Goal: Communication & Community: Answer question/provide support

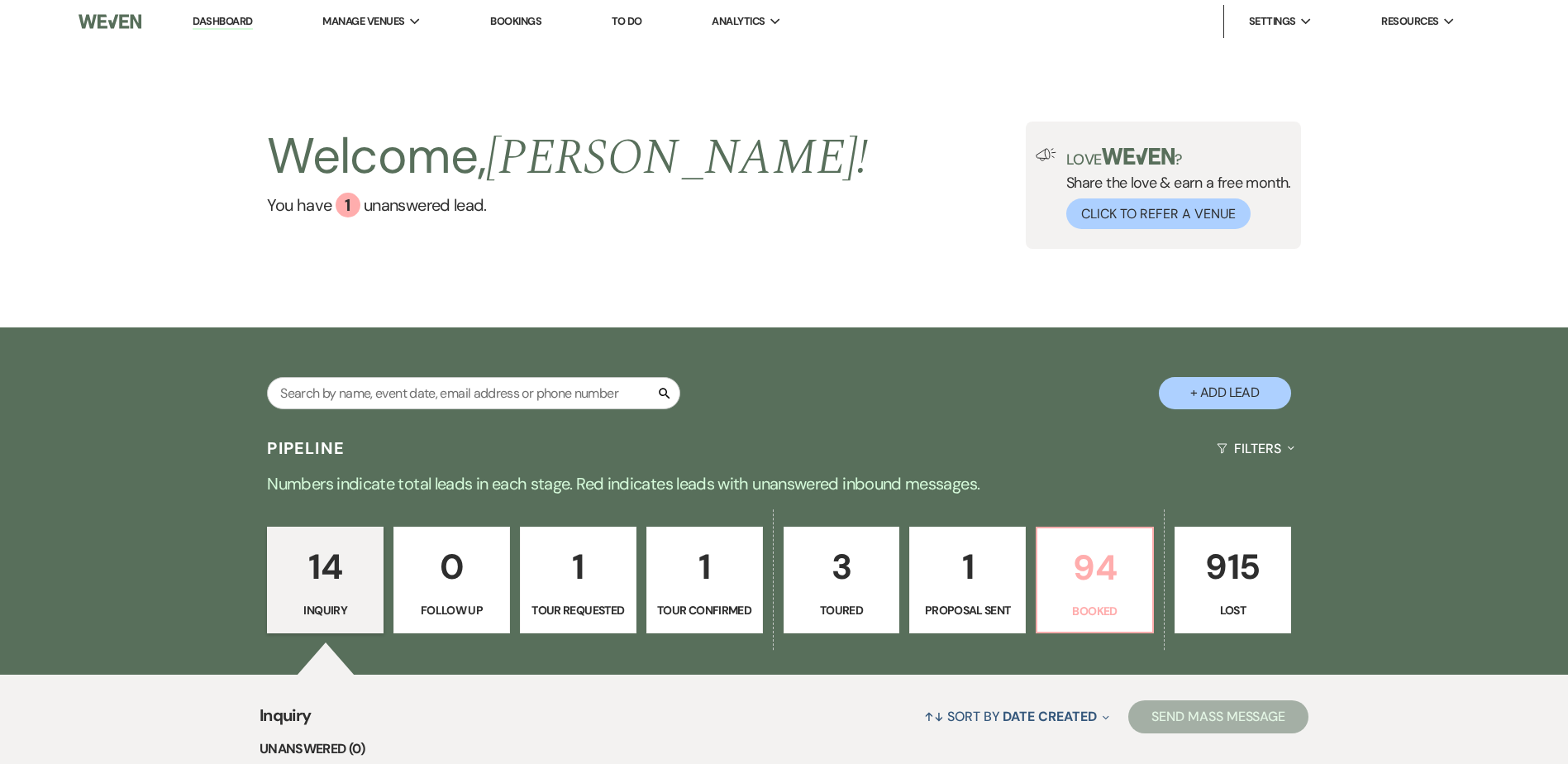
click at [1095, 546] on p "94" at bounding box center [1095, 568] width 95 height 56
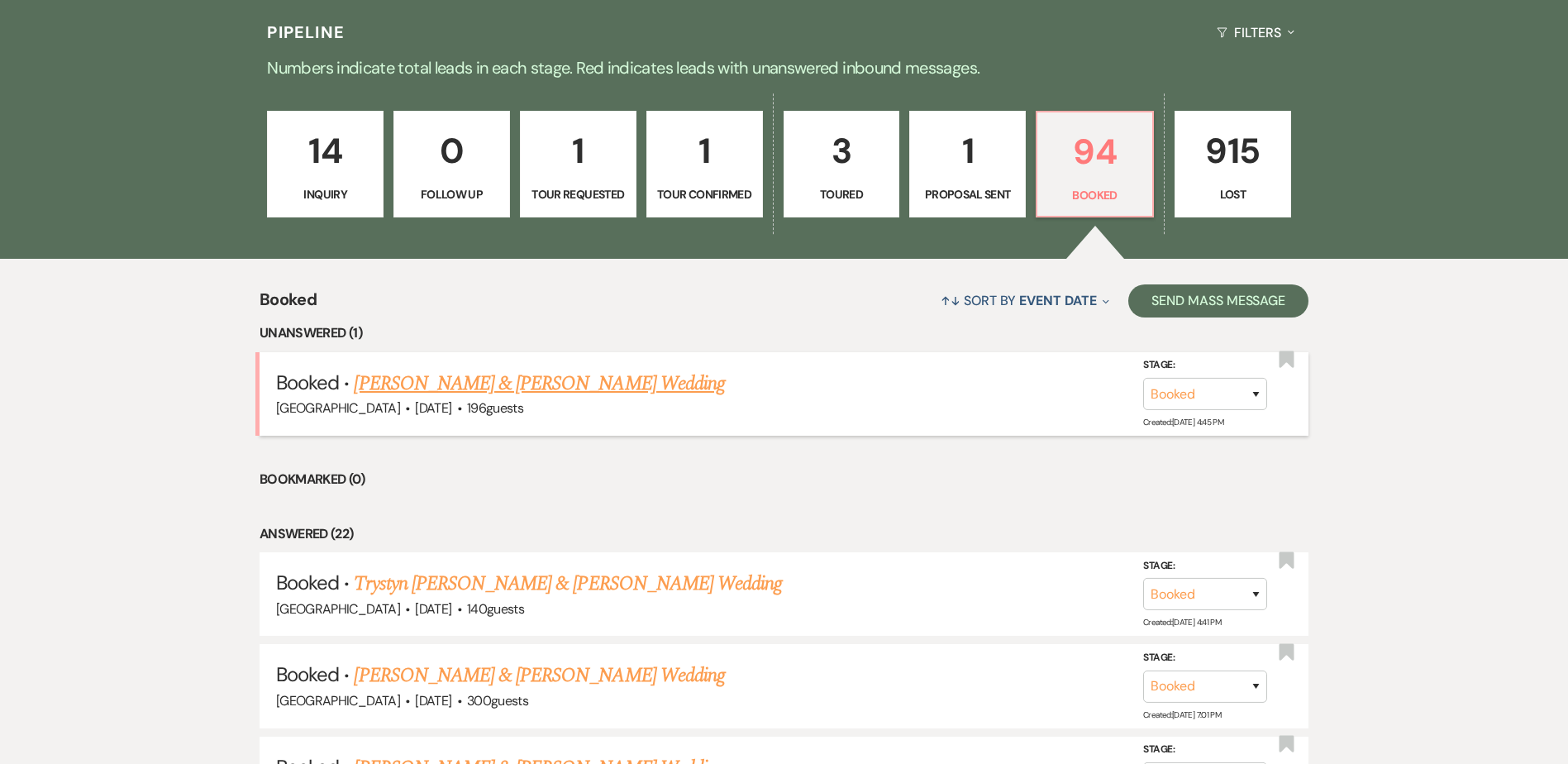
scroll to position [415, 0]
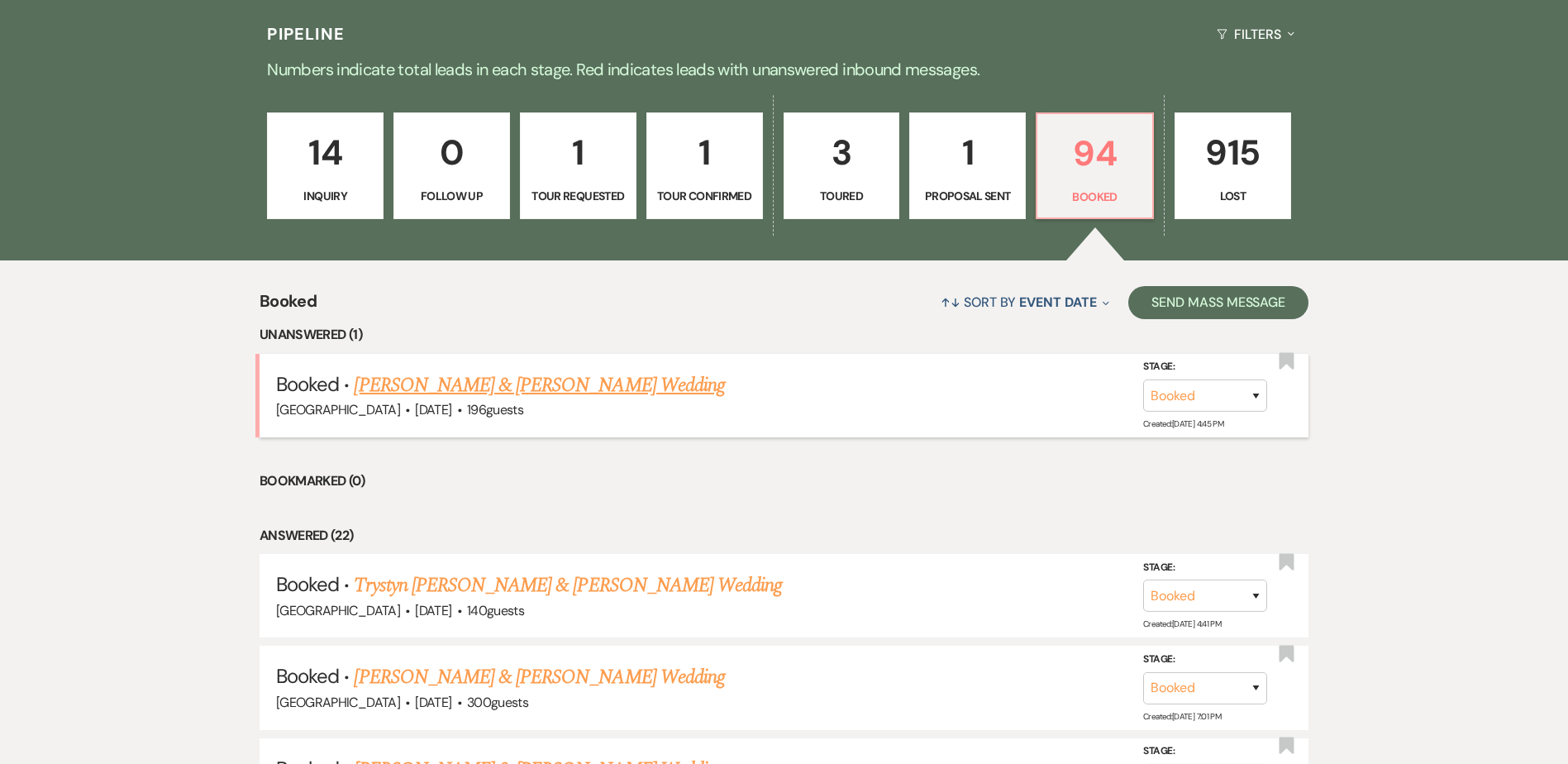
click at [529, 384] on link "Halle Norby & Noah Moline's Wedding" at bounding box center [538, 386] width 370 height 30
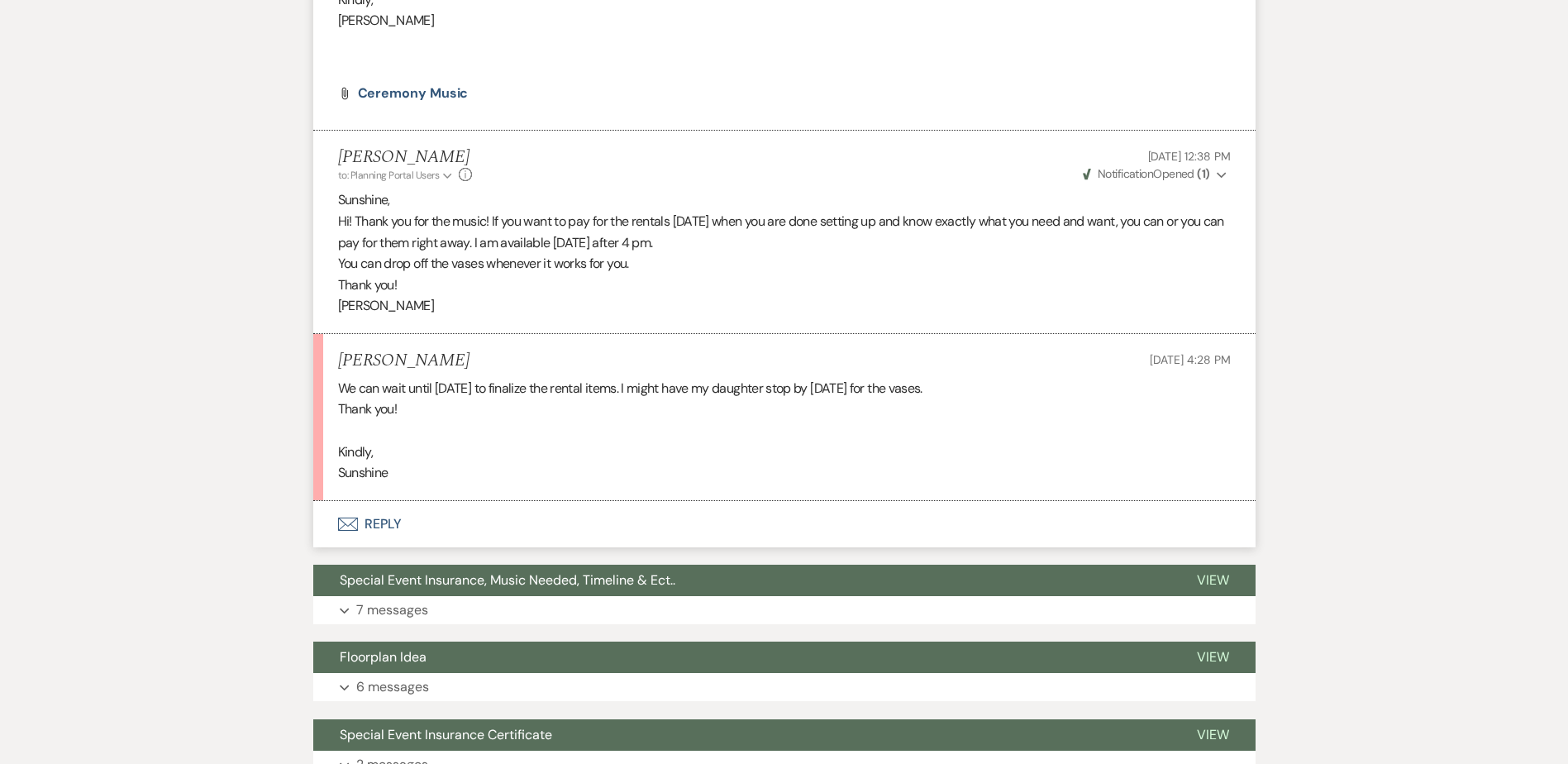
scroll to position [910, 0]
click at [372, 502] on button "Envelope Reply" at bounding box center [784, 525] width 942 height 46
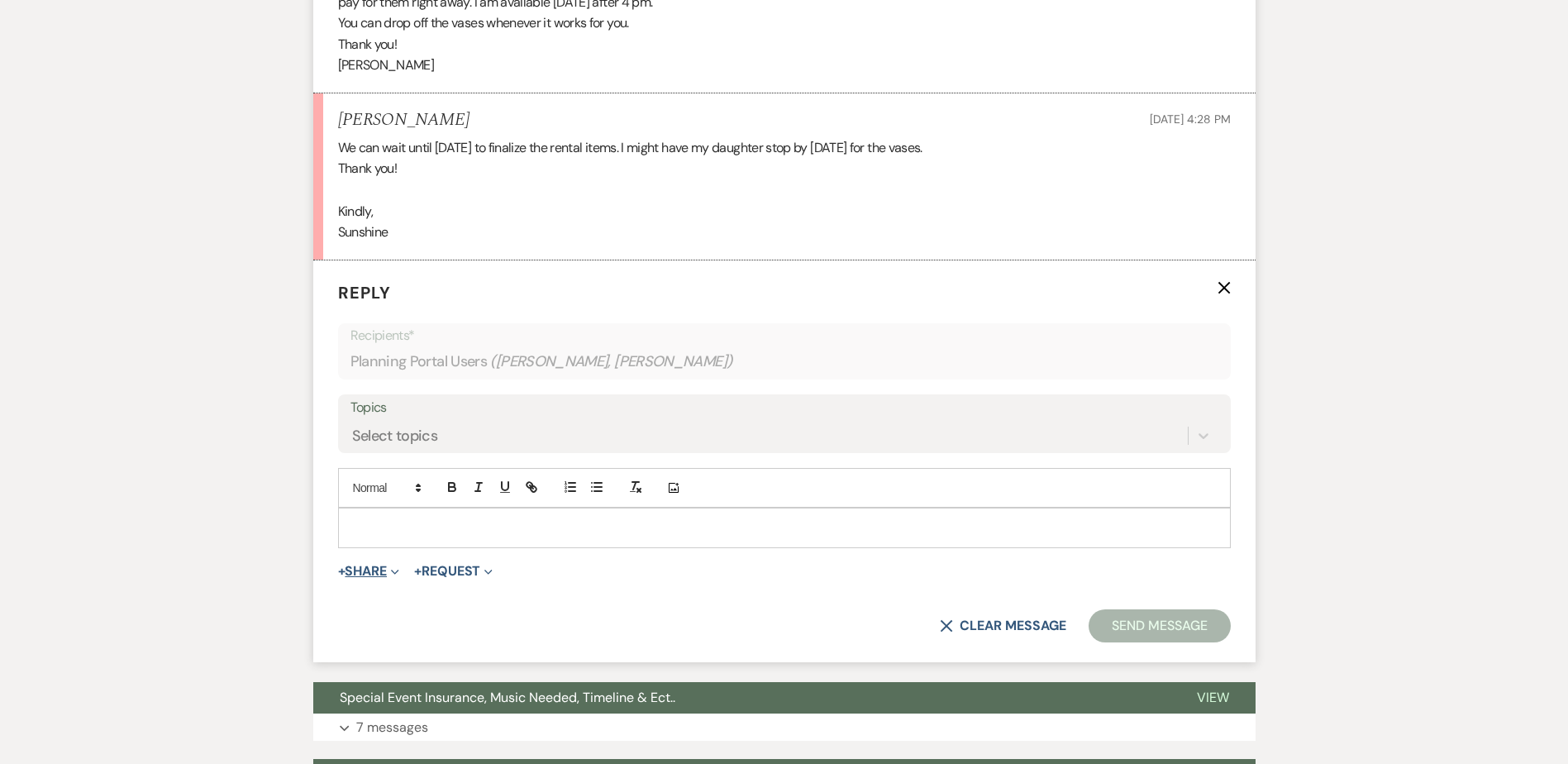
scroll to position [1180, 0]
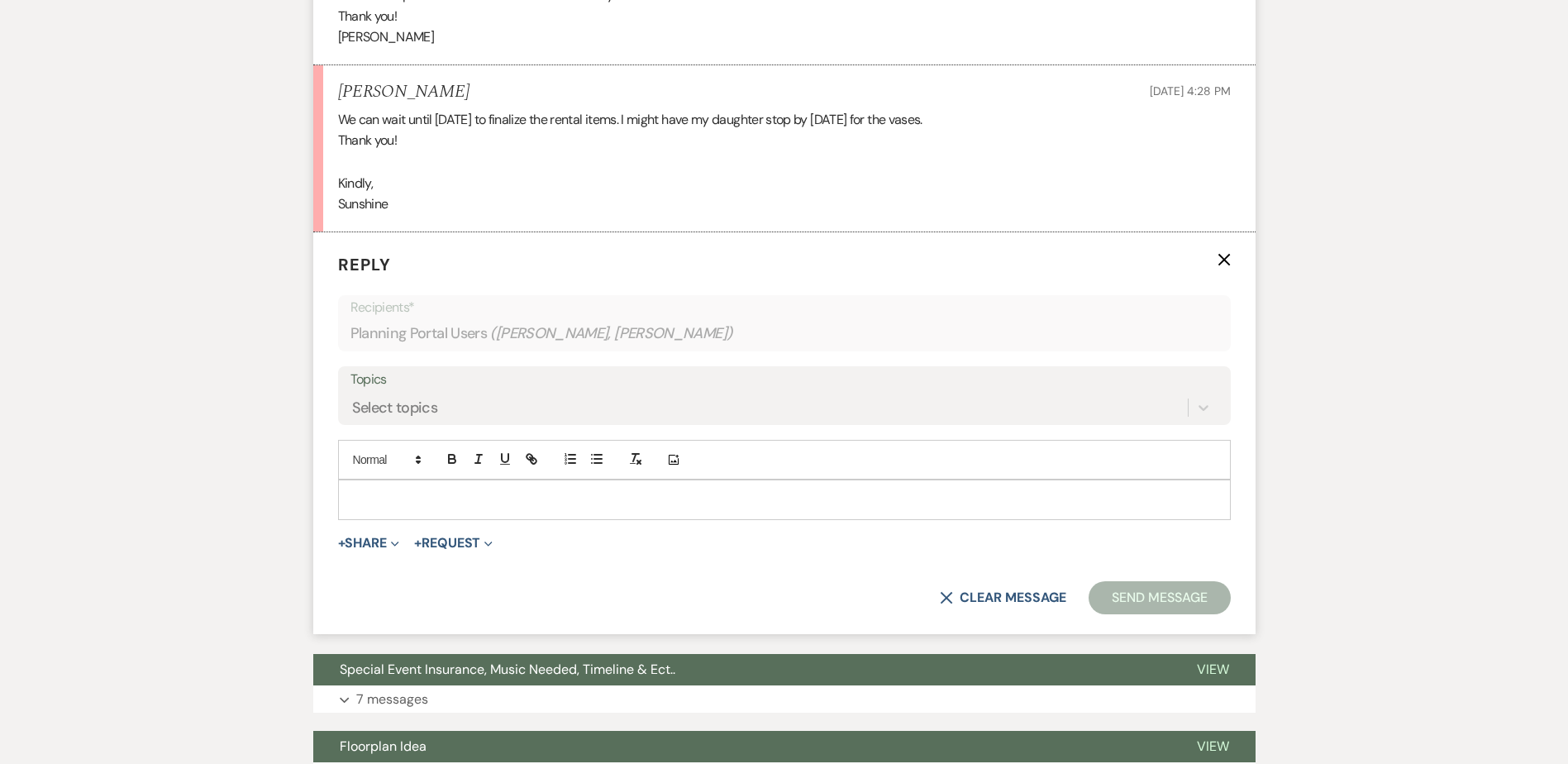
click at [352, 491] on p at bounding box center [784, 500] width 866 height 19
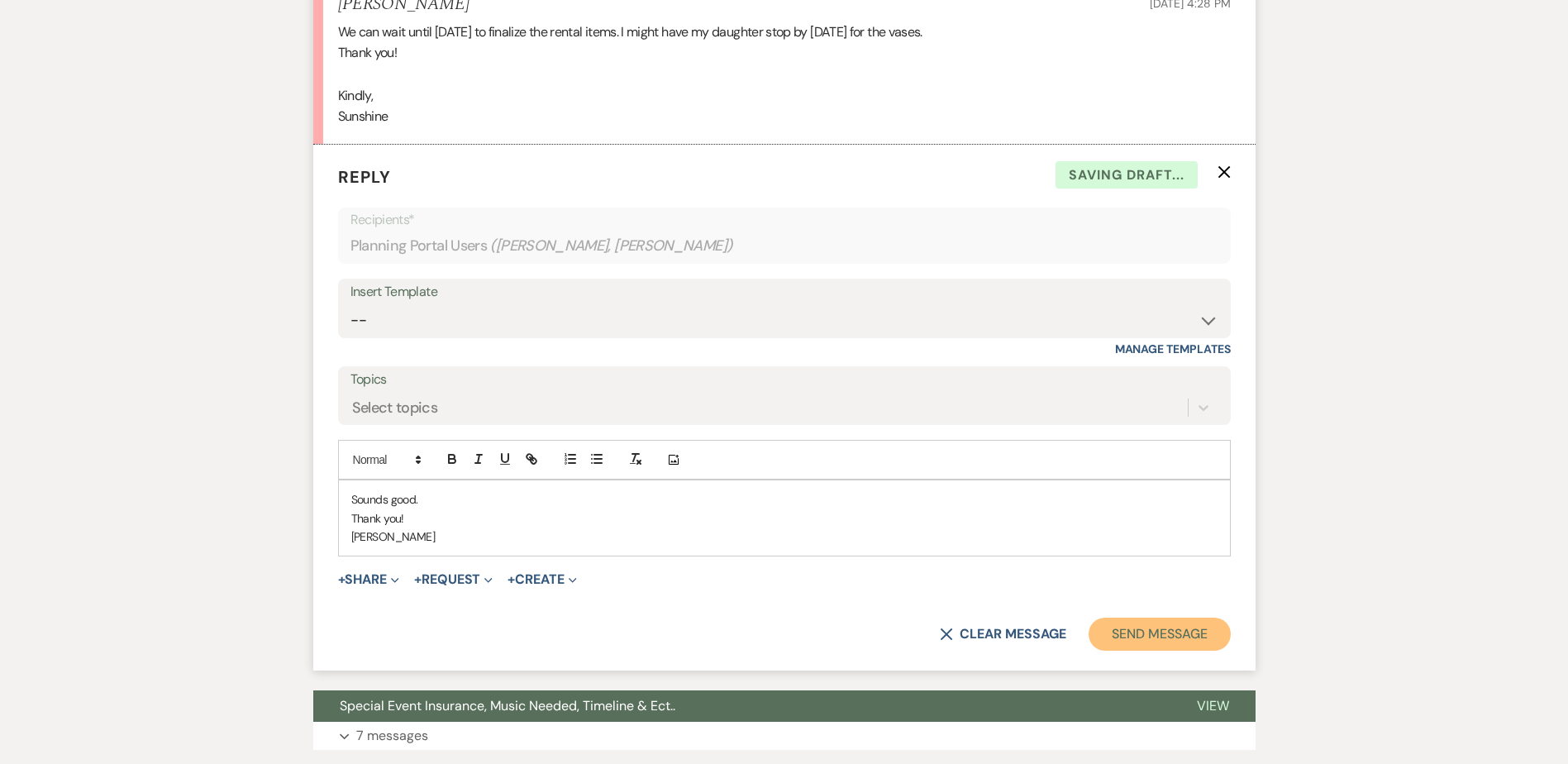
click at [1162, 618] on button "Send Message" at bounding box center [1160, 634] width 141 height 33
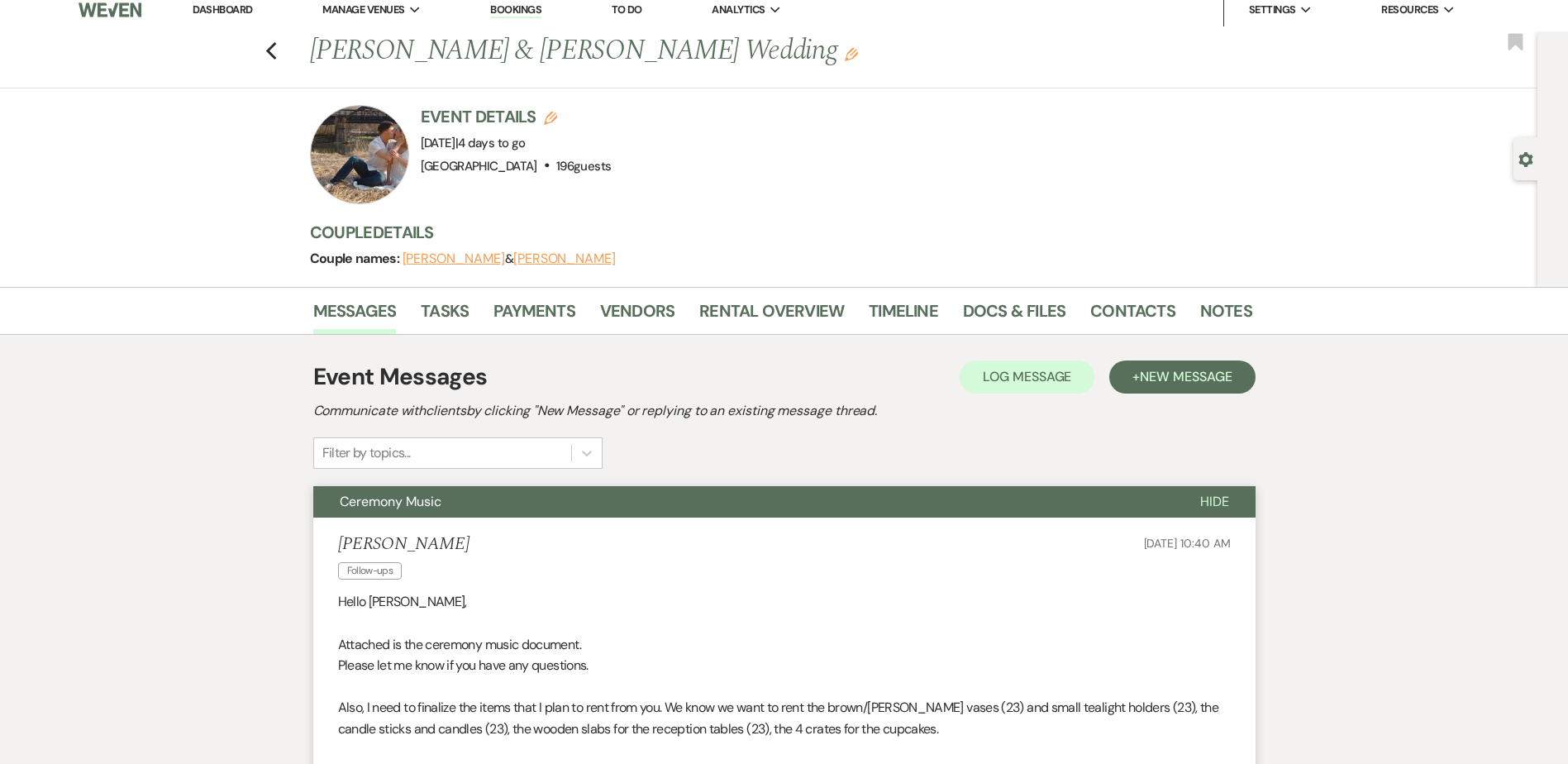
scroll to position [0, 0]
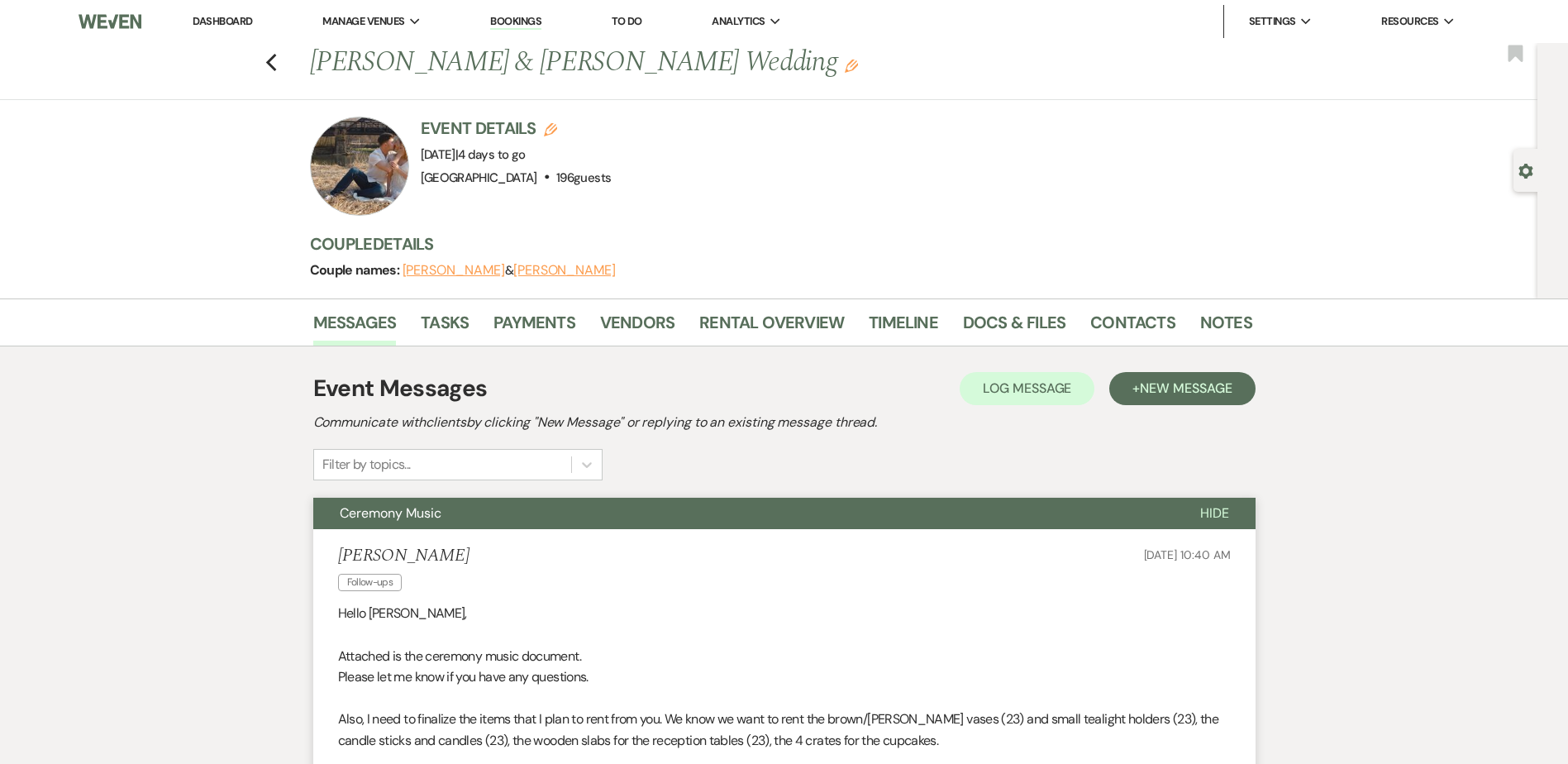
click at [230, 19] on link "Dashboard" at bounding box center [222, 21] width 59 height 14
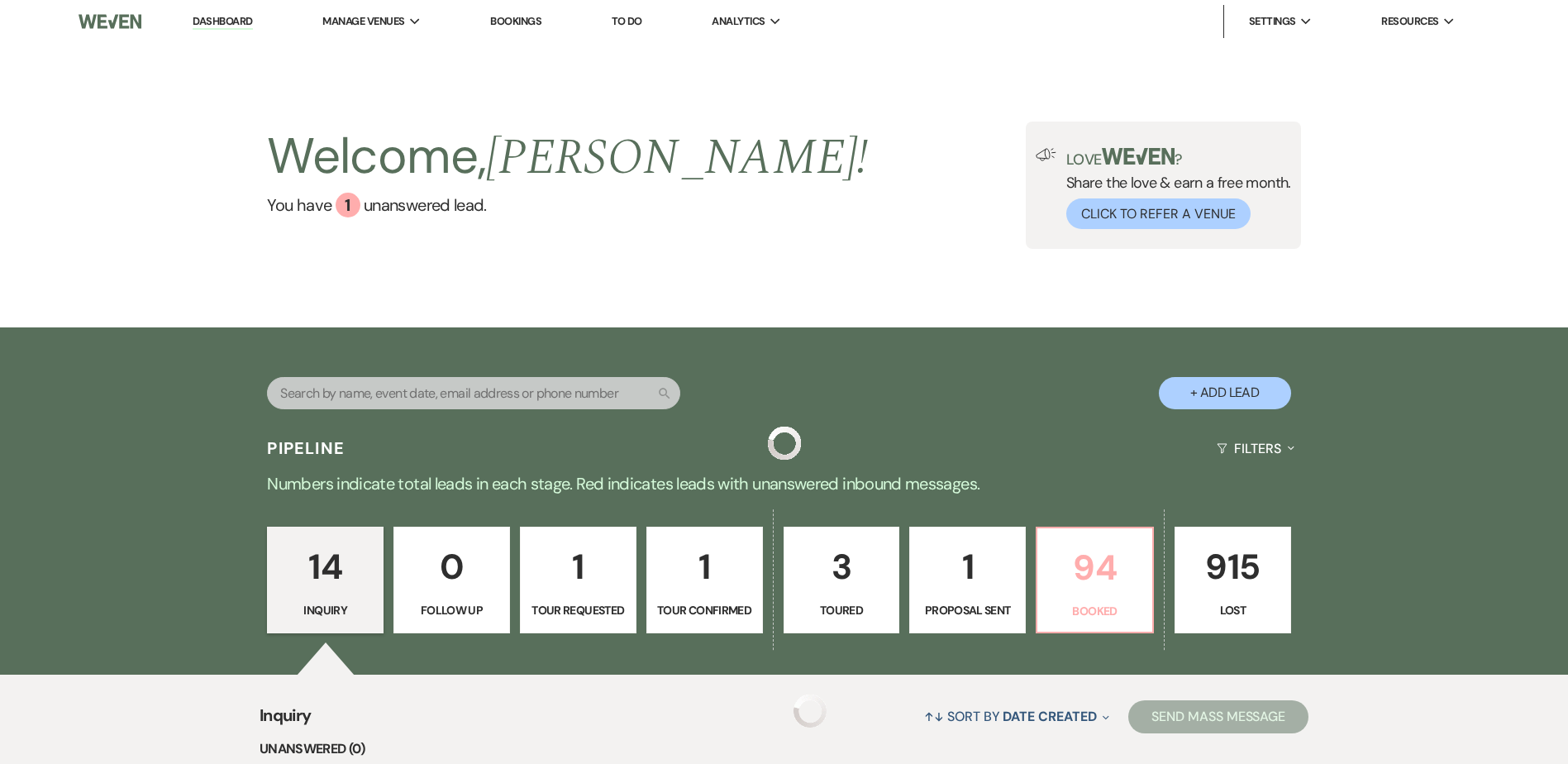
click at [1048, 576] on p "94" at bounding box center [1095, 568] width 95 height 56
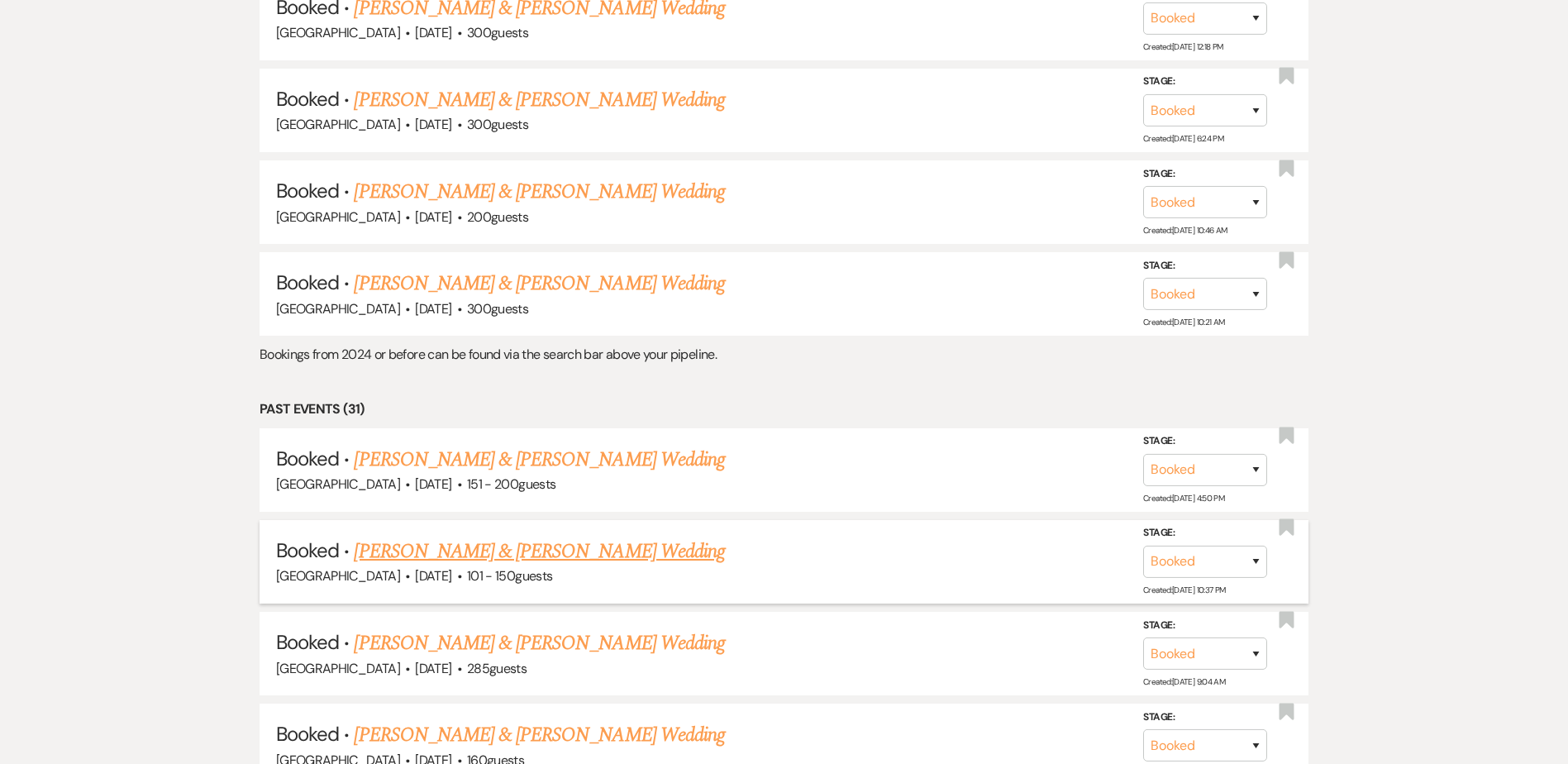
scroll to position [2645, 0]
click at [559, 198] on link "Carter Morgan & Hannah Simon's Wedding" at bounding box center [538, 193] width 370 height 30
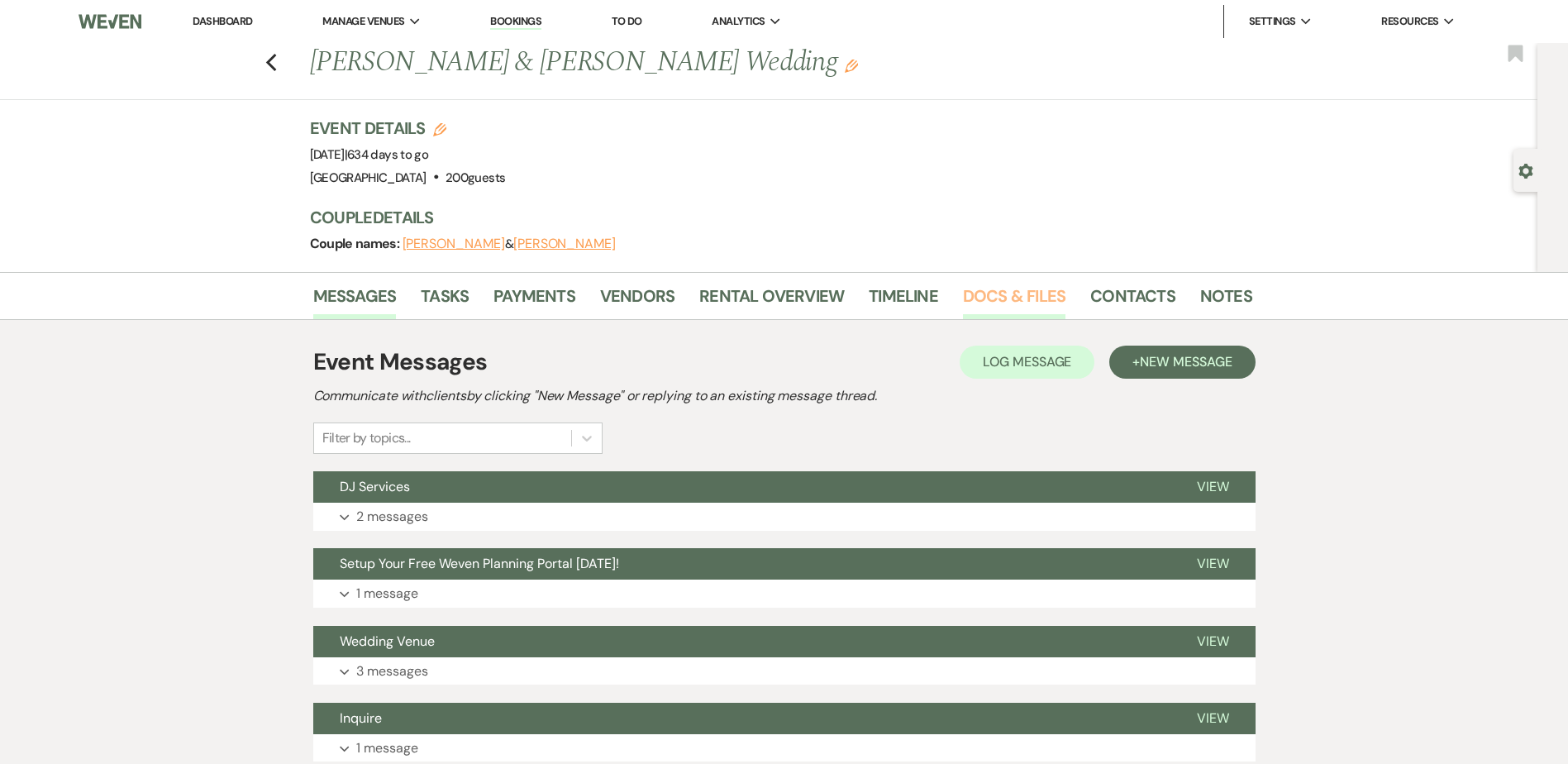
click at [980, 301] on link "Docs & Files" at bounding box center [1015, 301] width 103 height 36
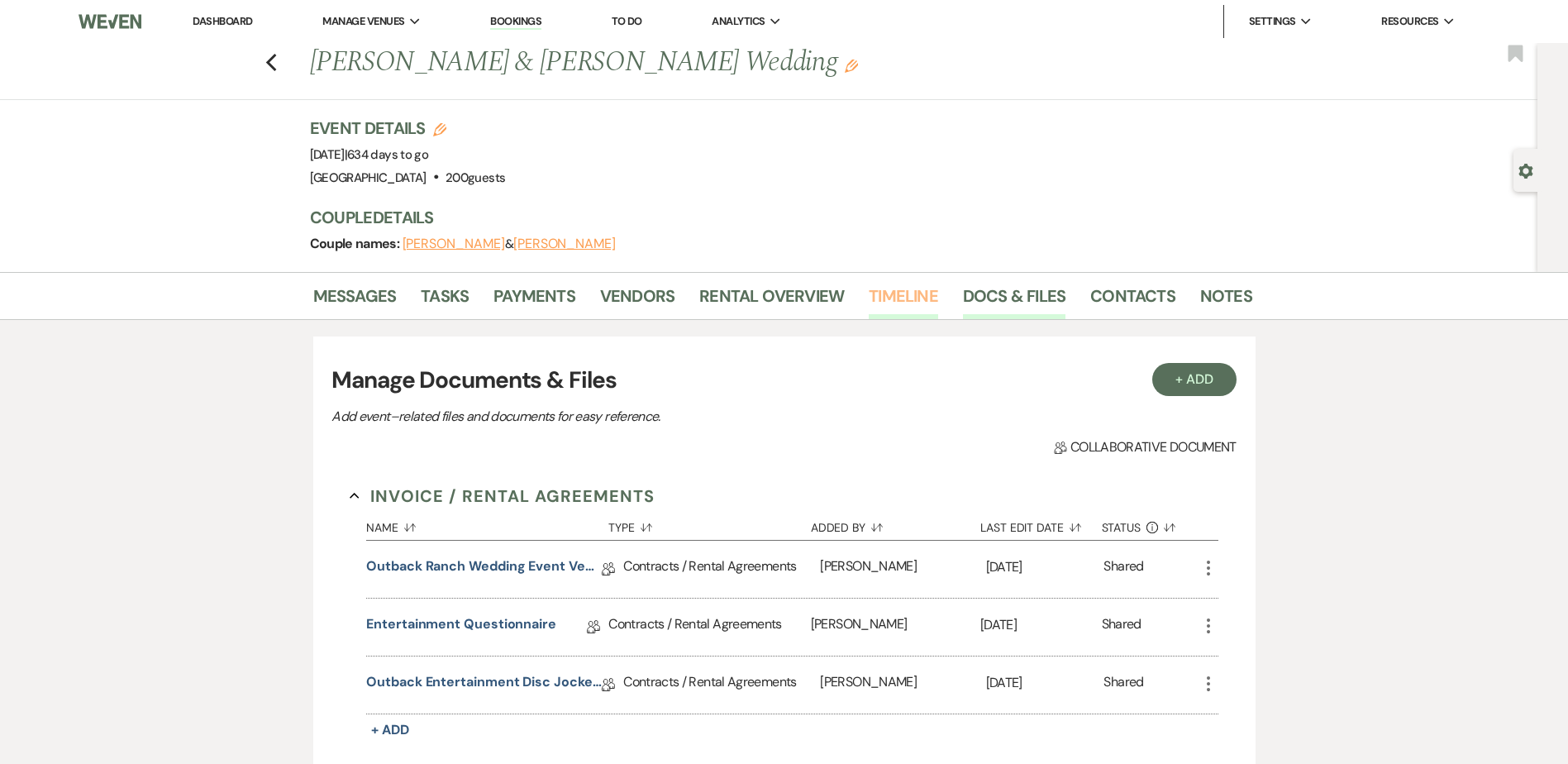
click at [900, 300] on link "Timeline" at bounding box center [903, 301] width 70 height 36
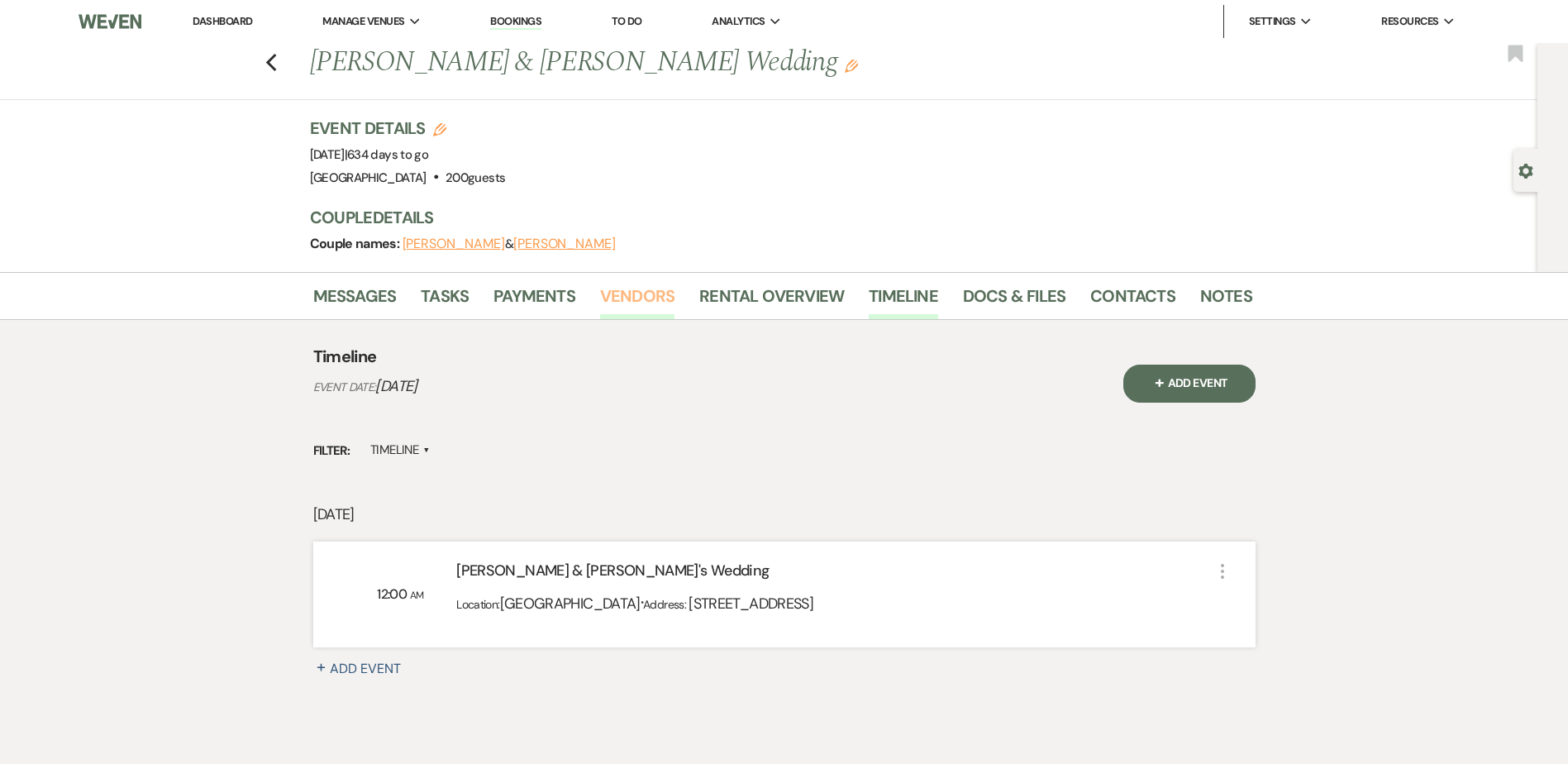
click at [628, 298] on link "Vendors" at bounding box center [637, 301] width 74 height 36
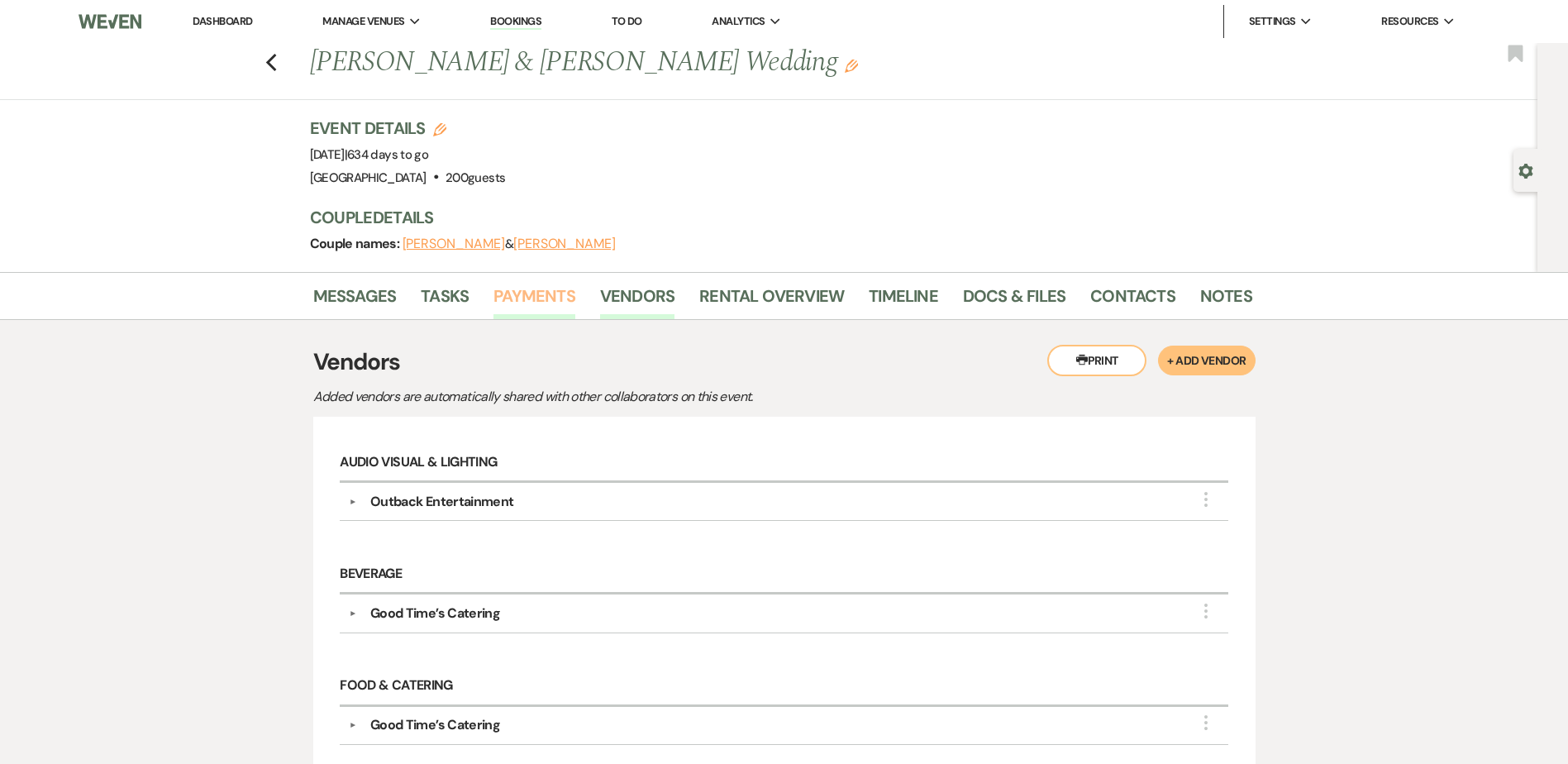
click at [514, 298] on link "Payments" at bounding box center [534, 301] width 82 height 36
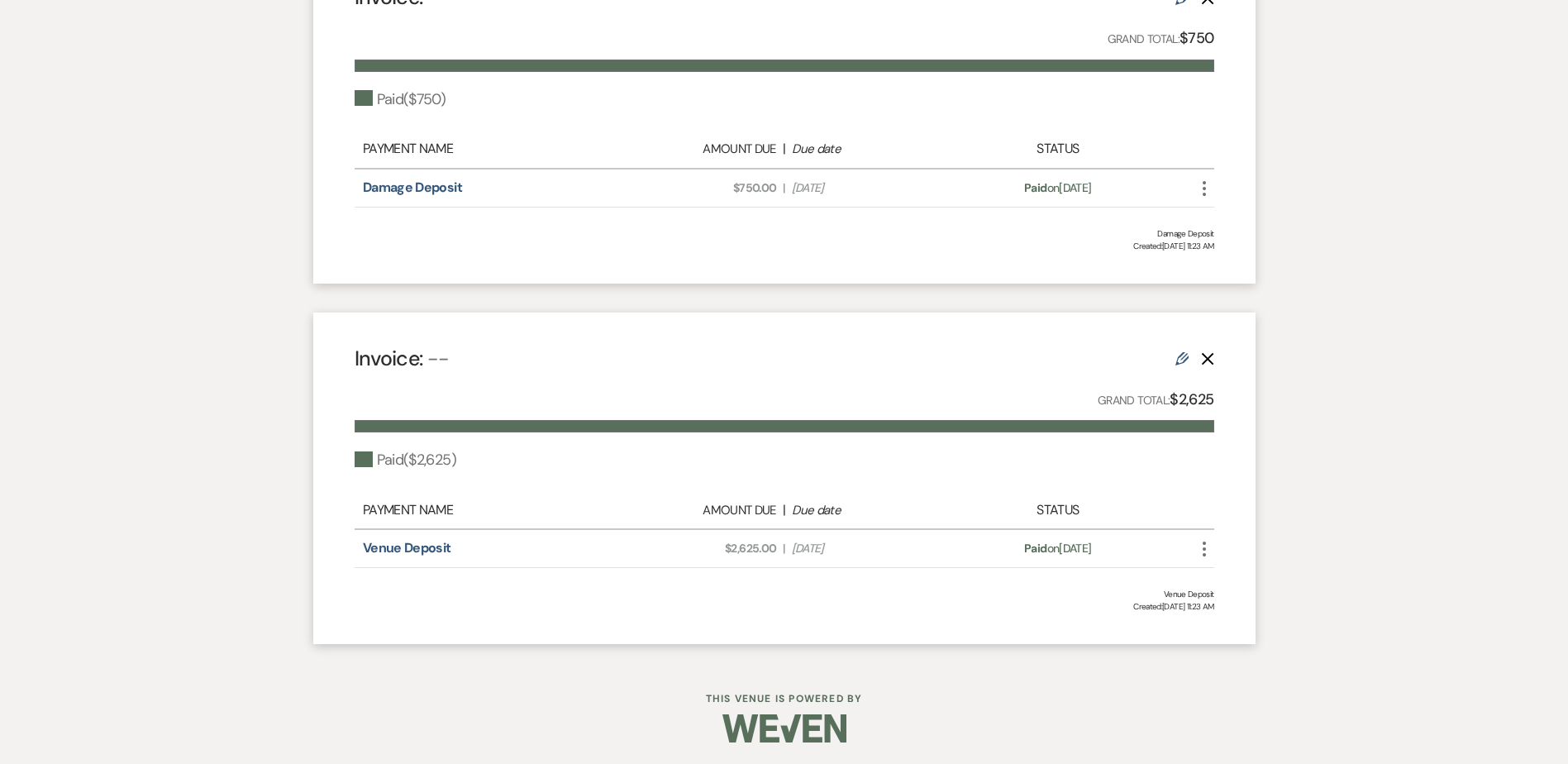
scroll to position [895, 0]
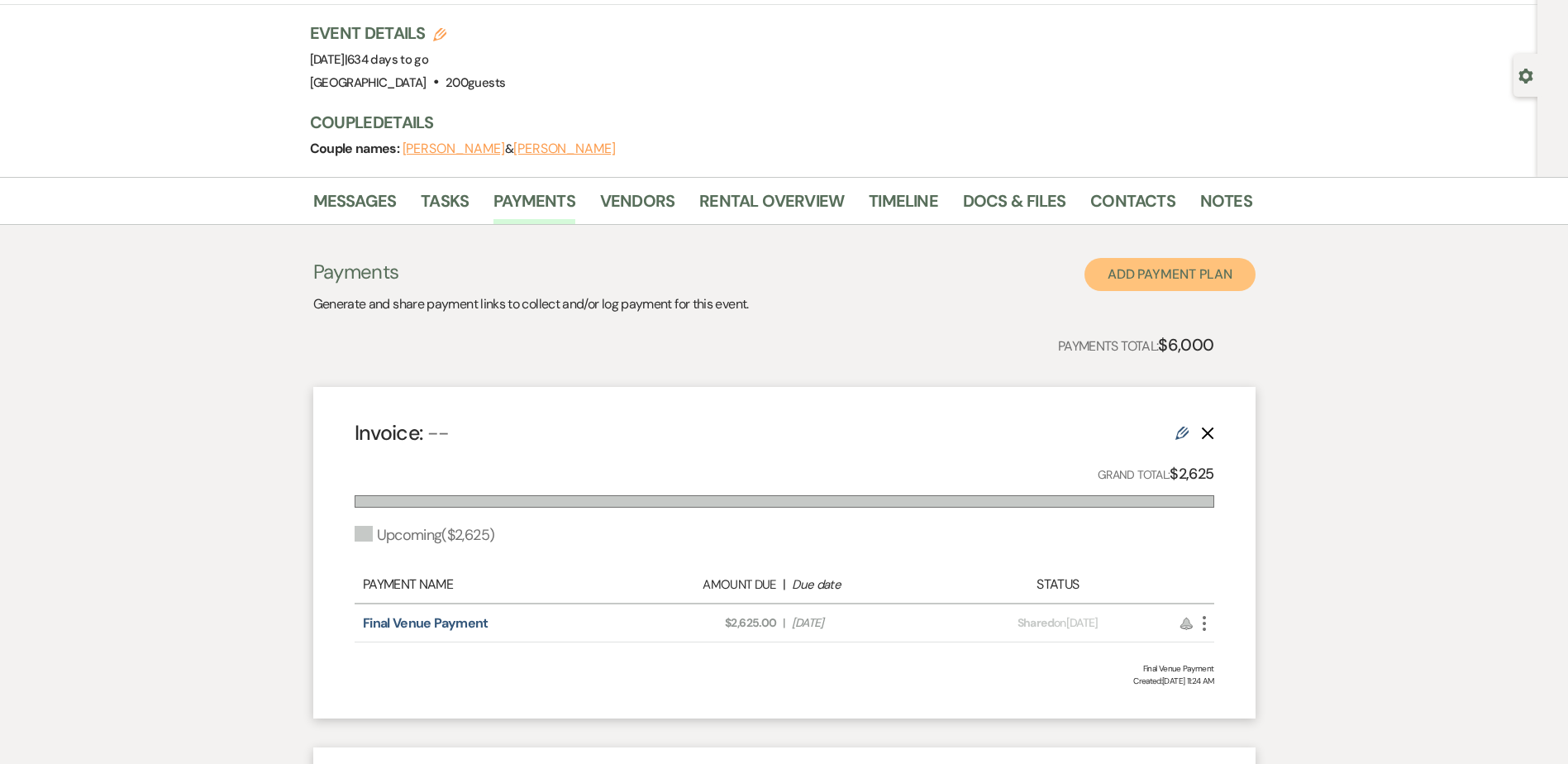
click at [1134, 271] on button "Add Payment Plan" at bounding box center [1170, 274] width 171 height 33
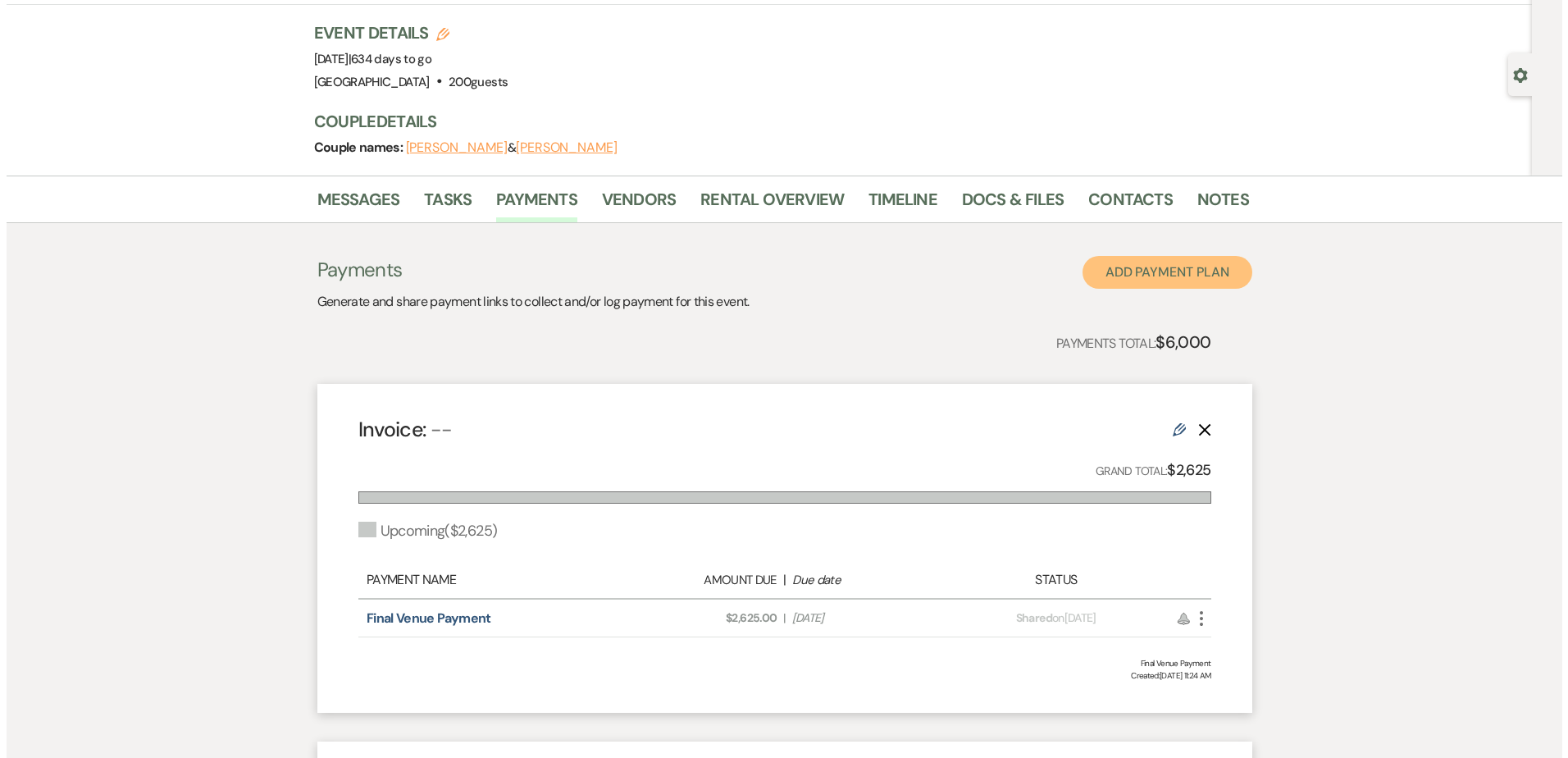
scroll to position [94, 0]
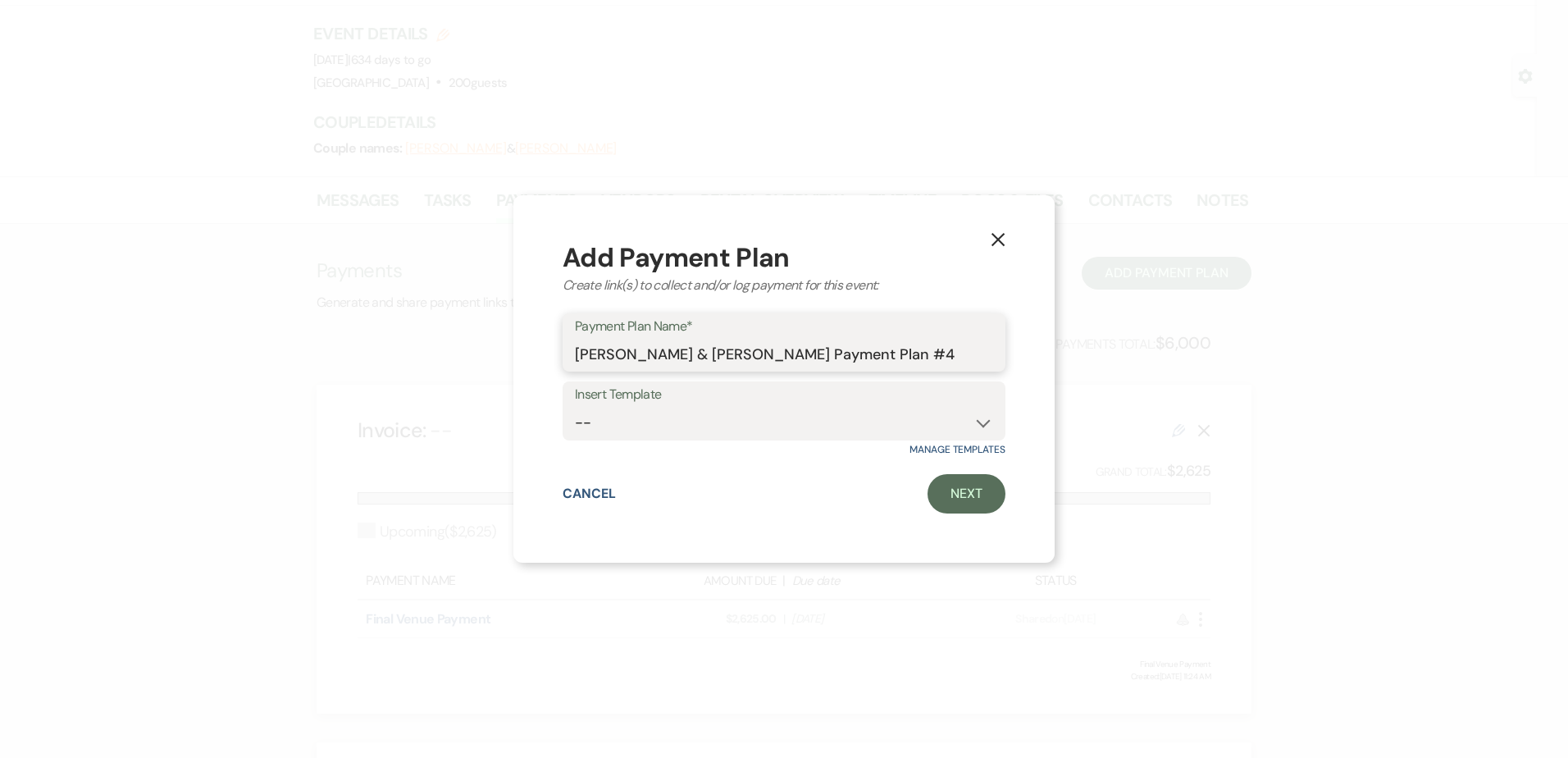
drag, startPoint x: 950, startPoint y: 351, endPoint x: 376, endPoint y: 349, distance: 574.0
click at [376, 349] on div "X Add Payment Plan Create link(s) to collect and/or log payment for this event:…" at bounding box center [784, 379] width 1568 height 758
type input "DJ Deposit"
click at [974, 493] on link "Next" at bounding box center [966, 494] width 78 height 39
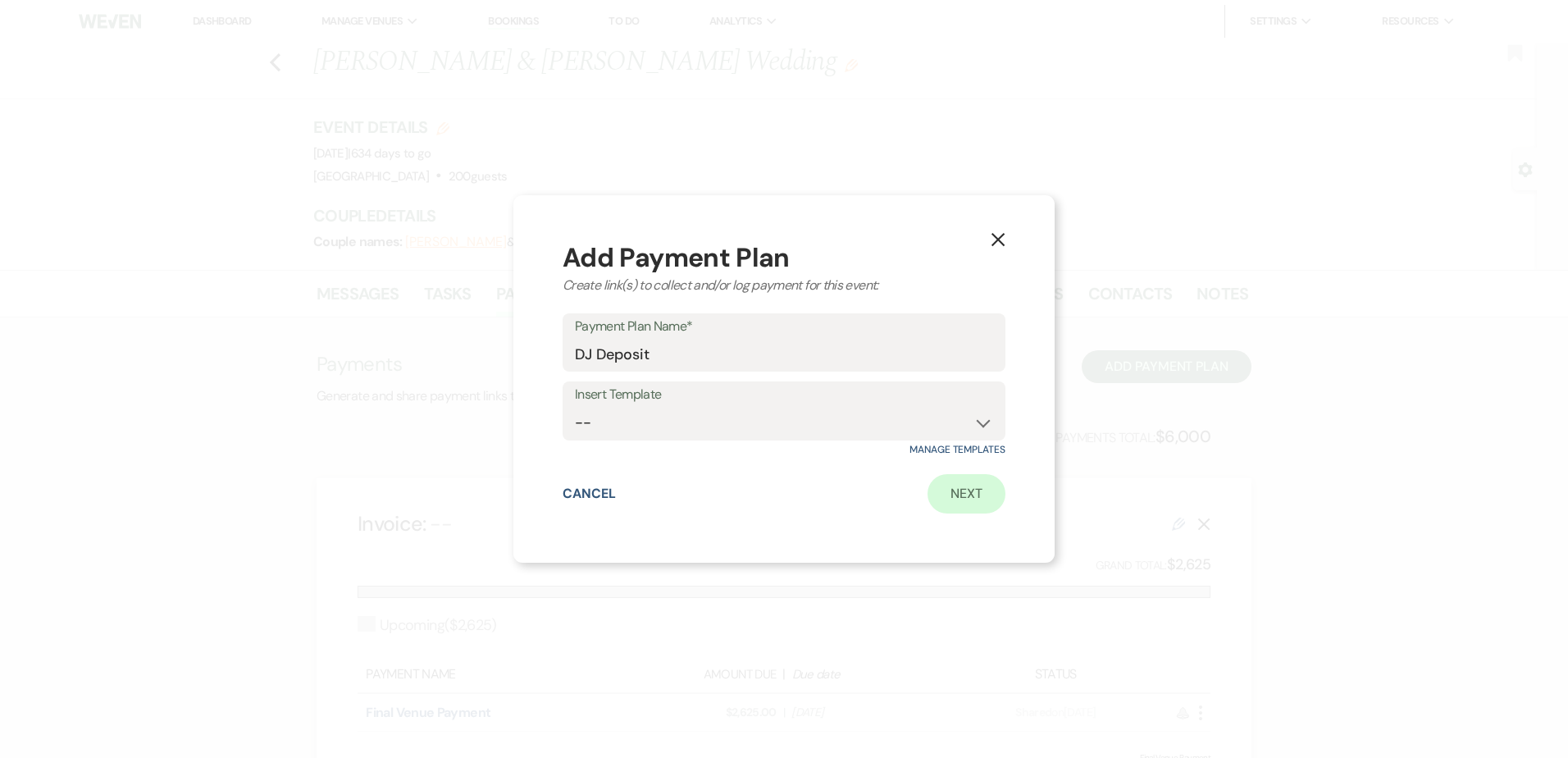
select select "2"
select select "percentage"
select select "true"
select select "client"
select select "weeks"
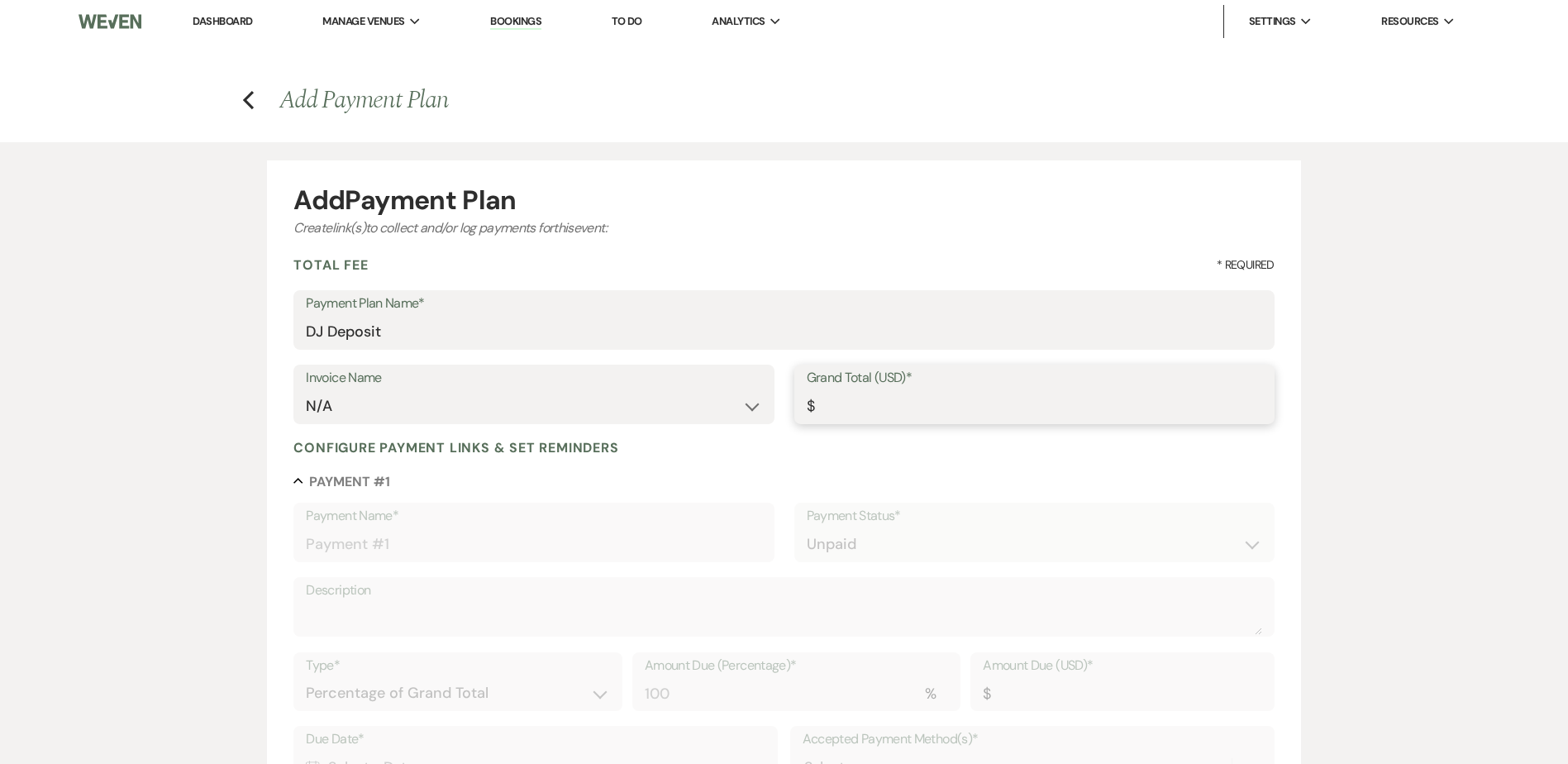
click at [884, 409] on input "Grand Total (USD)*" at bounding box center [1034, 406] width 455 height 32
type input "6"
type input "6.00"
type input "62"
type input "62.00"
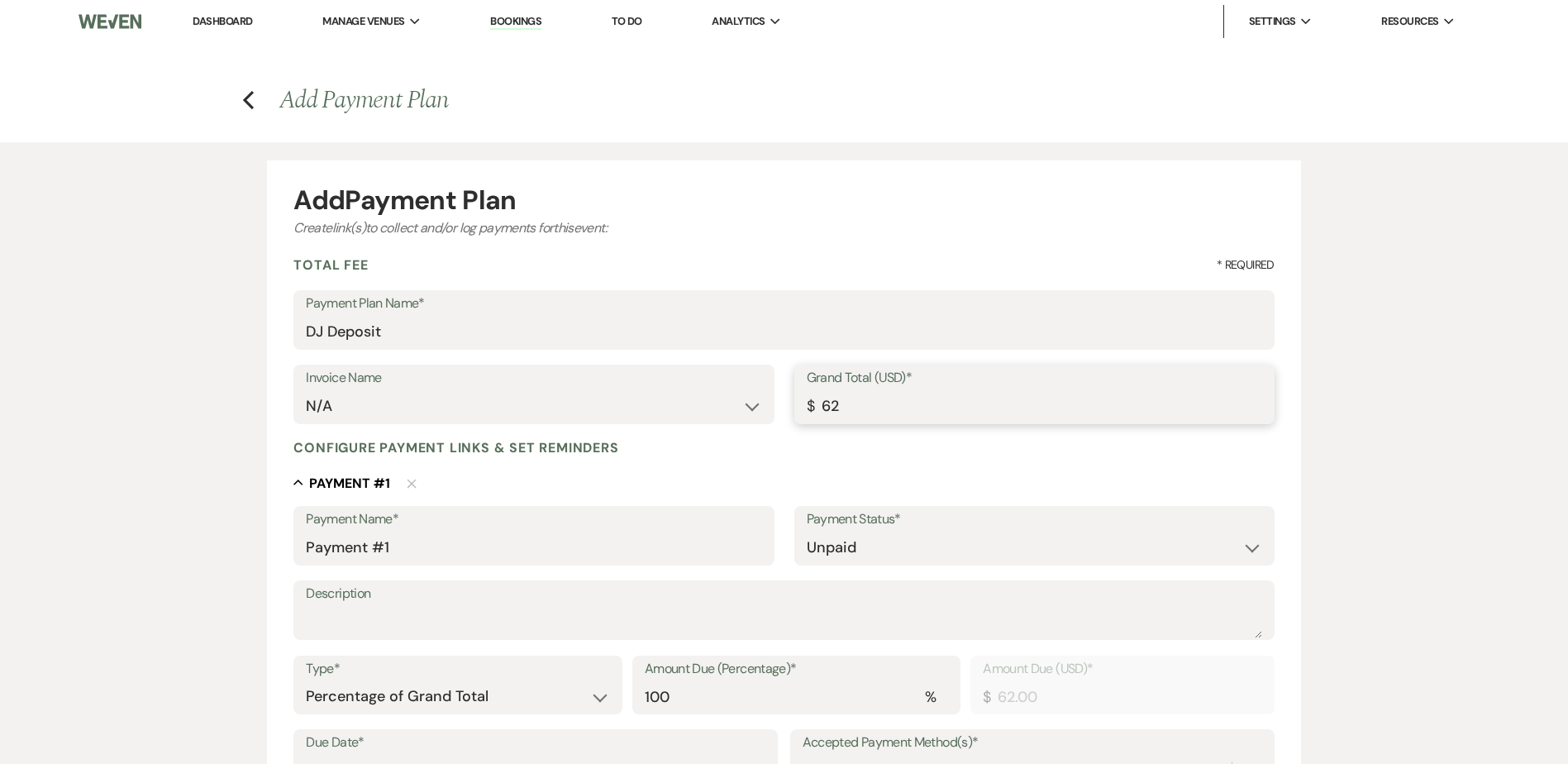
type input "625"
type input "625.00"
drag, startPoint x: 448, startPoint y: 541, endPoint x: 29, endPoint y: 540, distance: 419.0
click at [29, 540] on div "Add Payment Plan Create link(s) to collect and/or log payments for this event: …" at bounding box center [784, 646] width 1568 height 1009
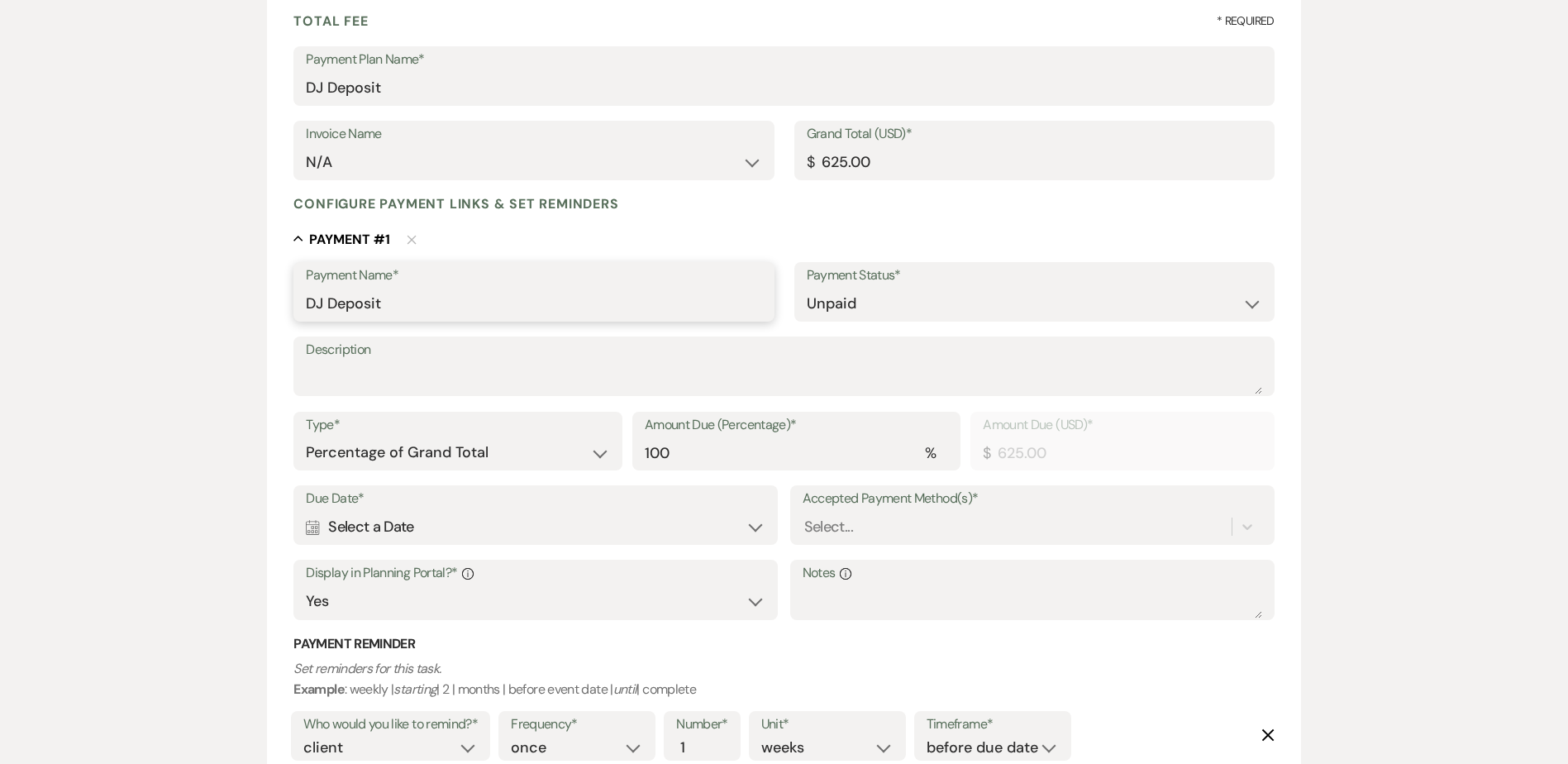
type input "DJ Deposit"
click at [453, 453] on select "Dollar Amount Percentage of Grand Total" at bounding box center [457, 451] width 303 height 32
click at [453, 449] on select "Dollar Amount Percentage of Grand Total" at bounding box center [457, 450] width 303 height 32
select select "flat"
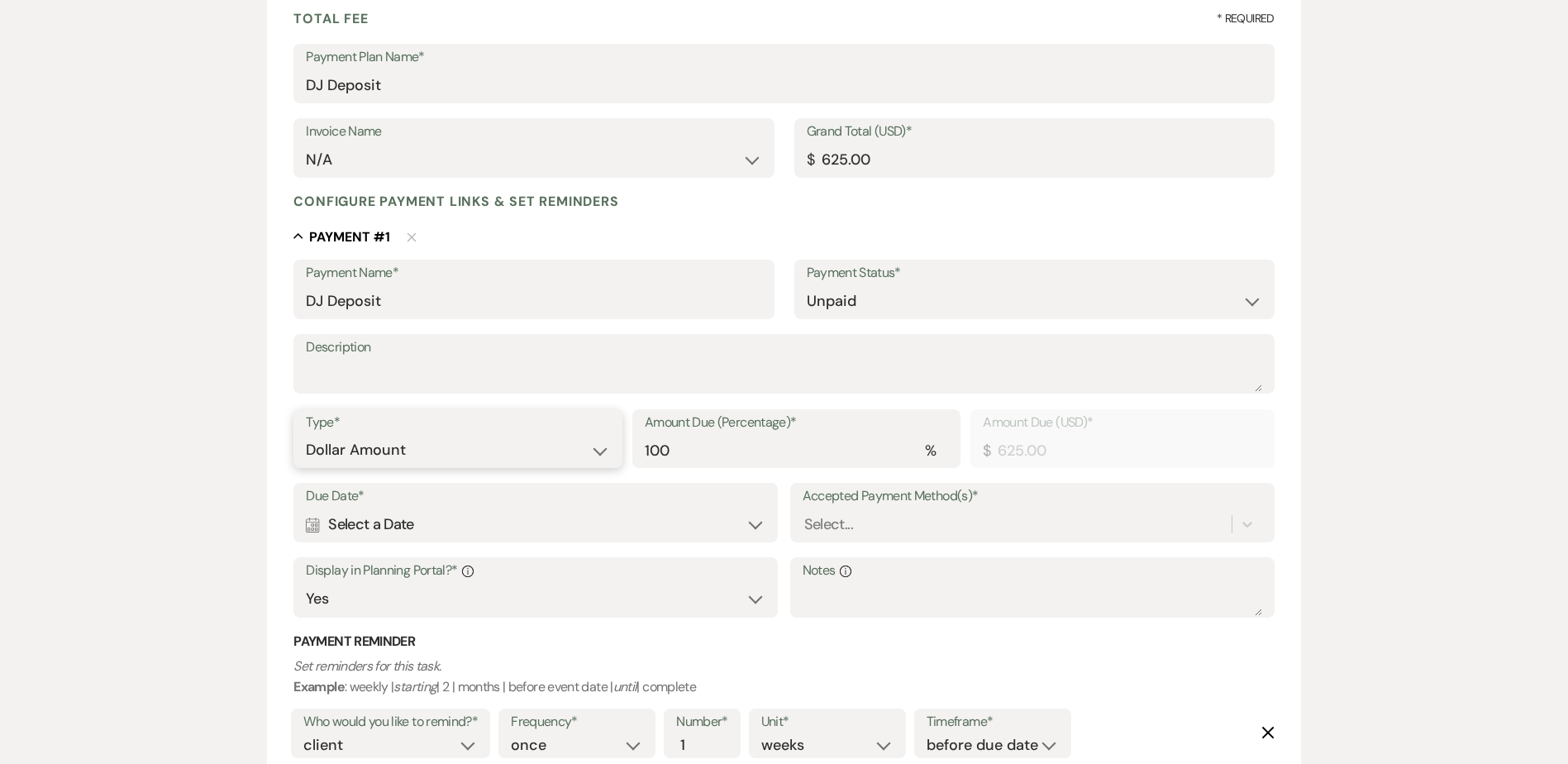
click at [306, 434] on select "Dollar Amount Percentage of Grand Total" at bounding box center [457, 450] width 303 height 32
click at [431, 523] on div "Calendar Select a Date Expand" at bounding box center [536, 524] width 460 height 32
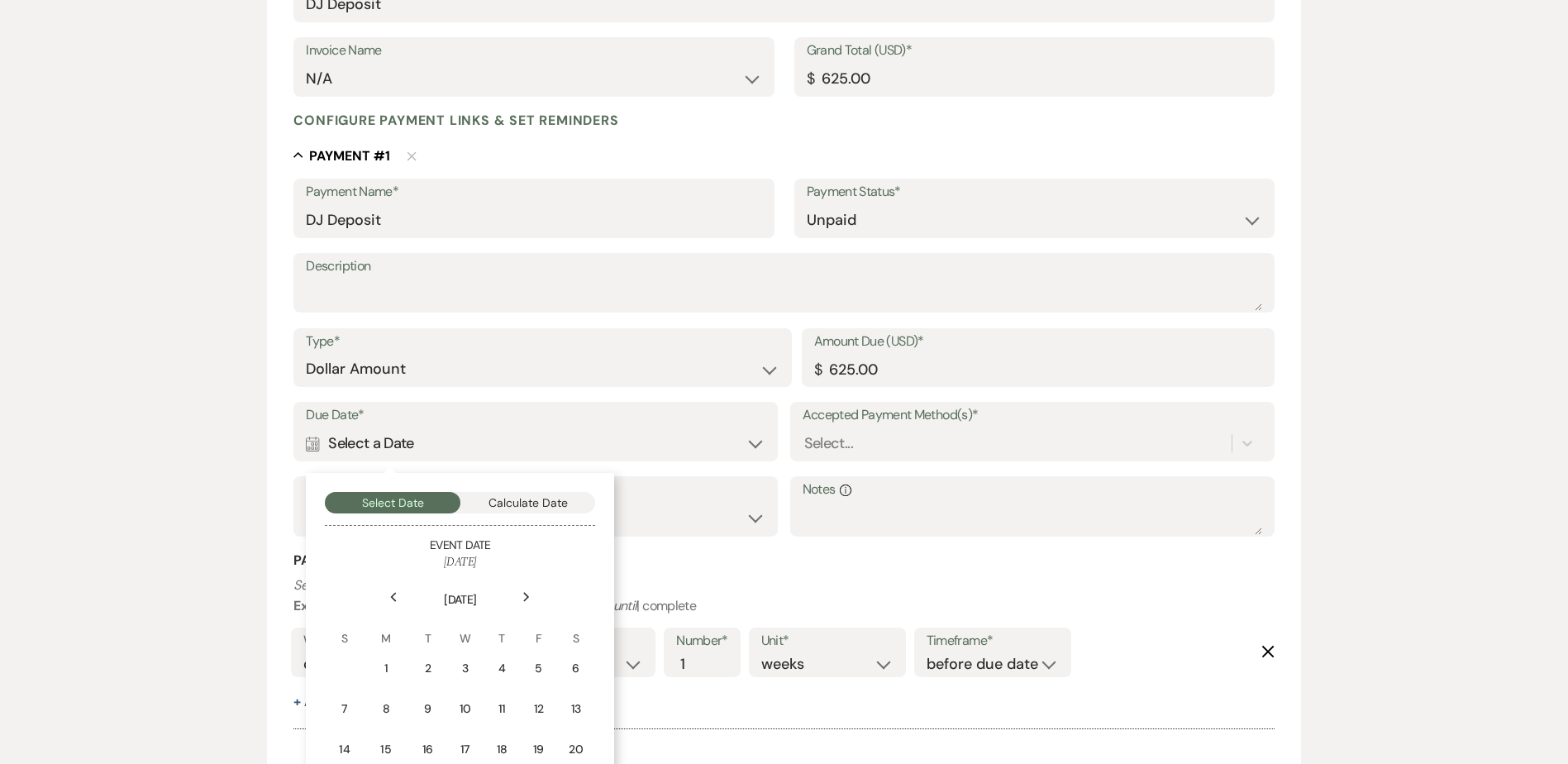
scroll to position [498, 0]
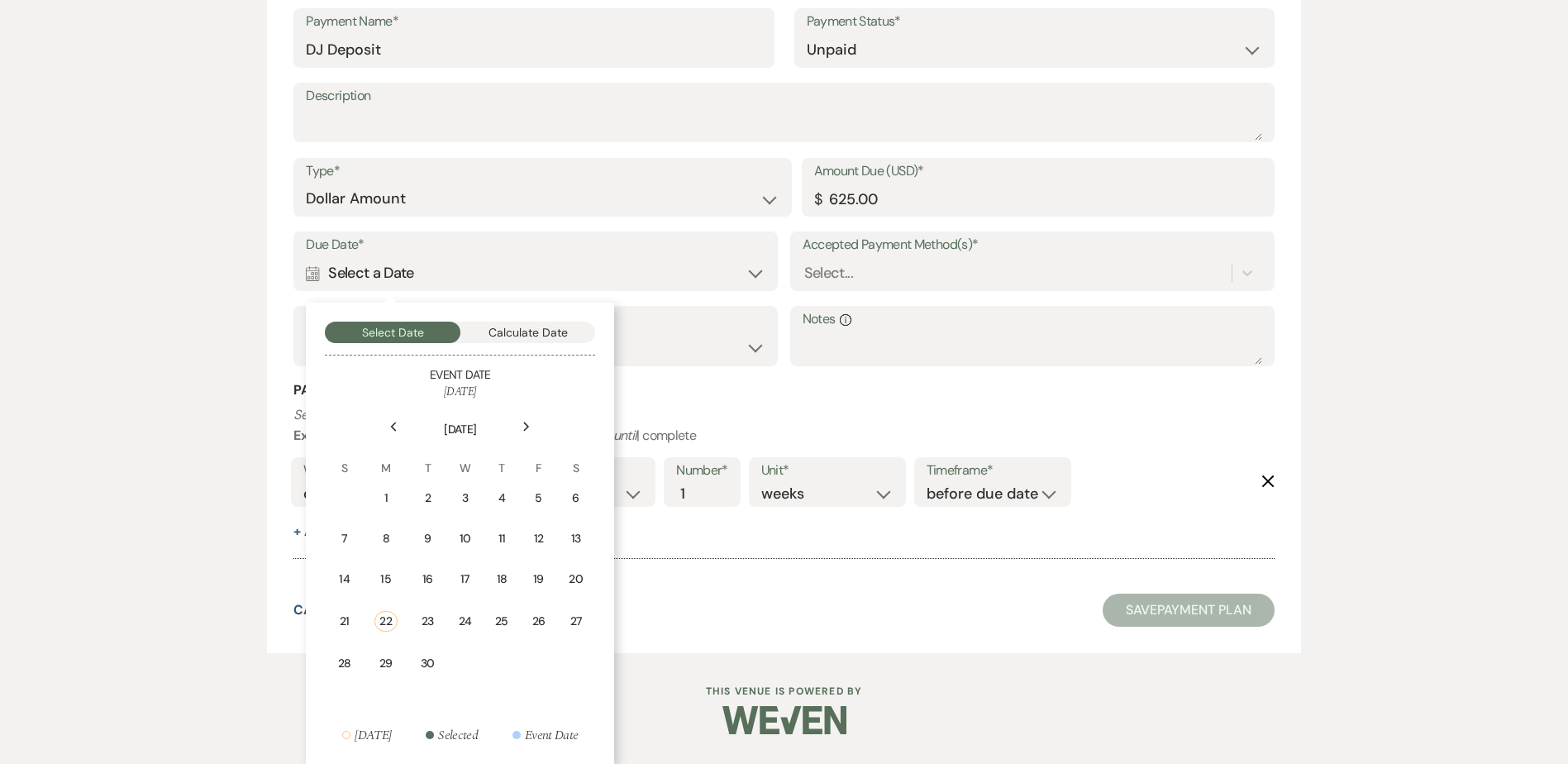
click at [524, 426] on icon "Next" at bounding box center [526, 426] width 8 height 10
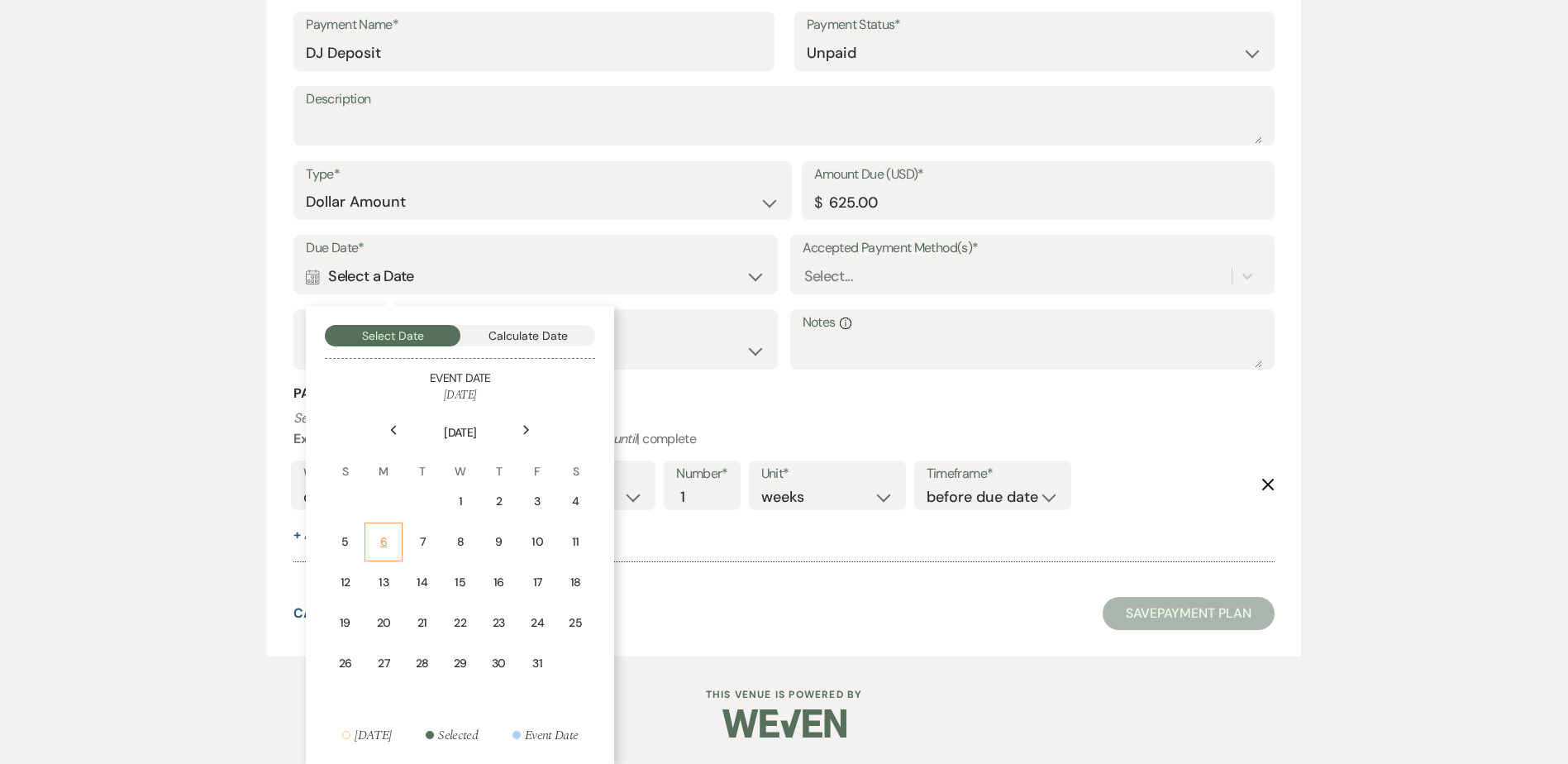
click at [387, 543] on div "6" at bounding box center [384, 542] width 16 height 18
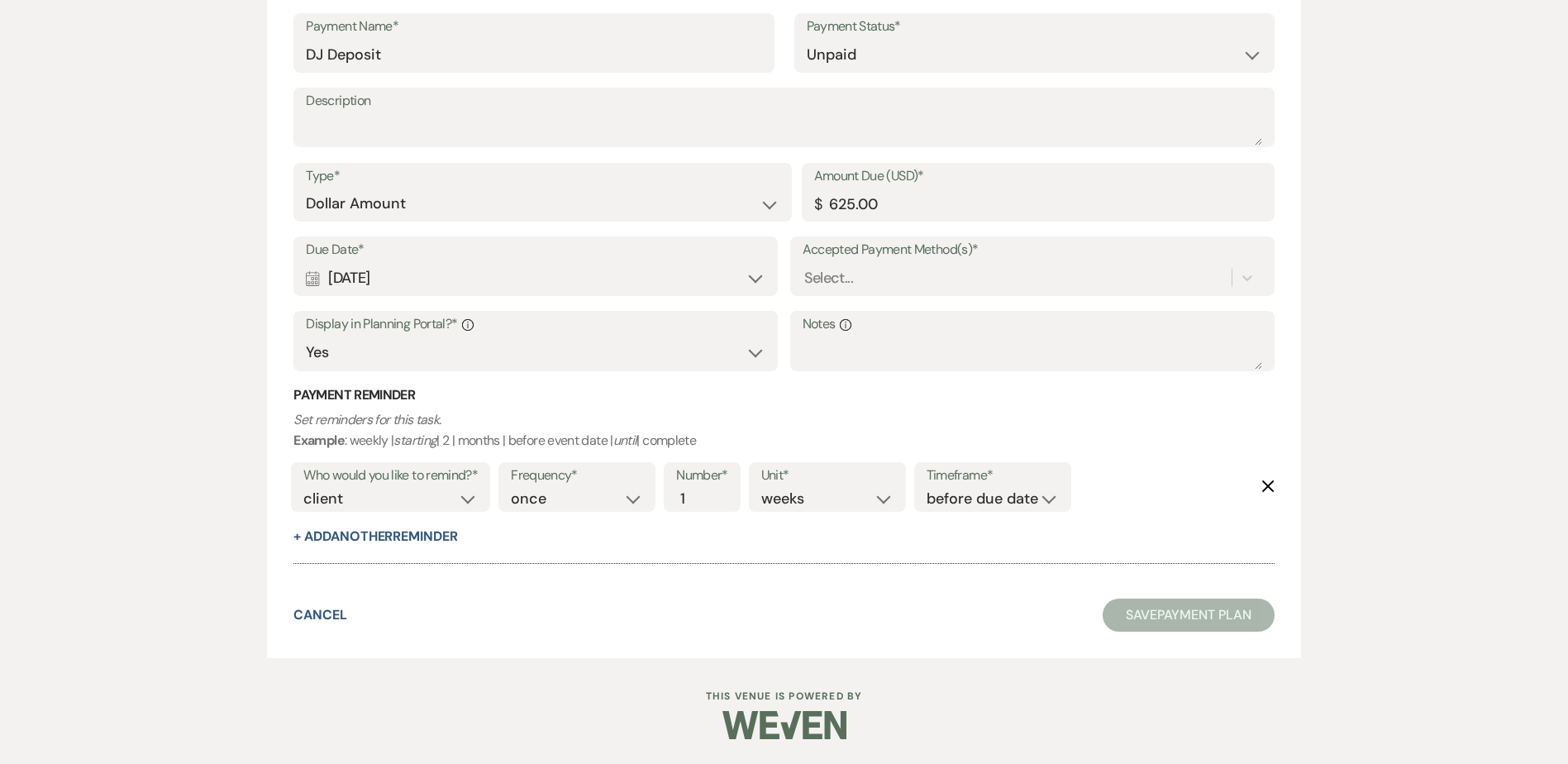
scroll to position [493, 0]
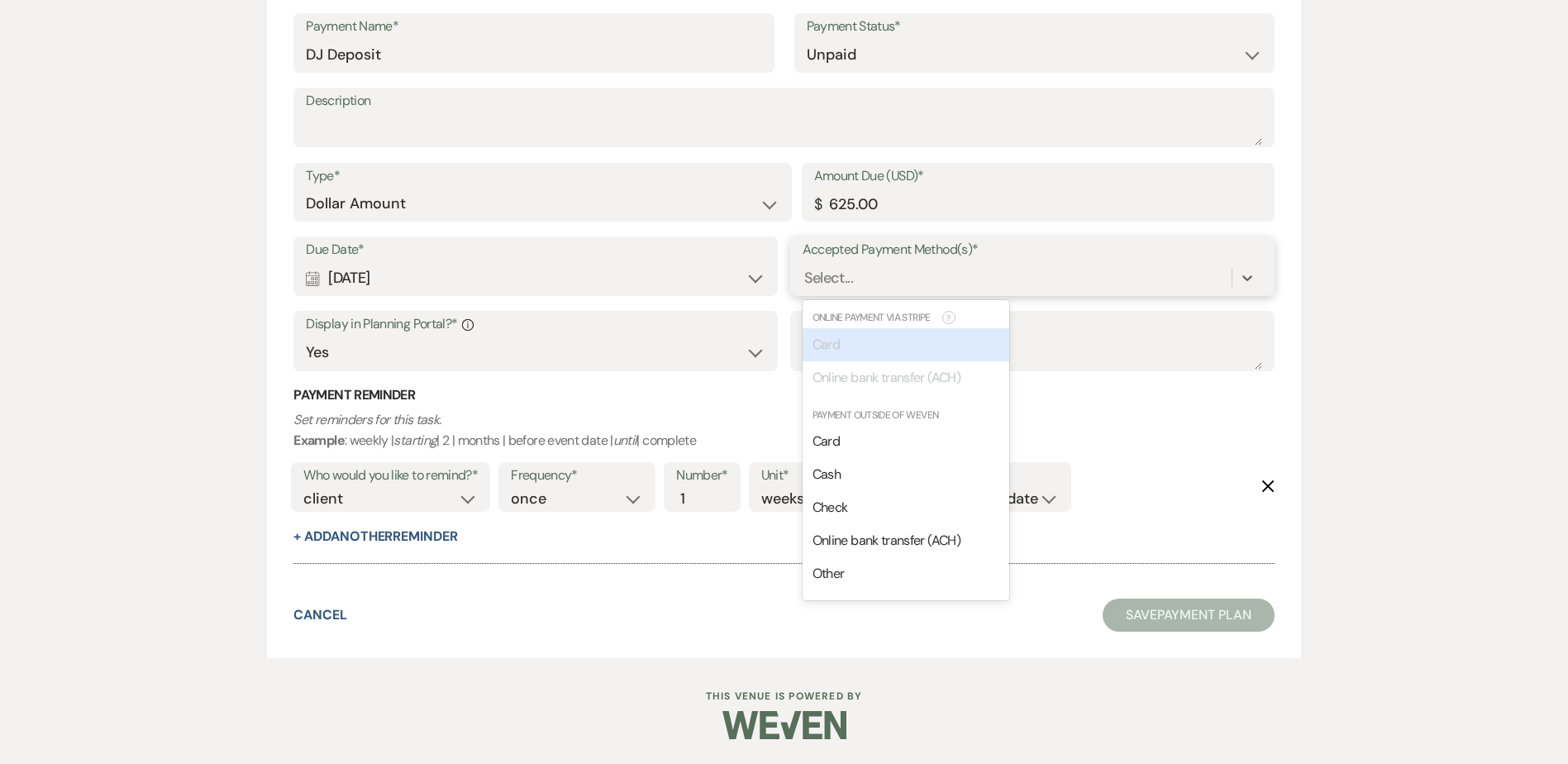
click at [830, 278] on div "Select..." at bounding box center [828, 278] width 49 height 22
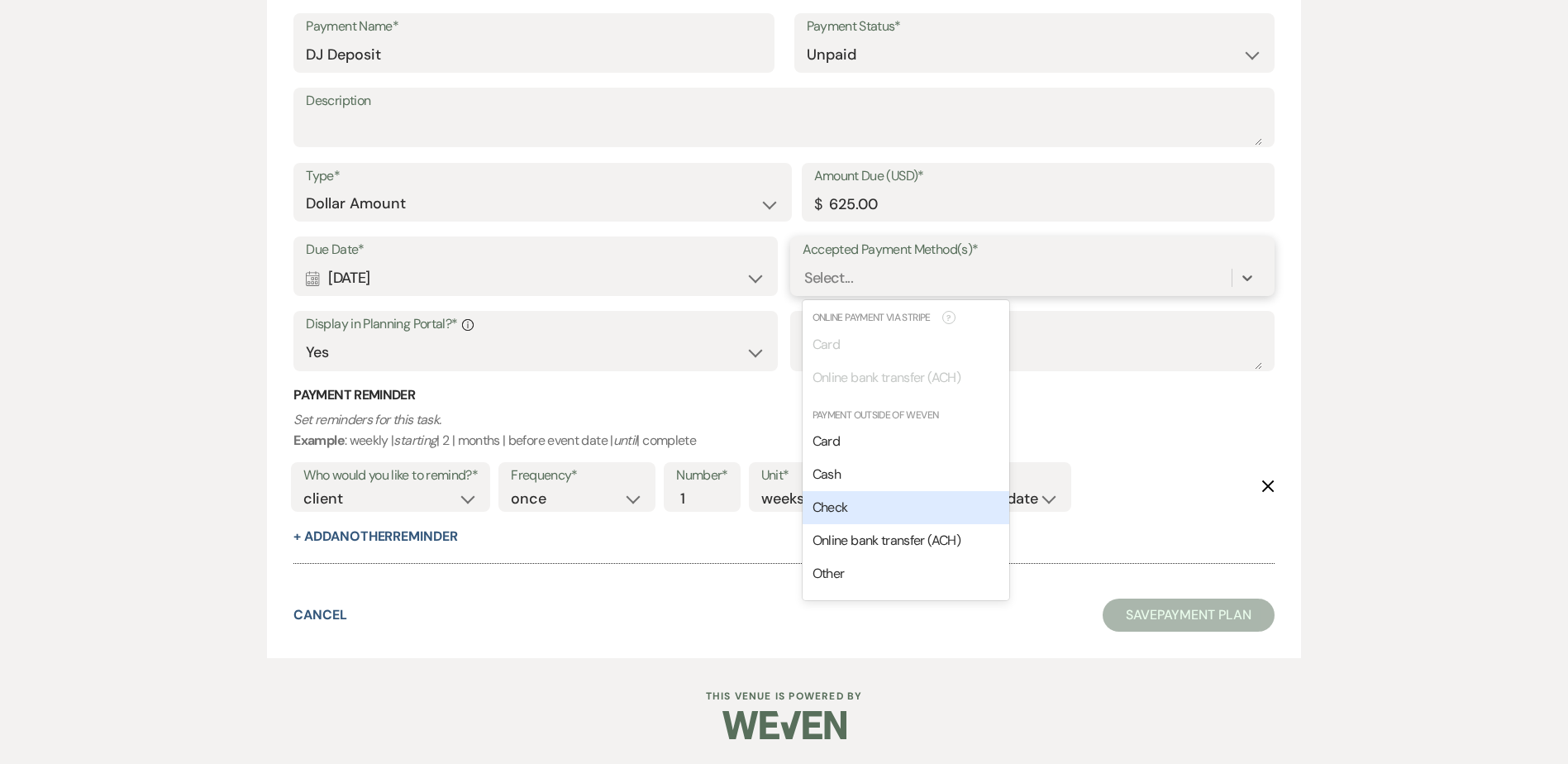
drag, startPoint x: 831, startPoint y: 508, endPoint x: 836, endPoint y: 498, distance: 11.2
click at [833, 506] on span "Check" at bounding box center [830, 508] width 35 height 18
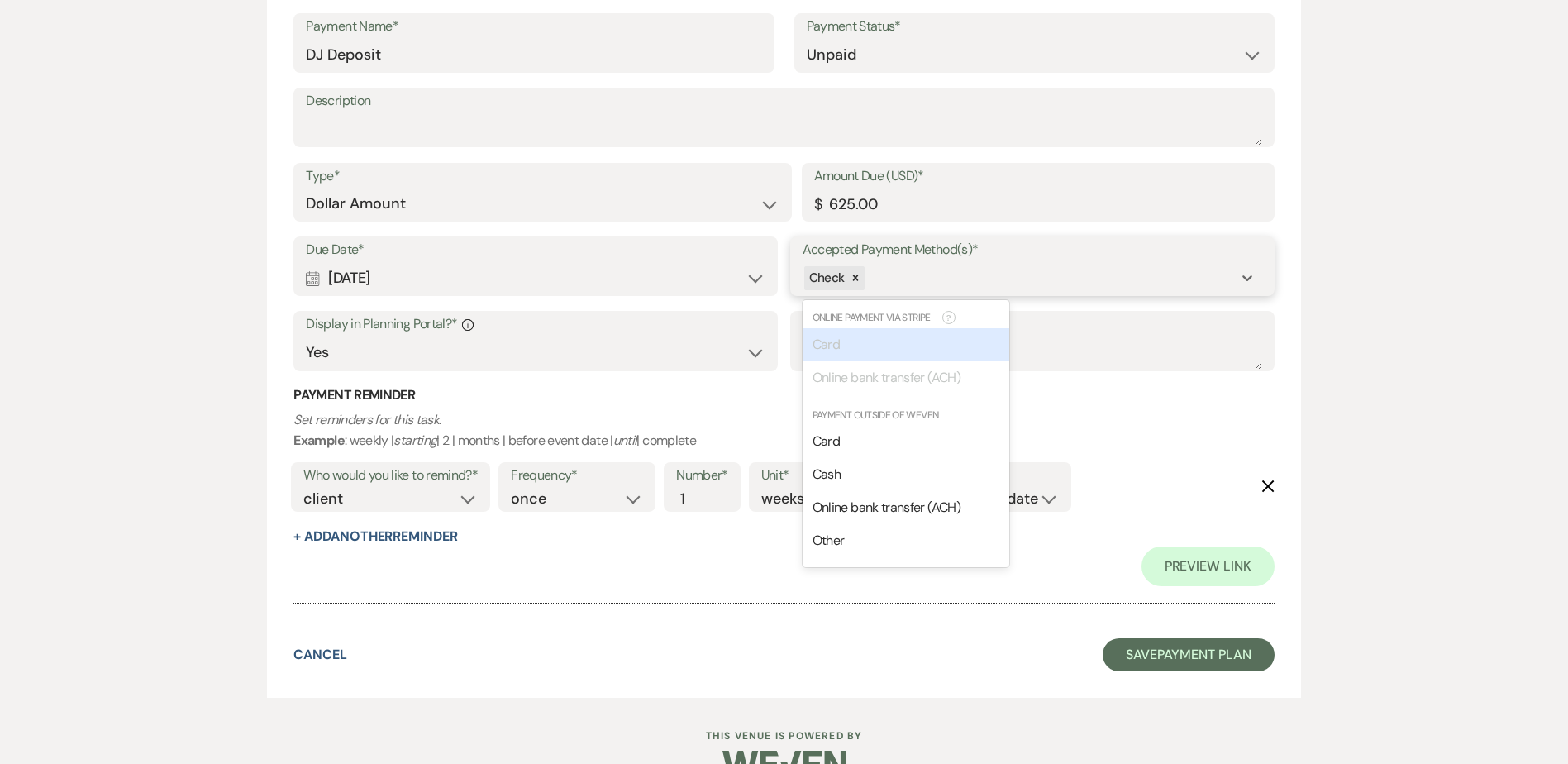
click at [919, 276] on div "Check" at bounding box center [1016, 278] width 429 height 29
click at [866, 469] on div "Cash" at bounding box center [906, 474] width 207 height 33
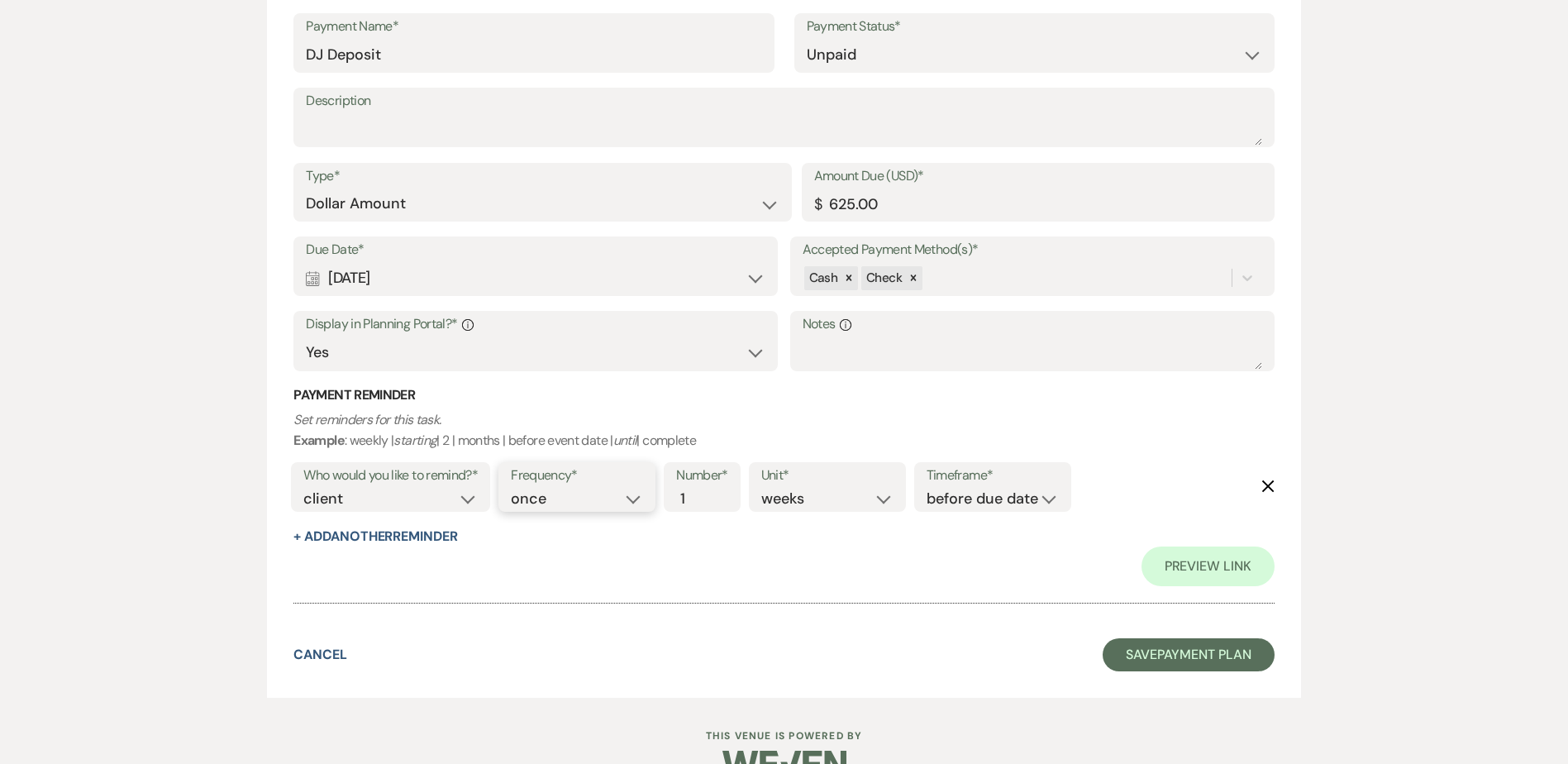
click at [536, 499] on select "once daily weekly monthly" at bounding box center [577, 499] width 133 height 22
select select "daily"
click at [514, 488] on select "once daily weekly monthly" at bounding box center [577, 499] width 133 height 22
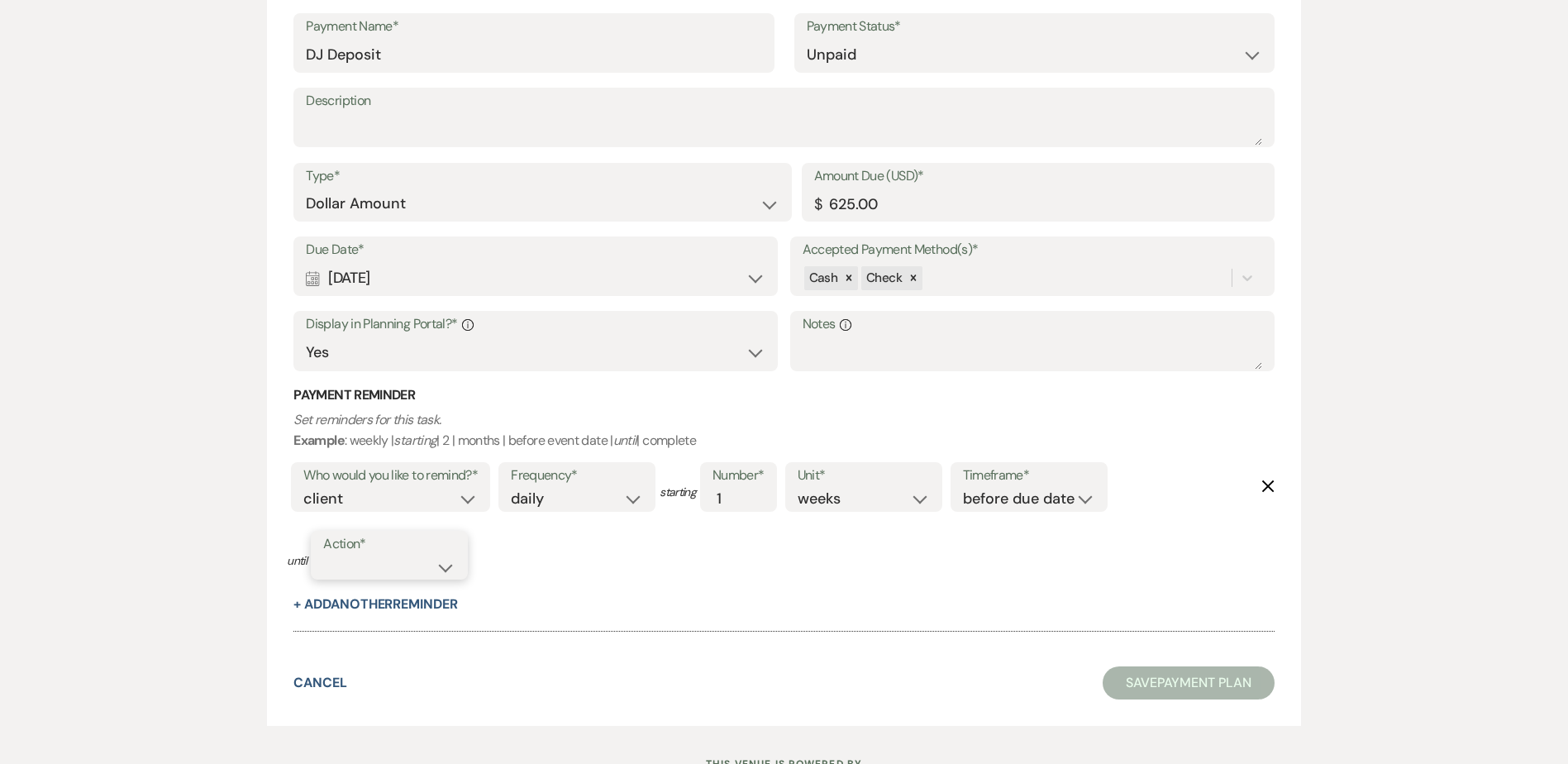
click at [392, 569] on select "complete due date custom date" at bounding box center [390, 566] width 133 height 22
select select "complete"
click at [324, 555] on select "complete due date custom date" at bounding box center [390, 566] width 133 height 22
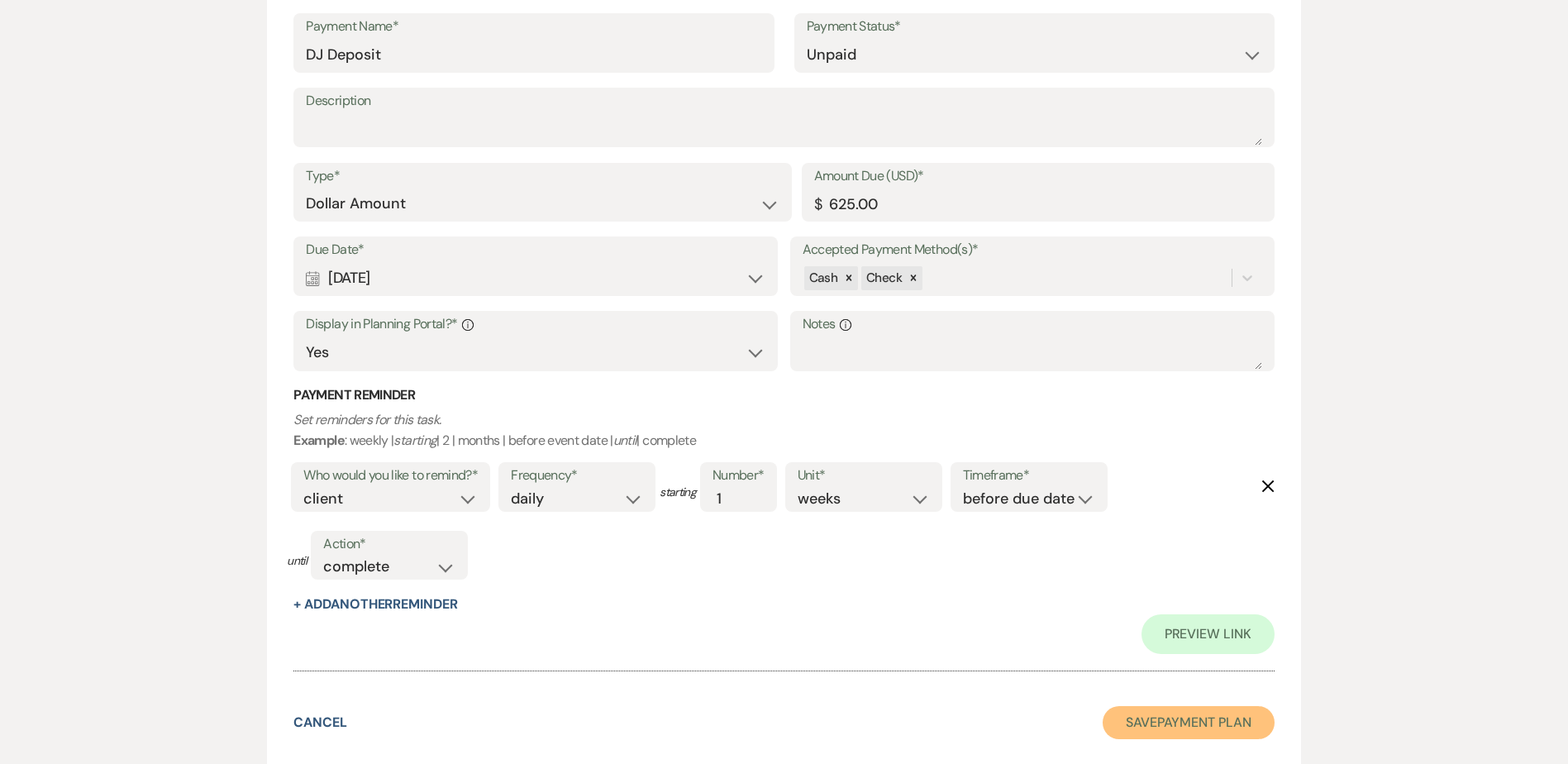
click at [1186, 719] on button "Save Payment Plan" at bounding box center [1189, 722] width 172 height 33
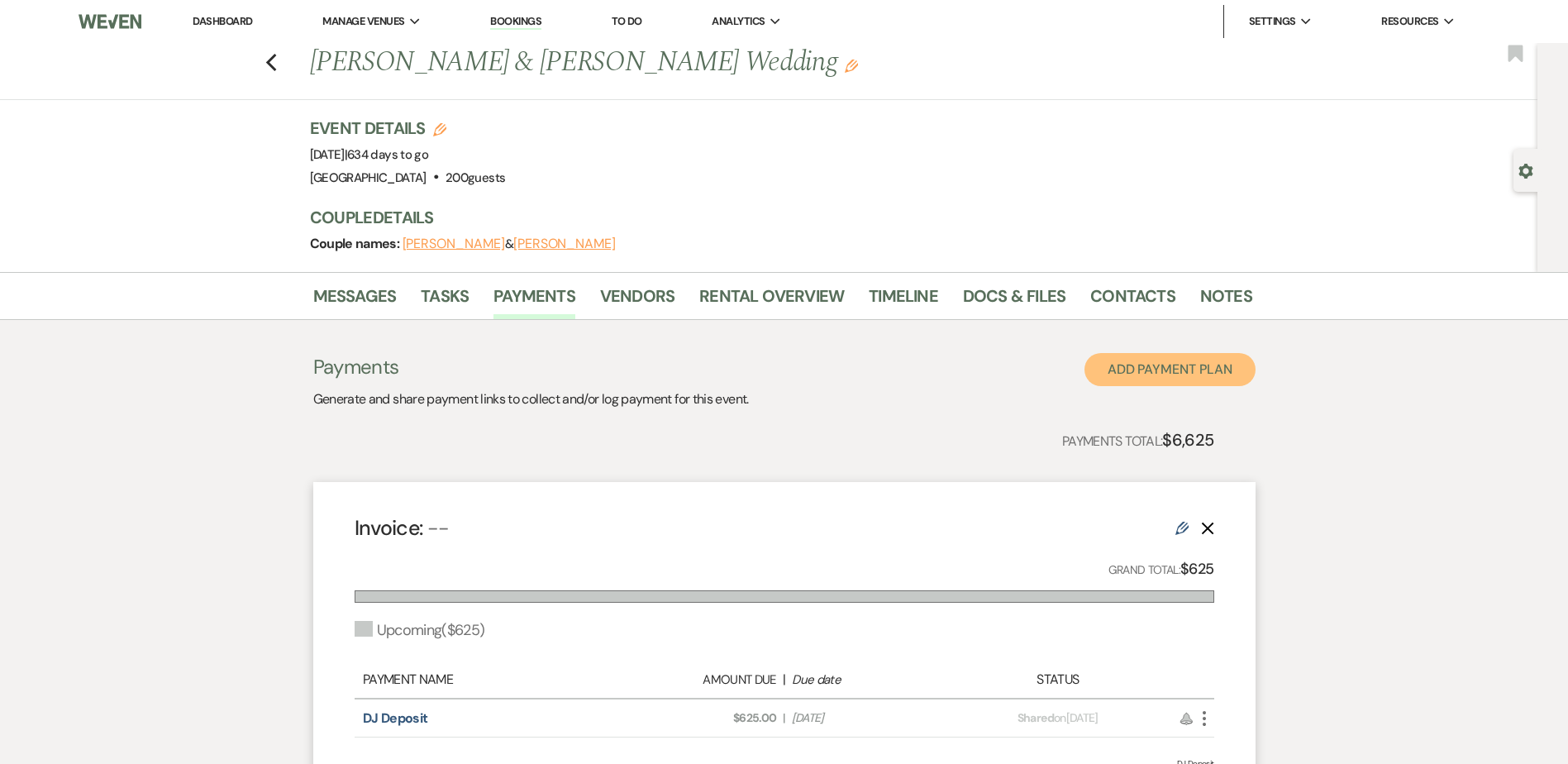
click at [1229, 364] on button "Add Payment Plan" at bounding box center [1170, 369] width 171 height 33
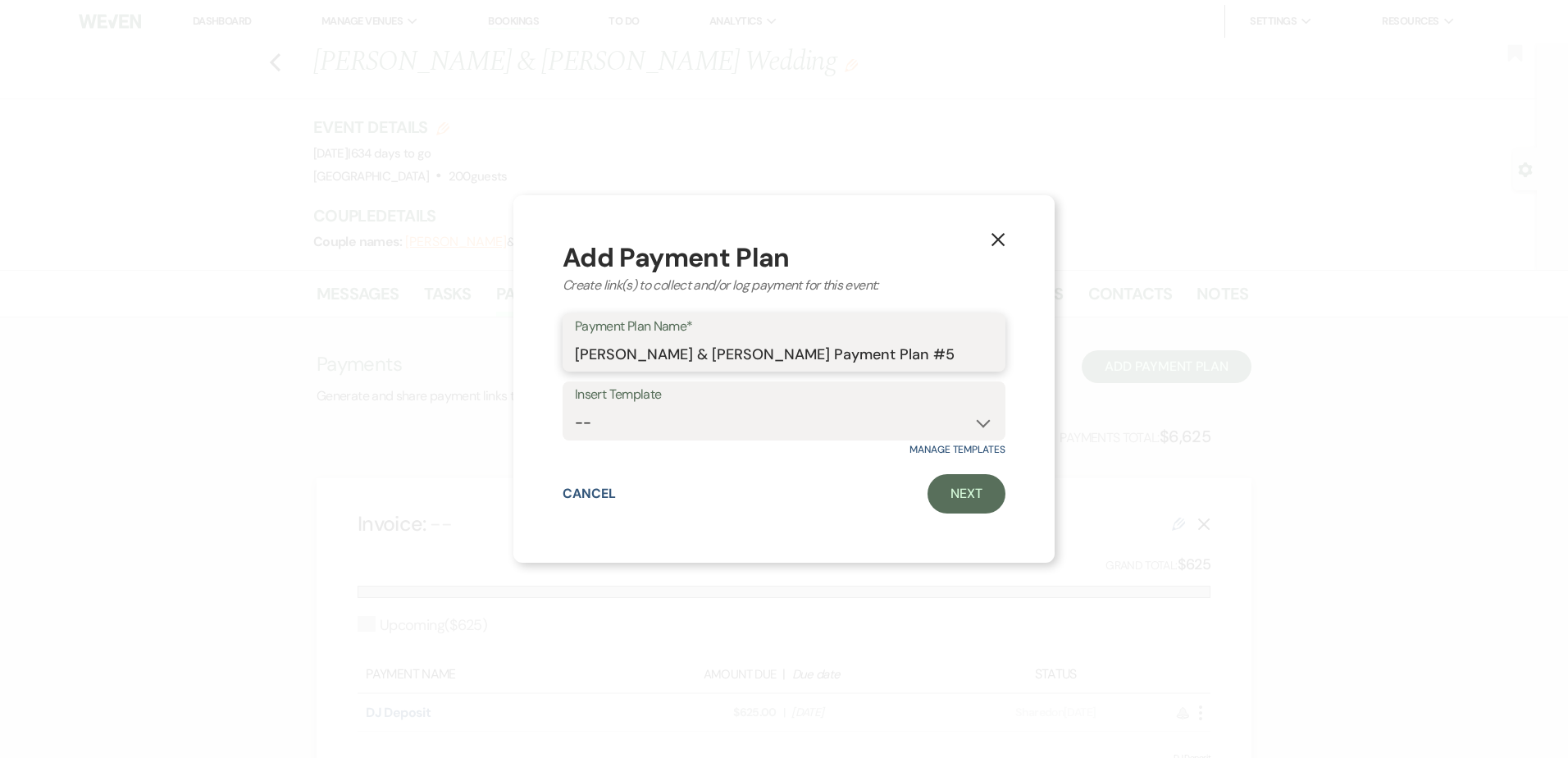
drag, startPoint x: 958, startPoint y: 354, endPoint x: 445, endPoint y: 365, distance: 513.1
click at [445, 365] on div "X Add Payment Plan Create link(s) to collect and/or log payment for this event:…" at bounding box center [784, 379] width 1568 height 758
type input "DJ Final Payment"
click at [990, 491] on link "Next" at bounding box center [966, 494] width 78 height 39
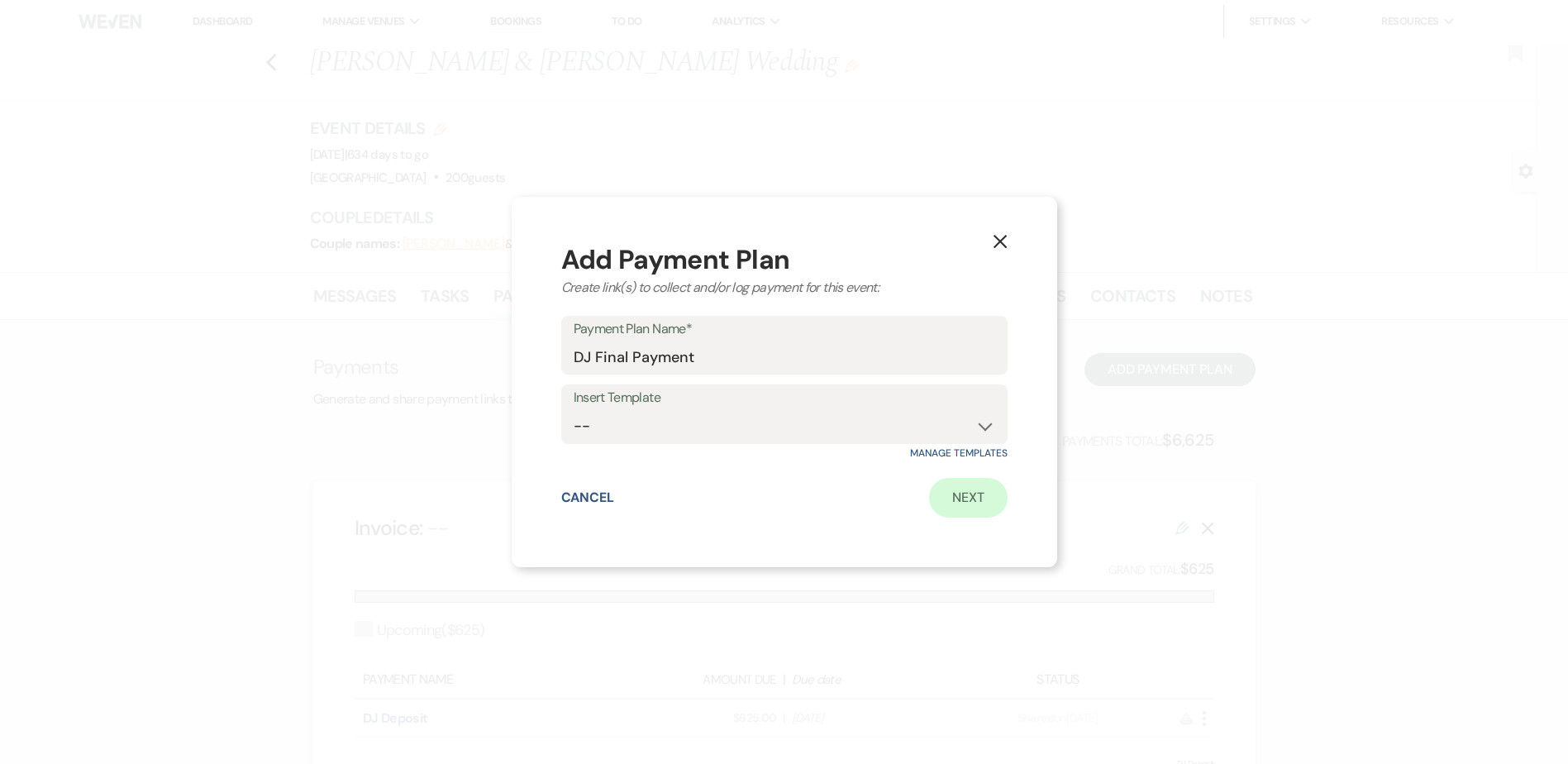
select select "2"
select select "percentage"
select select "true"
select select "client"
select select "weeks"
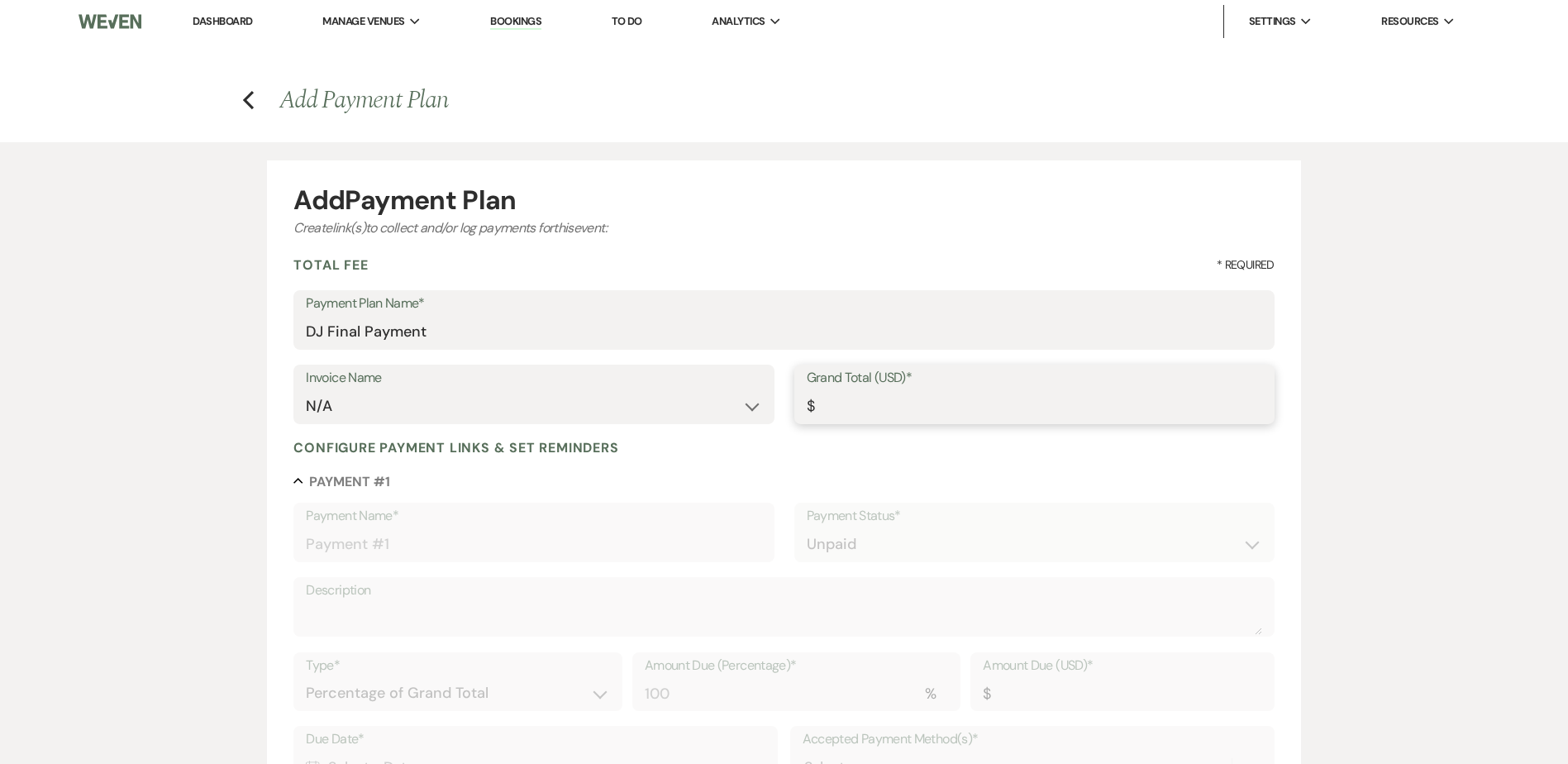
click at [859, 399] on input "Grand Total (USD)*" at bounding box center [1034, 406] width 455 height 32
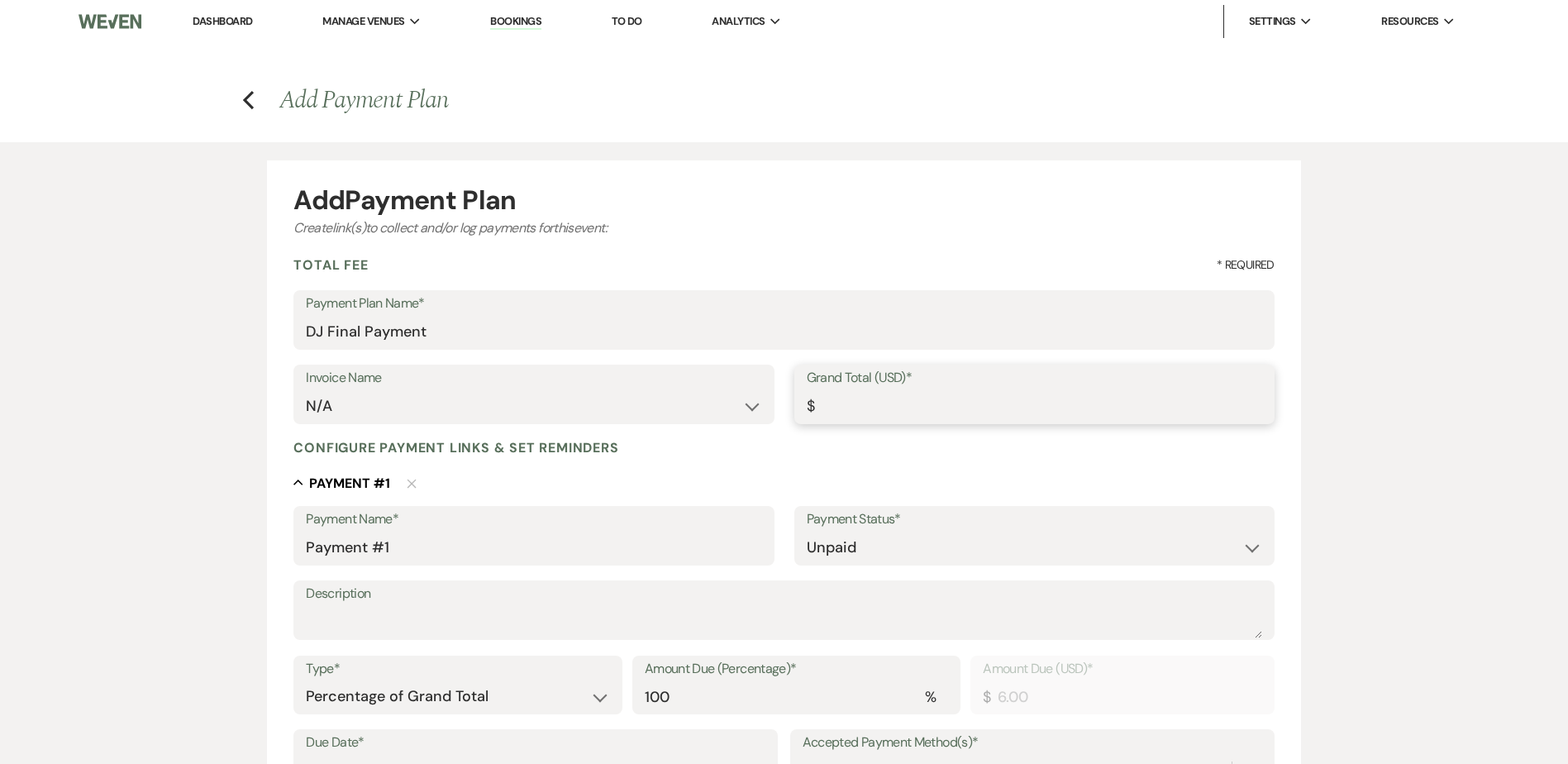
type input "6"
type input "6.00"
type input "62"
type input "62.00"
type input "625"
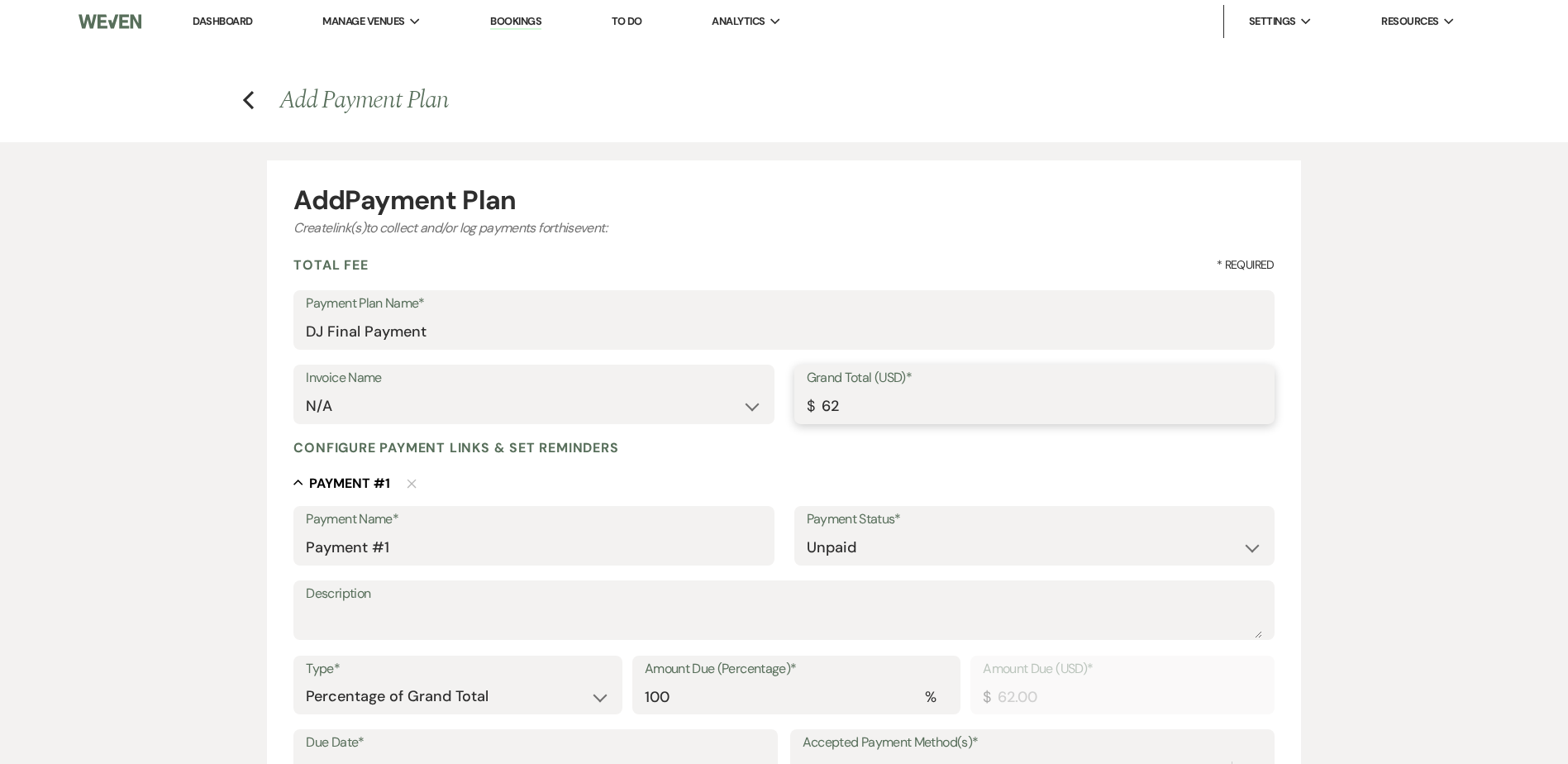
type input "625.00"
drag, startPoint x: 450, startPoint y: 552, endPoint x: 31, endPoint y: 554, distance: 419.0
click at [31, 554] on div "Add Payment Plan Create link(s) to collect and/or log payments for this event: …" at bounding box center [784, 646] width 1568 height 1009
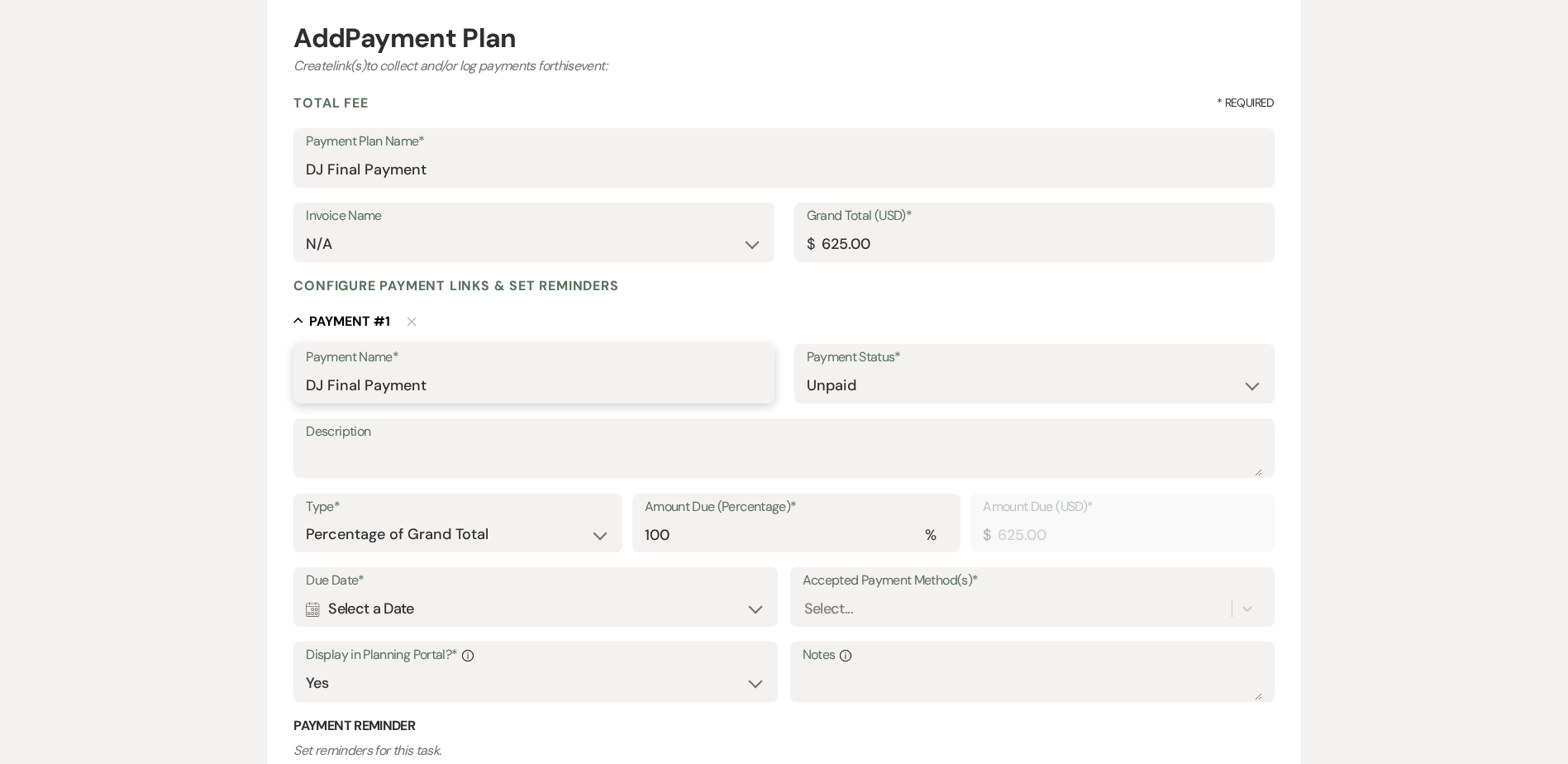
type input "DJ Final Payment"
click at [438, 535] on select "Dollar Amount Percentage of Grand Total" at bounding box center [457, 533] width 303 height 32
click at [437, 531] on select "Dollar Amount Percentage of Grand Total" at bounding box center [457, 533] width 303 height 32
select select "flat"
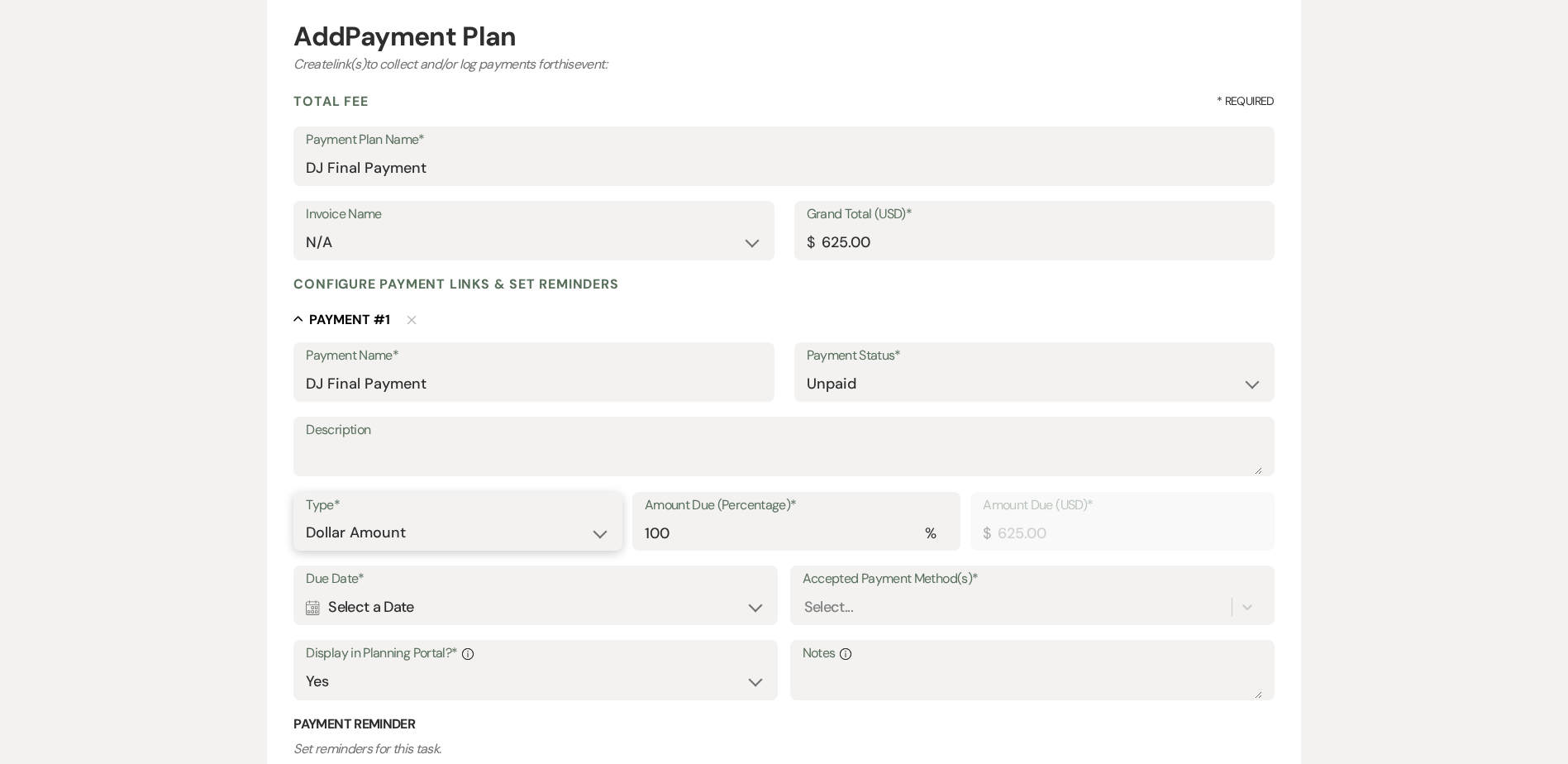
click at [306, 517] on select "Dollar Amount Percentage of Grand Total" at bounding box center [457, 533] width 303 height 32
click at [418, 604] on div "Calendar Select a Date Expand" at bounding box center [536, 607] width 460 height 32
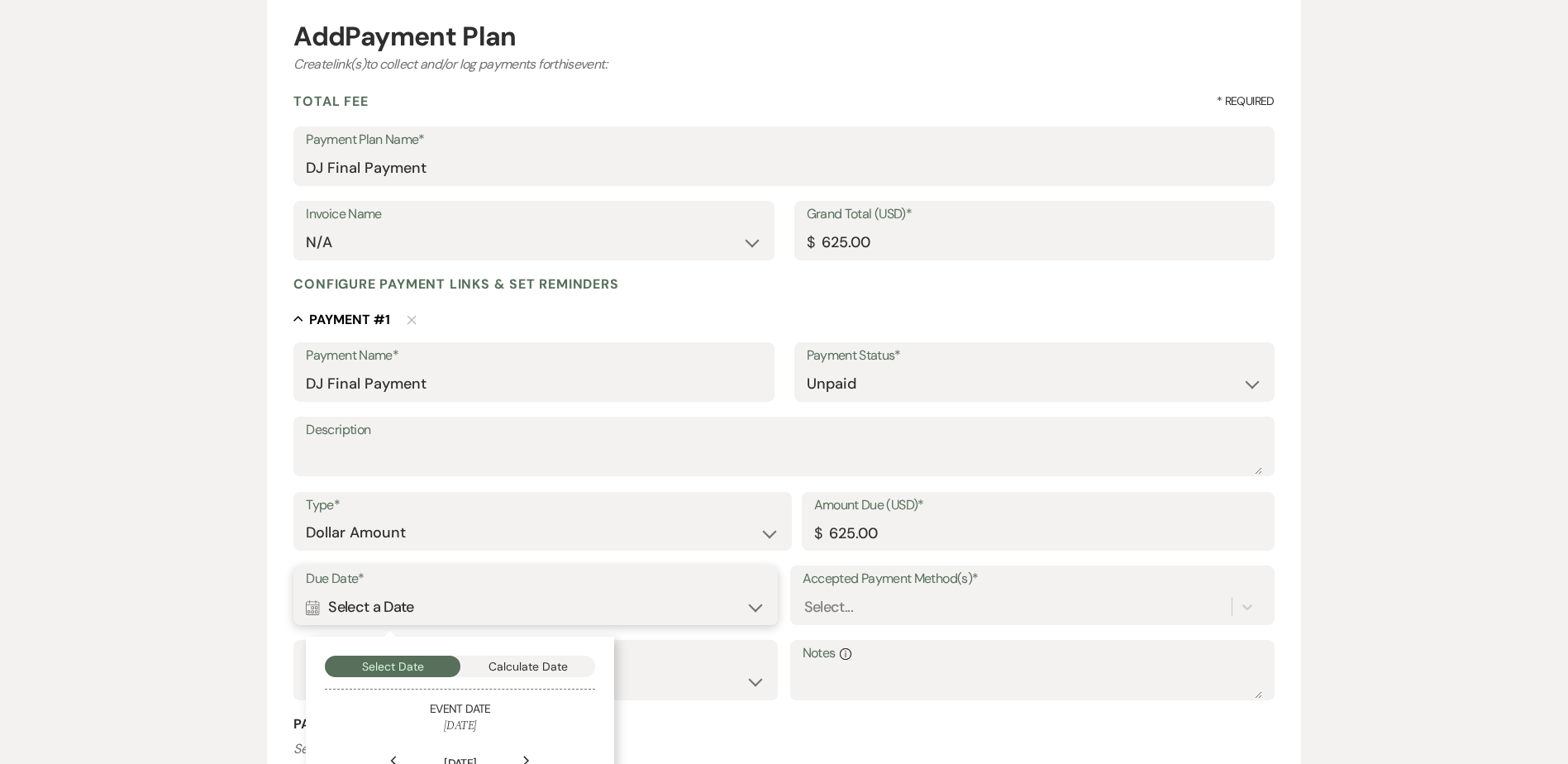
click at [506, 663] on button "Calculate Date" at bounding box center [528, 667] width 135 height 21
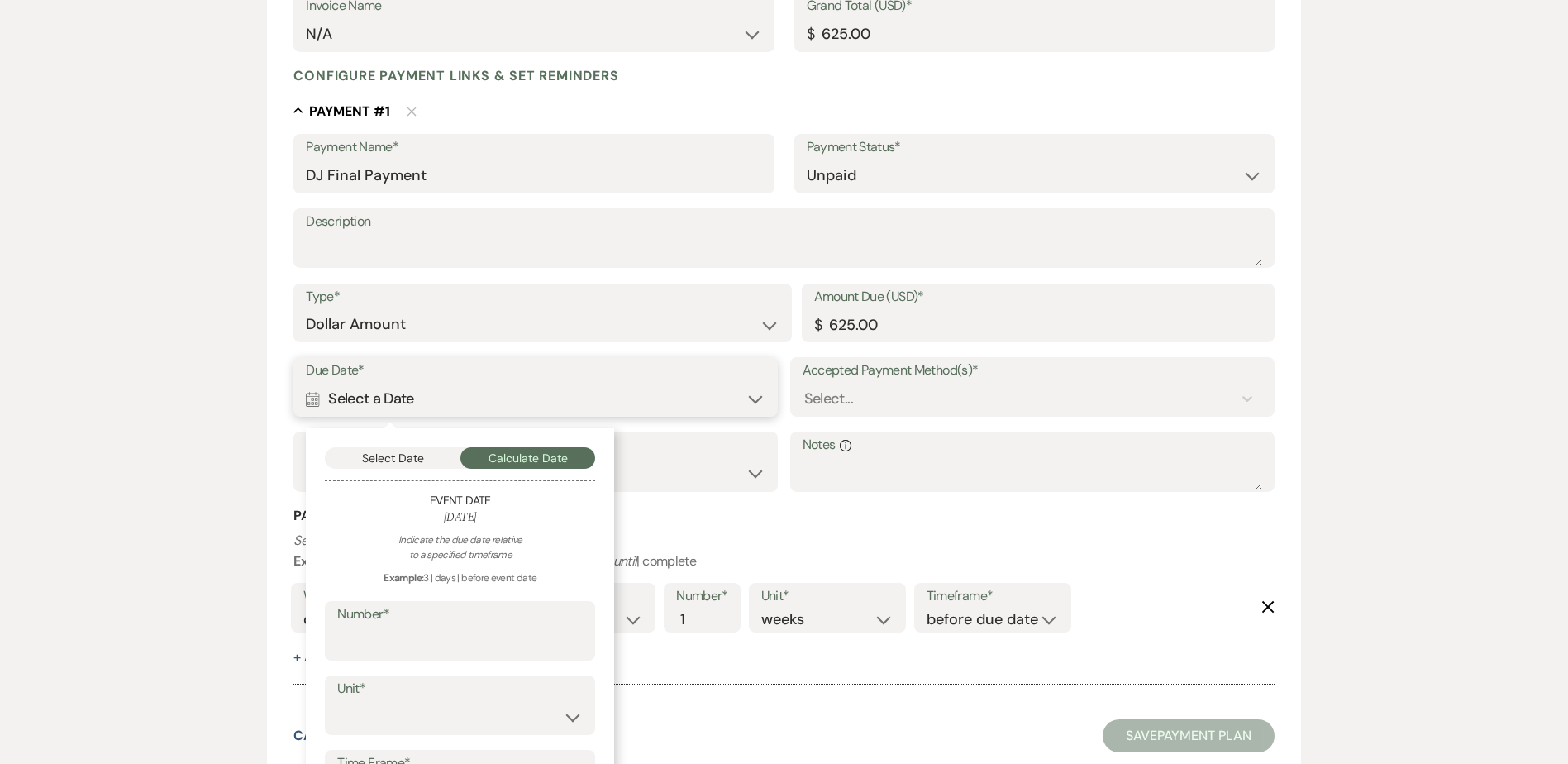
scroll to position [493, 0]
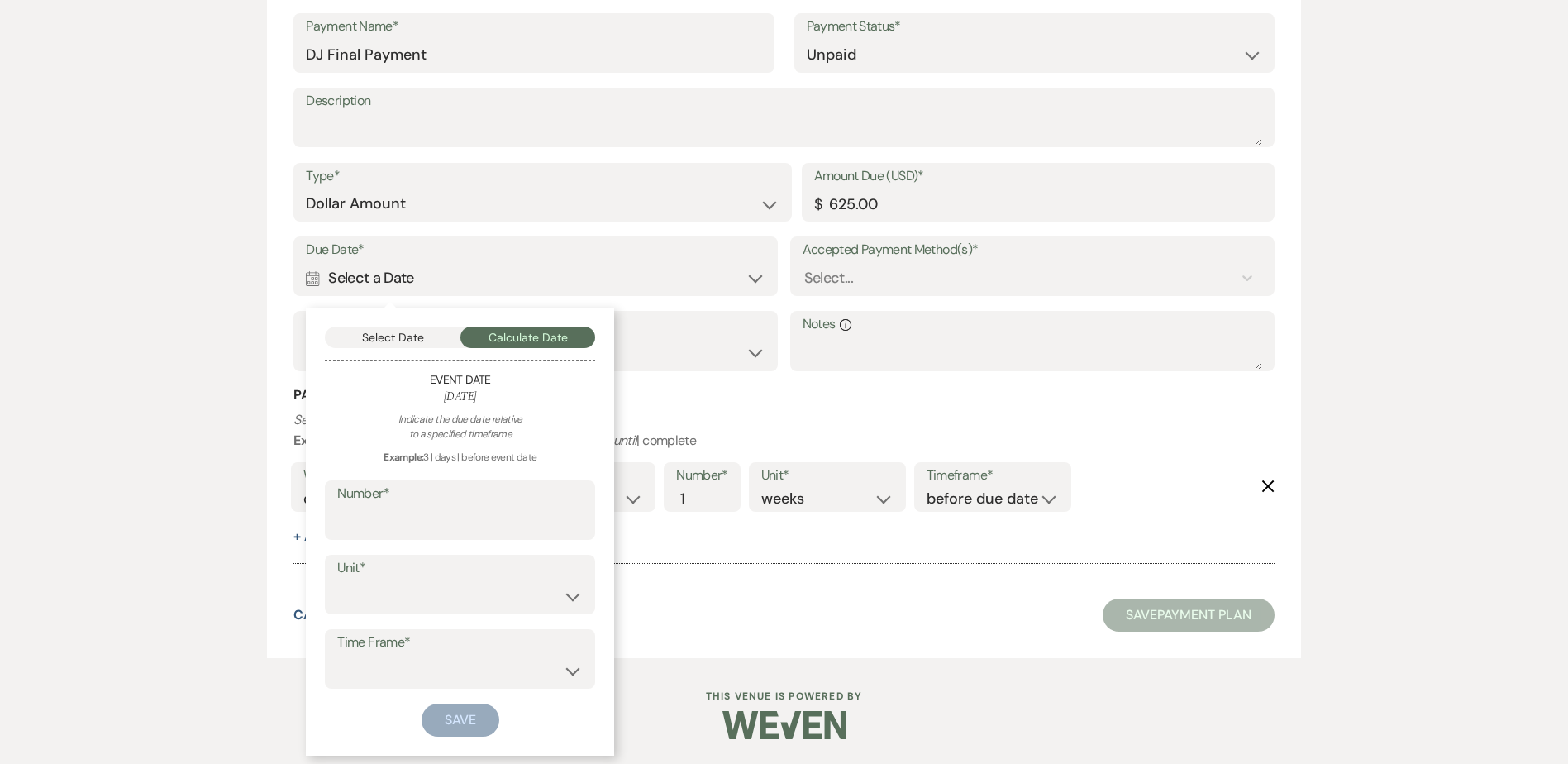
click at [452, 515] on input "Number*" at bounding box center [461, 522] width 246 height 32
click at [452, 515] on input "Number*" at bounding box center [461, 523] width 244 height 32
type input "90"
click at [414, 607] on select "days weeks months" at bounding box center [461, 597] width 246 height 32
select select "day"
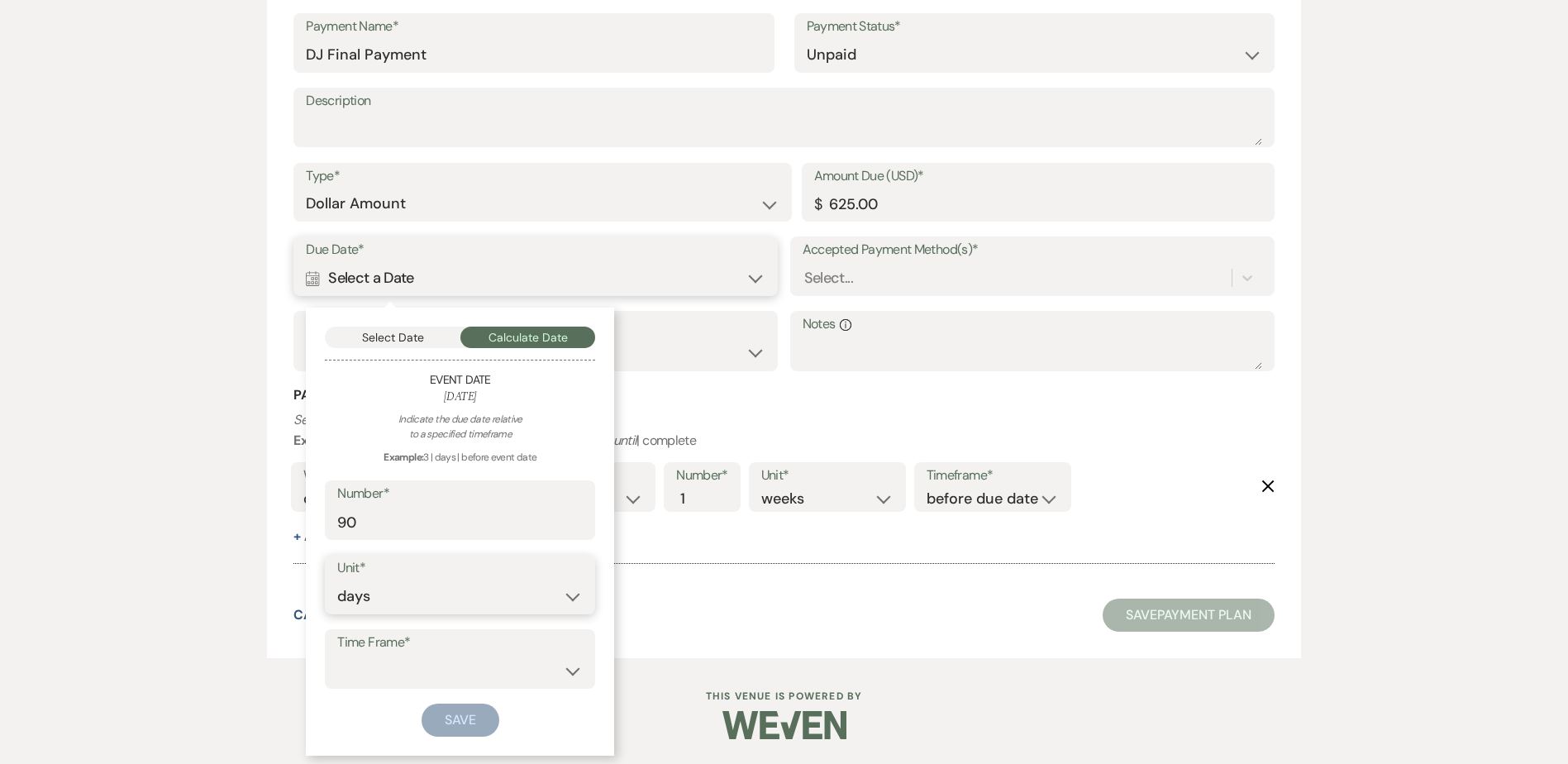
click at [338, 581] on select "days weeks months" at bounding box center [461, 597] width 246 height 32
click at [408, 660] on select "before event date after event date after event is booked after today's date" at bounding box center [461, 671] width 246 height 32
select select "beforeEventDate"
click at [338, 655] on select "before event date after event date after event is booked after today's date" at bounding box center [461, 671] width 246 height 32
click at [477, 717] on button "Save" at bounding box center [461, 720] width 78 height 33
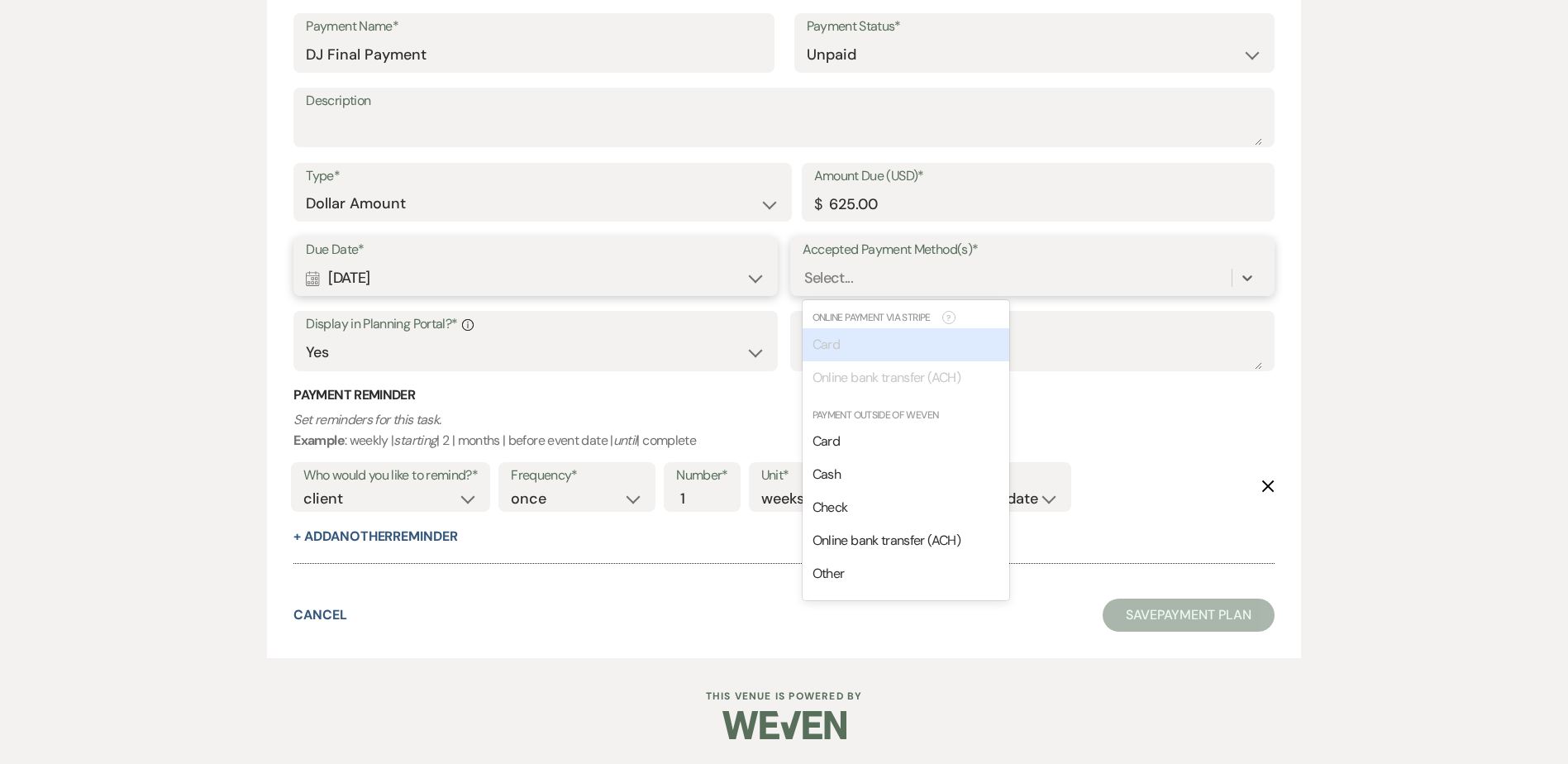
click at [856, 273] on div "Select..." at bounding box center [1016, 278] width 429 height 29
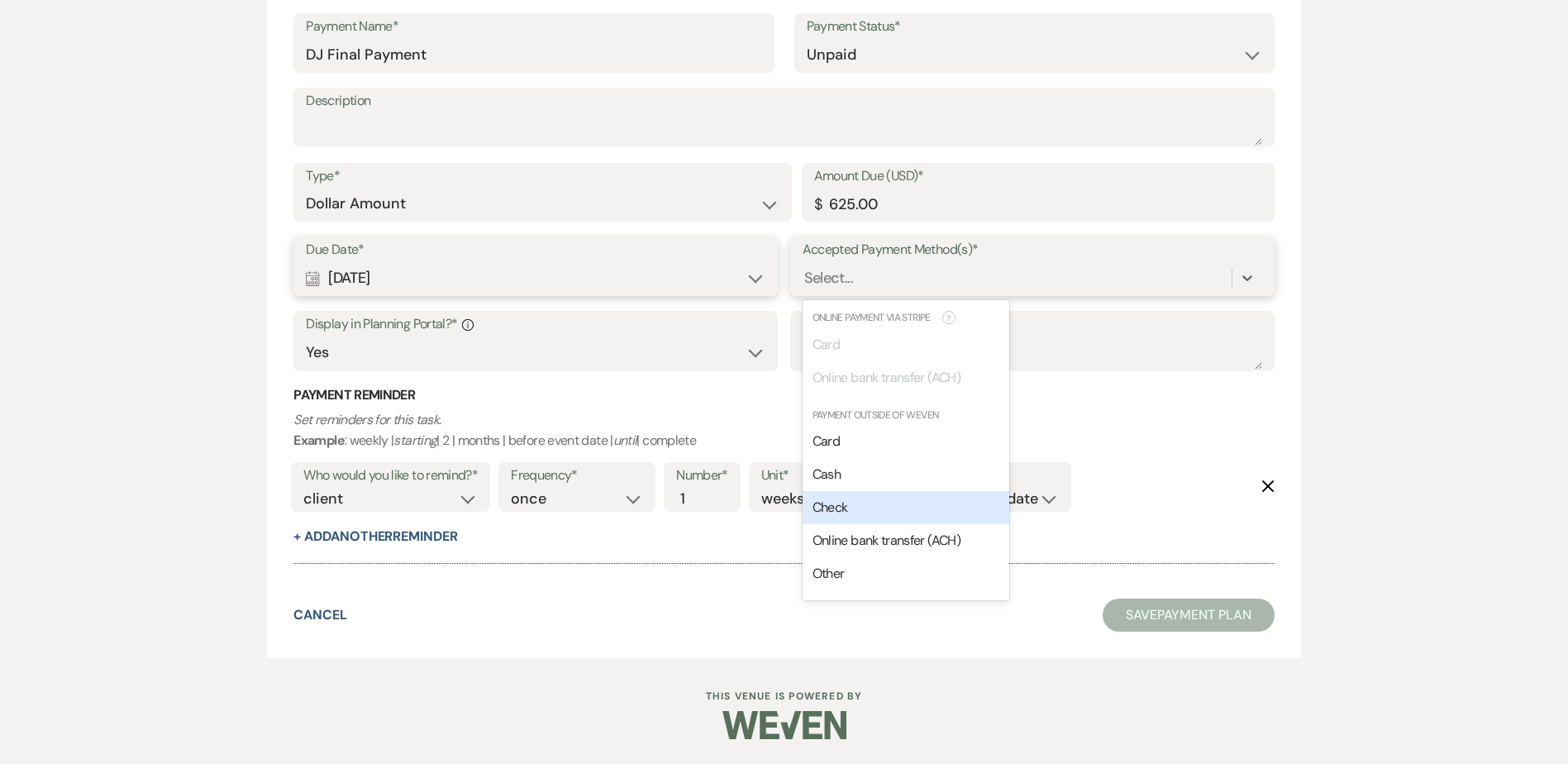
drag, startPoint x: 874, startPoint y: 495, endPoint x: 887, endPoint y: 428, distance: 68.2
click at [876, 494] on div "Check" at bounding box center [906, 508] width 207 height 33
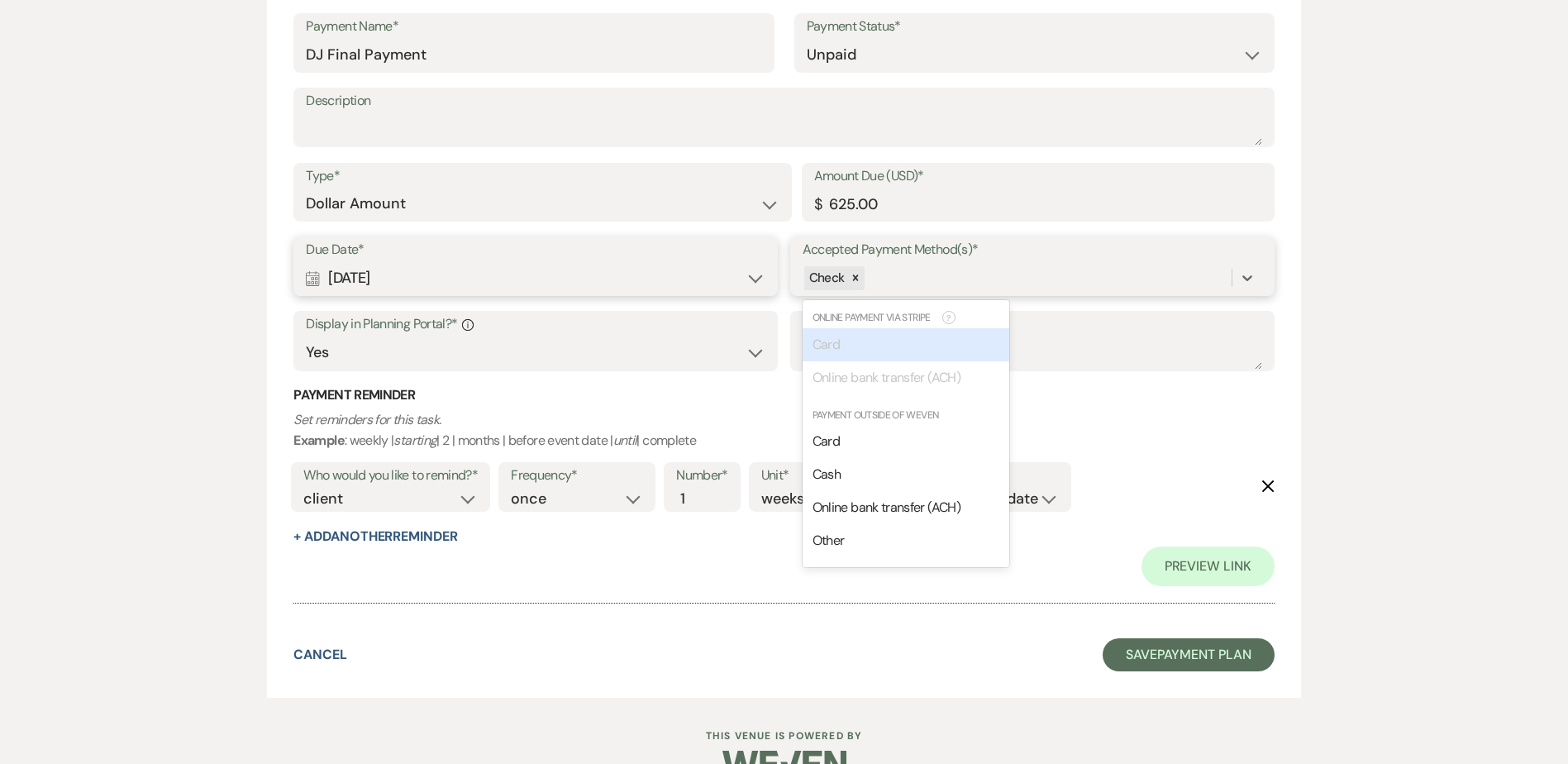
click at [894, 280] on div "Check" at bounding box center [1016, 278] width 429 height 29
click at [870, 472] on div "Cash" at bounding box center [906, 474] width 207 height 33
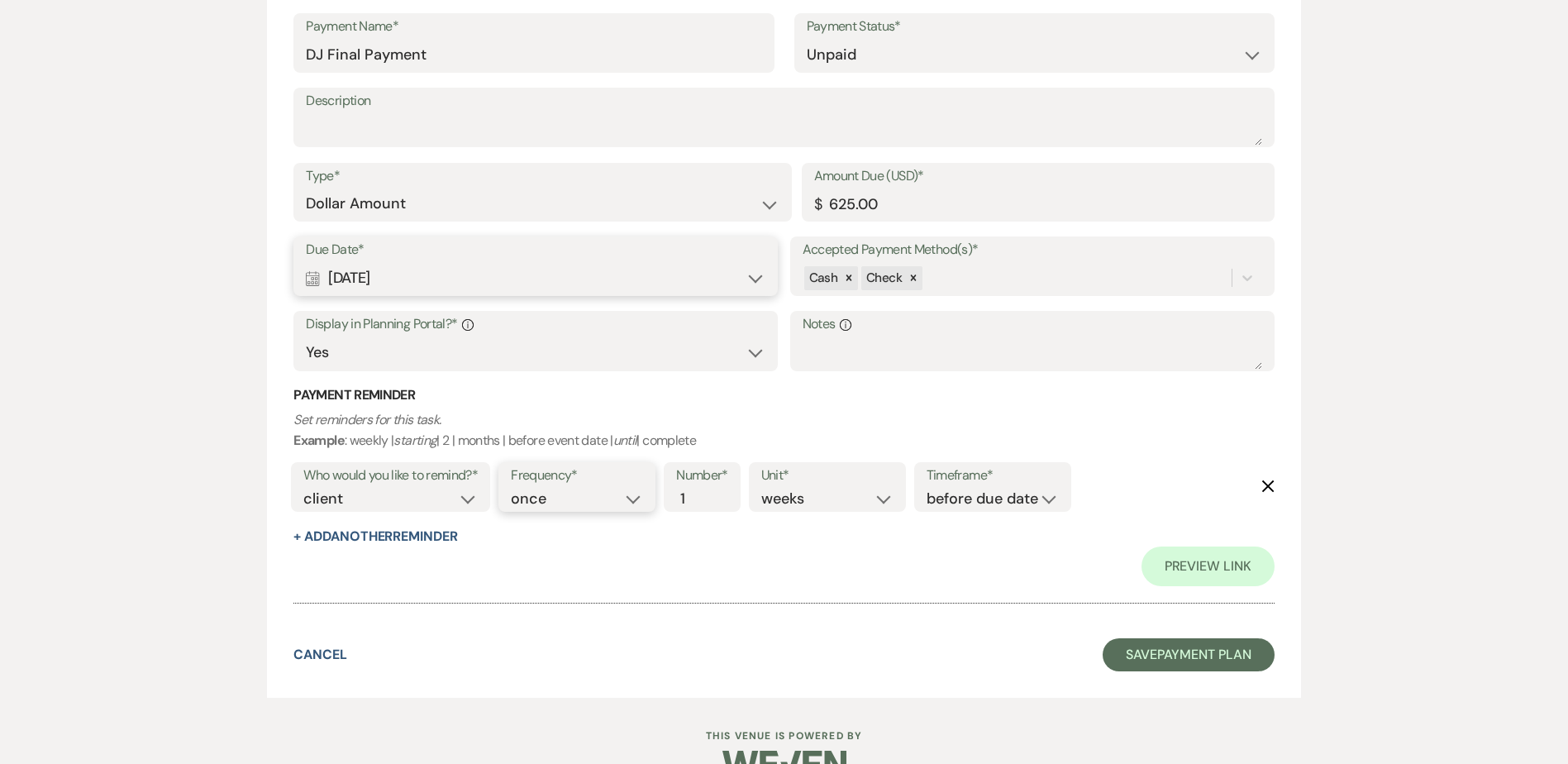
click at [526, 500] on select "once daily weekly monthly" at bounding box center [577, 499] width 133 height 22
select select "daily"
click at [514, 488] on select "once daily weekly monthly" at bounding box center [577, 499] width 133 height 22
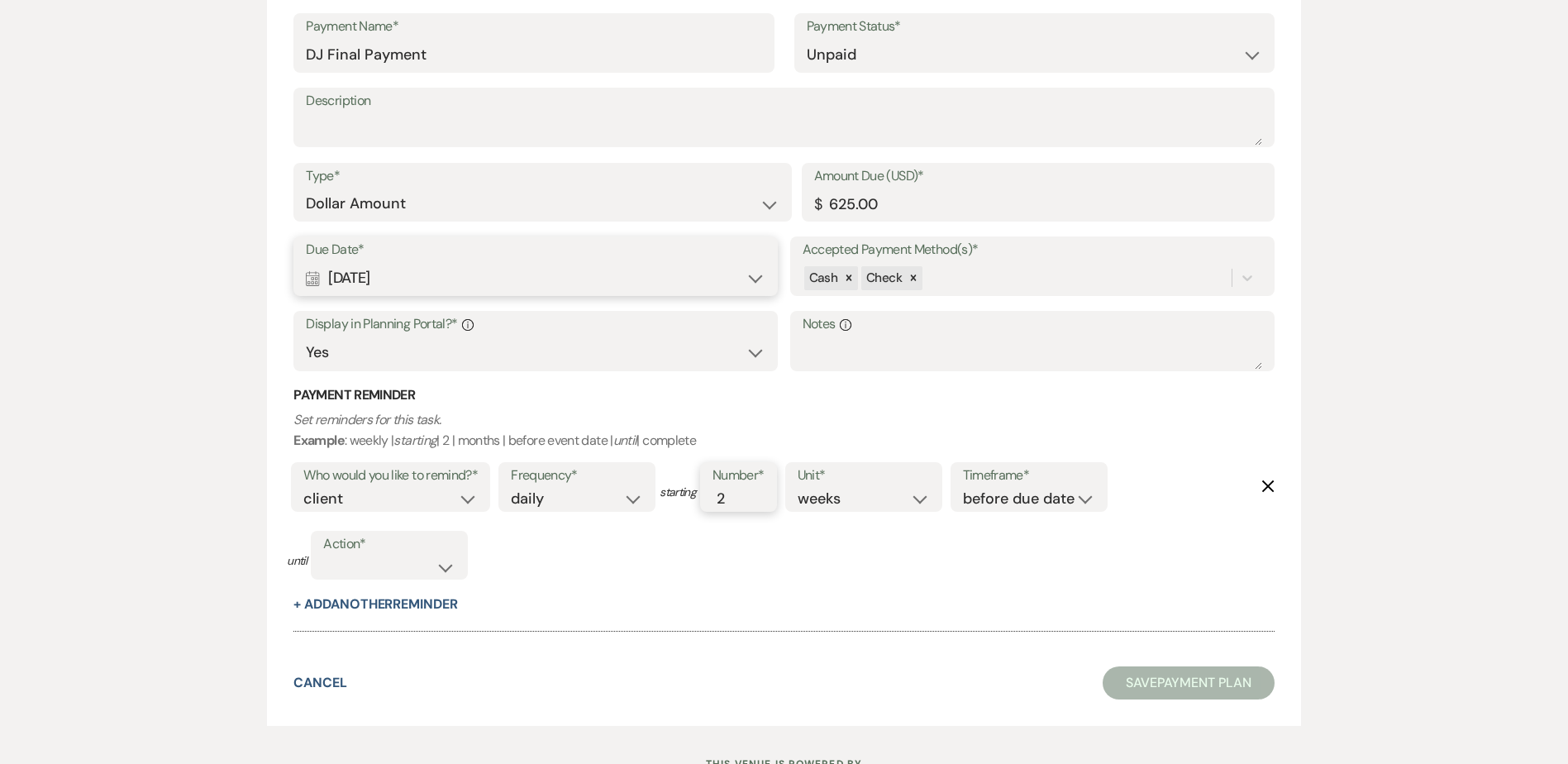
type input "2"
click at [742, 492] on input "2" at bounding box center [729, 499] width 34 height 22
click at [395, 565] on select "complete due date custom date" at bounding box center [390, 566] width 133 height 22
select select "complete"
click at [324, 555] on select "complete due date custom date" at bounding box center [390, 566] width 133 height 22
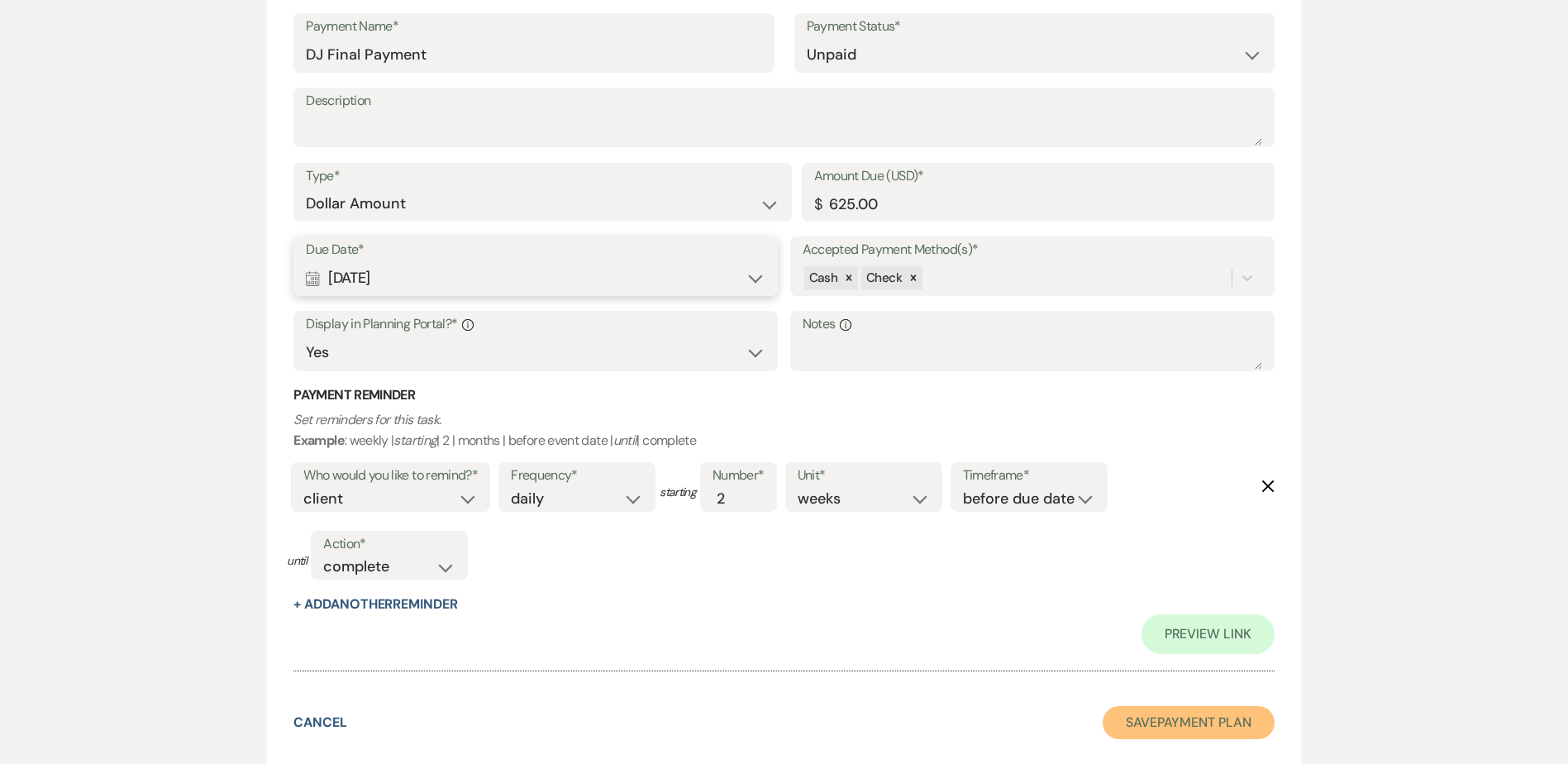
click at [1184, 727] on button "Save Payment Plan" at bounding box center [1189, 722] width 172 height 33
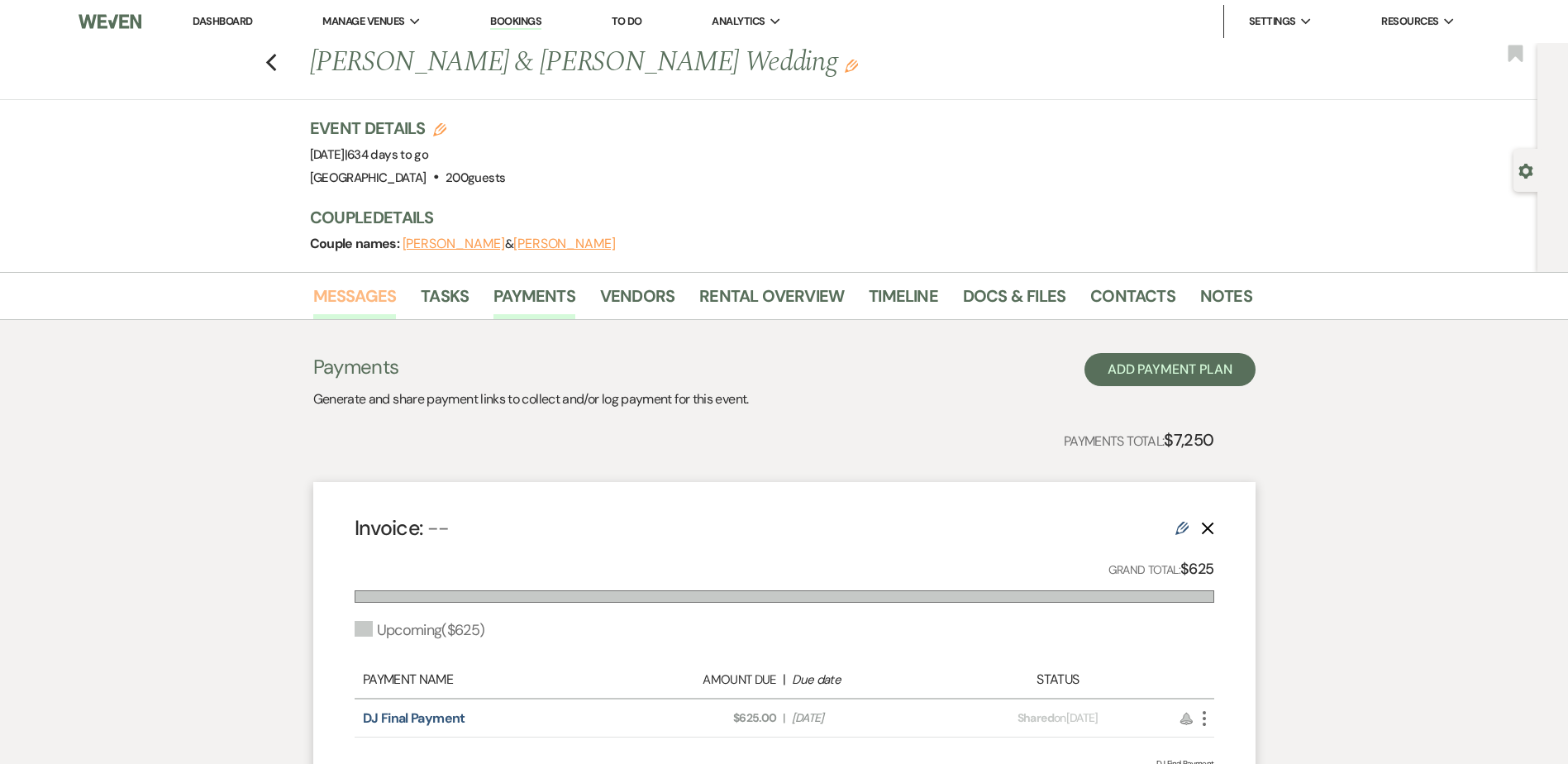
click at [370, 292] on link "Messages" at bounding box center [354, 301] width 83 height 36
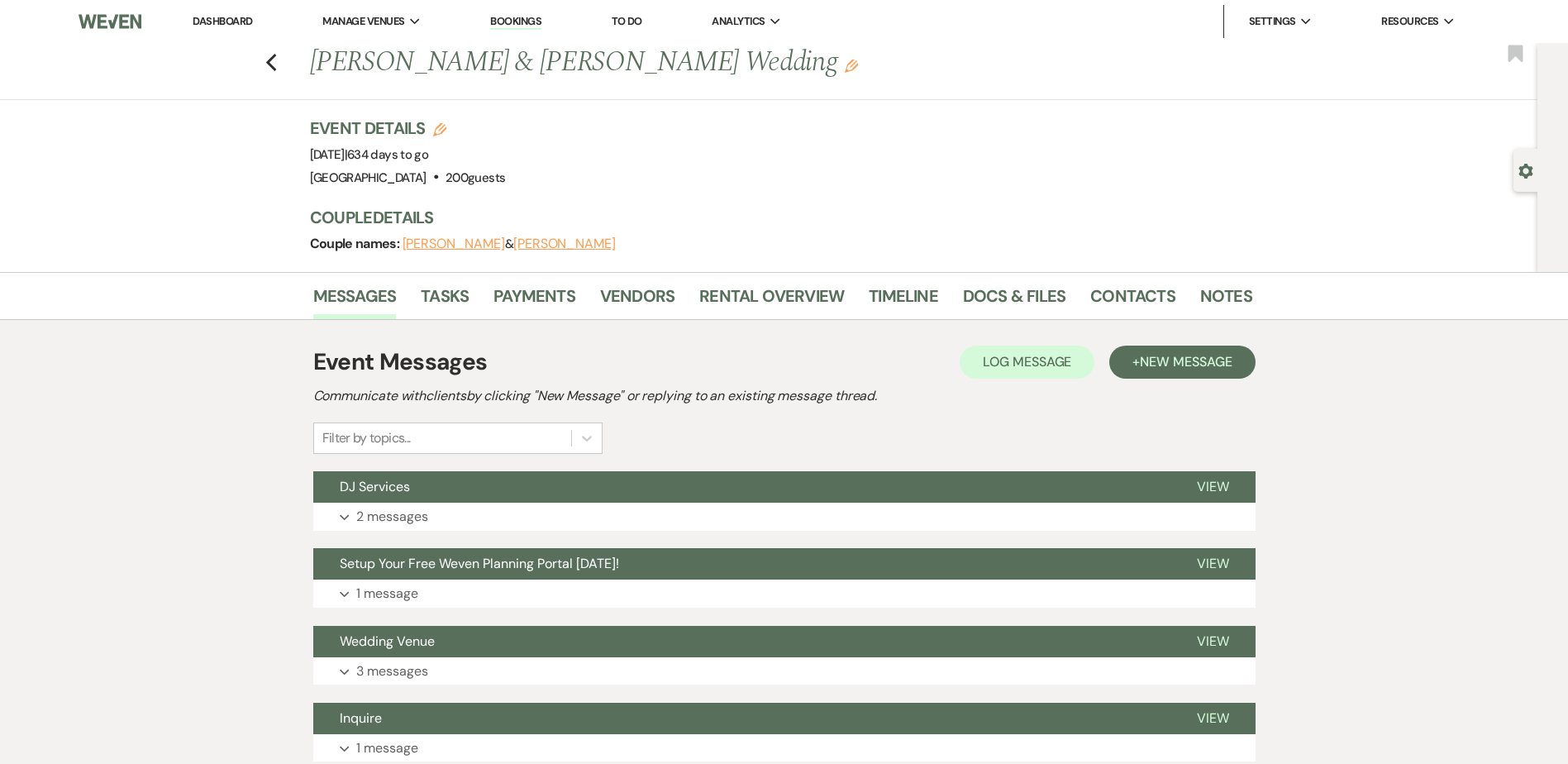
click at [248, 26] on link "Dashboard" at bounding box center [222, 21] width 59 height 14
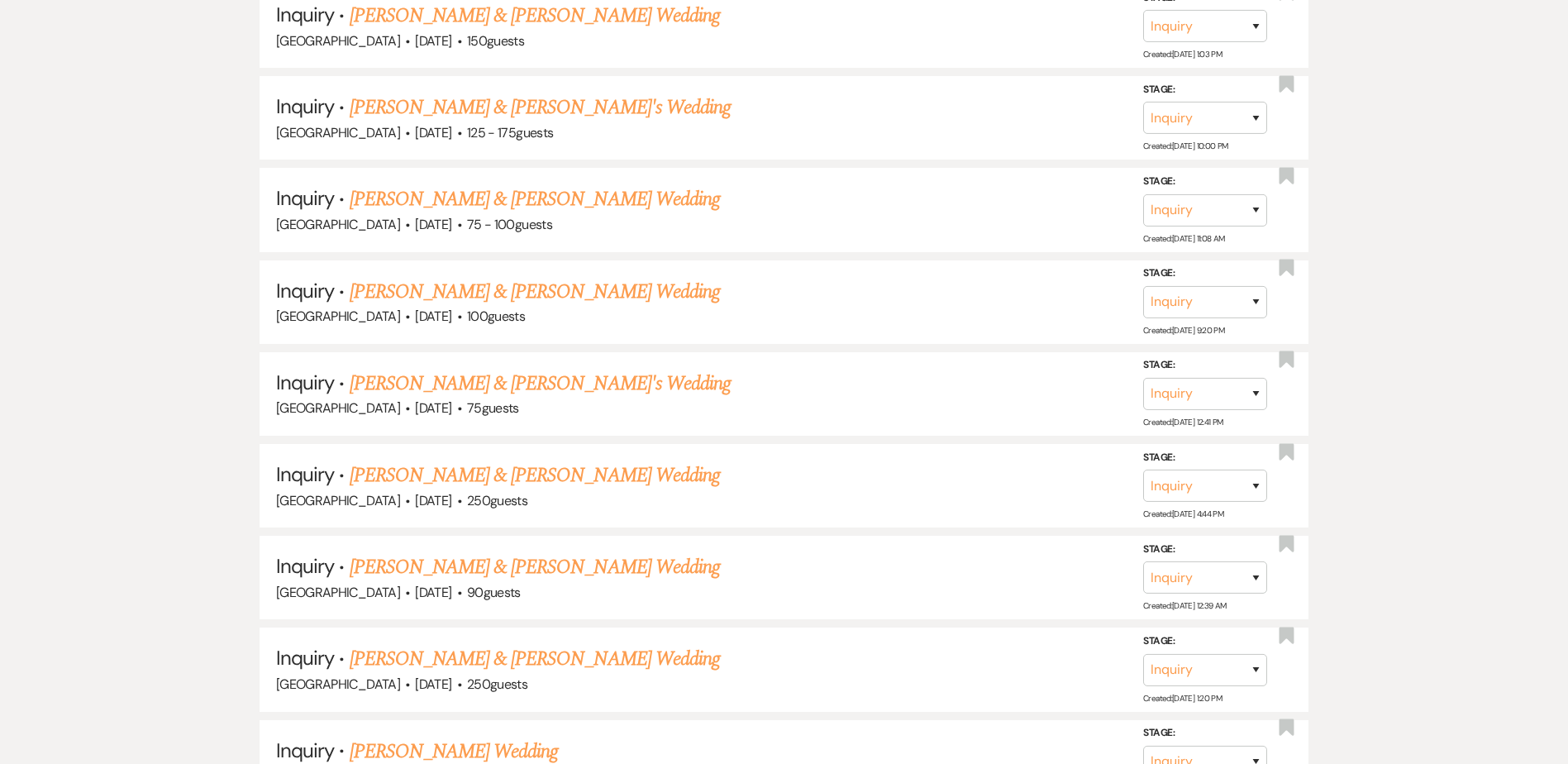
scroll to position [1354, 0]
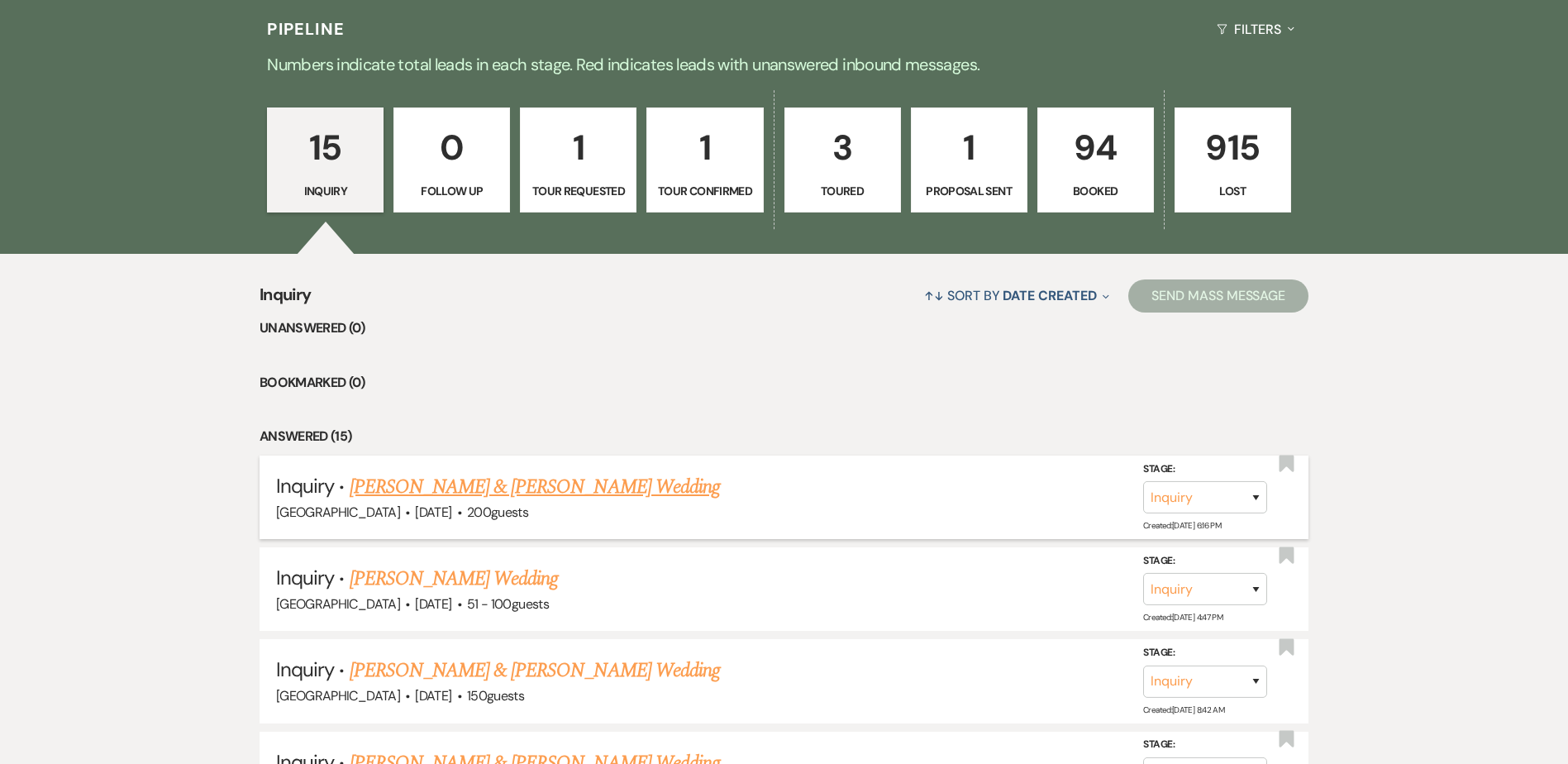
scroll to position [420, 0]
click at [505, 477] on link "[PERSON_NAME] & [PERSON_NAME] Wedding" at bounding box center [535, 486] width 370 height 30
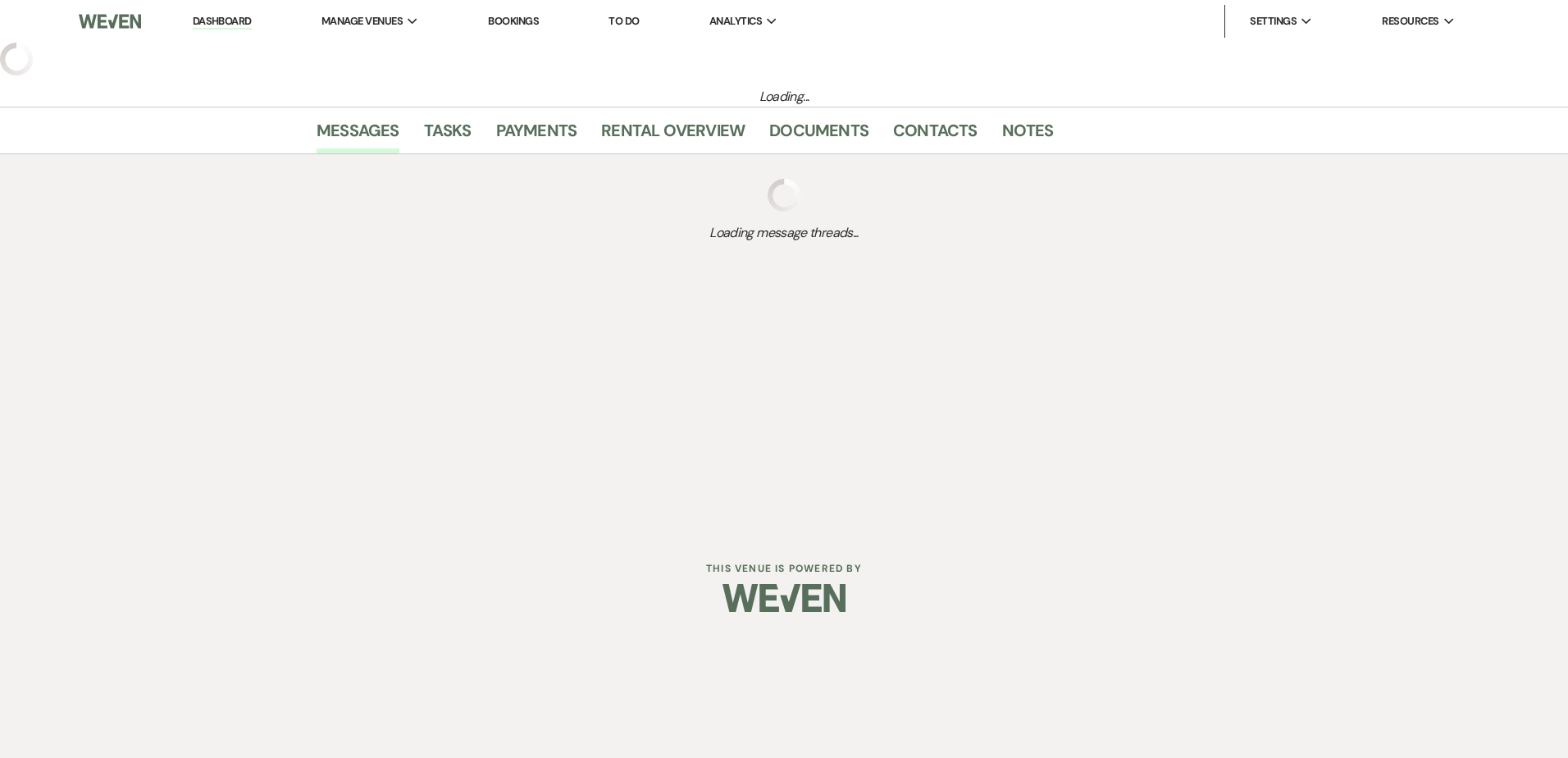
select select "5"
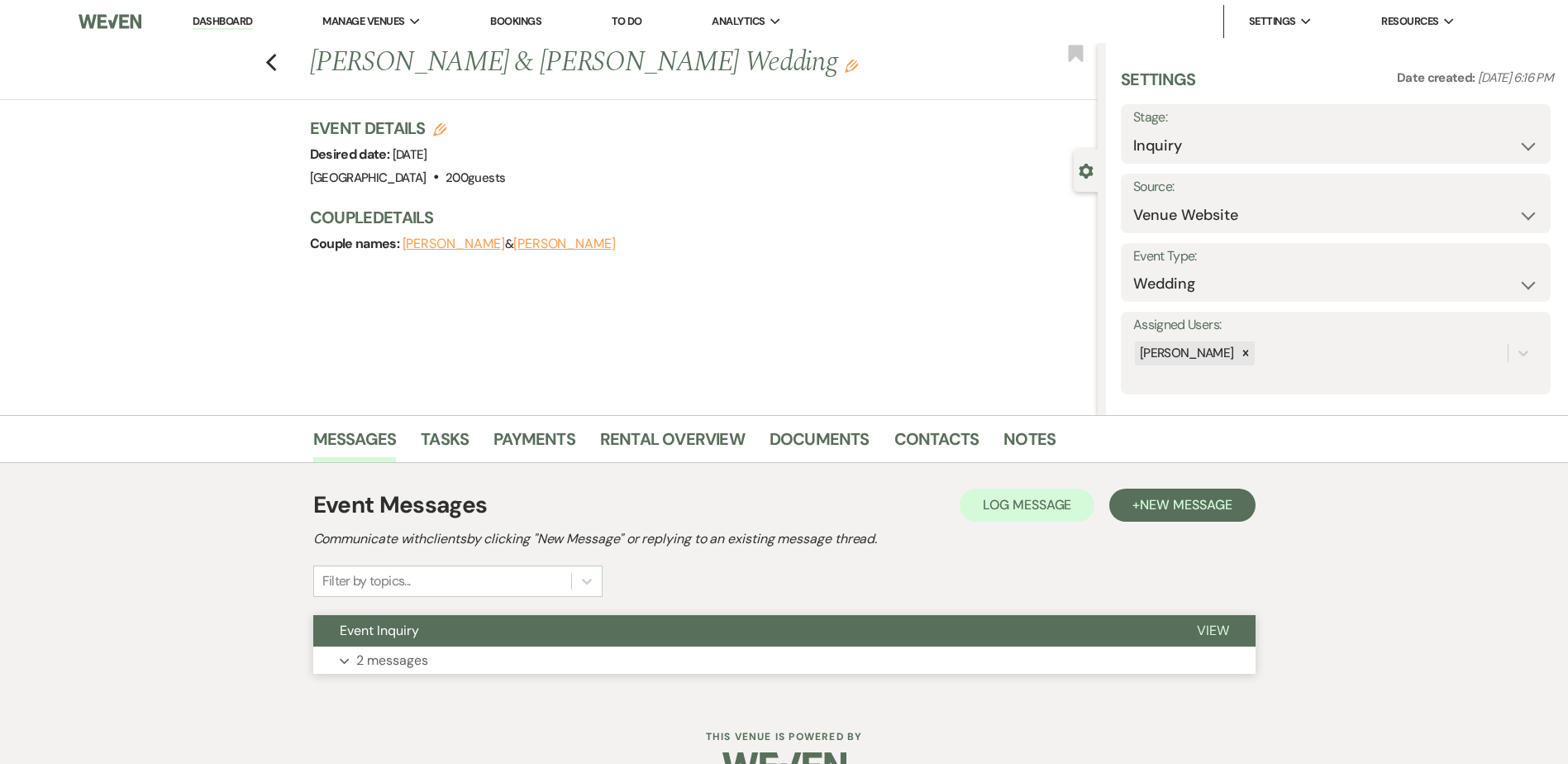
click at [491, 629] on button "Event Inquiry" at bounding box center [742, 631] width 857 height 32
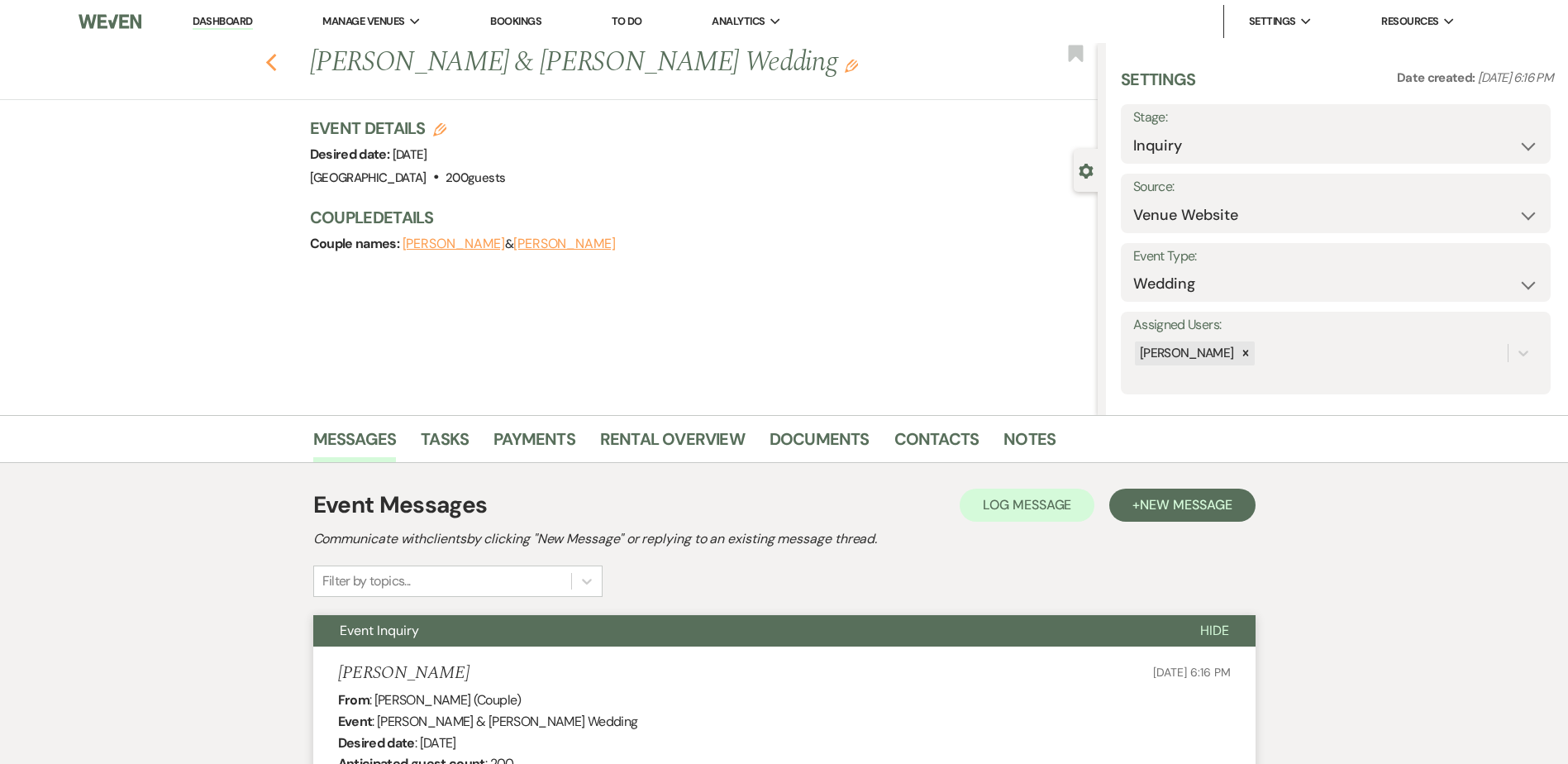
click at [273, 60] on icon "Previous" at bounding box center [271, 63] width 12 height 19
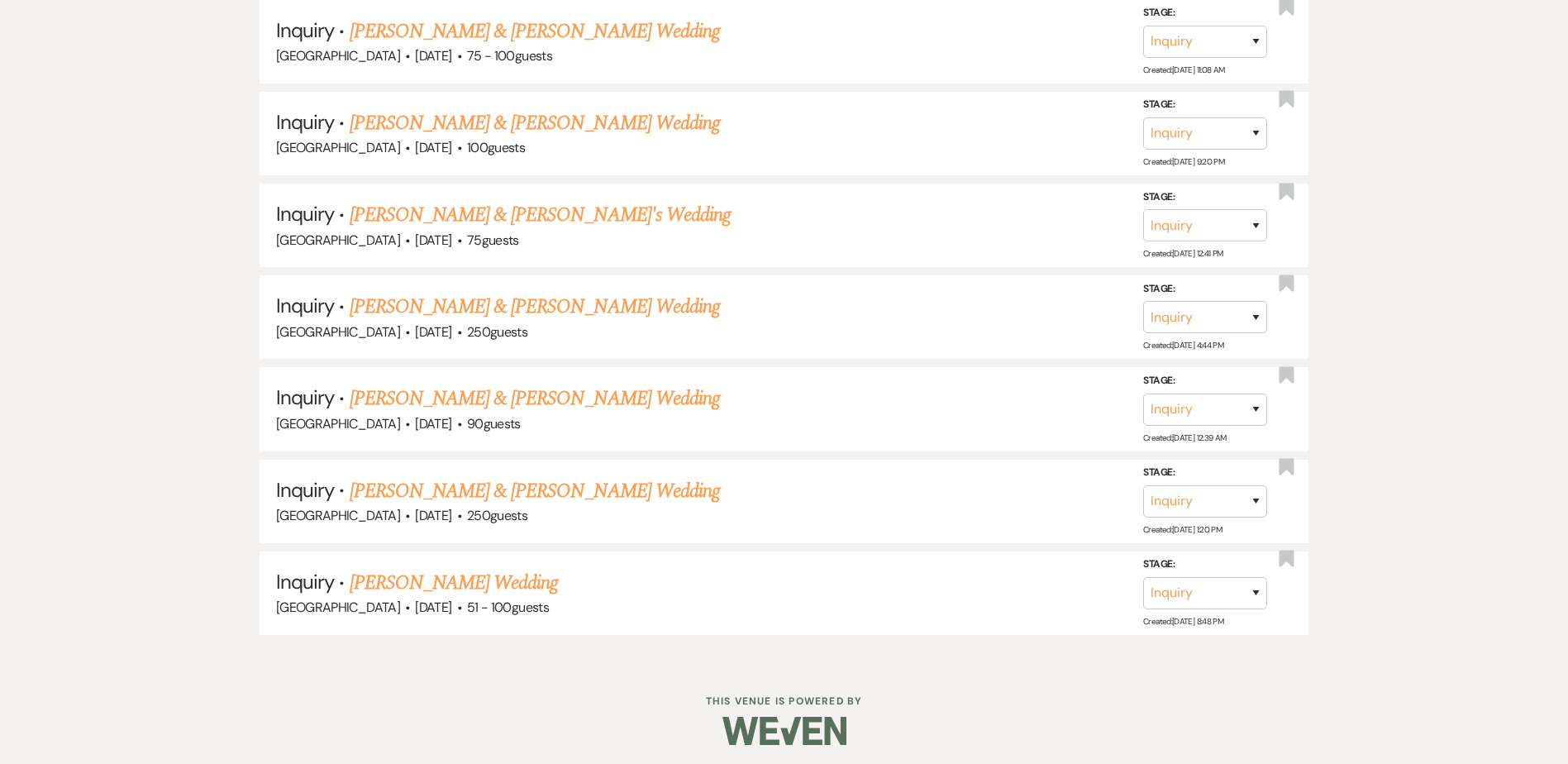
scroll to position [1616, 0]
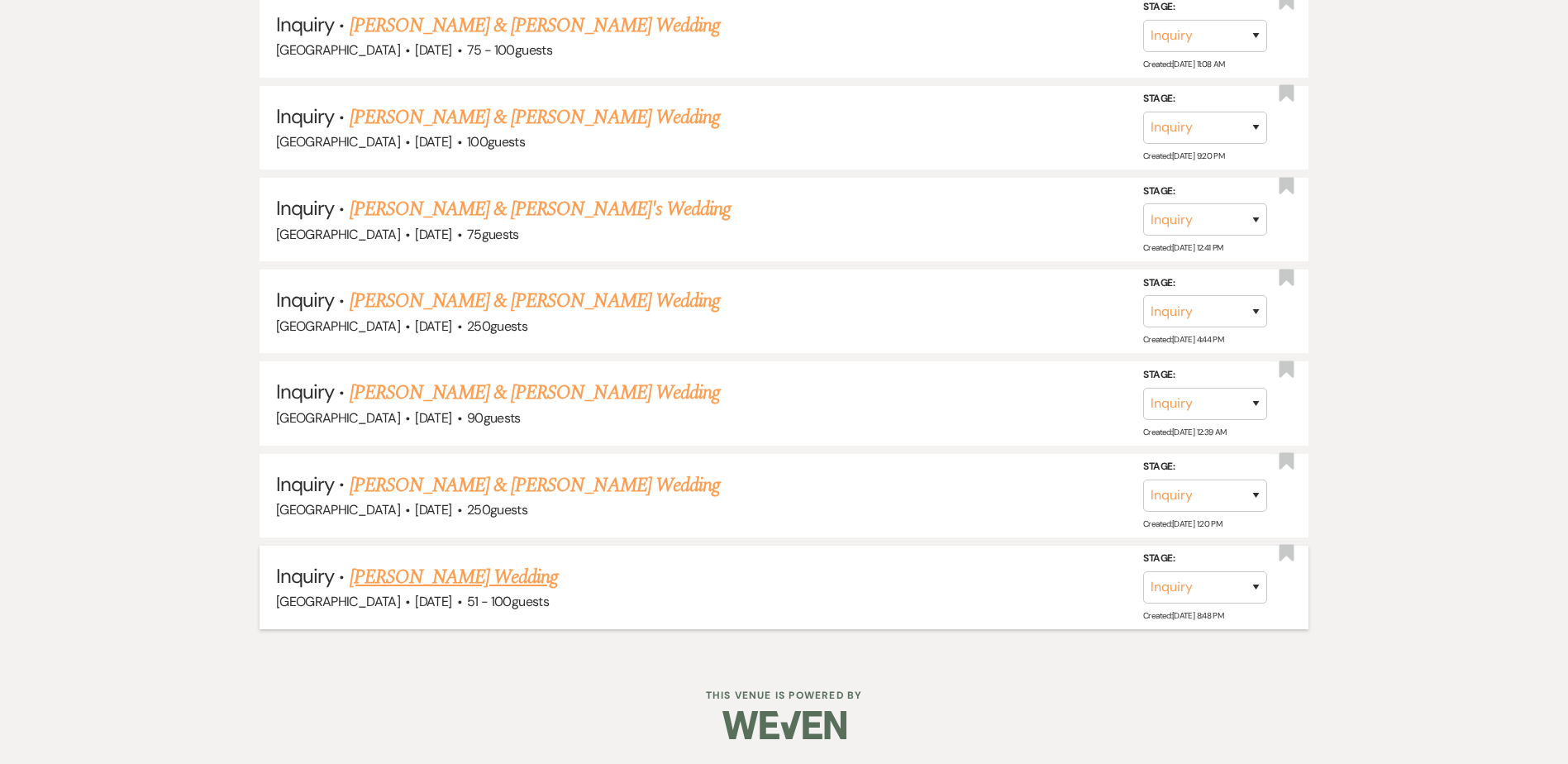
click at [387, 578] on link "[PERSON_NAME] Wedding" at bounding box center [454, 577] width 209 height 30
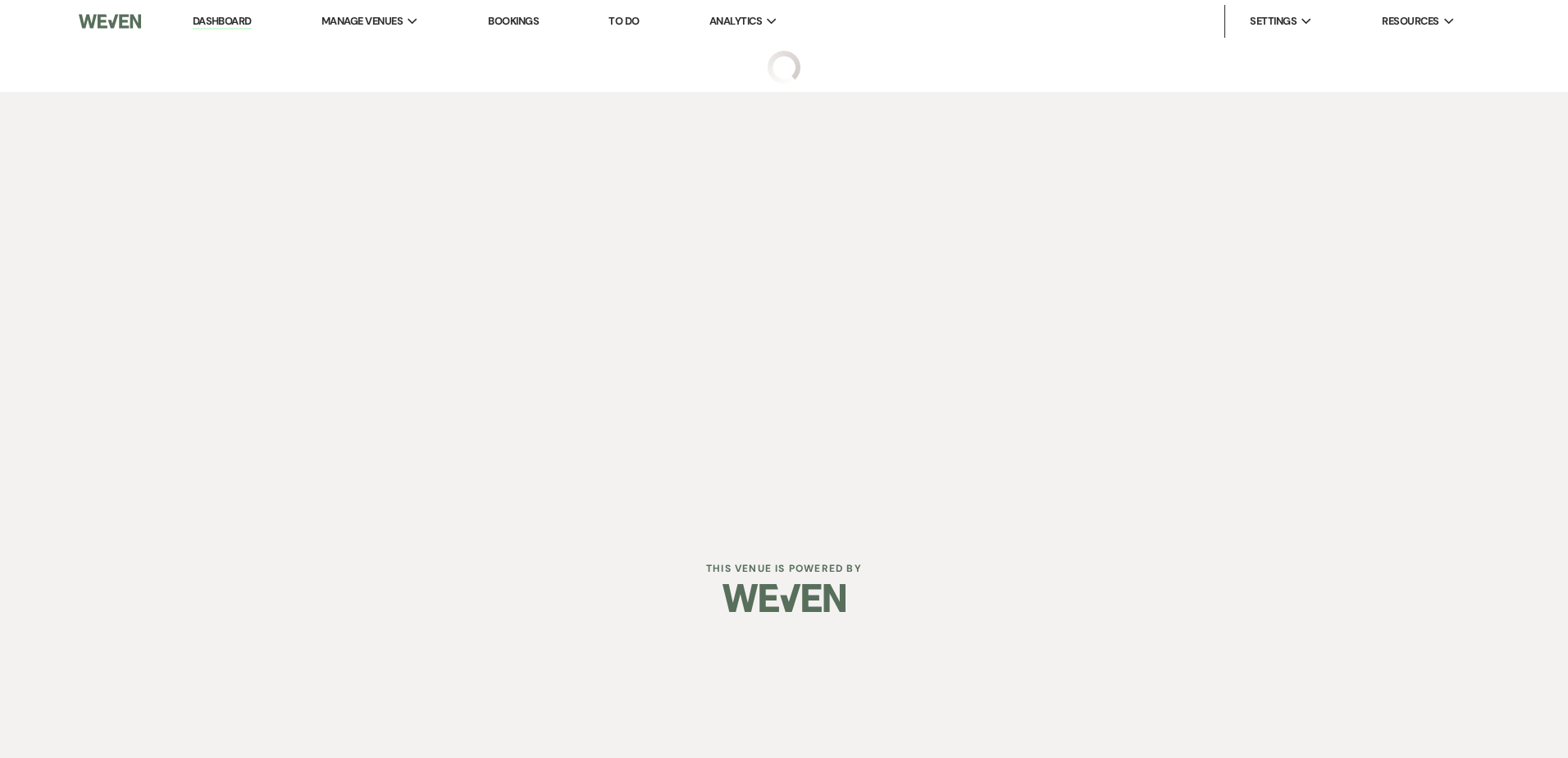
select select "2"
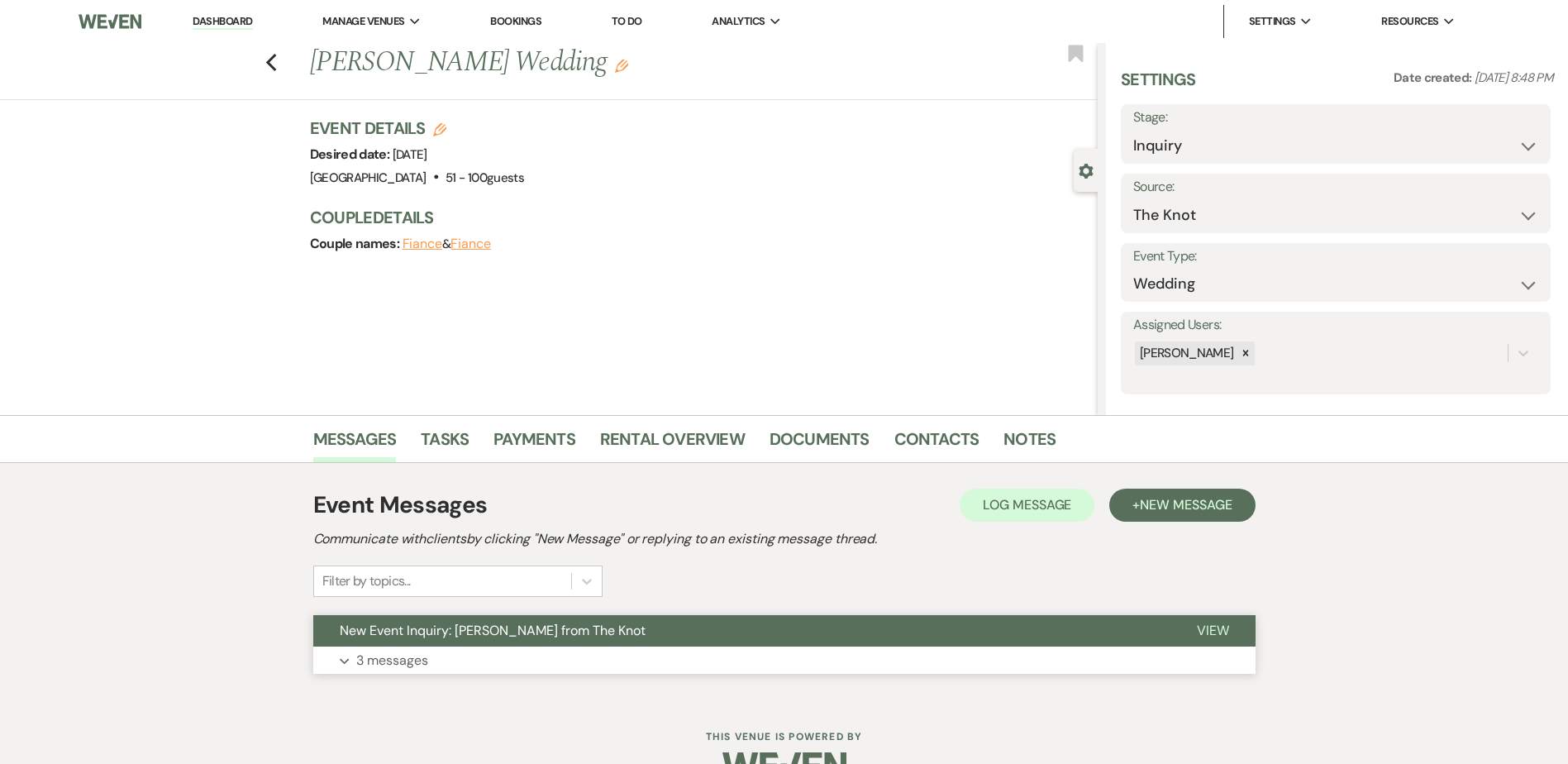
click at [440, 636] on span "New Event Inquiry: [PERSON_NAME] from The Knot" at bounding box center [492, 630] width 306 height 18
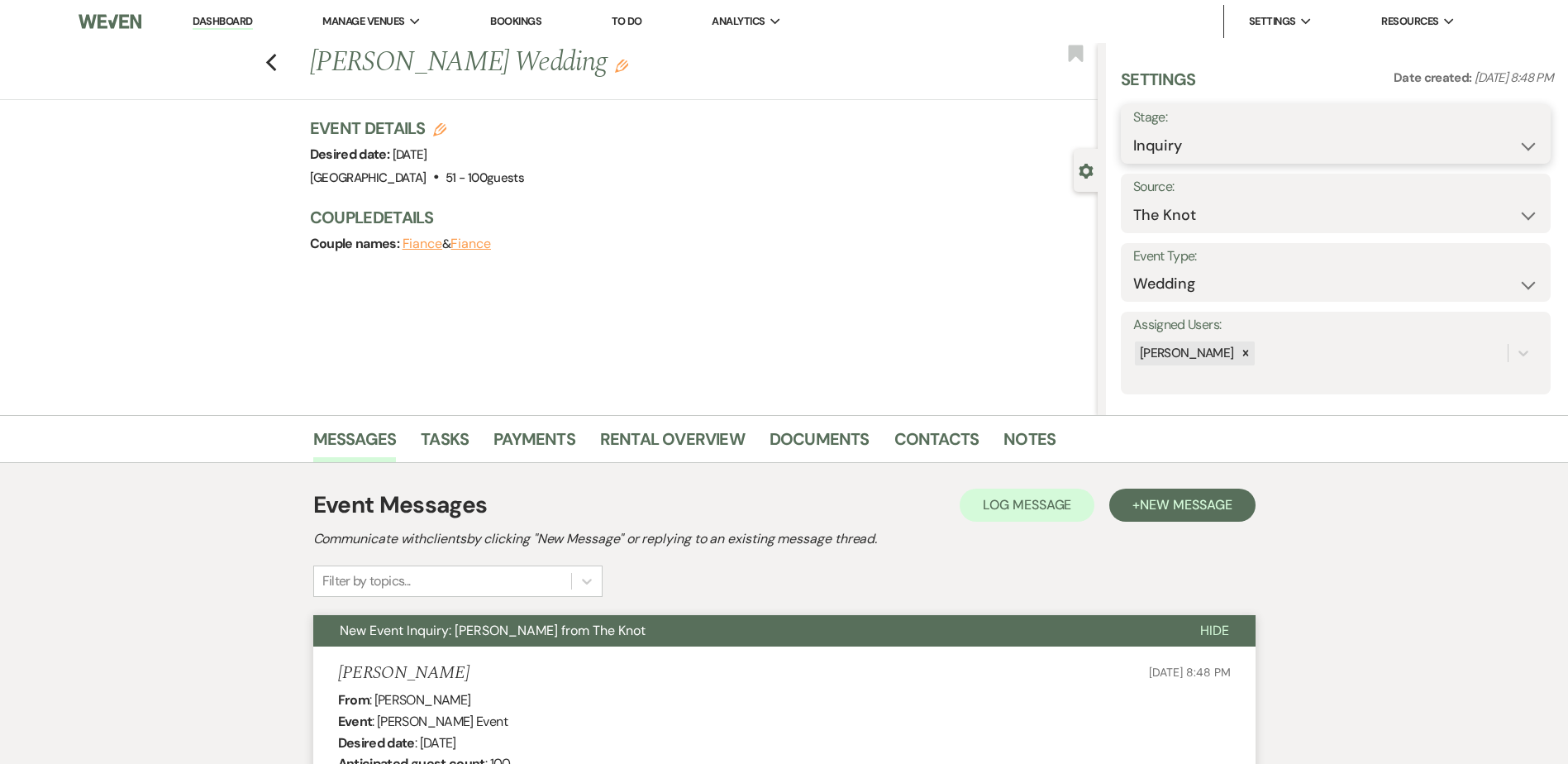
click at [1262, 146] on select "Inquiry Follow Up Tour Requested Tour Confirmed Toured Proposal Sent Booked Lost" at bounding box center [1336, 146] width 405 height 32
select select "8"
click at [1133, 130] on select "Inquiry Follow Up Tour Requested Tour Confirmed Toured Proposal Sent Booked Lost" at bounding box center [1336, 146] width 405 height 32
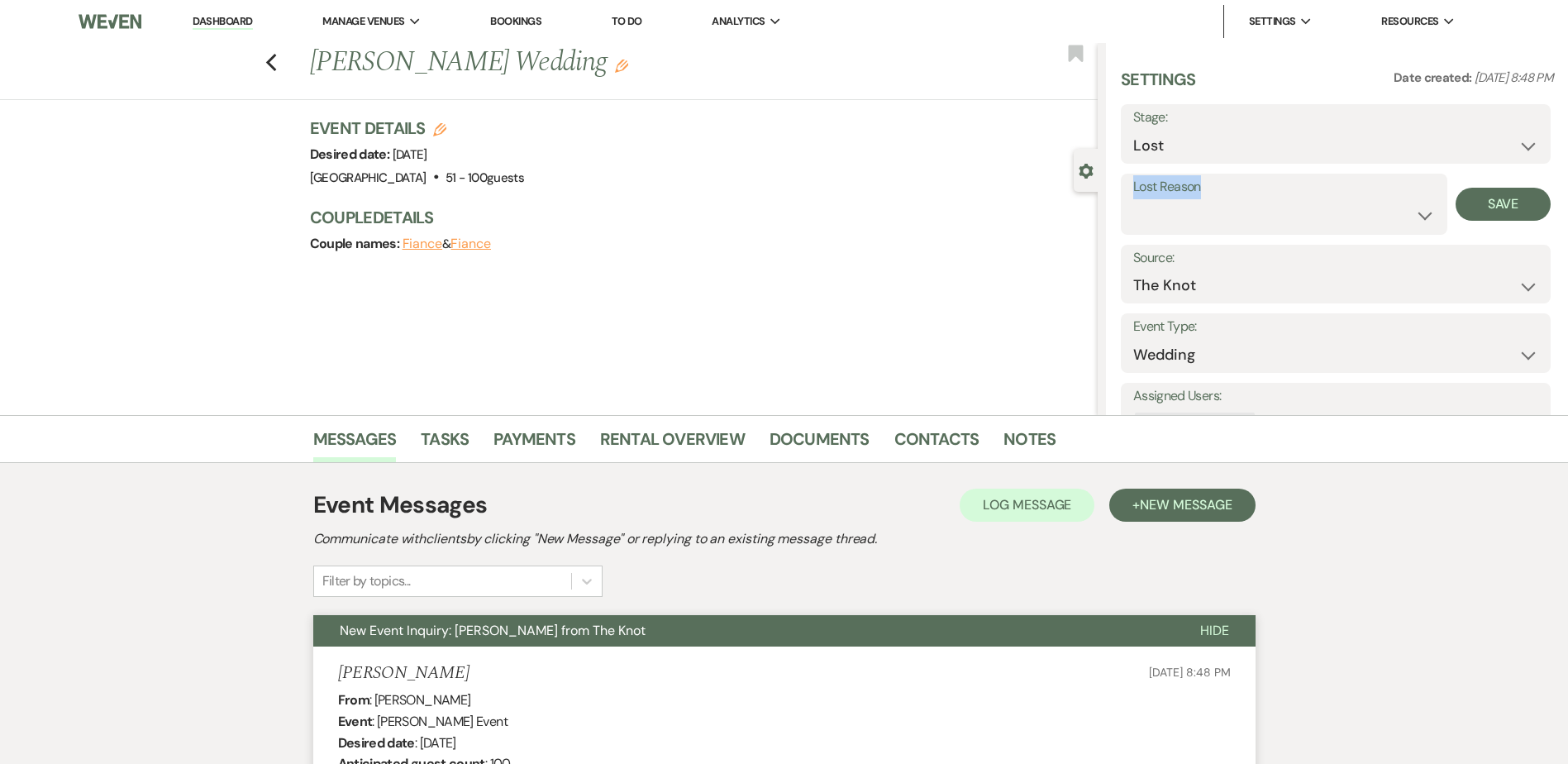
click at [1225, 198] on div "Lost Reason Booked Elsewhere Budget Date Unavailable No Response Not a Good Mat…" at bounding box center [1283, 203] width 326 height 61
click at [1227, 210] on select "Booked Elsewhere Budget Date Unavailable No Response Not a Good Match Capacity …" at bounding box center [1283, 215] width 301 height 32
select select "5"
click at [1133, 199] on select "Booked Elsewhere Budget Date Unavailable No Response Not a Good Match Capacity …" at bounding box center [1283, 215] width 301 height 32
click at [1488, 205] on button "Save" at bounding box center [1503, 203] width 95 height 33
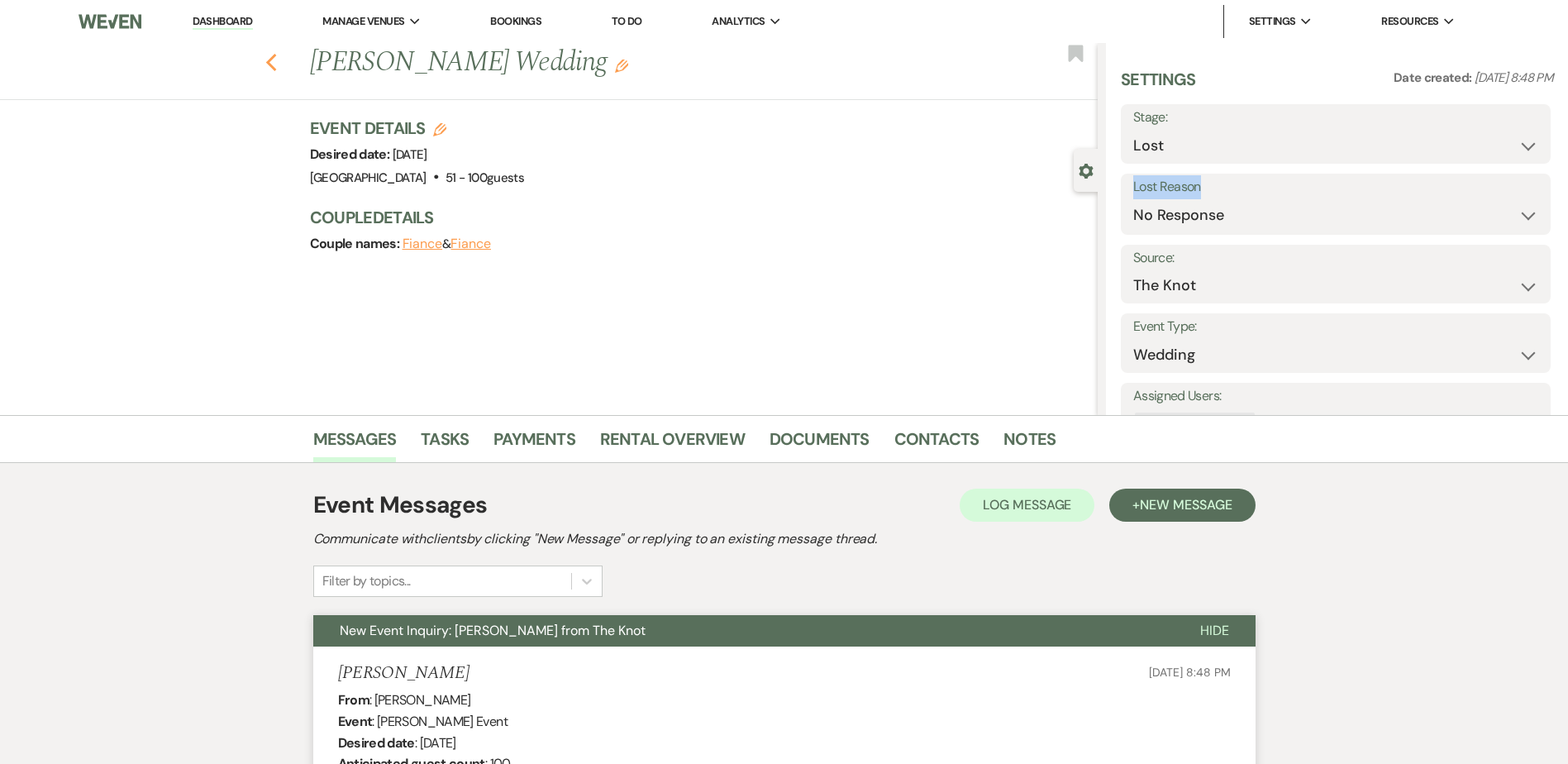
click at [273, 61] on icon "Previous" at bounding box center [271, 63] width 12 height 19
select select "8"
select select "5"
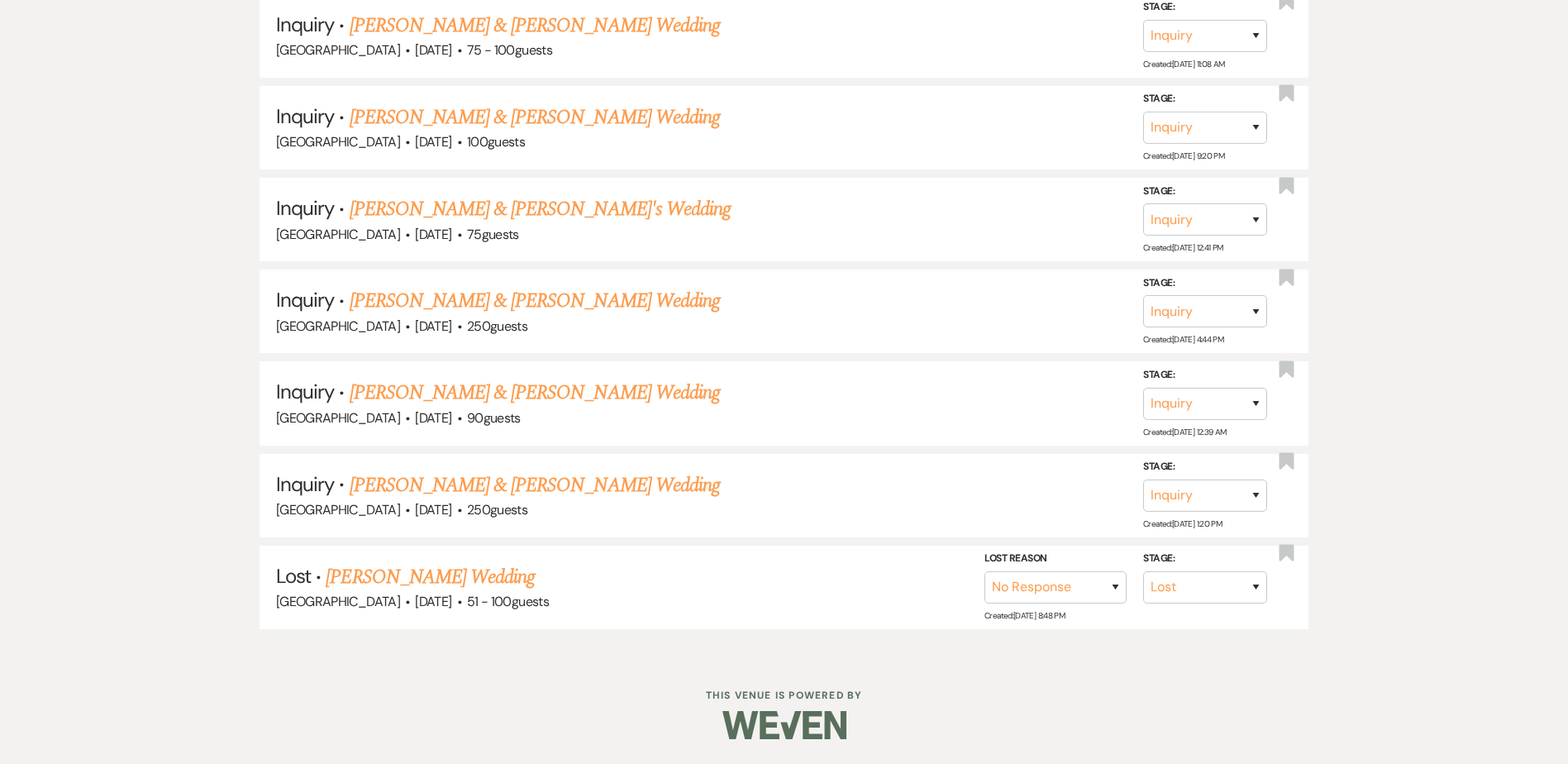
scroll to position [1525, 0]
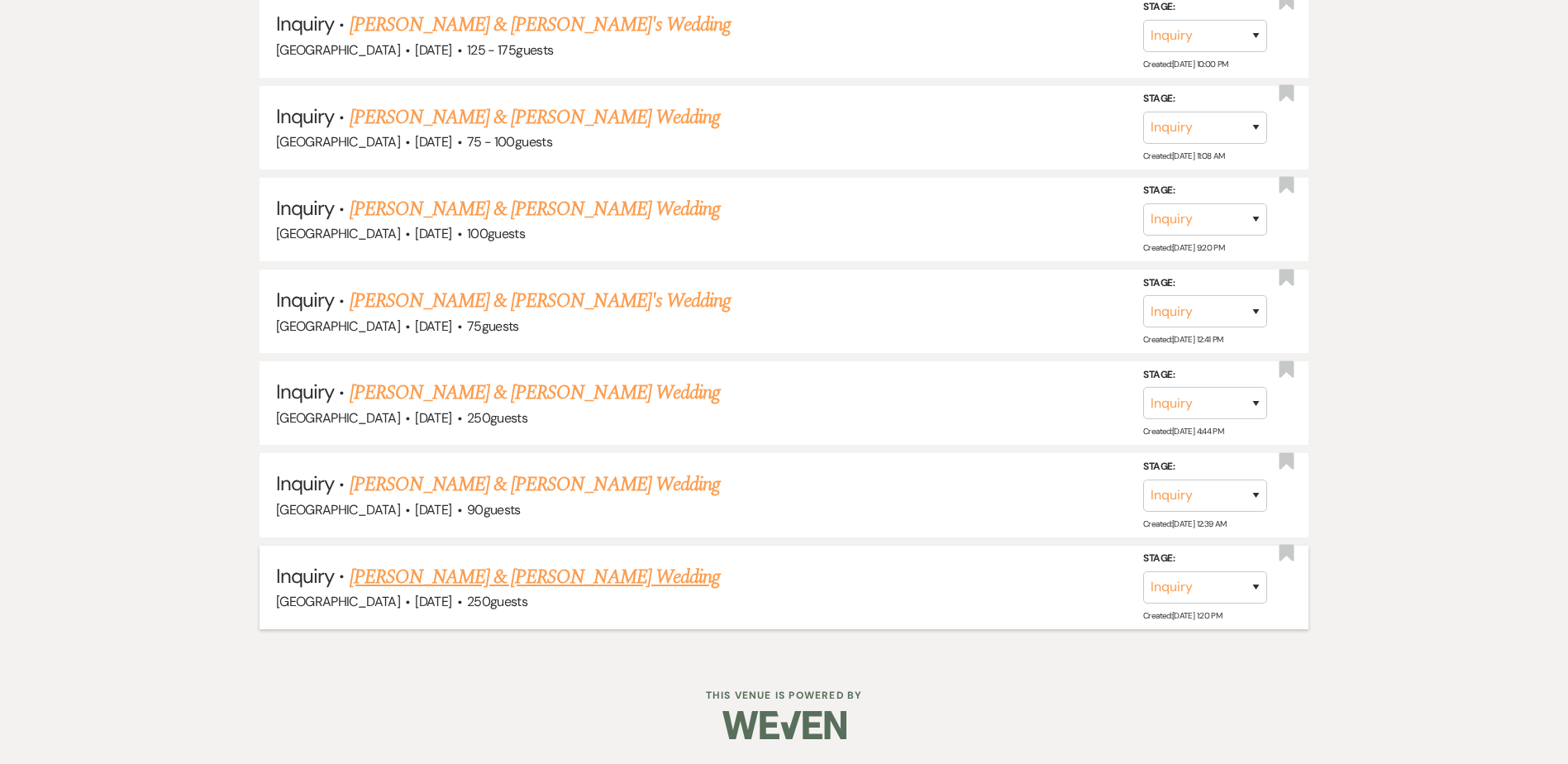
click at [471, 569] on link "[PERSON_NAME] & [PERSON_NAME] Wedding" at bounding box center [535, 577] width 370 height 30
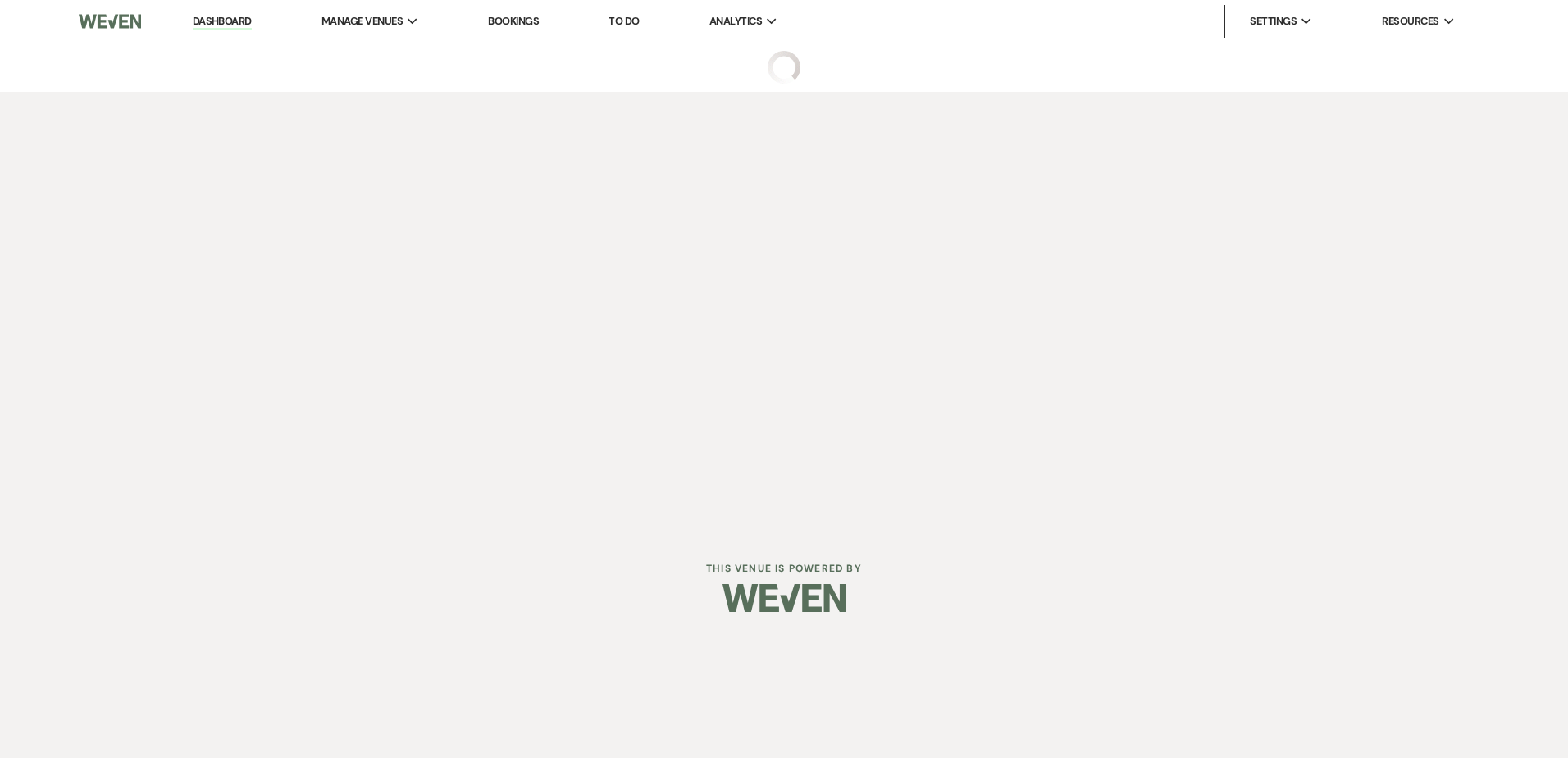
select select "5"
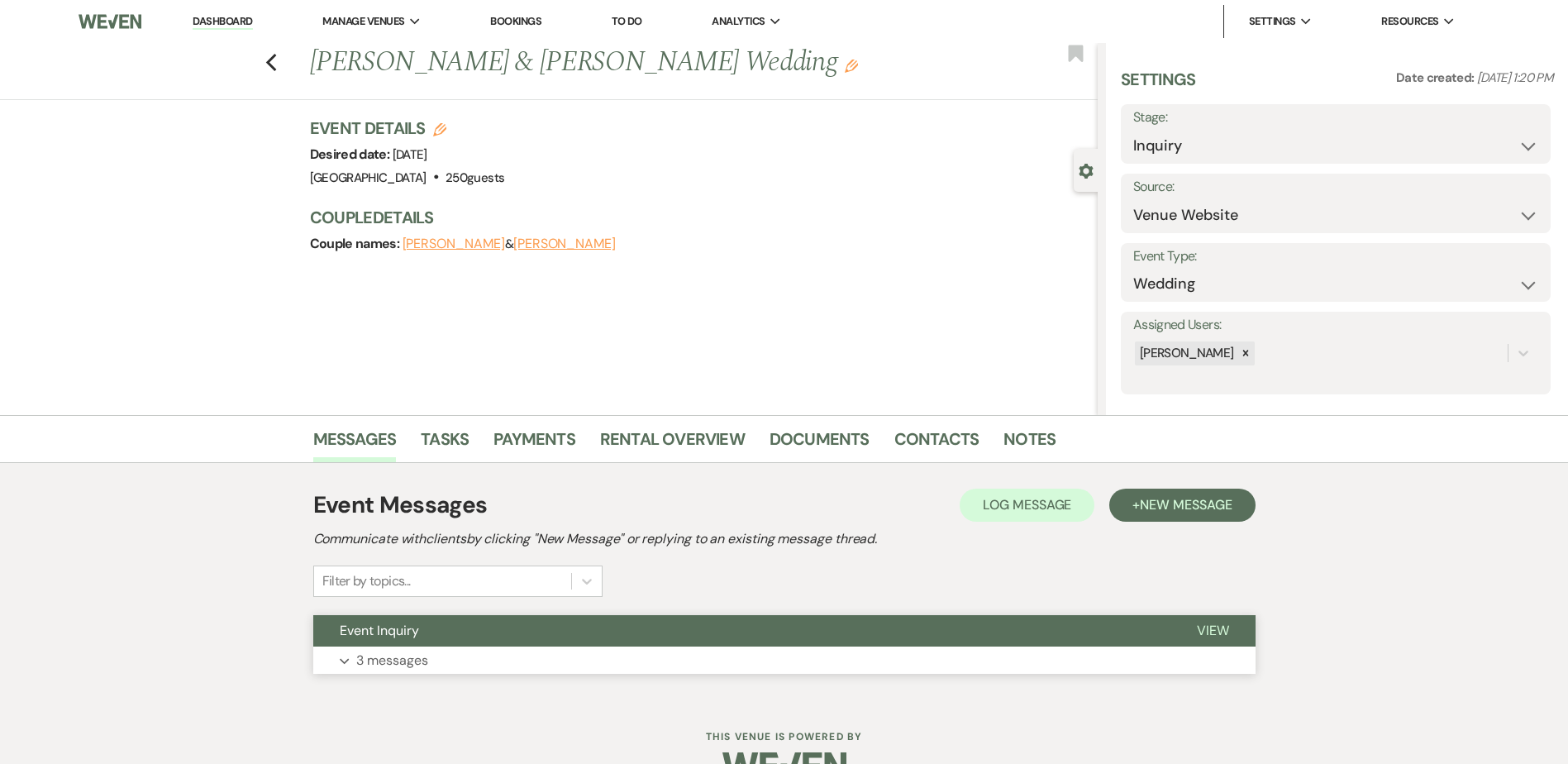
click at [493, 640] on button "Event Inquiry" at bounding box center [742, 631] width 857 height 32
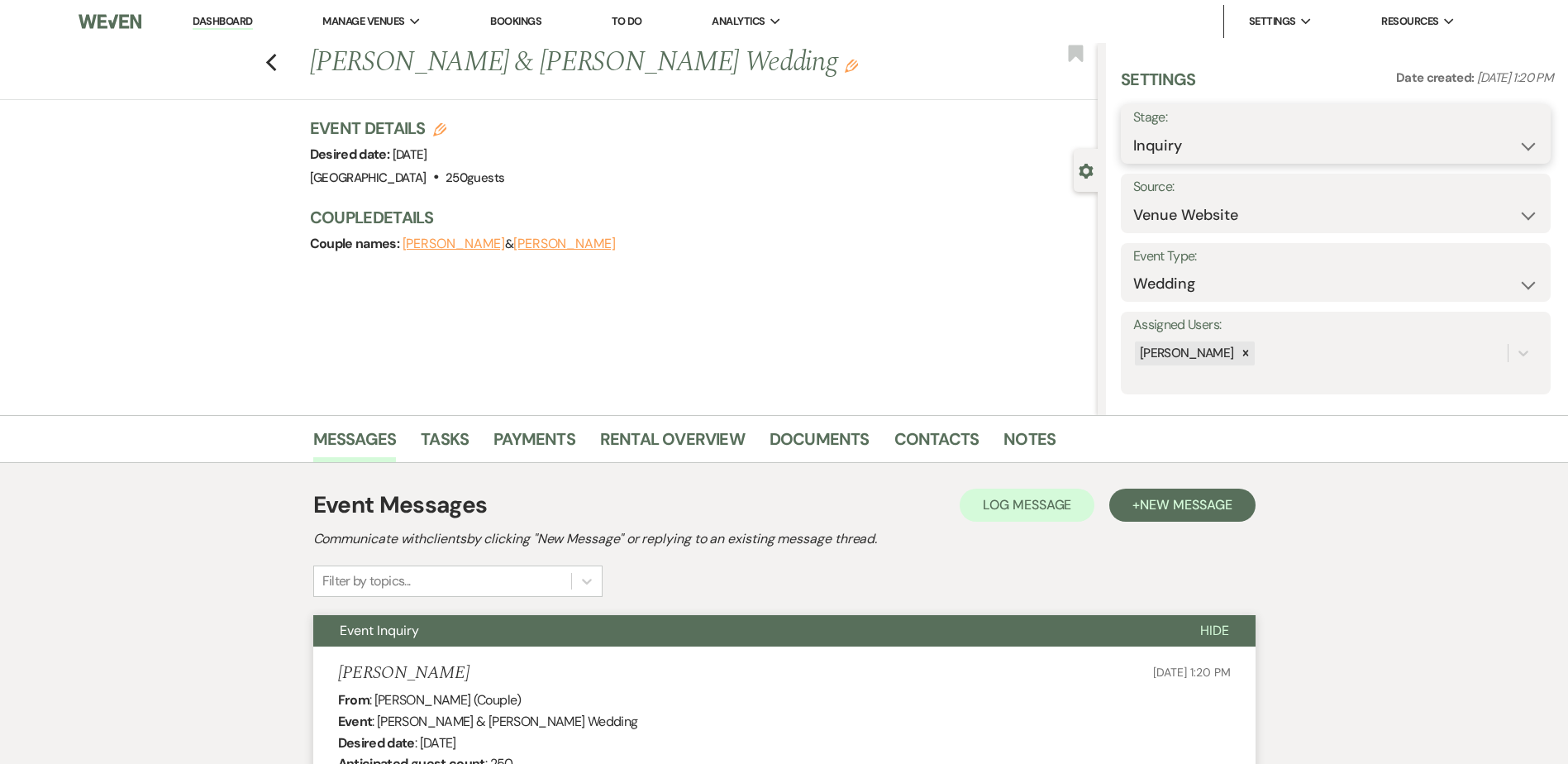
click at [1276, 149] on select "Inquiry Follow Up Tour Requested Tour Confirmed Toured Proposal Sent Booked Lost" at bounding box center [1336, 146] width 405 height 32
click at [1275, 148] on select "Inquiry Follow Up Tour Requested Tour Confirmed Toured Proposal Sent Booked Lost" at bounding box center [1336, 146] width 405 height 32
select select "8"
click at [1133, 130] on select "Inquiry Follow Up Tour Requested Tour Confirmed Toured Proposal Sent Booked Lost" at bounding box center [1336, 146] width 405 height 32
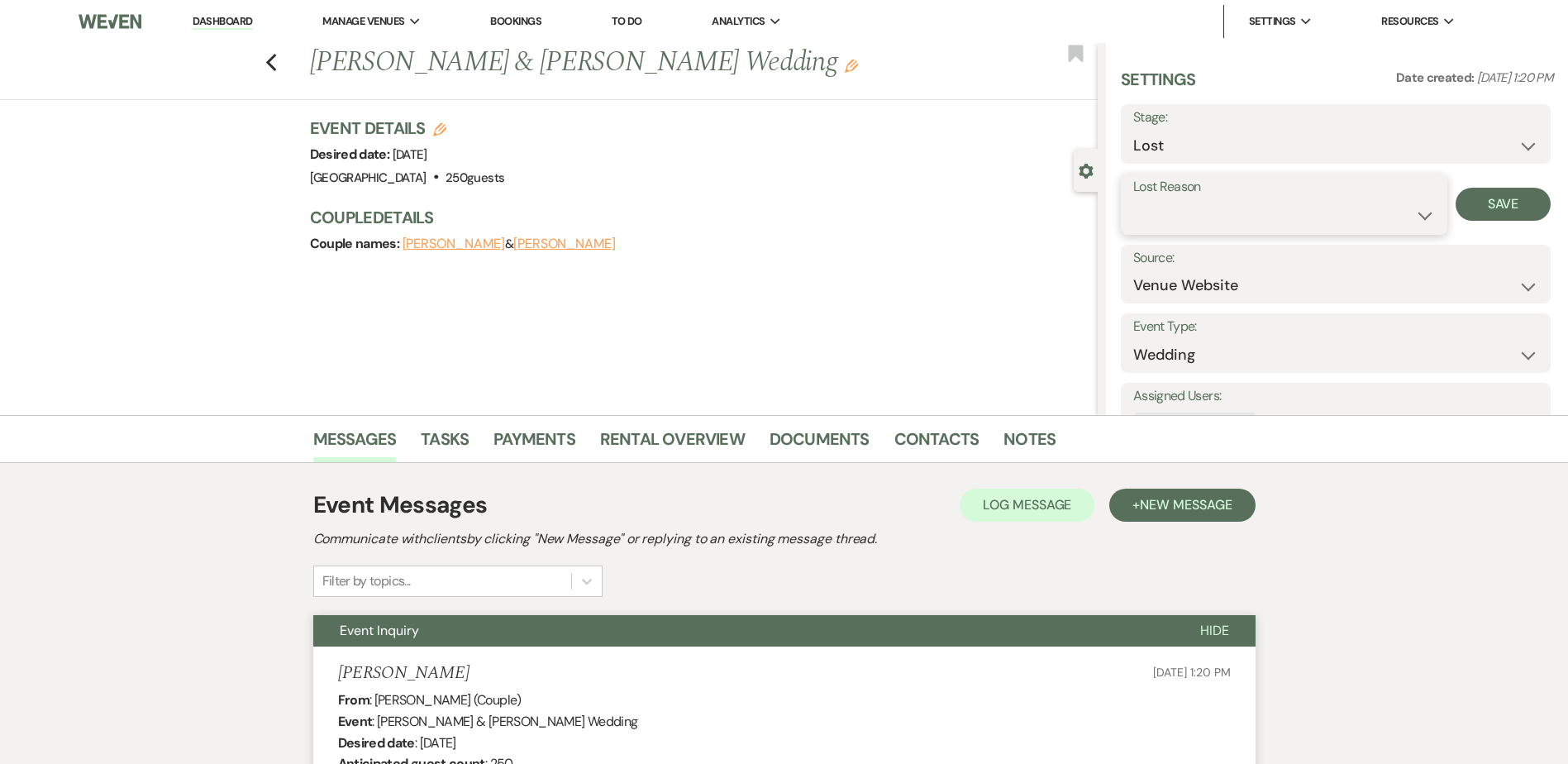
click at [1220, 201] on select "Booked Elsewhere Budget Date Unavailable No Response Not a Good Match Capacity …" at bounding box center [1283, 215] width 301 height 32
select select "5"
click at [1133, 199] on select "Booked Elsewhere Budget Date Unavailable No Response Not a Good Match Capacity …" at bounding box center [1283, 215] width 301 height 32
click at [1522, 206] on button "Save" at bounding box center [1503, 203] width 95 height 33
click at [276, 57] on icon "Previous" at bounding box center [271, 63] width 12 height 19
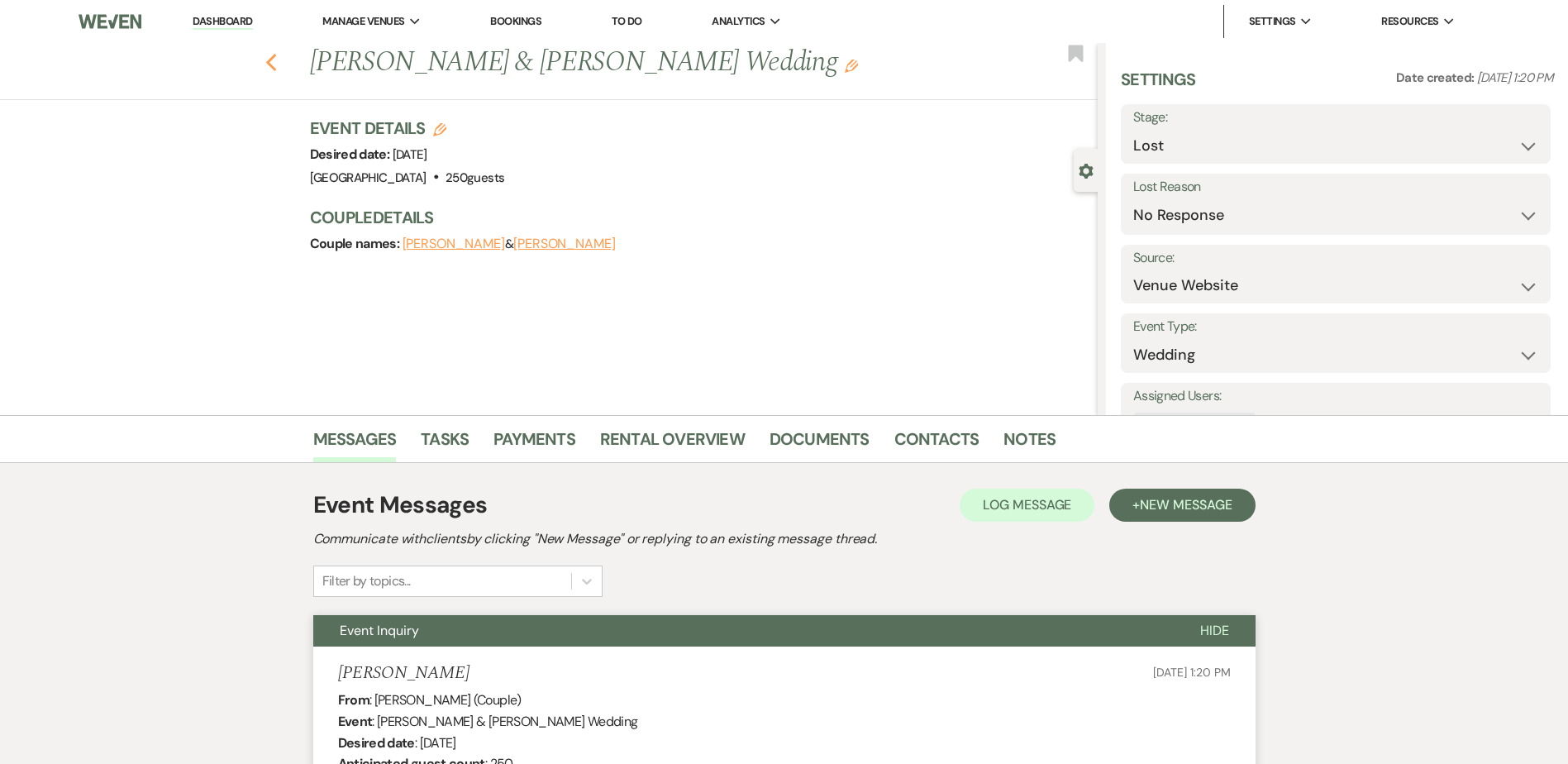
select select "8"
select select "5"
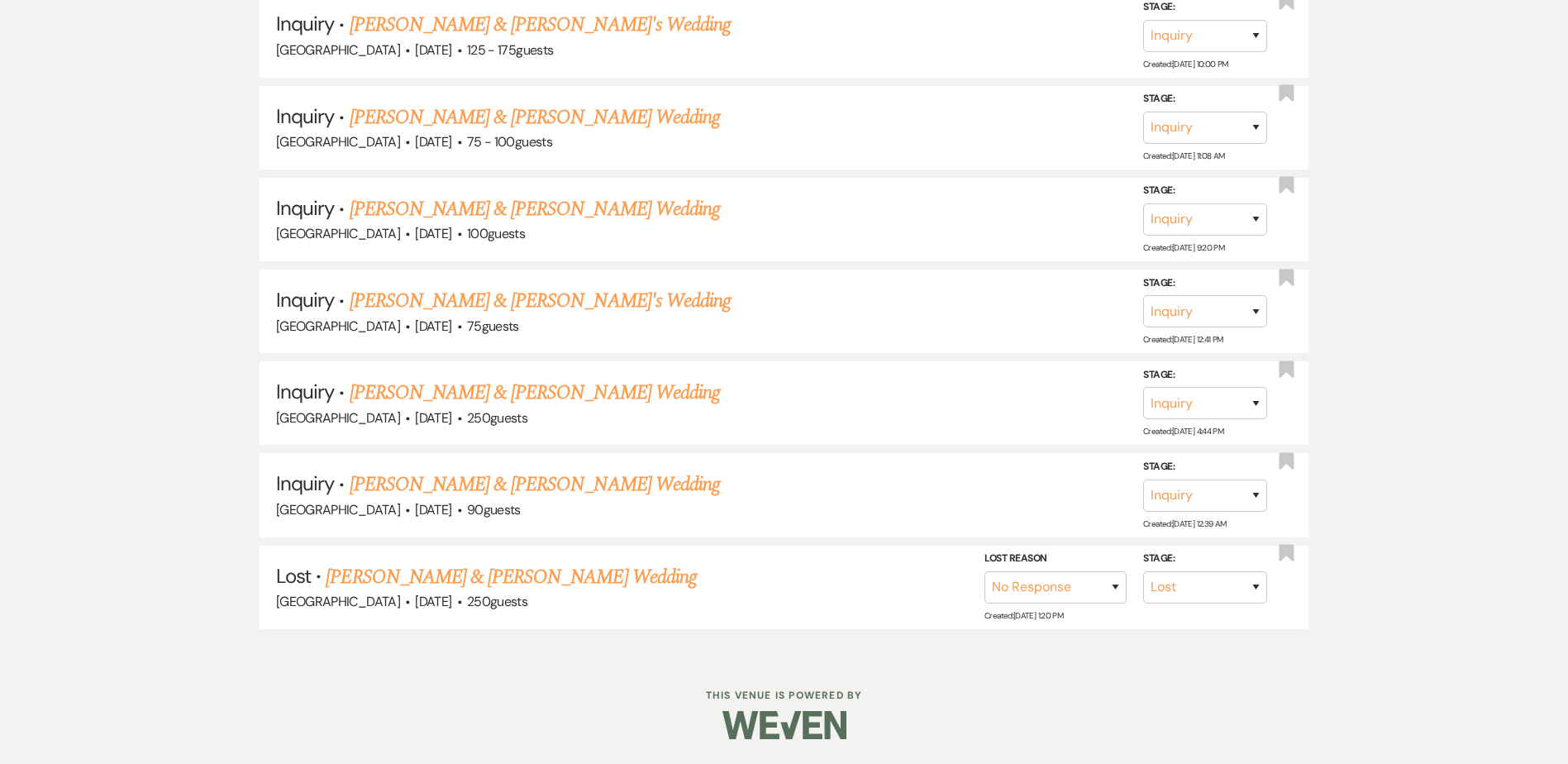
scroll to position [1432, 0]
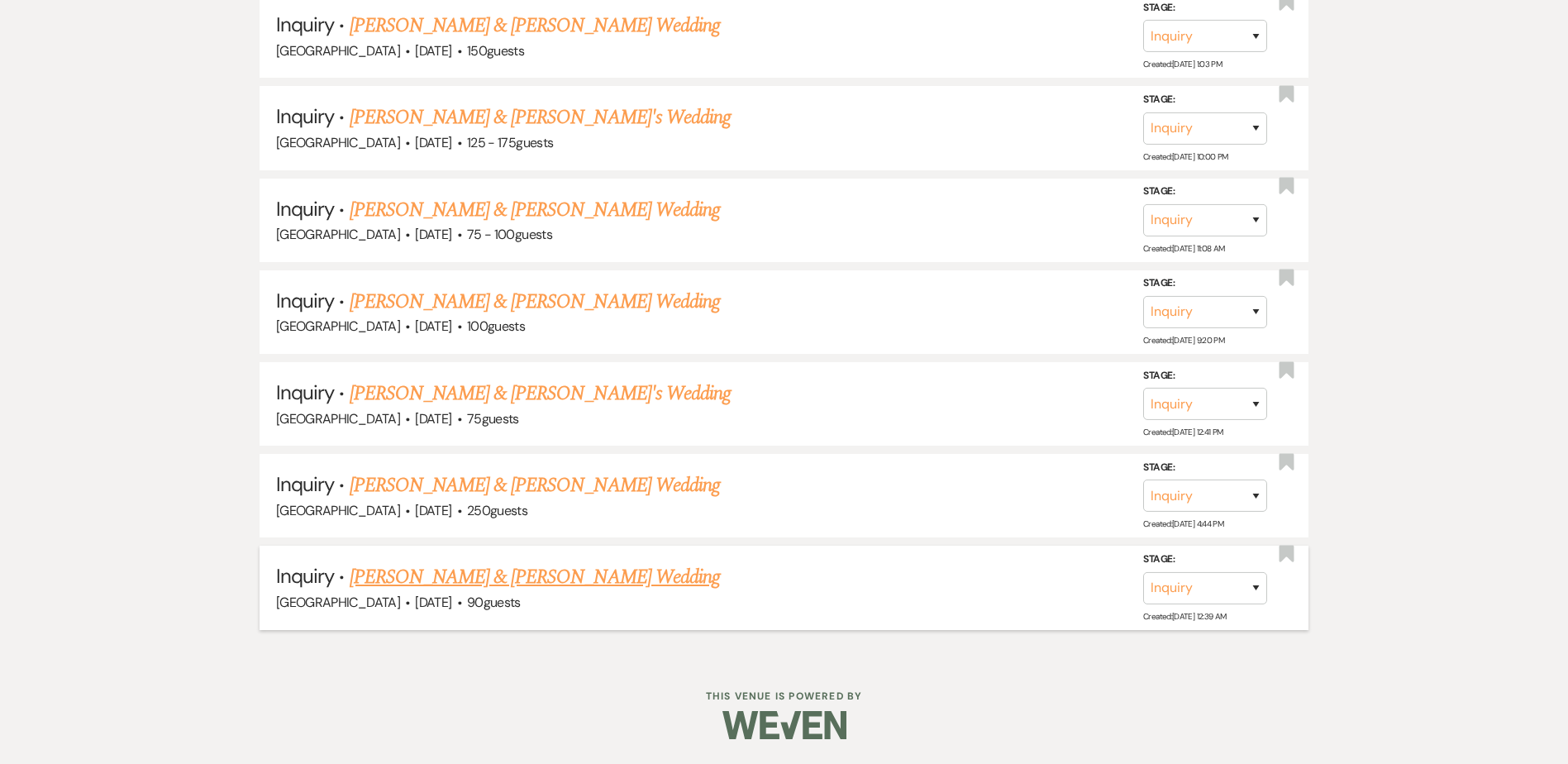
click at [416, 575] on link "[PERSON_NAME] & [PERSON_NAME] Wedding" at bounding box center [535, 577] width 370 height 30
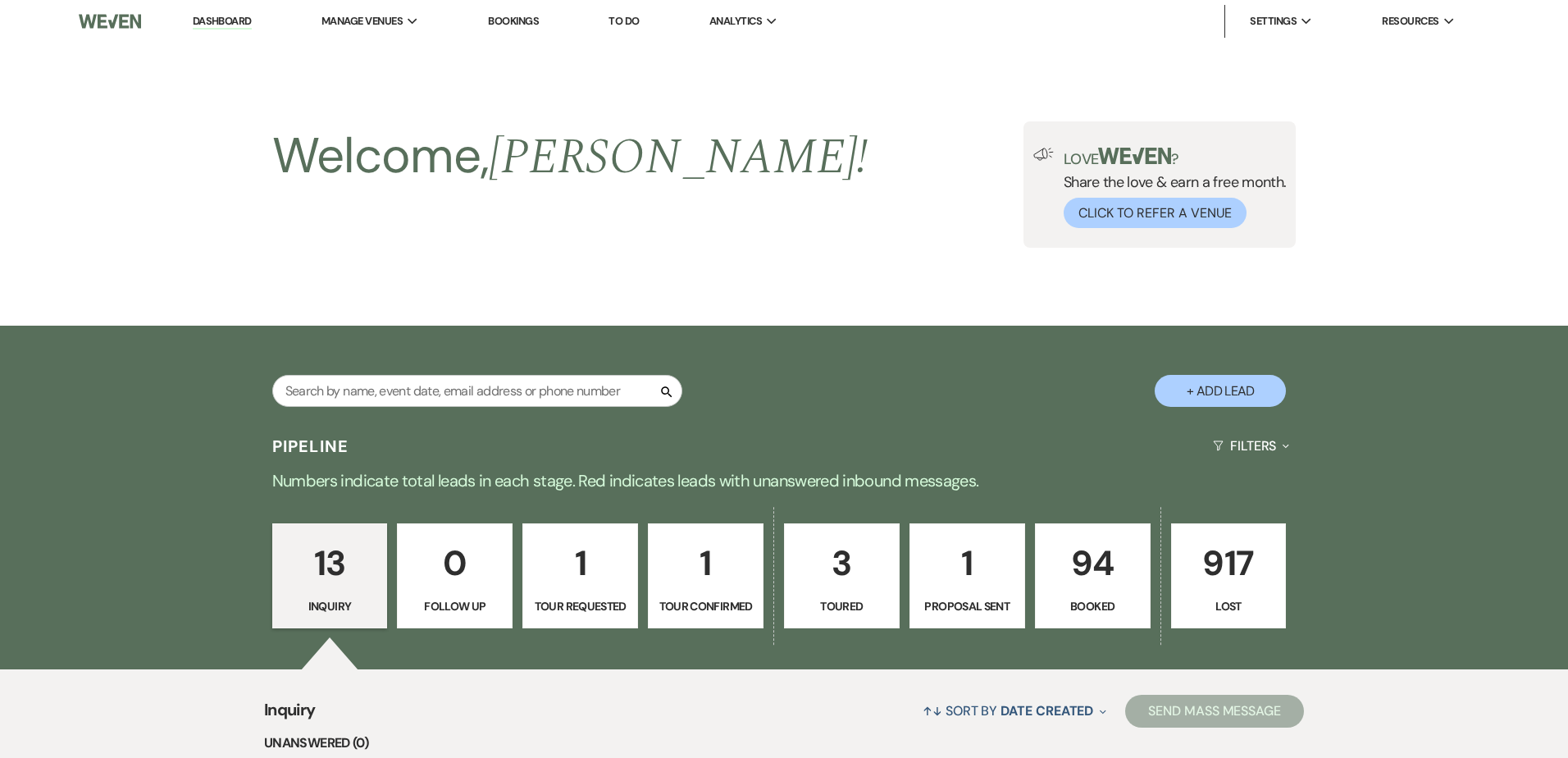
select select "5"
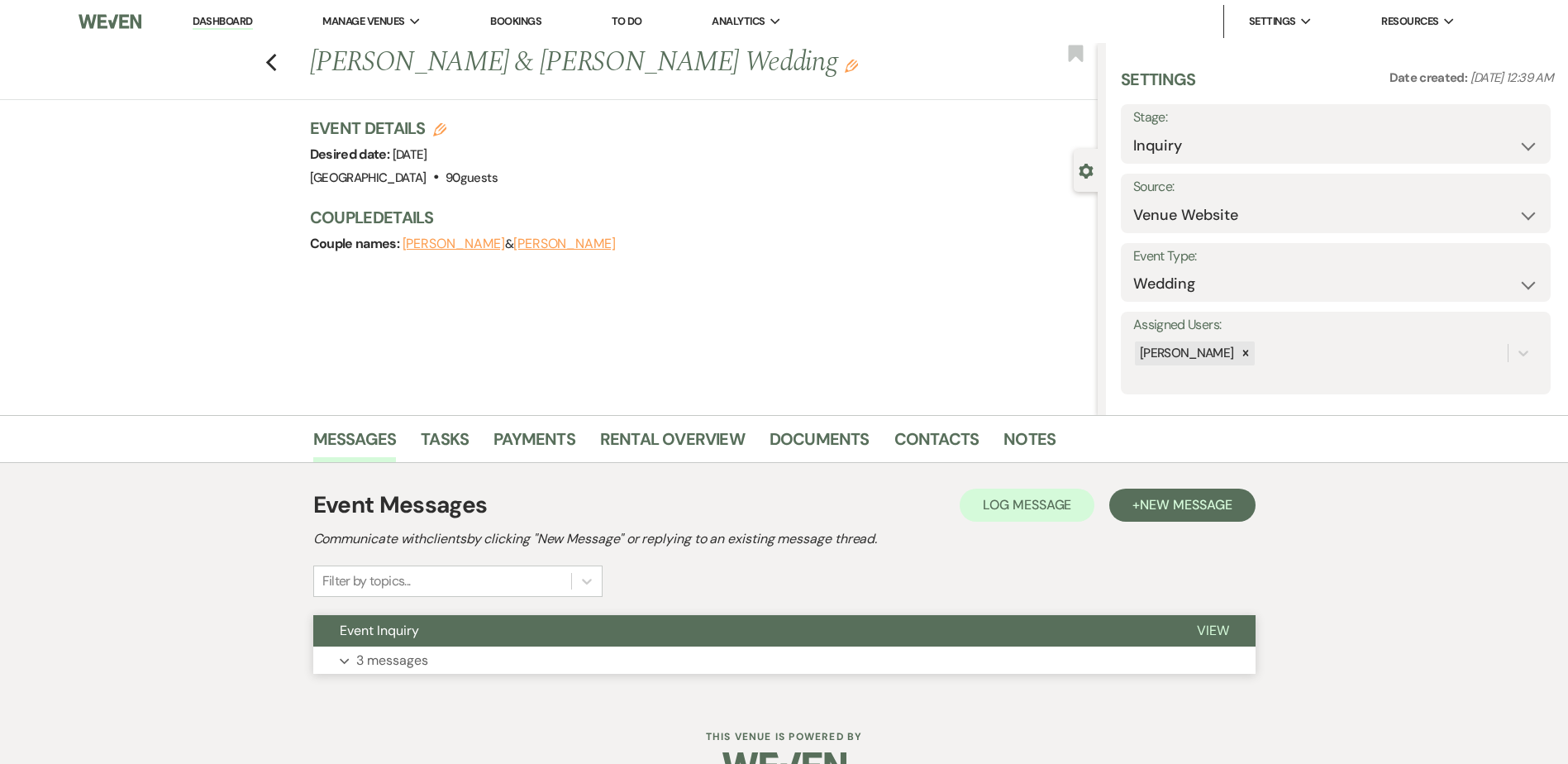
click at [406, 630] on span "Event Inquiry" at bounding box center [379, 630] width 80 height 18
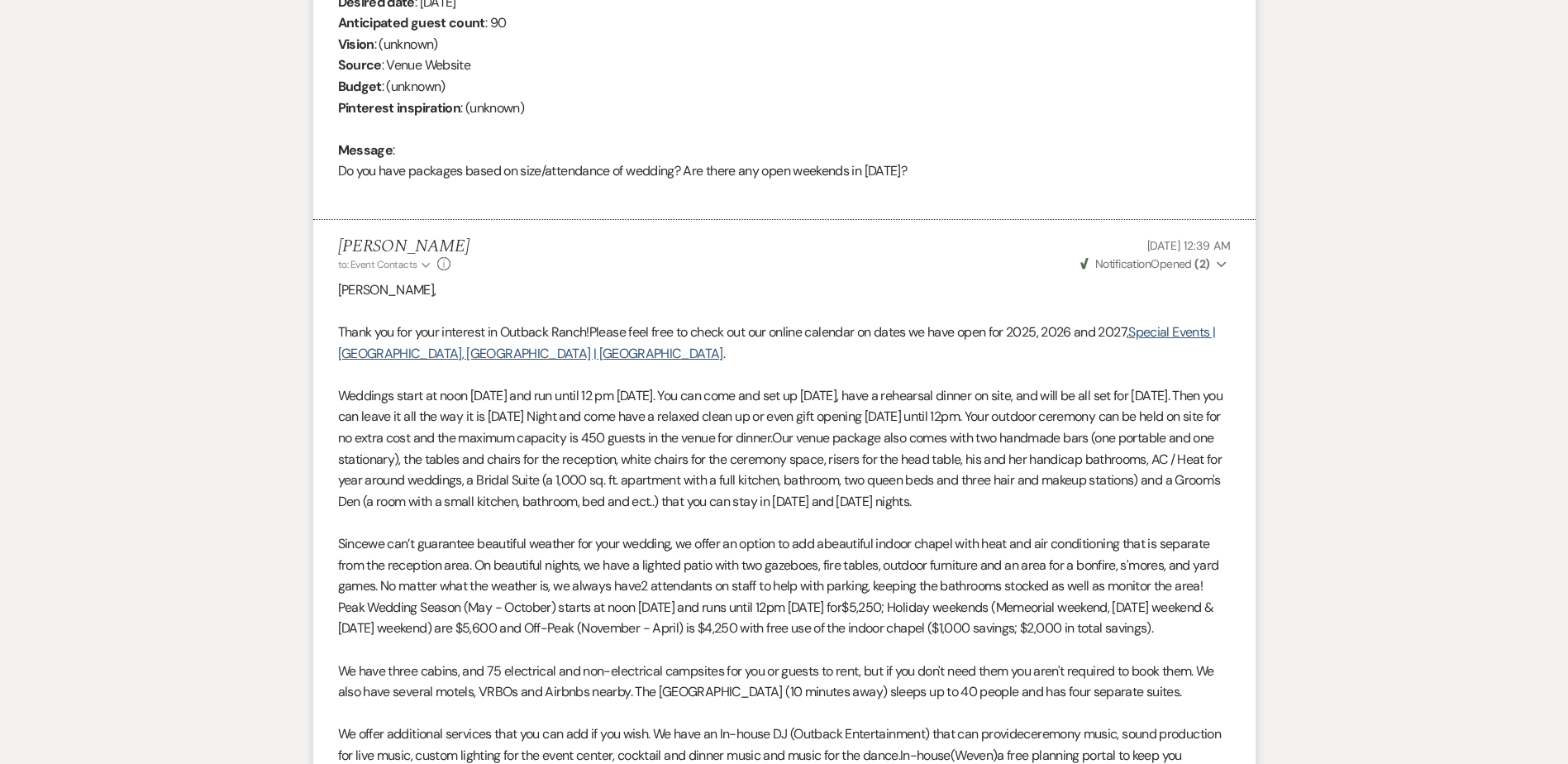
scroll to position [737, 0]
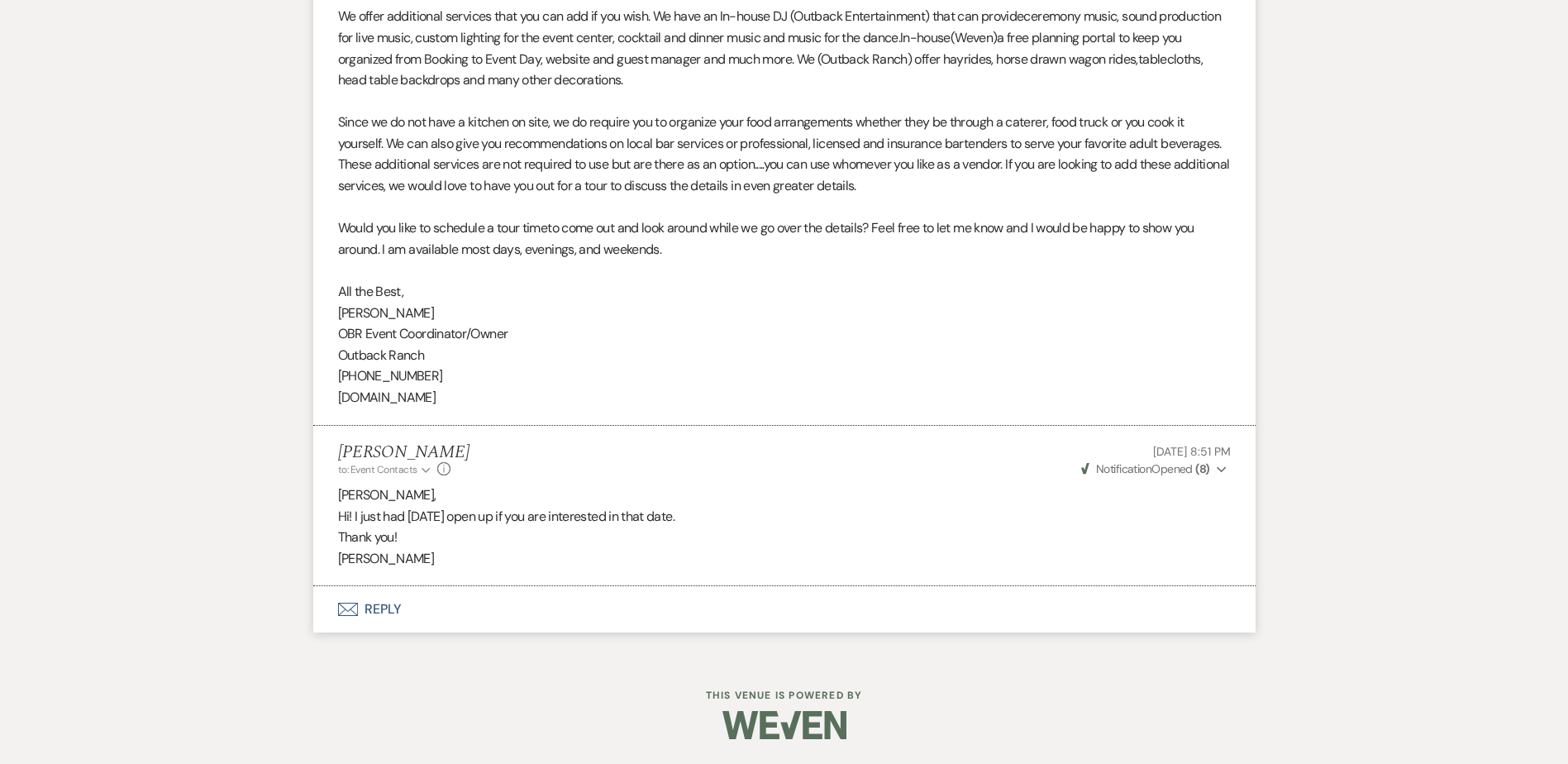
click at [406, 607] on button "Envelope Reply" at bounding box center [784, 609] width 942 height 46
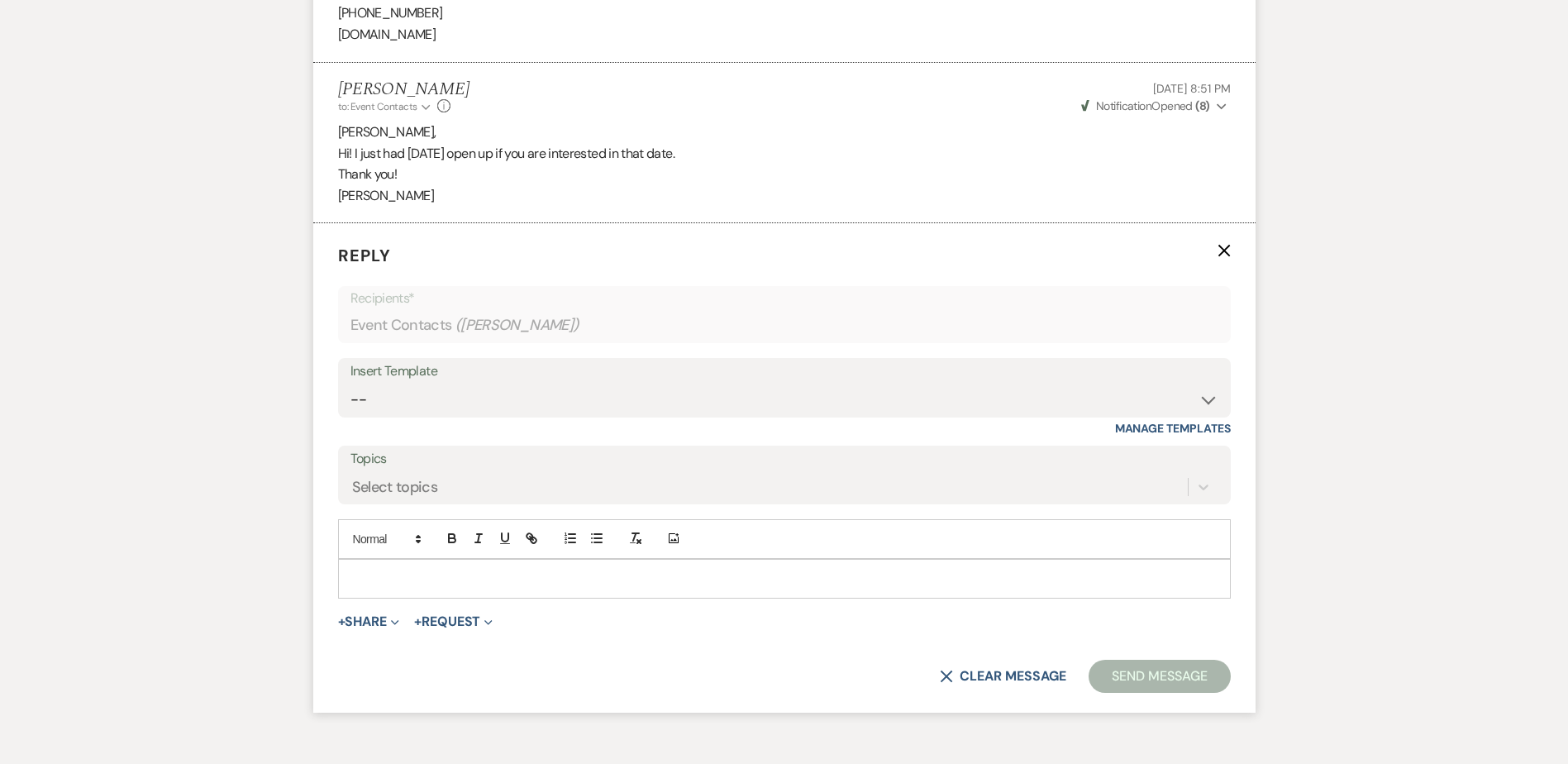
scroll to position [1822, 0]
click at [420, 415] on select "-- Weven Planning Portal Introduction (Booked Events) Initial Inquiry Response …" at bounding box center [785, 399] width 868 height 32
select select "1270"
click at [351, 403] on select "-- Weven Planning Portal Introduction (Booked Events) Initial Inquiry Response …" at bounding box center [785, 399] width 868 height 32
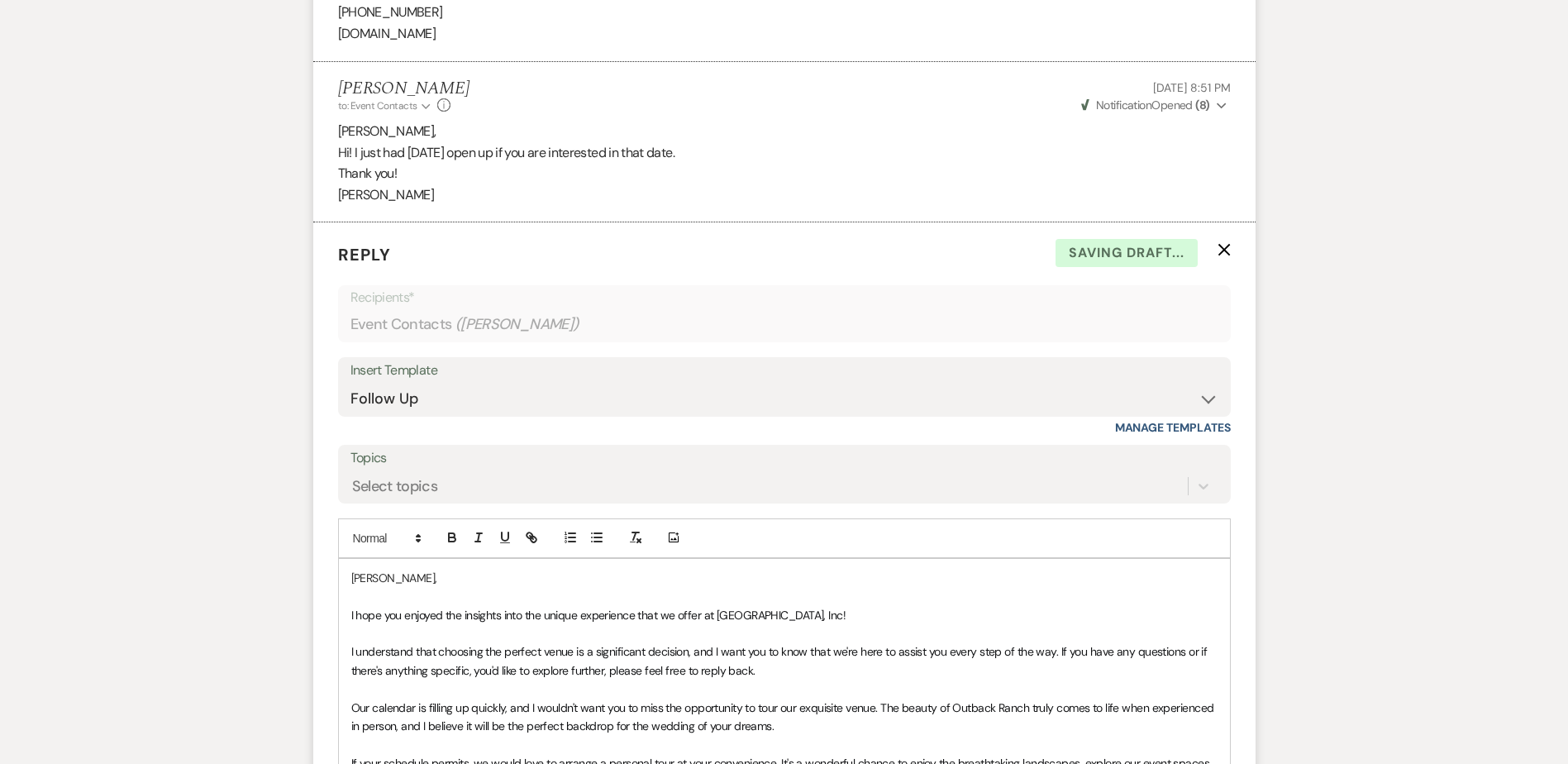
click at [347, 639] on div "[PERSON_NAME], I hope you enjoyed the insights into the unique experience that …" at bounding box center [784, 763] width 891 height 409
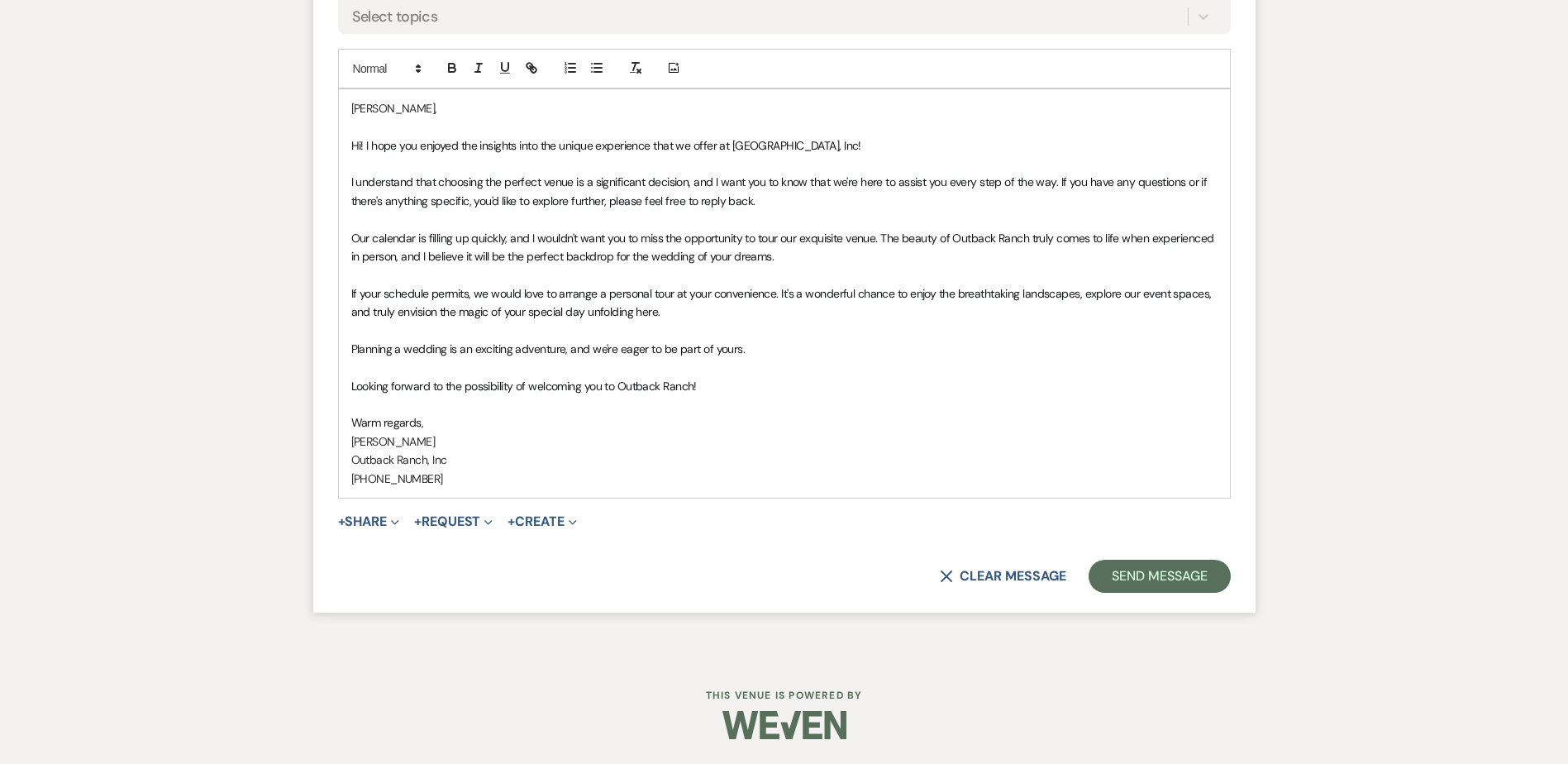
scroll to position [2313, 0]
drag, startPoint x: 1123, startPoint y: 571, endPoint x: 1110, endPoint y: 569, distance: 13.2
click at [1122, 571] on button "Send Message" at bounding box center [1160, 576] width 141 height 33
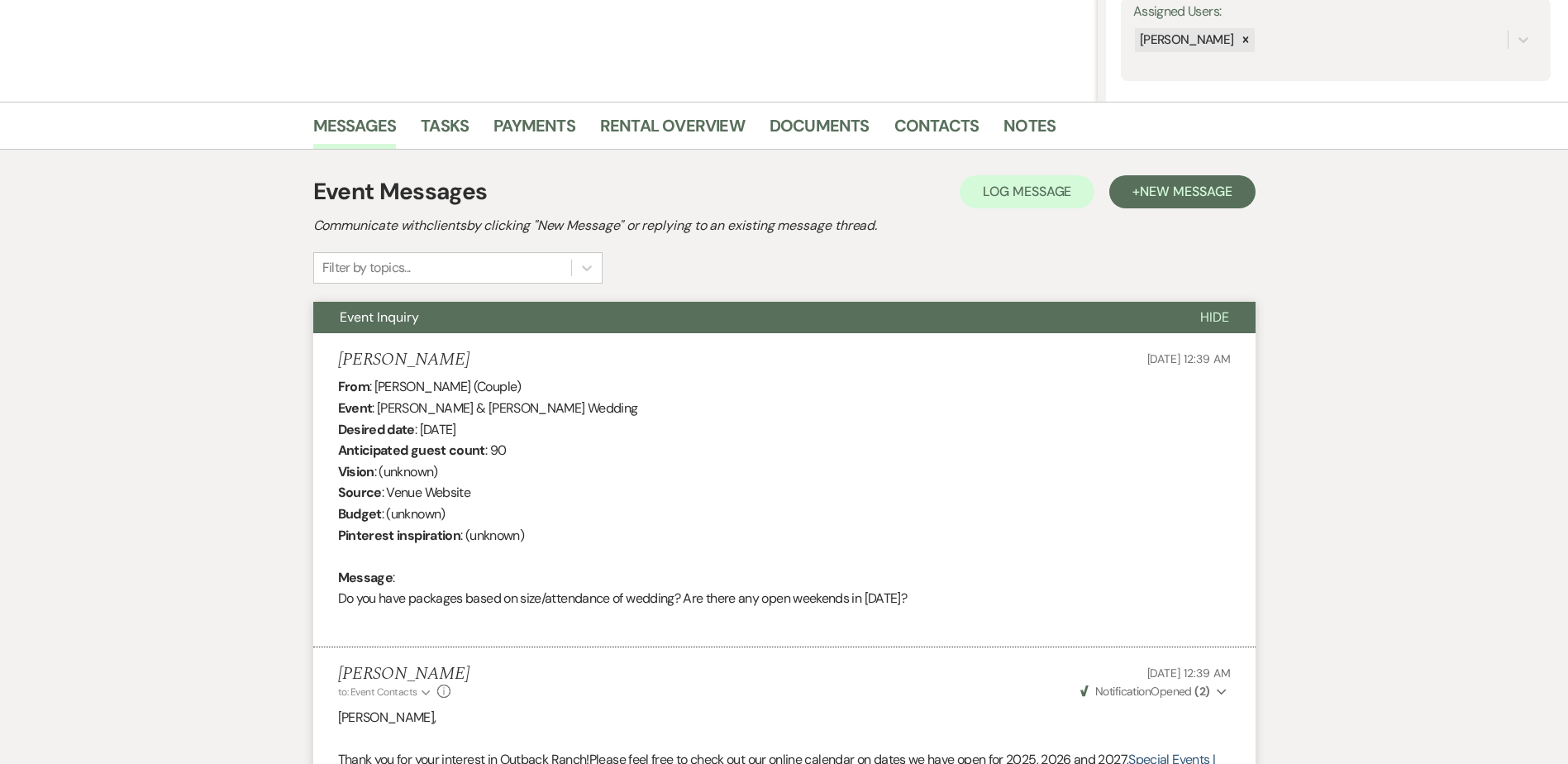
scroll to position [0, 0]
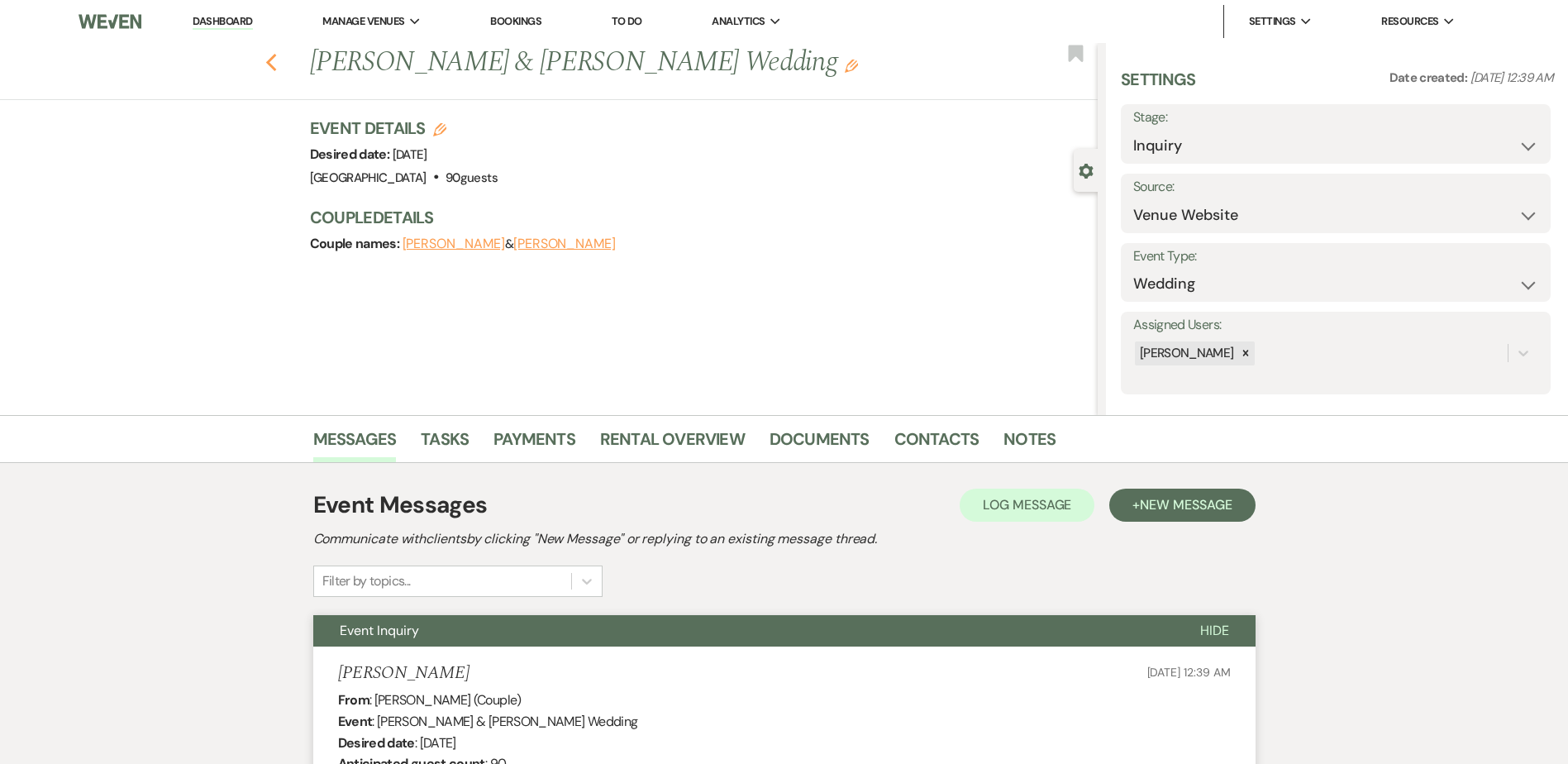
click at [276, 58] on use "button" at bounding box center [270, 63] width 11 height 19
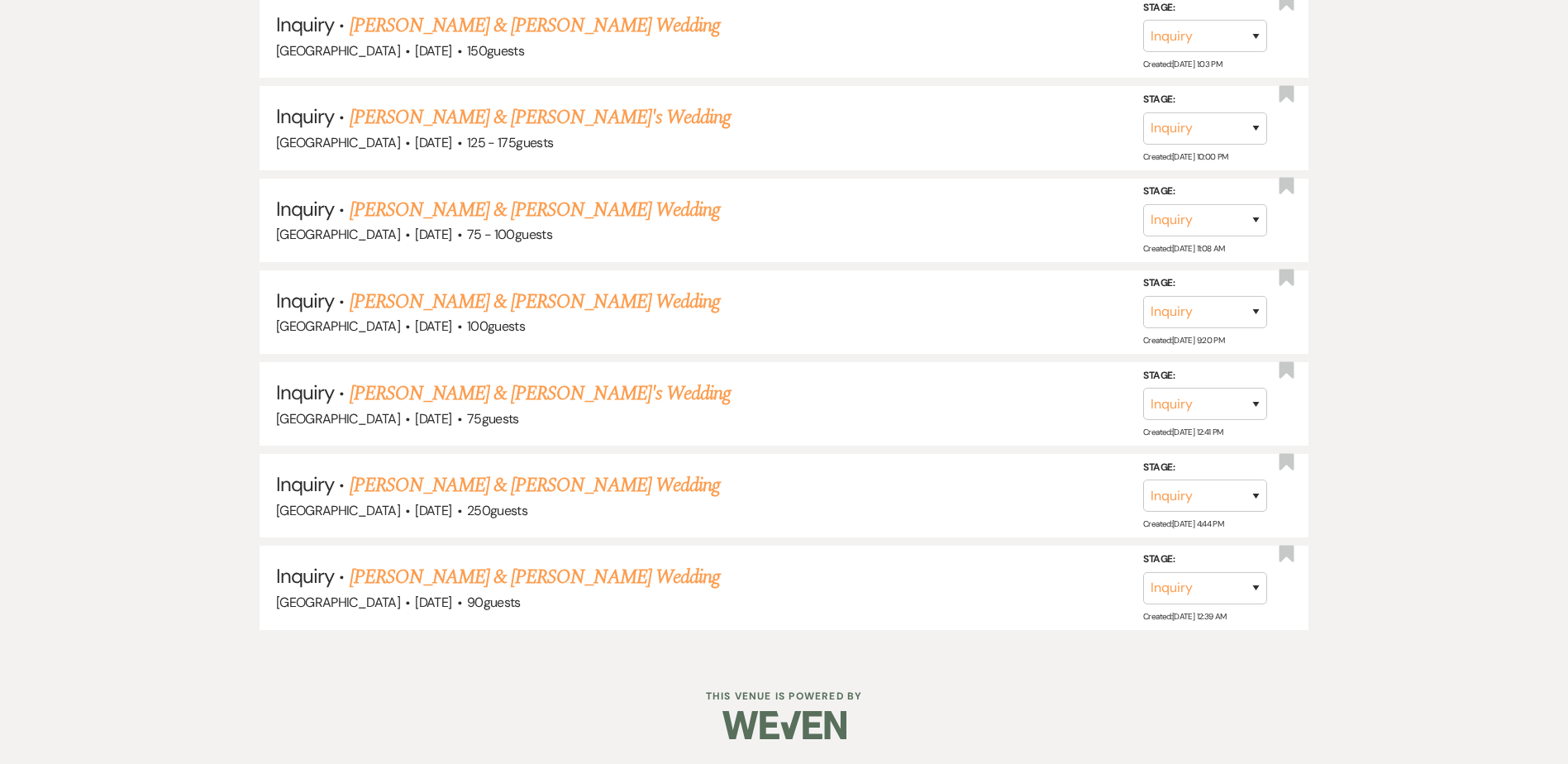
scroll to position [1432, 0]
click at [485, 486] on link "[PERSON_NAME] & [PERSON_NAME] Wedding" at bounding box center [535, 486] width 370 height 30
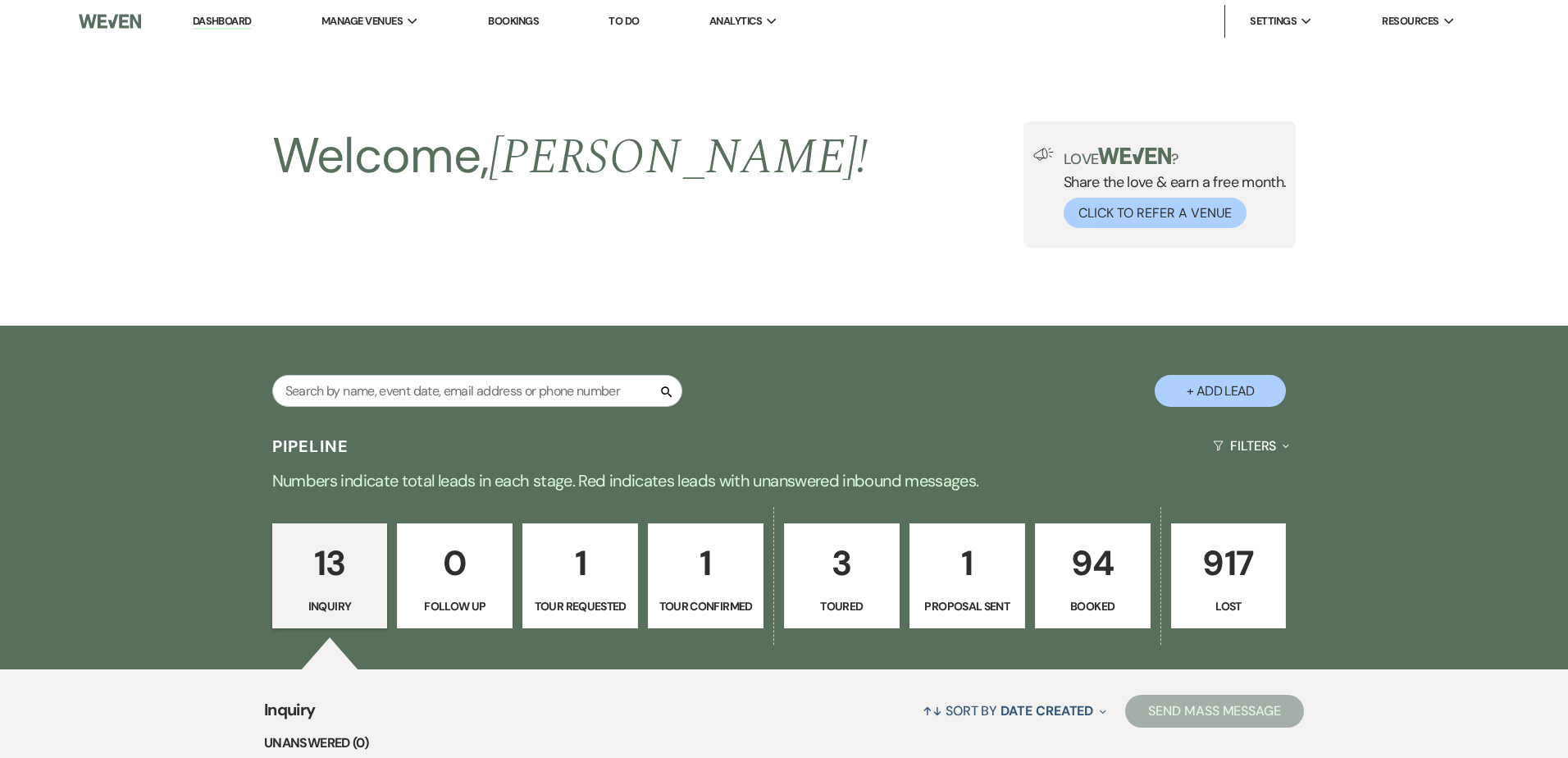
select select "5"
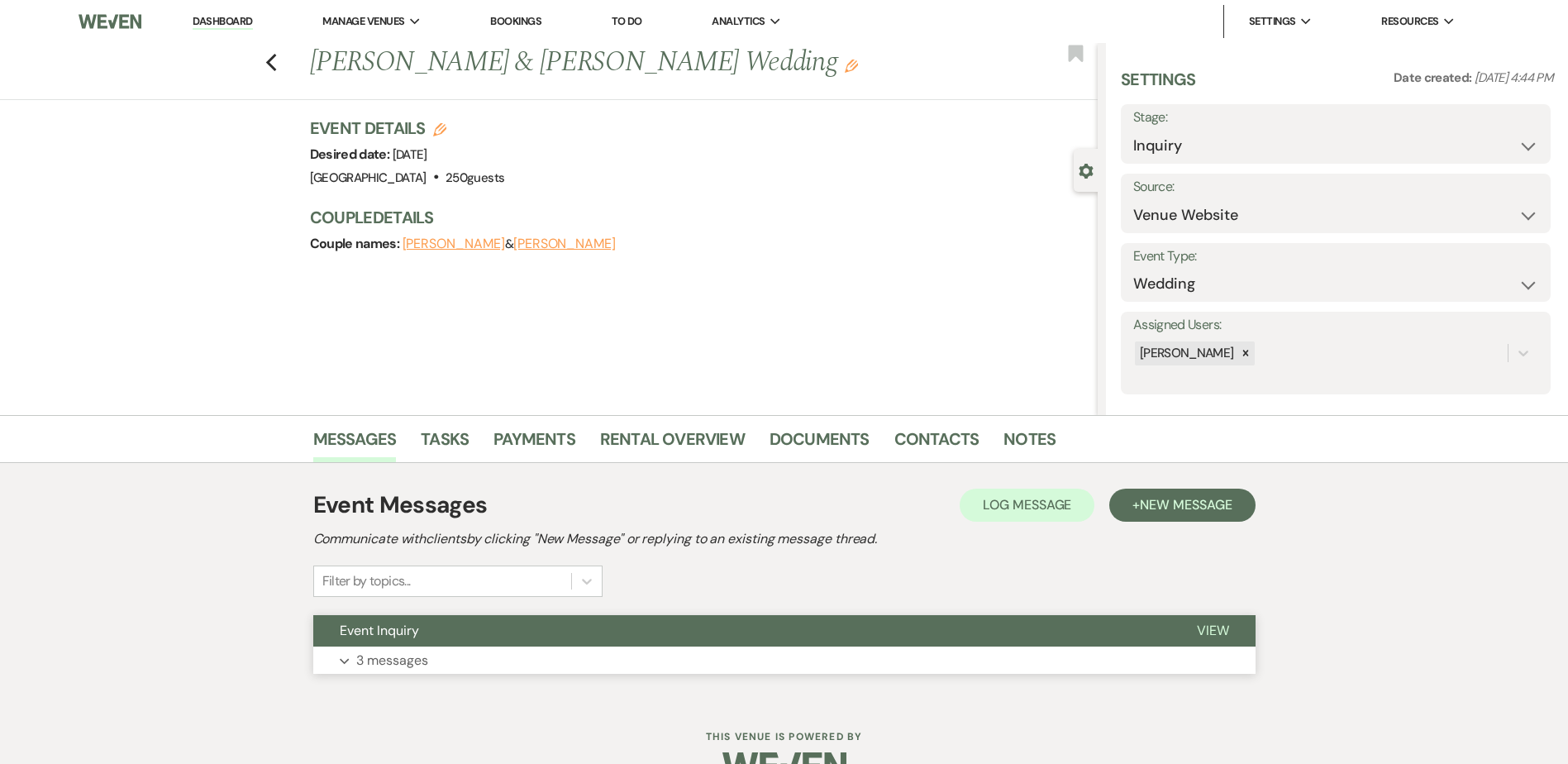
click at [478, 632] on button "Event Inquiry" at bounding box center [742, 631] width 857 height 32
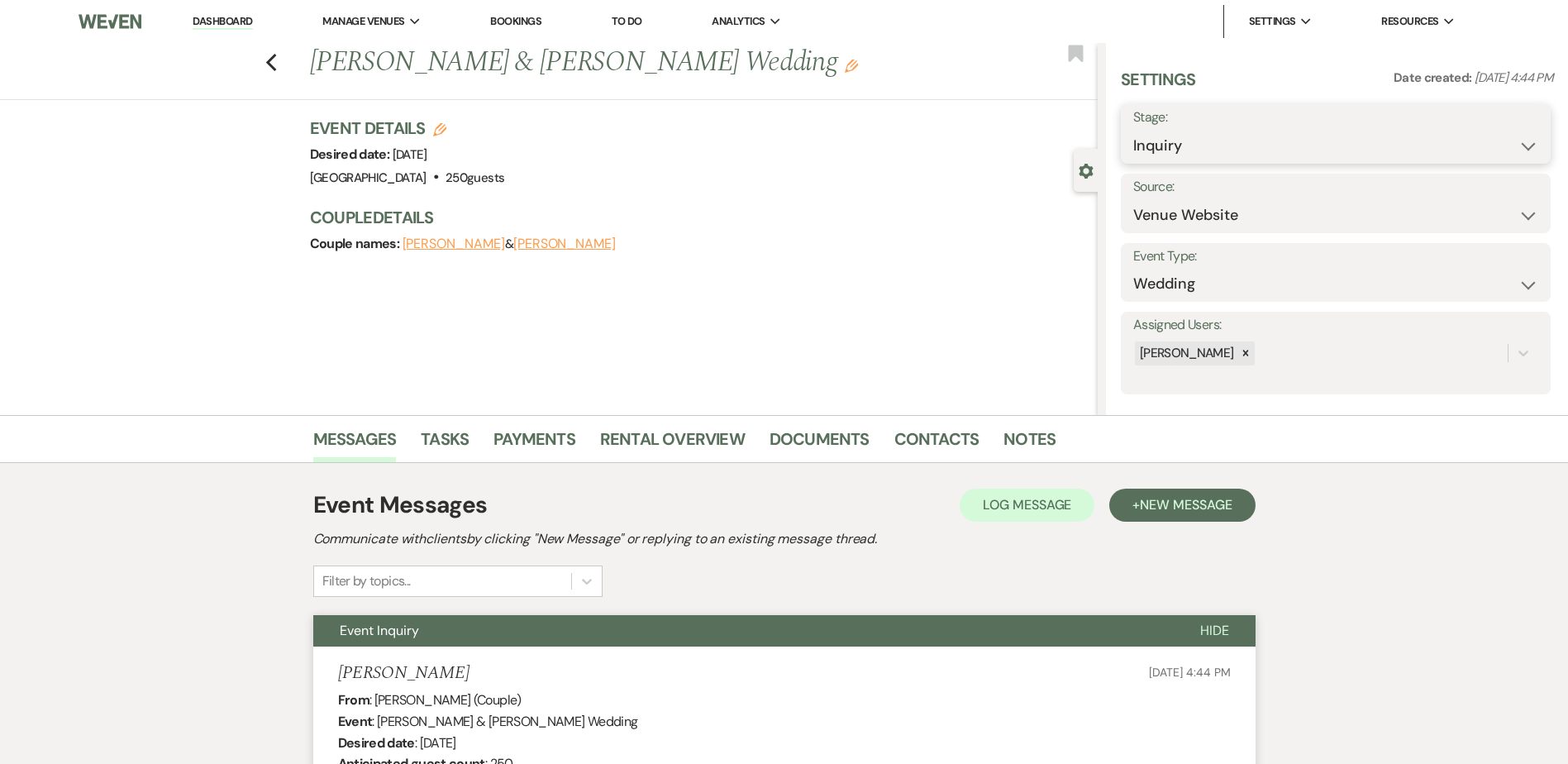
click at [1251, 148] on select "Inquiry Follow Up Tour Requested Tour Confirmed Toured Proposal Sent Booked Lost" at bounding box center [1336, 146] width 405 height 32
click at [1247, 154] on select "Inquiry Follow Up Tour Requested Tour Confirmed Toured Proposal Sent Booked Lost" at bounding box center [1336, 146] width 405 height 32
select select "8"
click at [1133, 130] on select "Inquiry Follow Up Tour Requested Tour Confirmed Toured Proposal Sent Booked Lost" at bounding box center [1336, 146] width 405 height 32
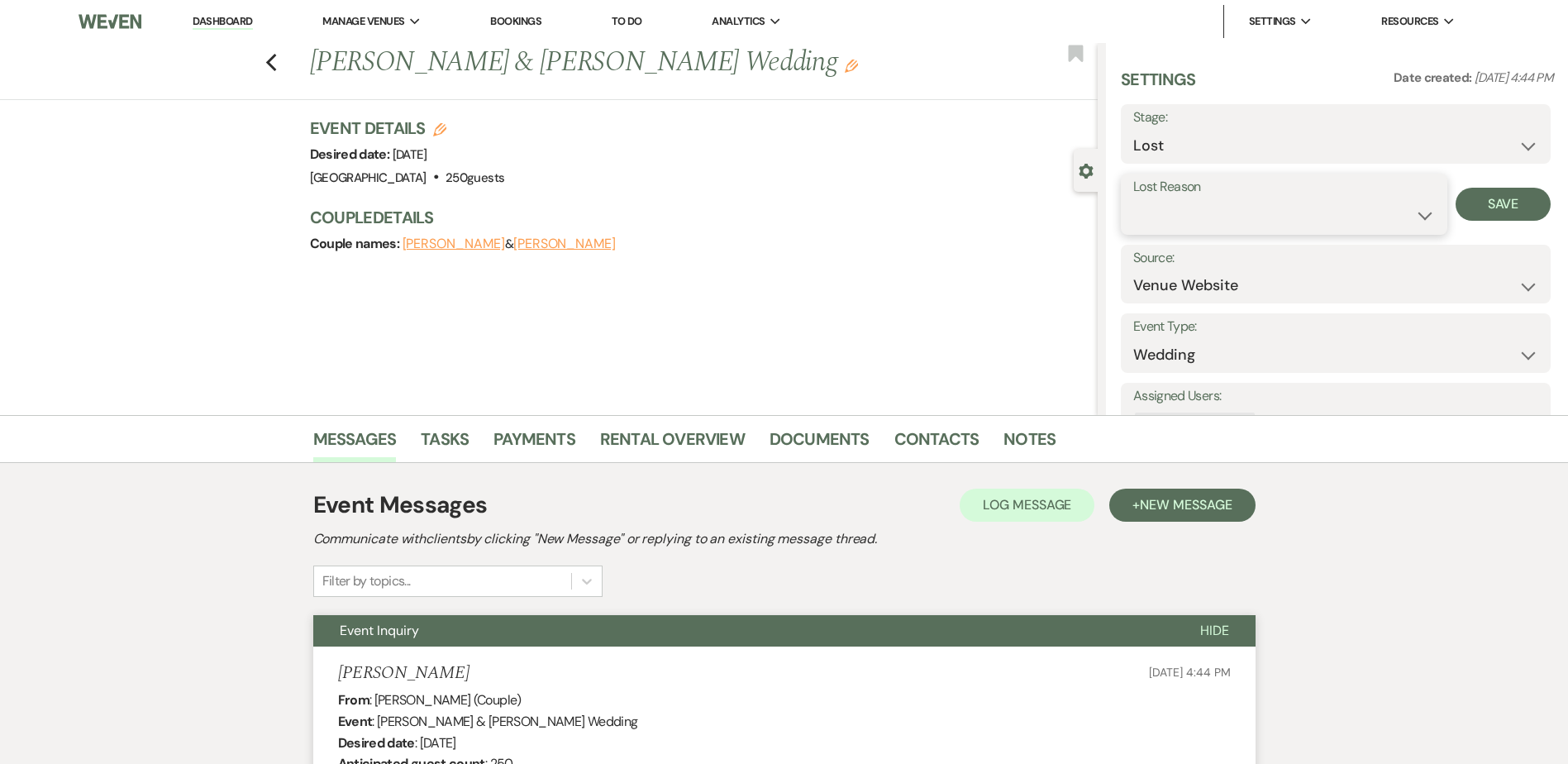
click at [1195, 219] on select "Booked Elsewhere Budget Date Unavailable No Response Not a Good Match Capacity …" at bounding box center [1283, 215] width 301 height 32
select select "5"
click at [1133, 199] on select "Booked Elsewhere Budget Date Unavailable No Response Not a Good Match Capacity …" at bounding box center [1283, 215] width 301 height 32
click at [1467, 211] on button "Save" at bounding box center [1503, 203] width 95 height 33
click at [274, 65] on use "button" at bounding box center [270, 63] width 11 height 19
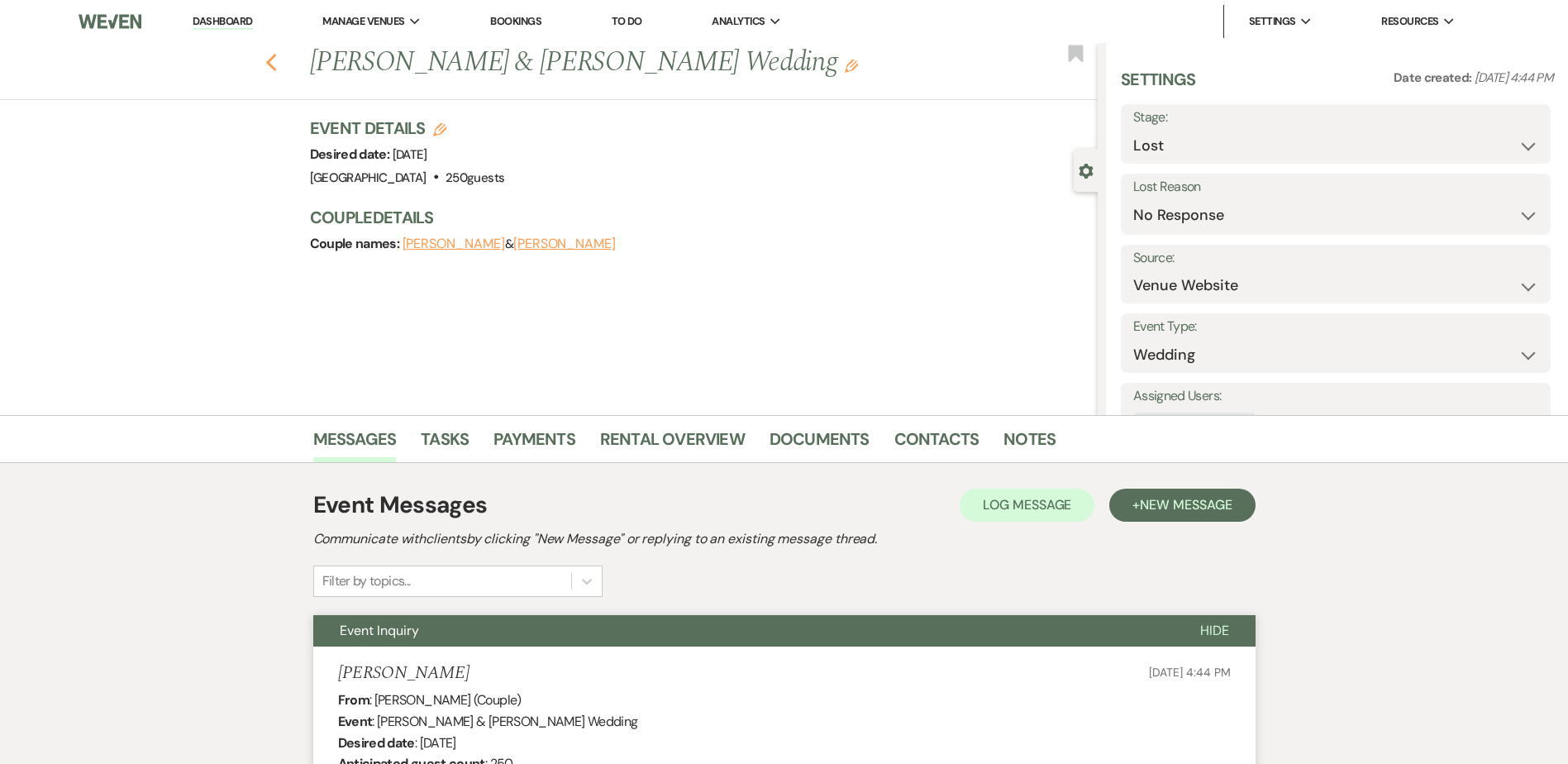
select select "8"
select select "5"
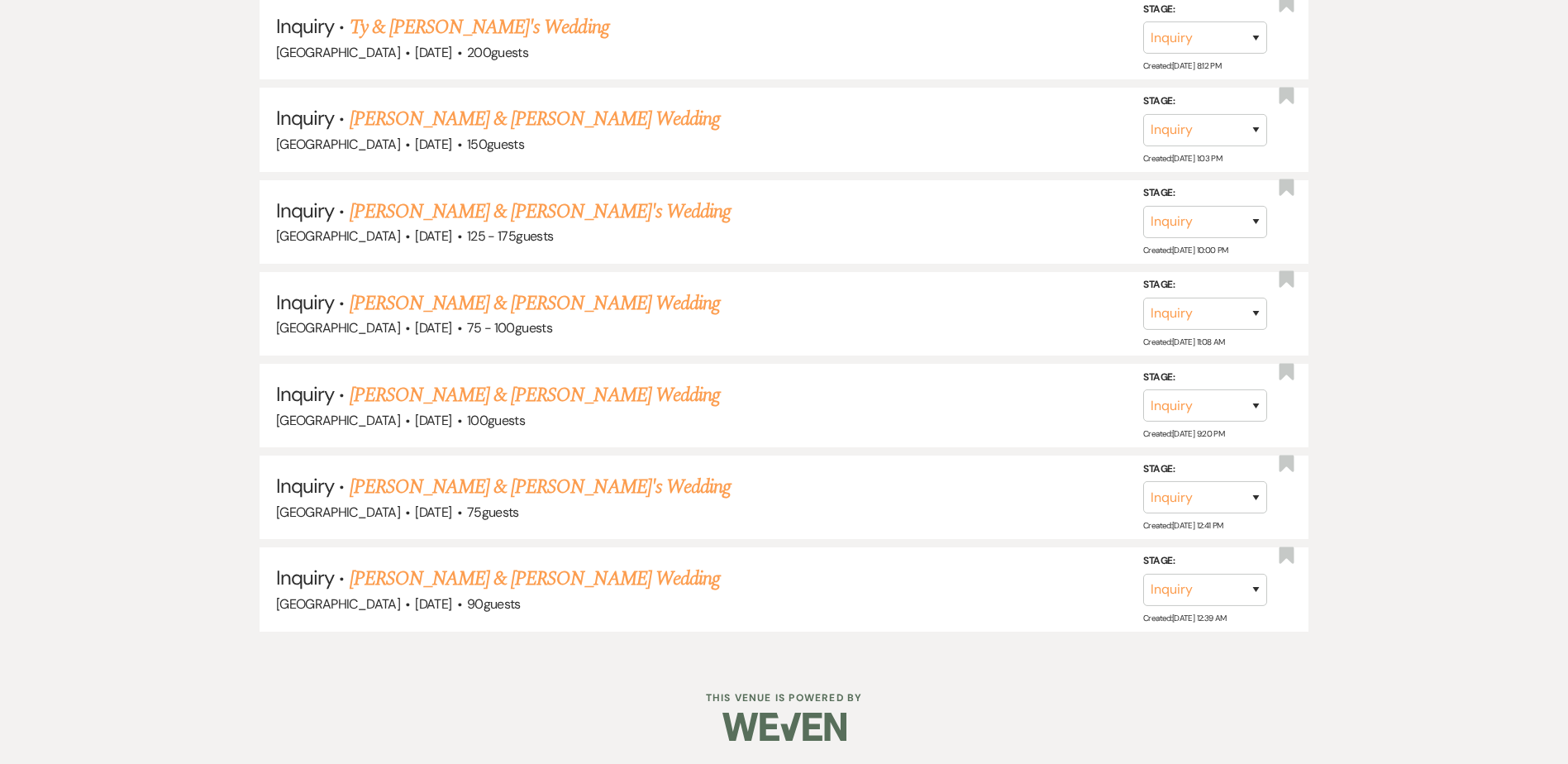
scroll to position [1434, 0]
click at [415, 581] on link "[PERSON_NAME] & [PERSON_NAME] Wedding" at bounding box center [535, 577] width 370 height 30
select select "5"
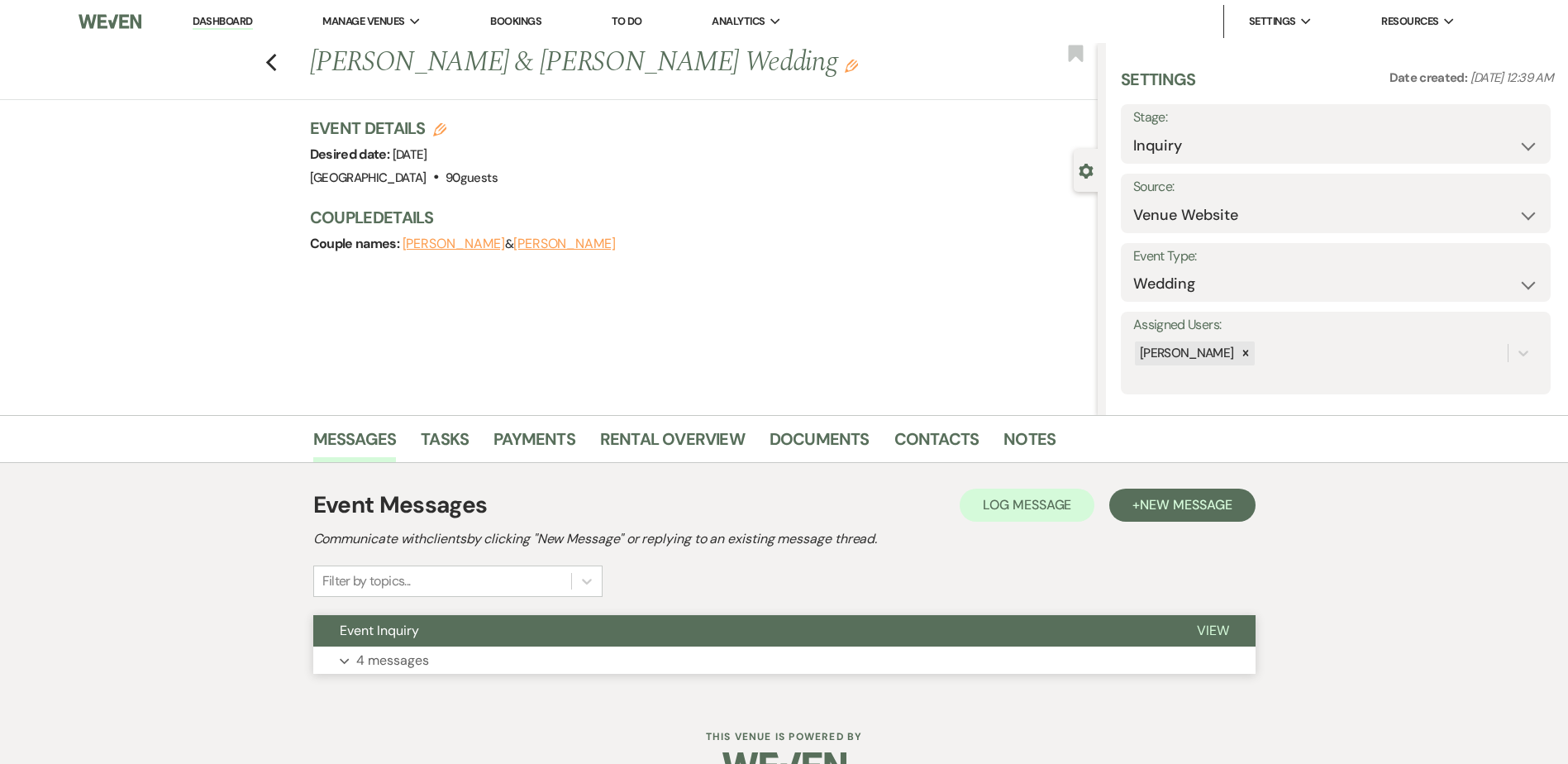
click at [438, 639] on button "Event Inquiry" at bounding box center [742, 631] width 857 height 32
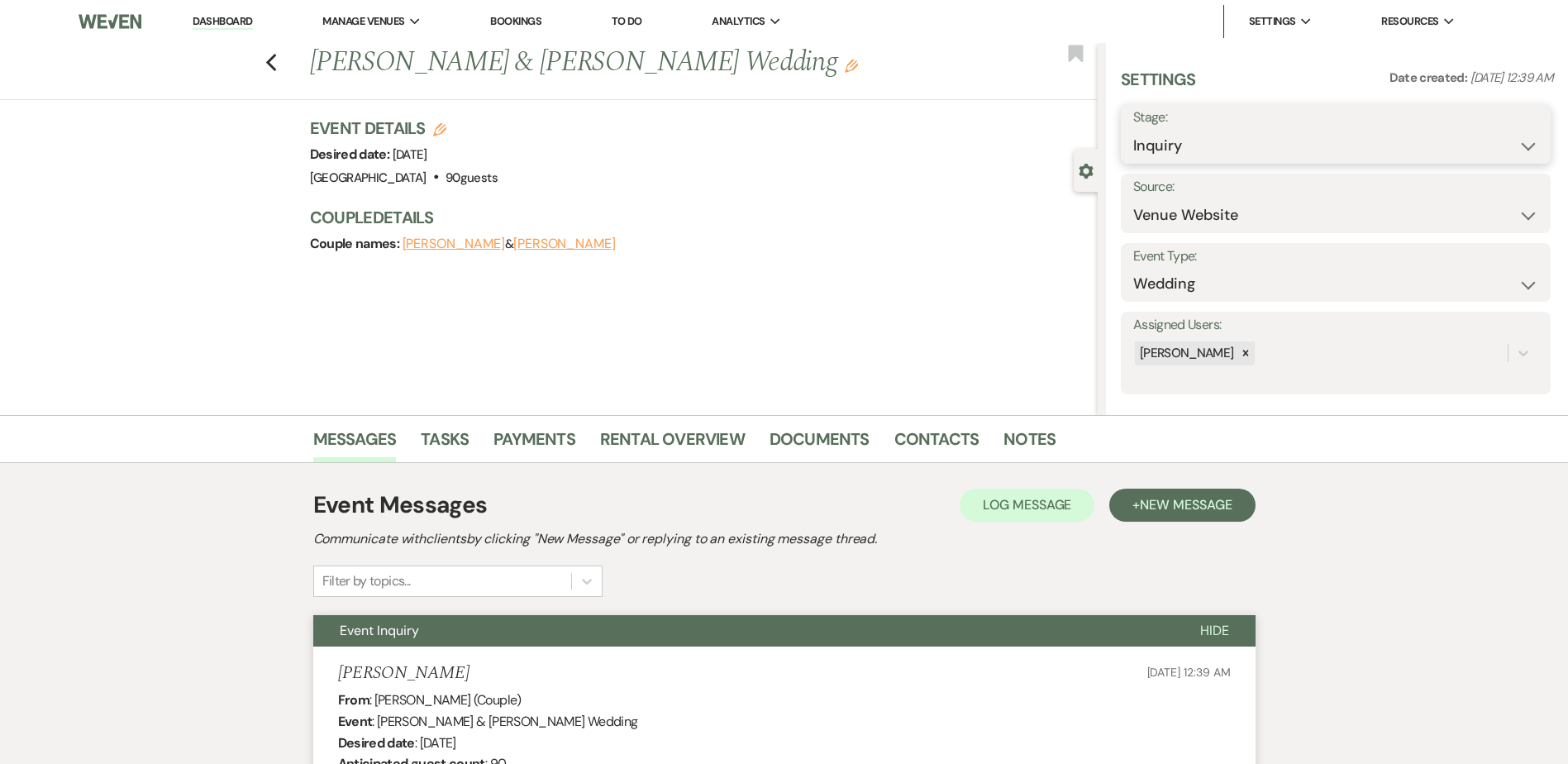
click at [1184, 145] on select "Inquiry Follow Up Tour Requested Tour Confirmed Toured Proposal Sent Booked Lost" at bounding box center [1336, 146] width 405 height 32
select select "8"
click at [1133, 130] on select "Inquiry Follow Up Tour Requested Tour Confirmed Toured Proposal Sent Booked Lost" at bounding box center [1336, 146] width 405 height 32
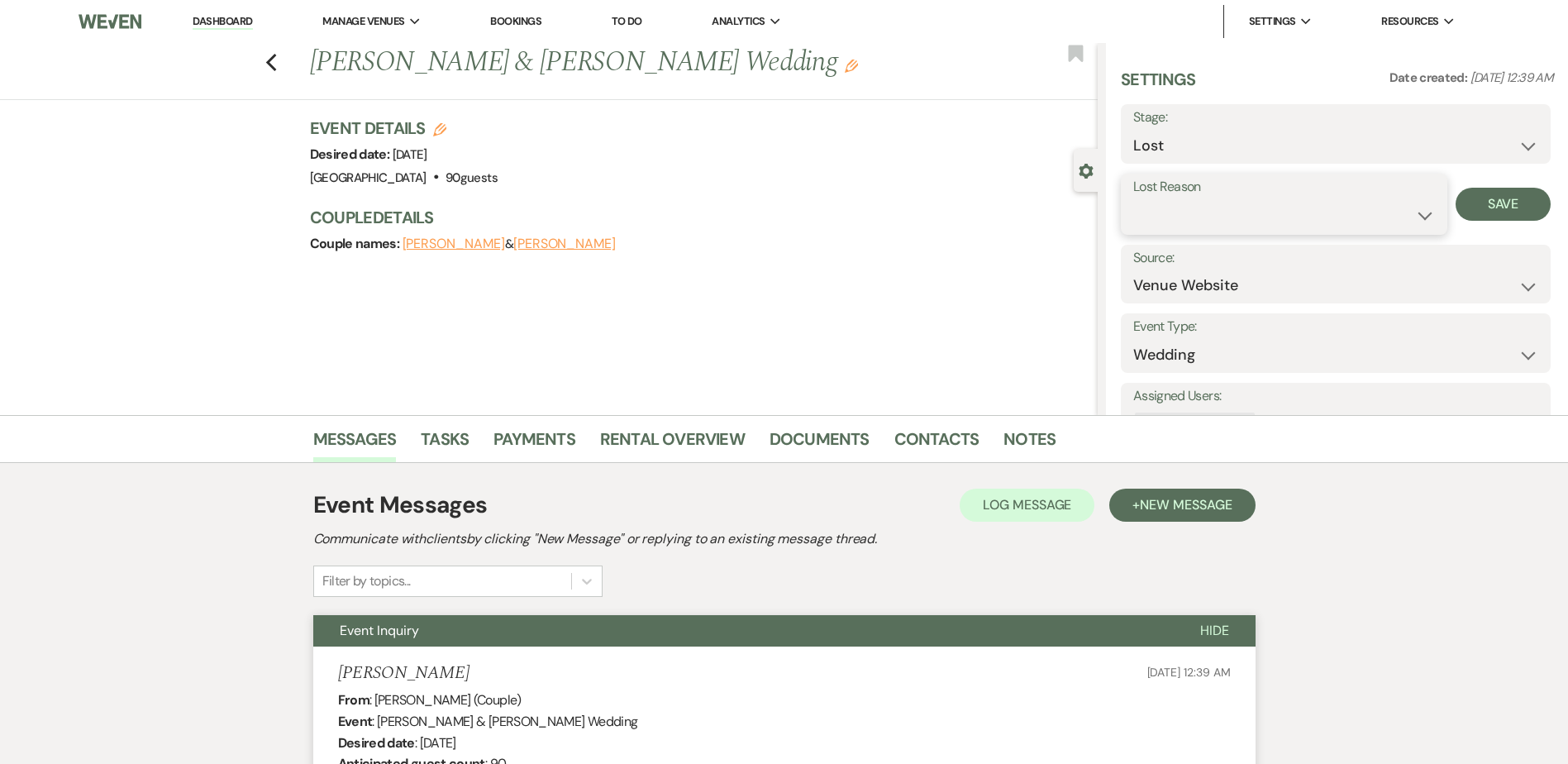
click at [1179, 224] on select "Booked Elsewhere Budget Date Unavailable No Response Not a Good Match Capacity …" at bounding box center [1283, 215] width 301 height 32
select select "5"
click at [1133, 199] on select "Booked Elsewhere Budget Date Unavailable No Response Not a Good Match Capacity …" at bounding box center [1283, 215] width 301 height 32
click at [1466, 210] on button "Save" at bounding box center [1503, 203] width 95 height 33
click at [269, 65] on div "Previous [PERSON_NAME] & [PERSON_NAME] Wedding Edit Bookmark" at bounding box center [544, 72] width 1106 height 57
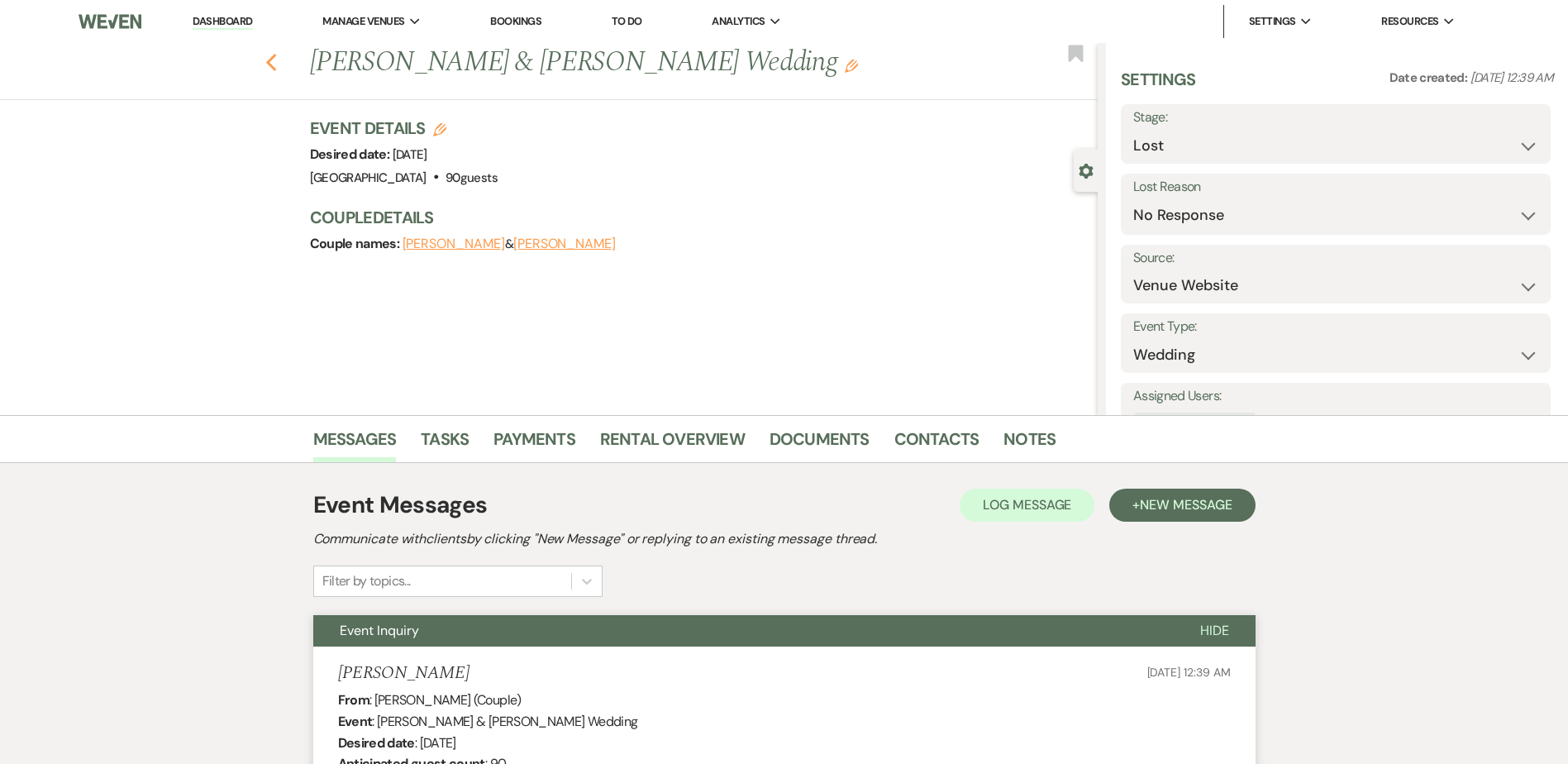
click at [276, 57] on use "button" at bounding box center [270, 63] width 11 height 19
select select "8"
select select "5"
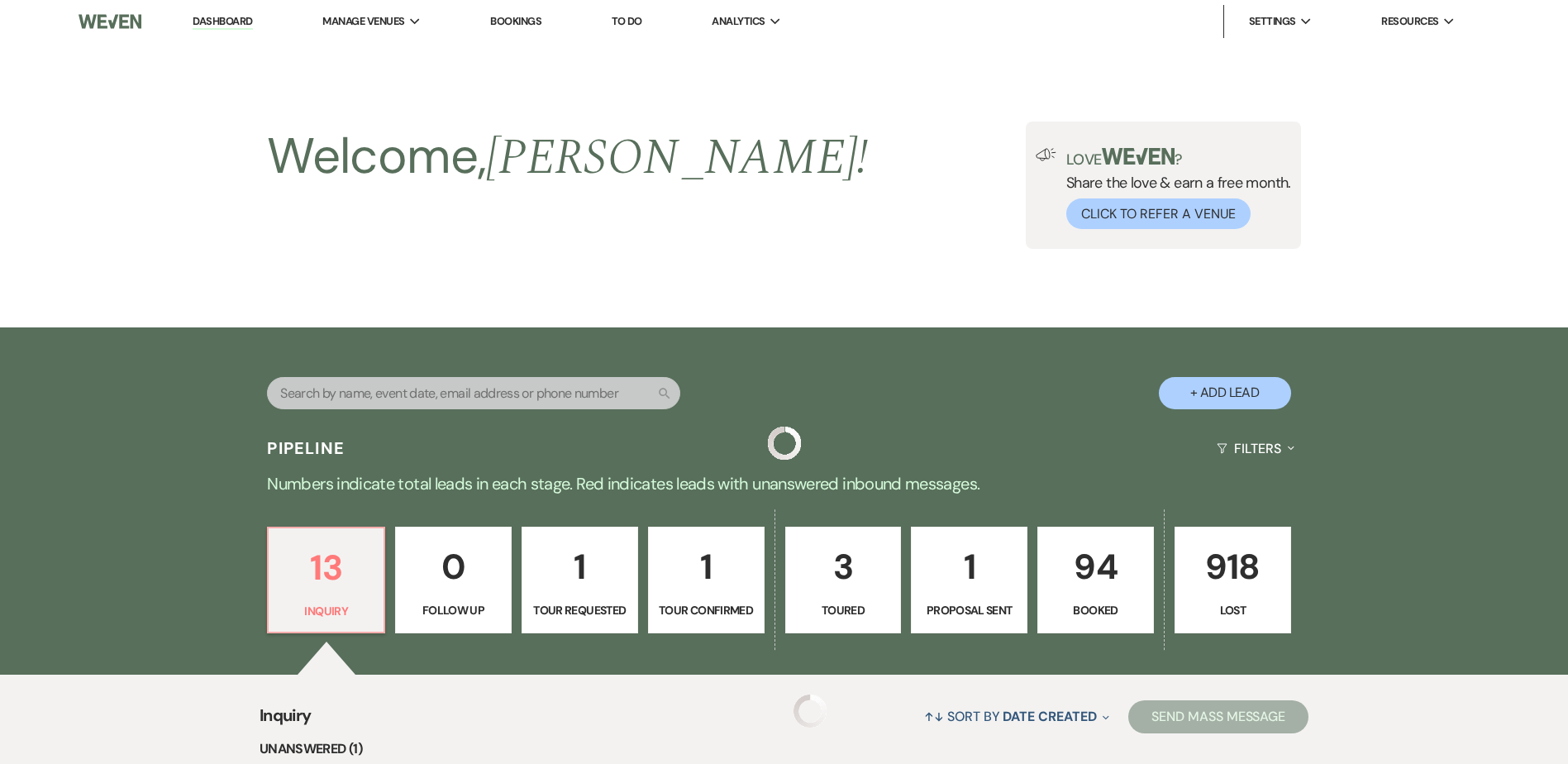
scroll to position [1342, 0]
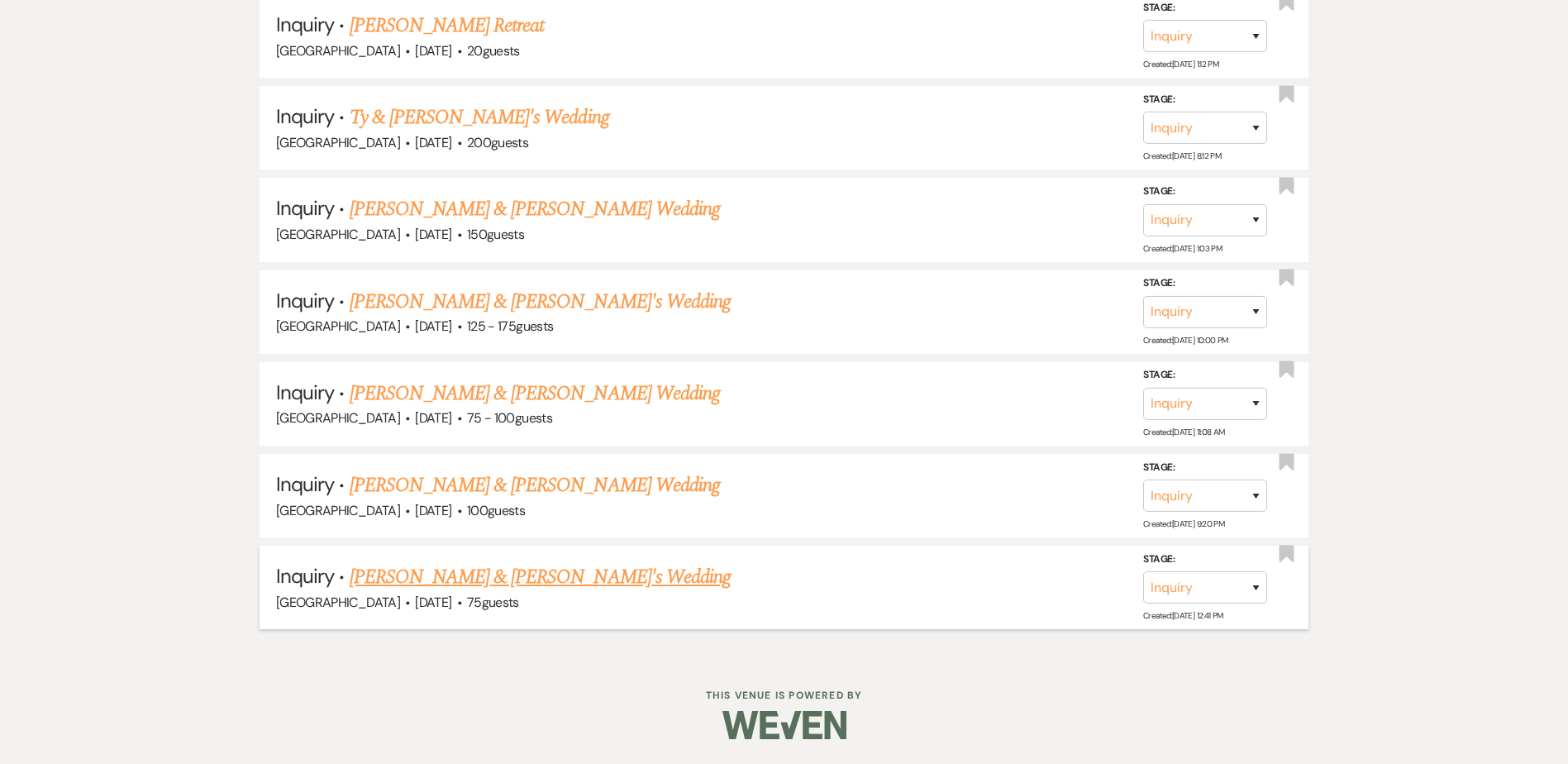
click at [517, 569] on link "[PERSON_NAME] & [PERSON_NAME]'s Wedding" at bounding box center [541, 577] width 382 height 30
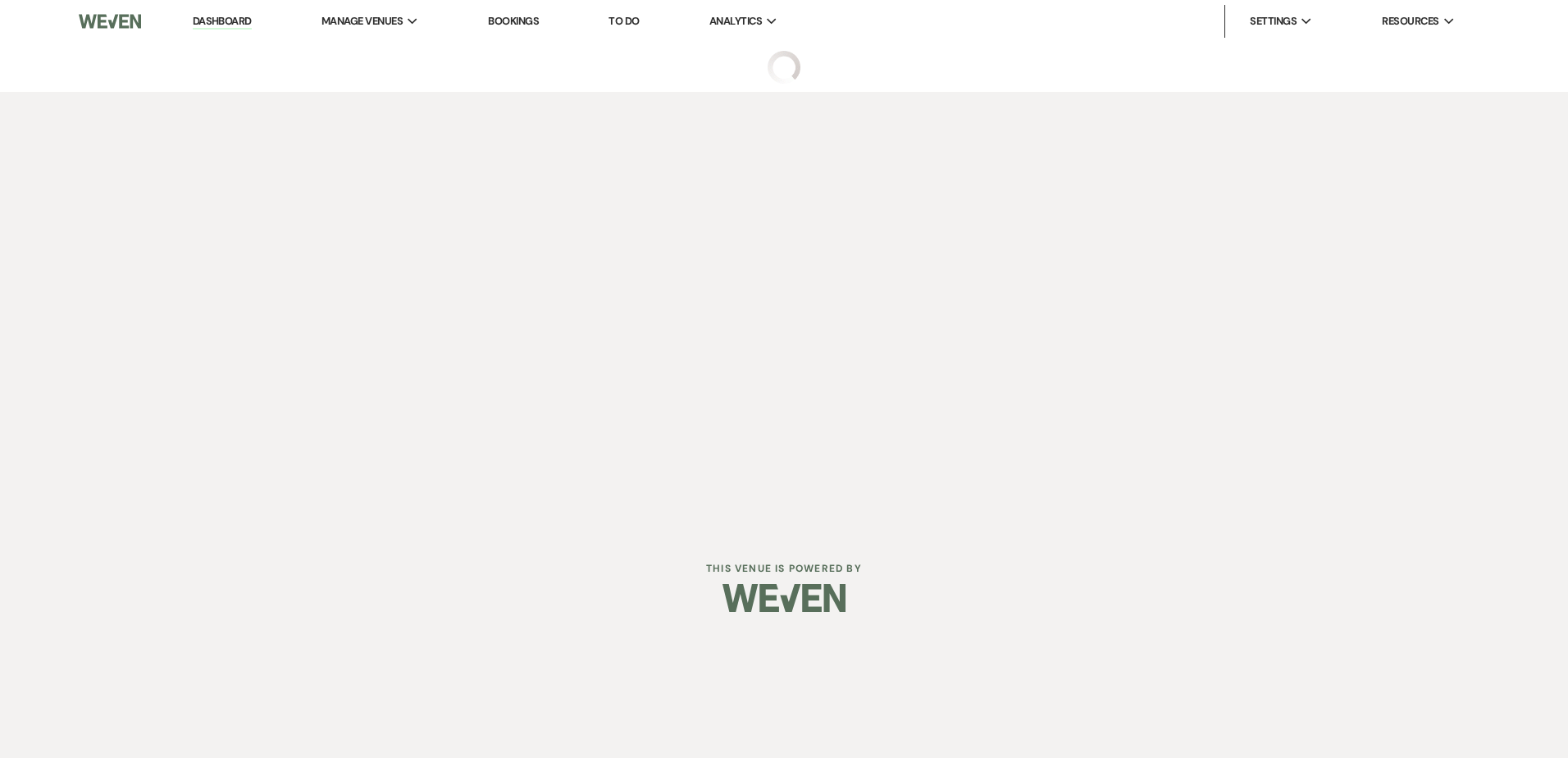
select select "5"
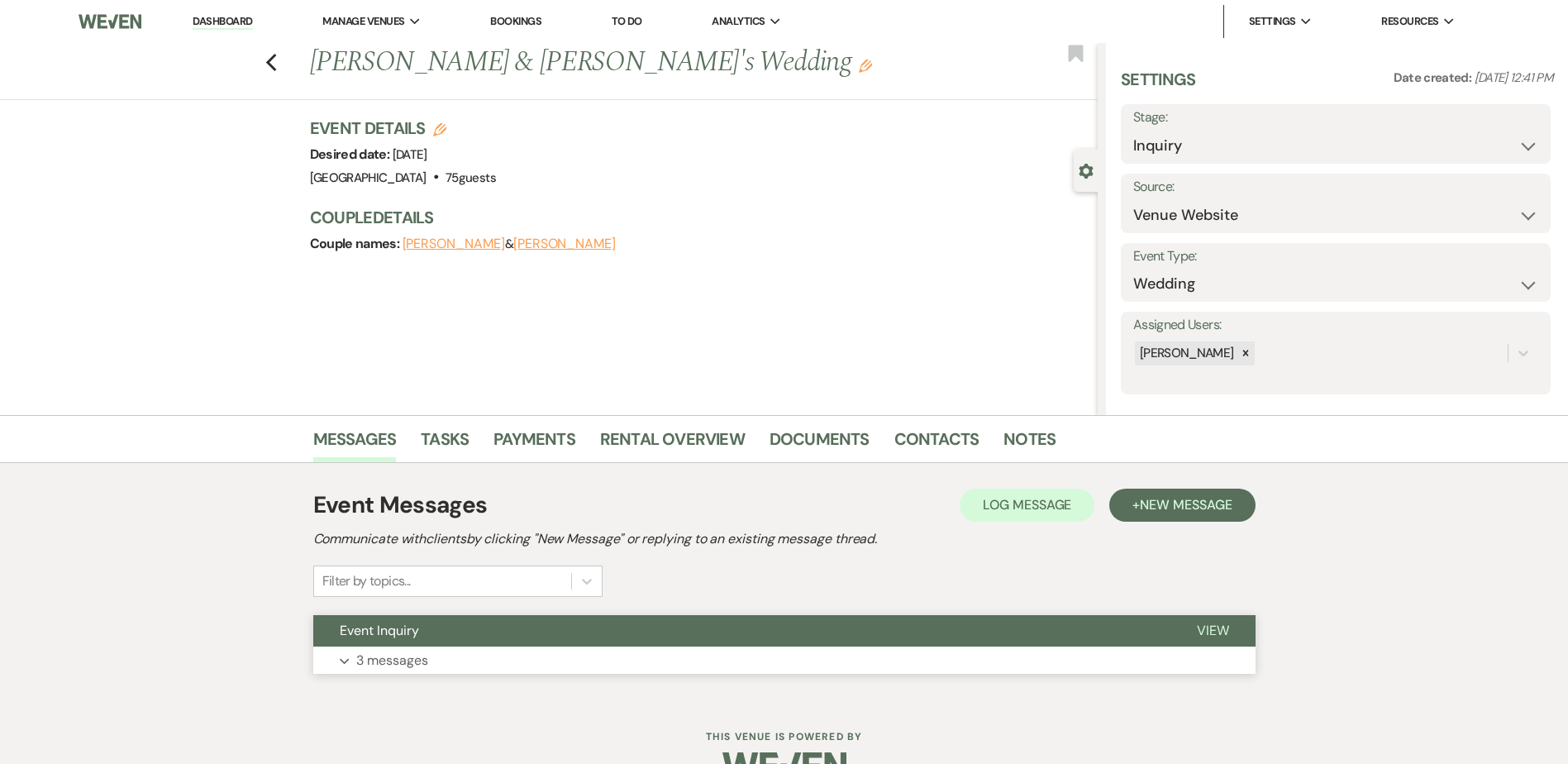
click at [537, 620] on button "Event Inquiry" at bounding box center [742, 631] width 857 height 32
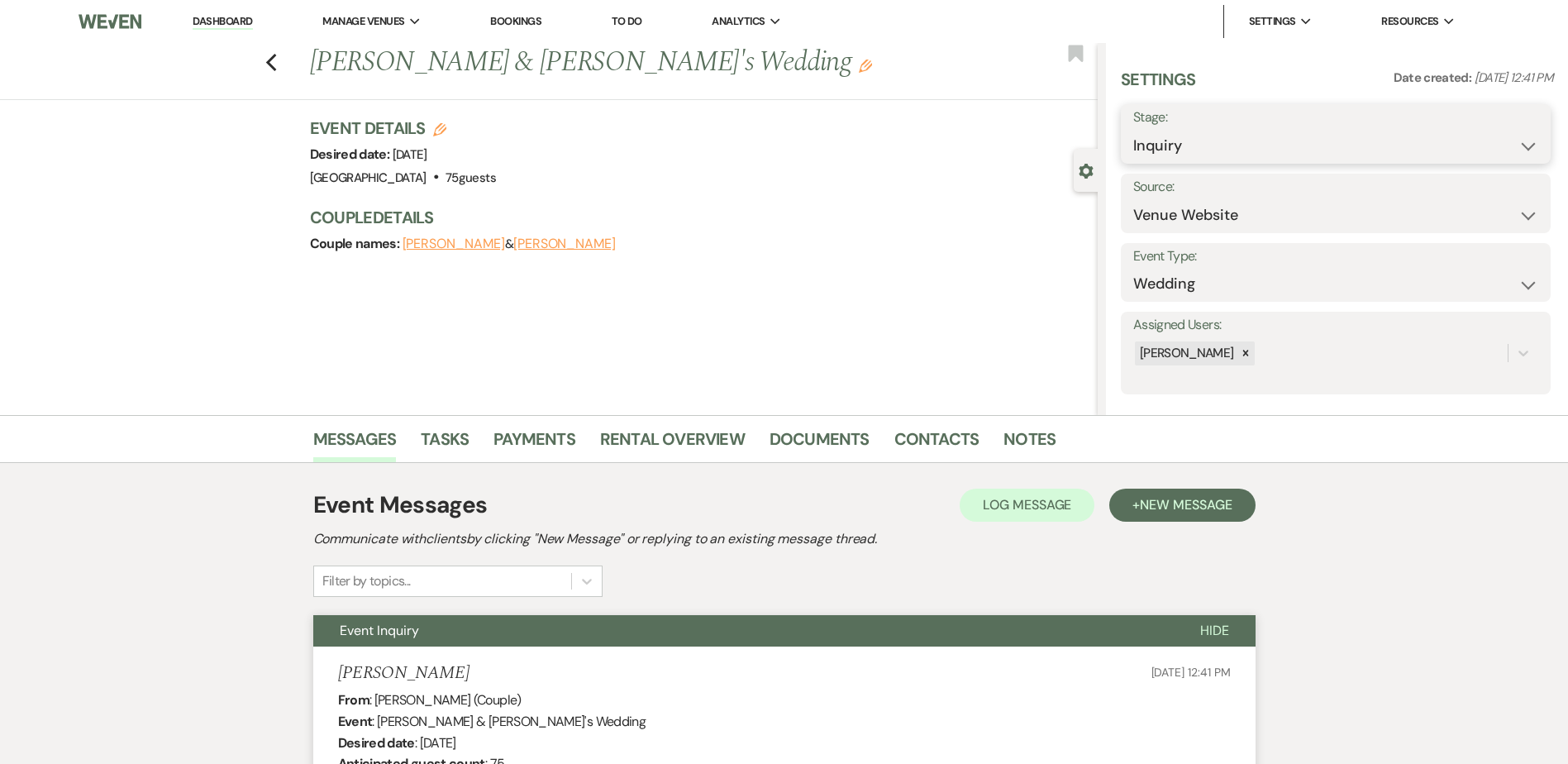
click at [1230, 143] on select "Inquiry Follow Up Tour Requested Tour Confirmed Toured Proposal Sent Booked Lost" at bounding box center [1336, 146] width 405 height 32
select select "8"
click at [1133, 130] on select "Inquiry Follow Up Tour Requested Tour Confirmed Toured Proposal Sent Booked Lost" at bounding box center [1336, 146] width 405 height 32
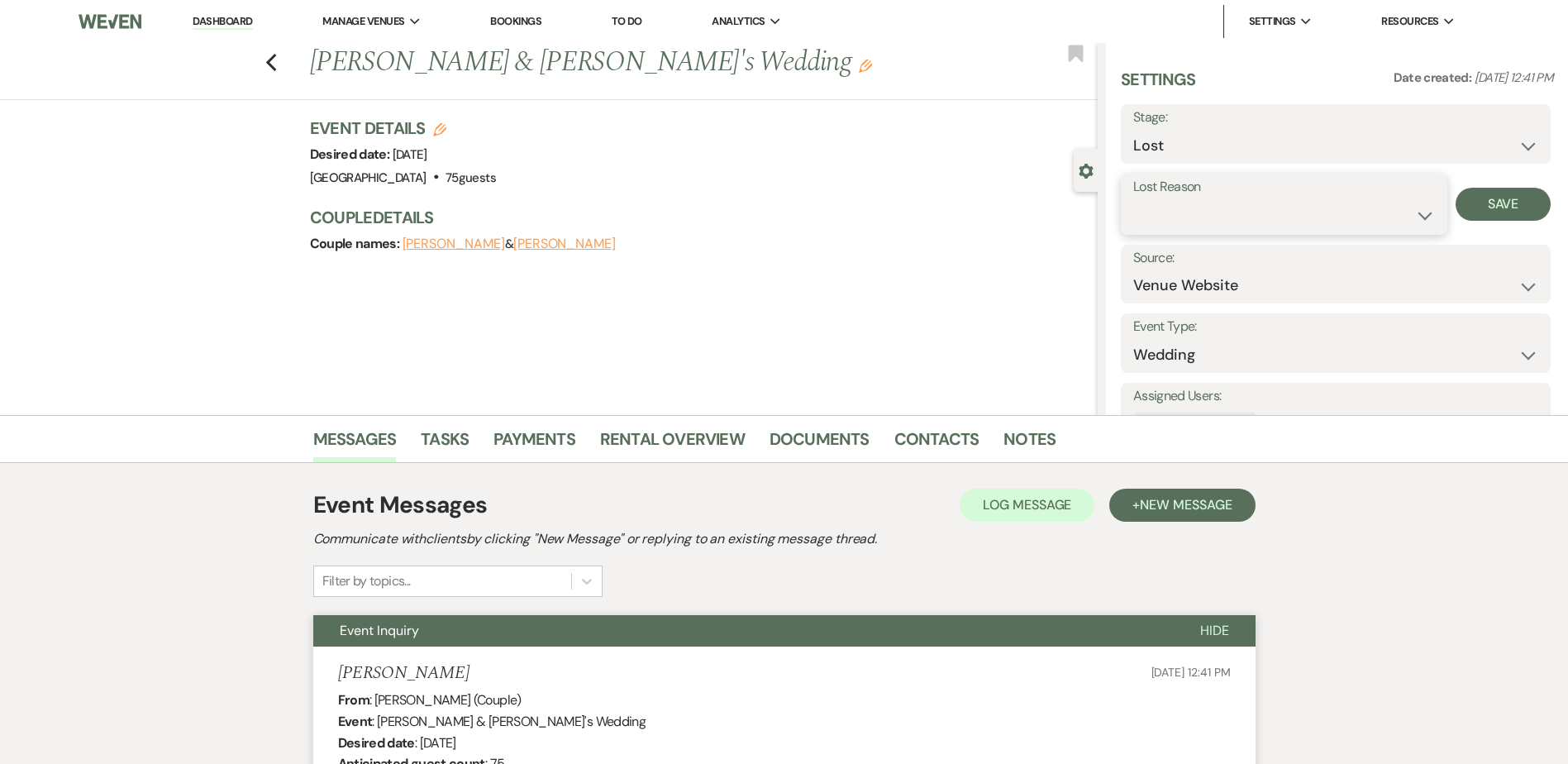
click at [1176, 216] on select "Booked Elsewhere Budget Date Unavailable No Response Not a Good Match Capacity …" at bounding box center [1283, 215] width 301 height 32
select select "5"
click at [1133, 199] on select "Booked Elsewhere Budget Date Unavailable No Response Not a Good Match Capacity …" at bounding box center [1283, 215] width 301 height 32
click at [1501, 206] on button "Save" at bounding box center [1503, 203] width 95 height 33
click at [276, 57] on use "button" at bounding box center [270, 63] width 11 height 19
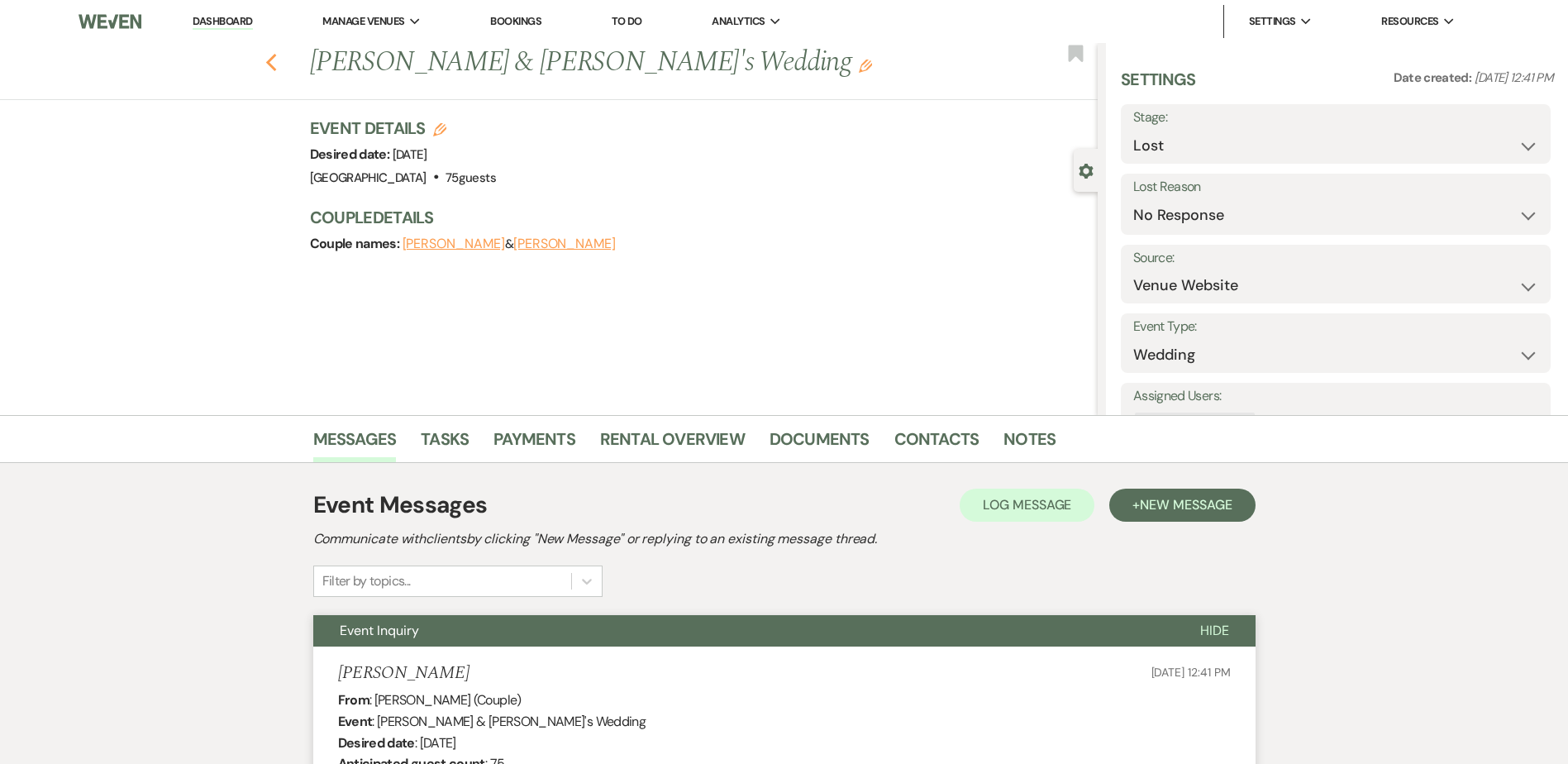
scroll to position [1250, 0]
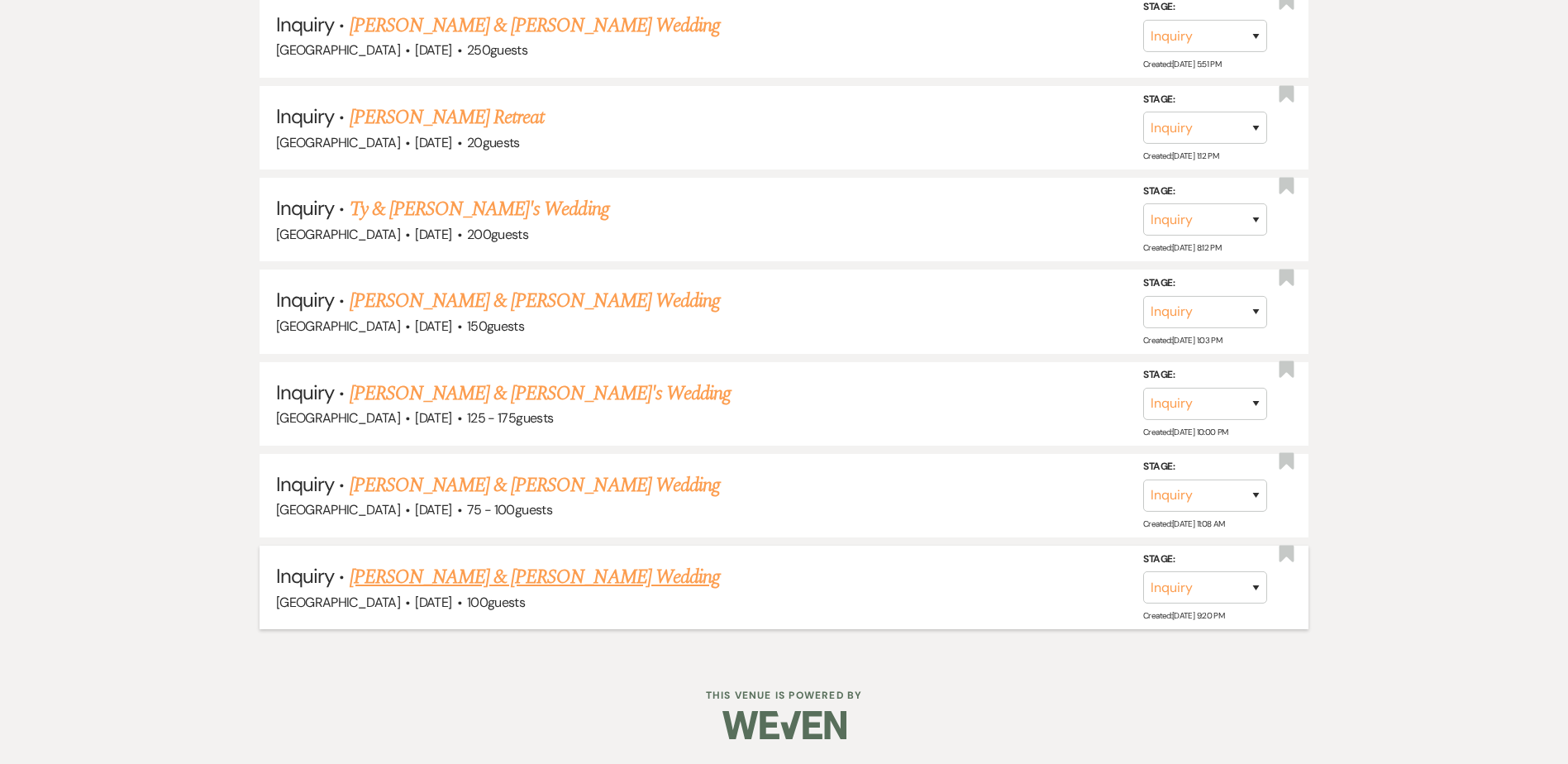
click at [477, 576] on link "[PERSON_NAME] & [PERSON_NAME] Wedding" at bounding box center [535, 577] width 370 height 30
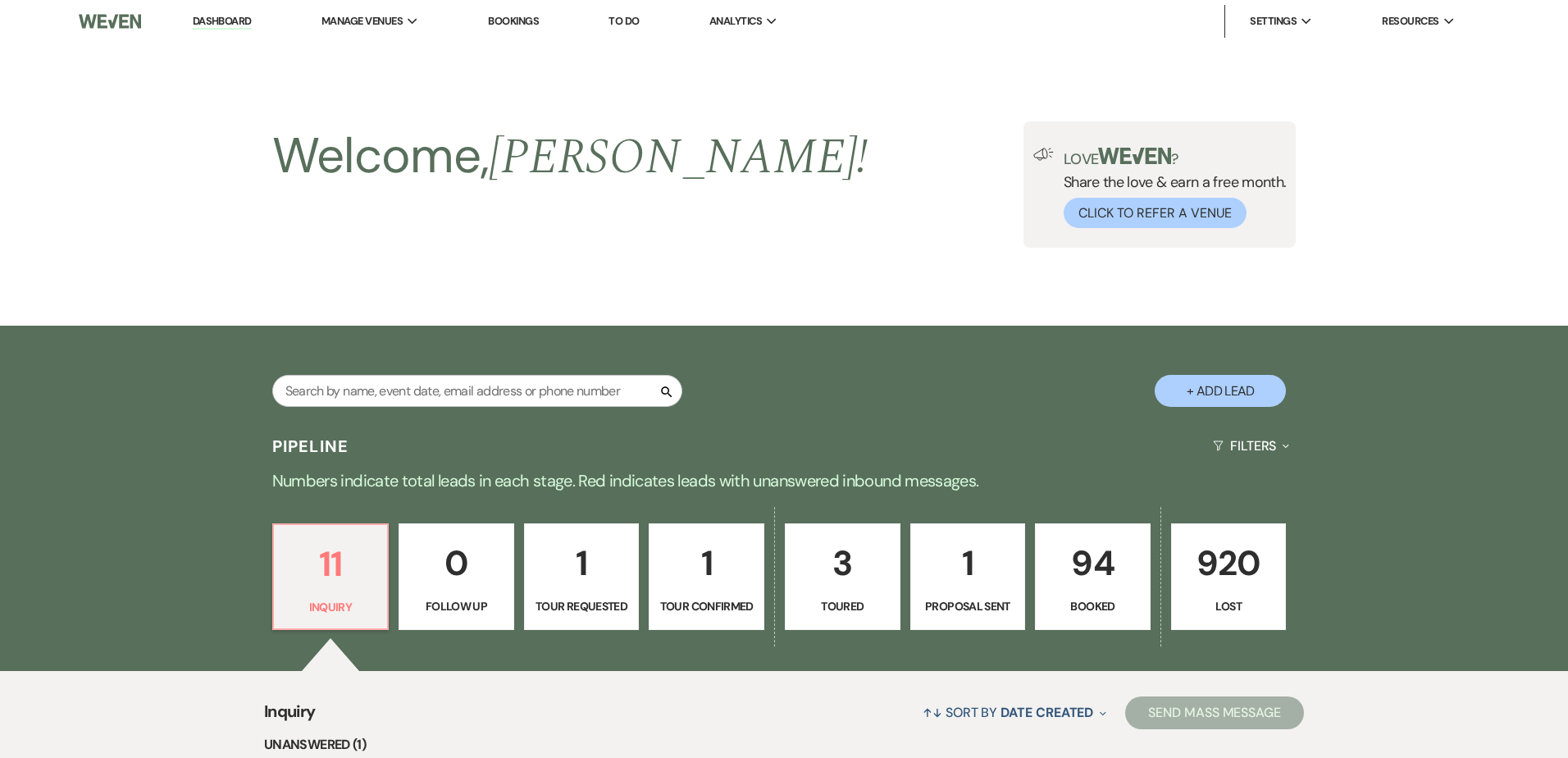
select select "5"
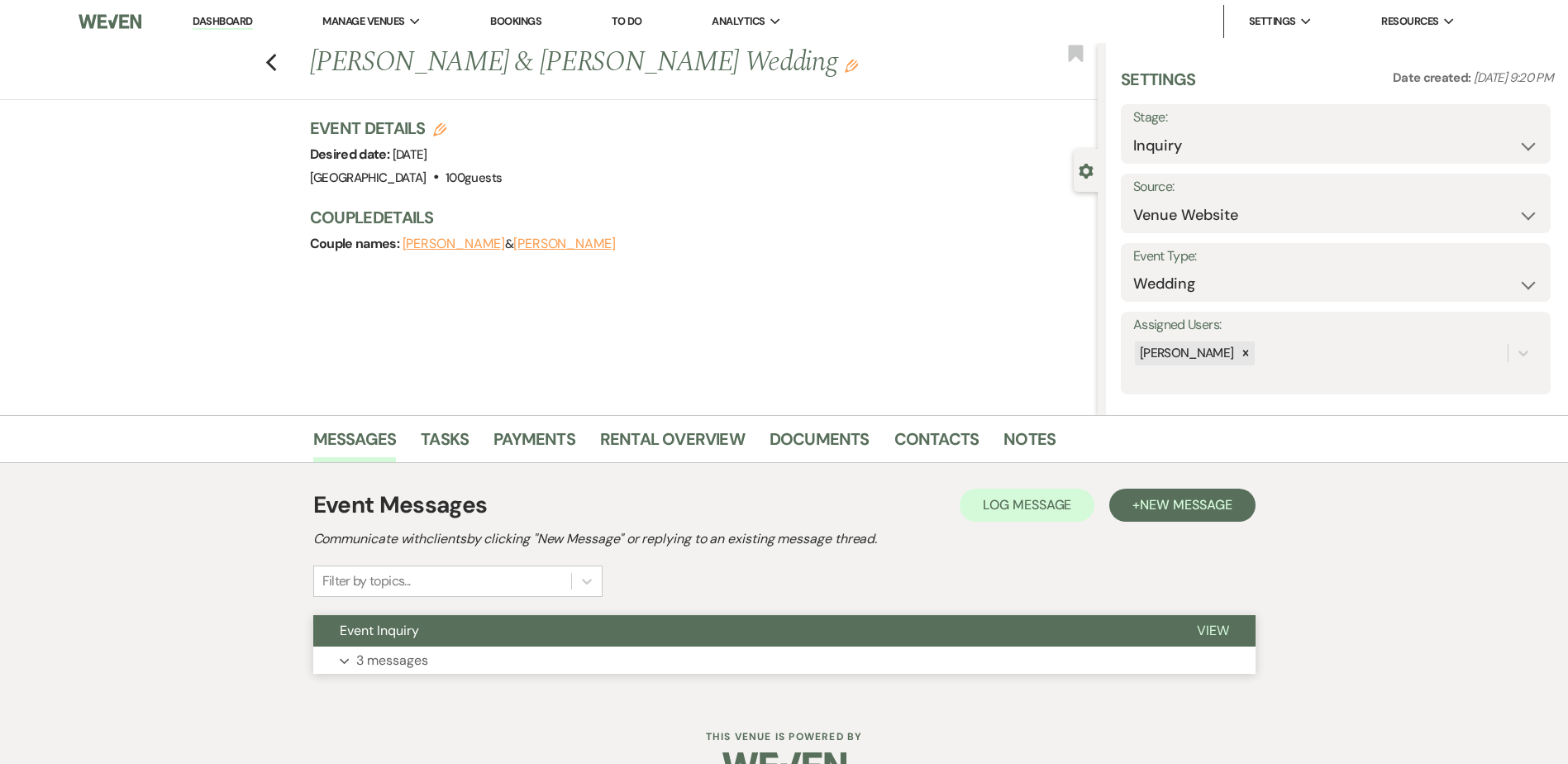
click at [496, 623] on button "Event Inquiry" at bounding box center [742, 631] width 857 height 32
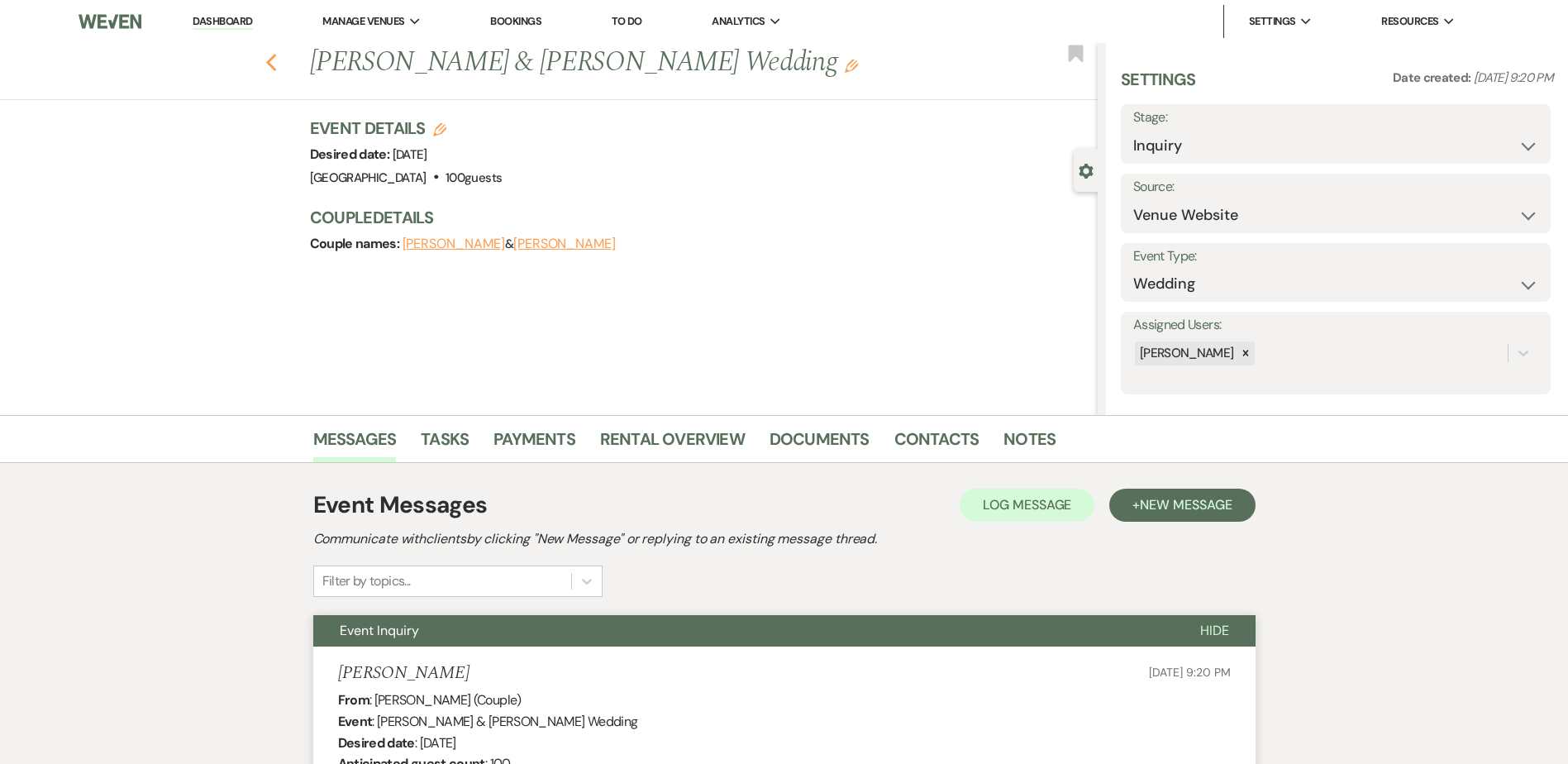
click at [274, 62] on use "button" at bounding box center [270, 63] width 11 height 19
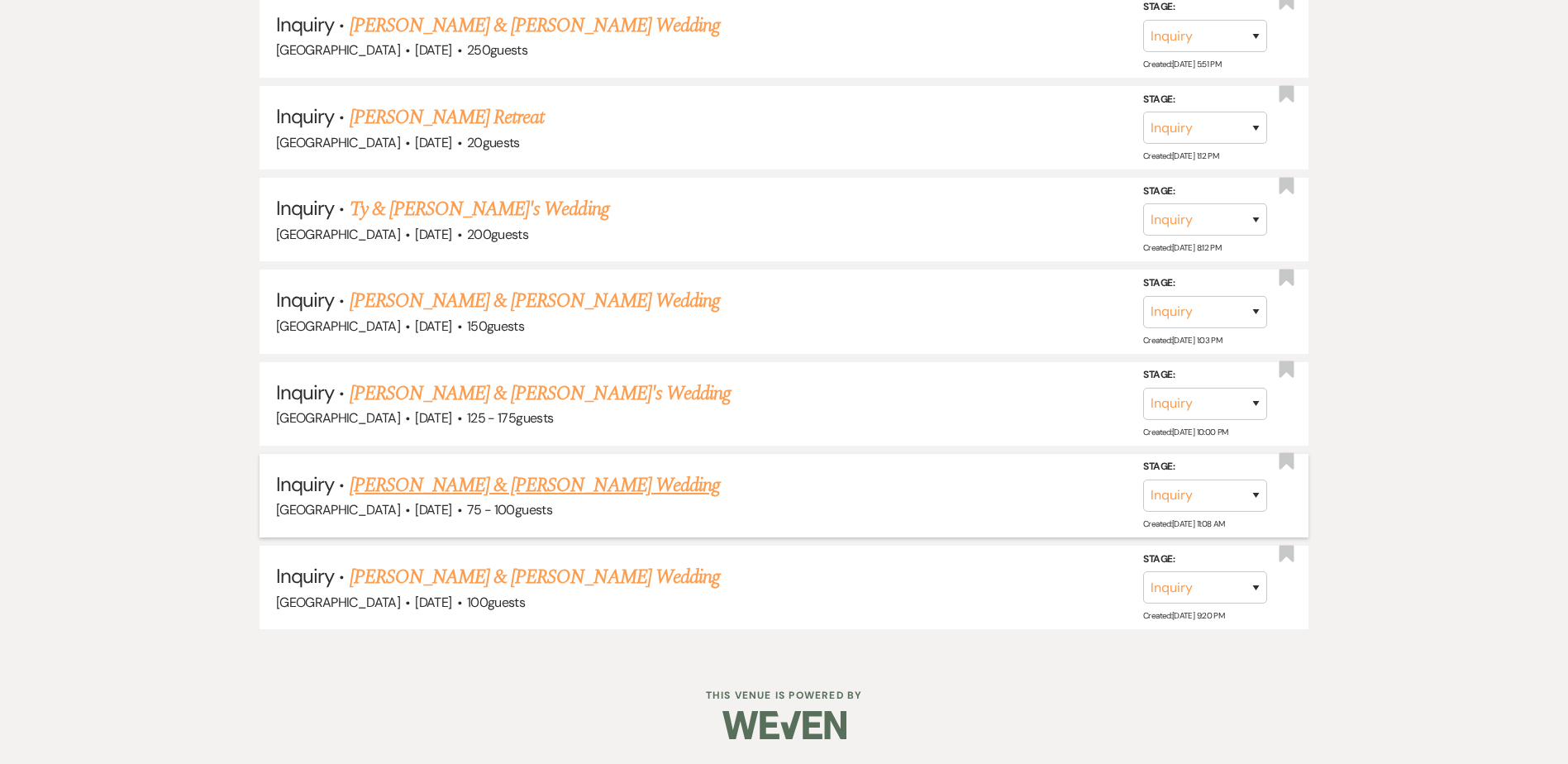
click at [436, 485] on link "[PERSON_NAME] & [PERSON_NAME] Wedding" at bounding box center [535, 485] width 370 height 30
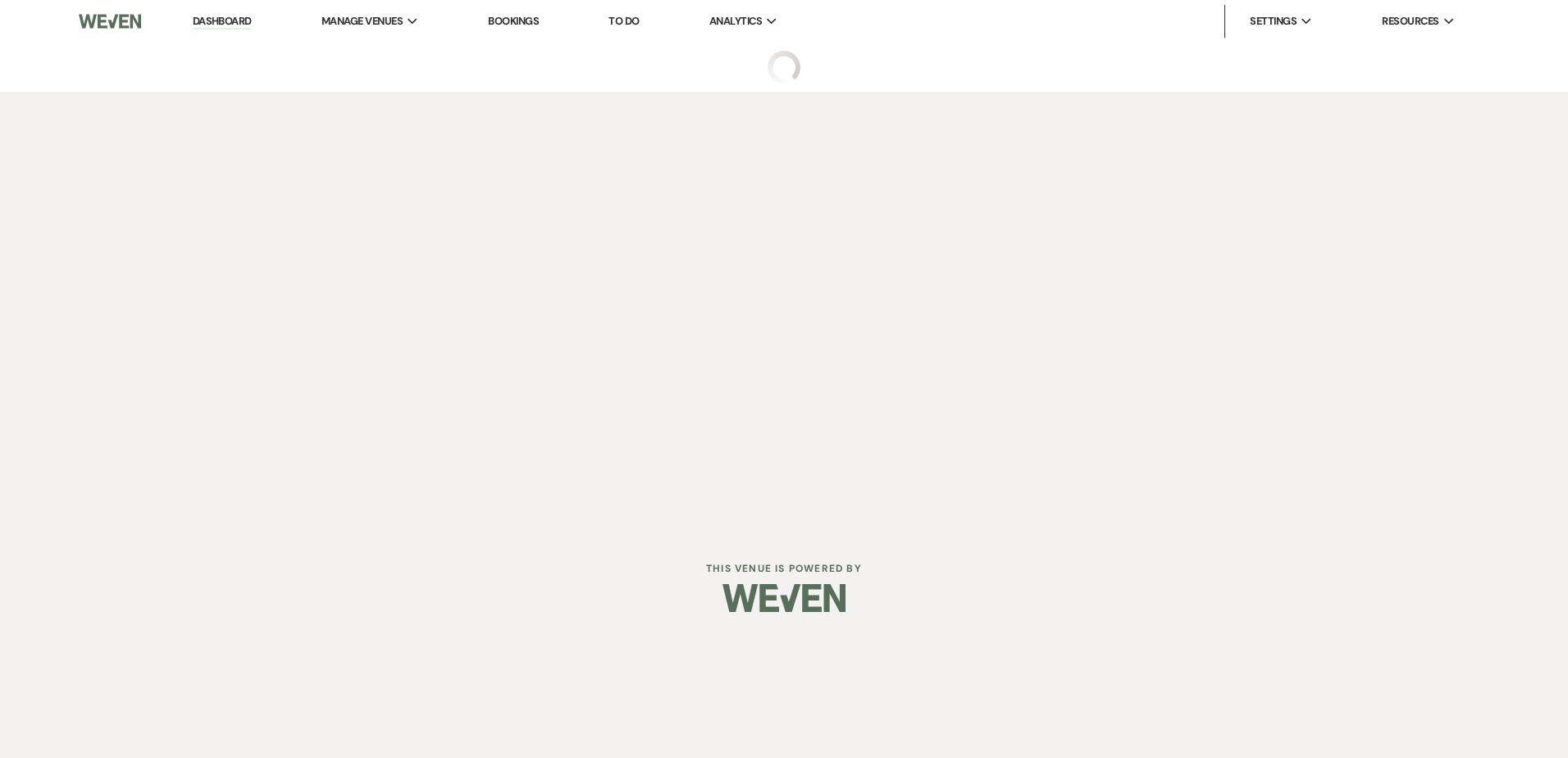
select select "5"
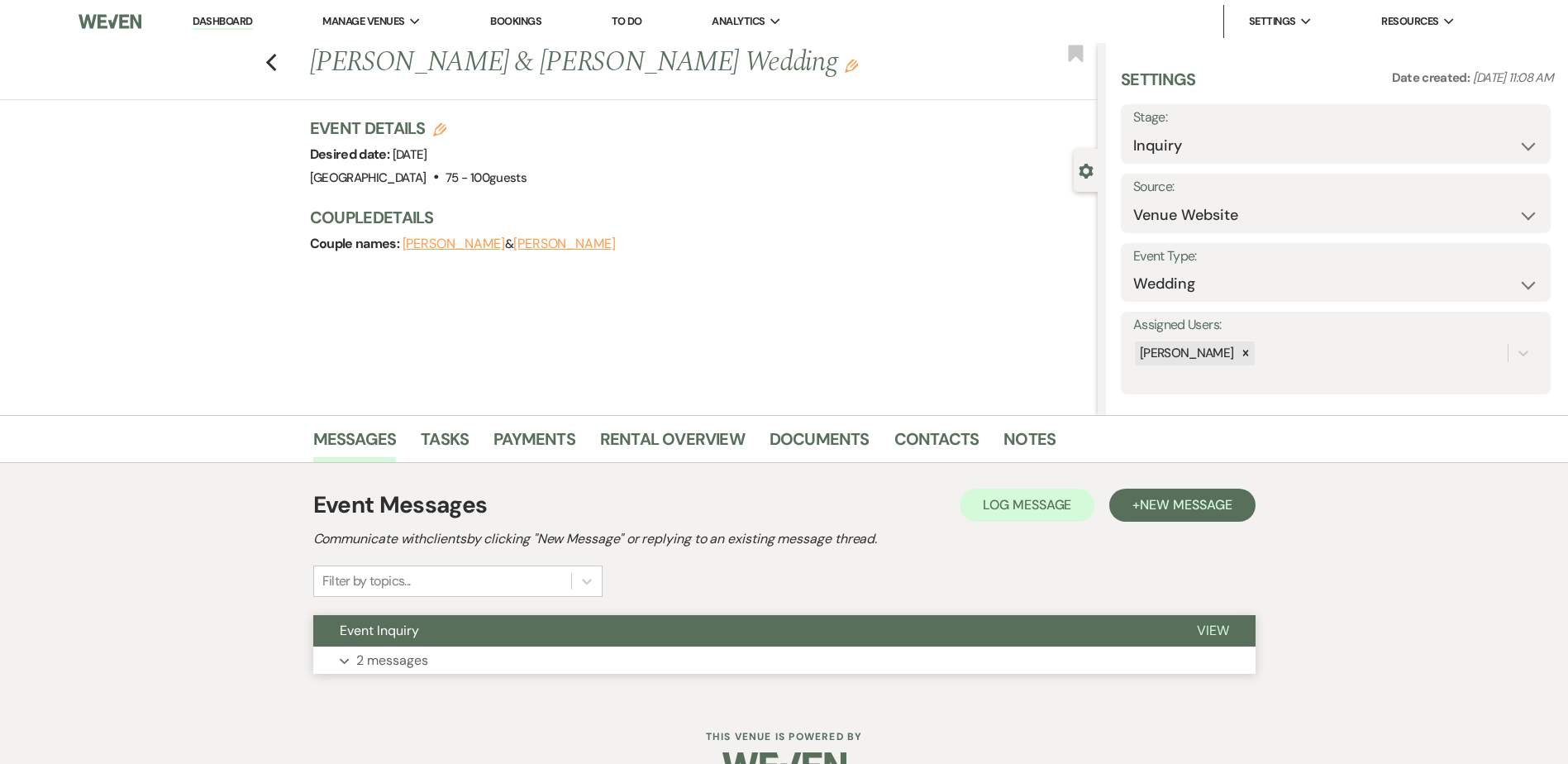
click at [453, 628] on button "Event Inquiry" at bounding box center [742, 631] width 857 height 32
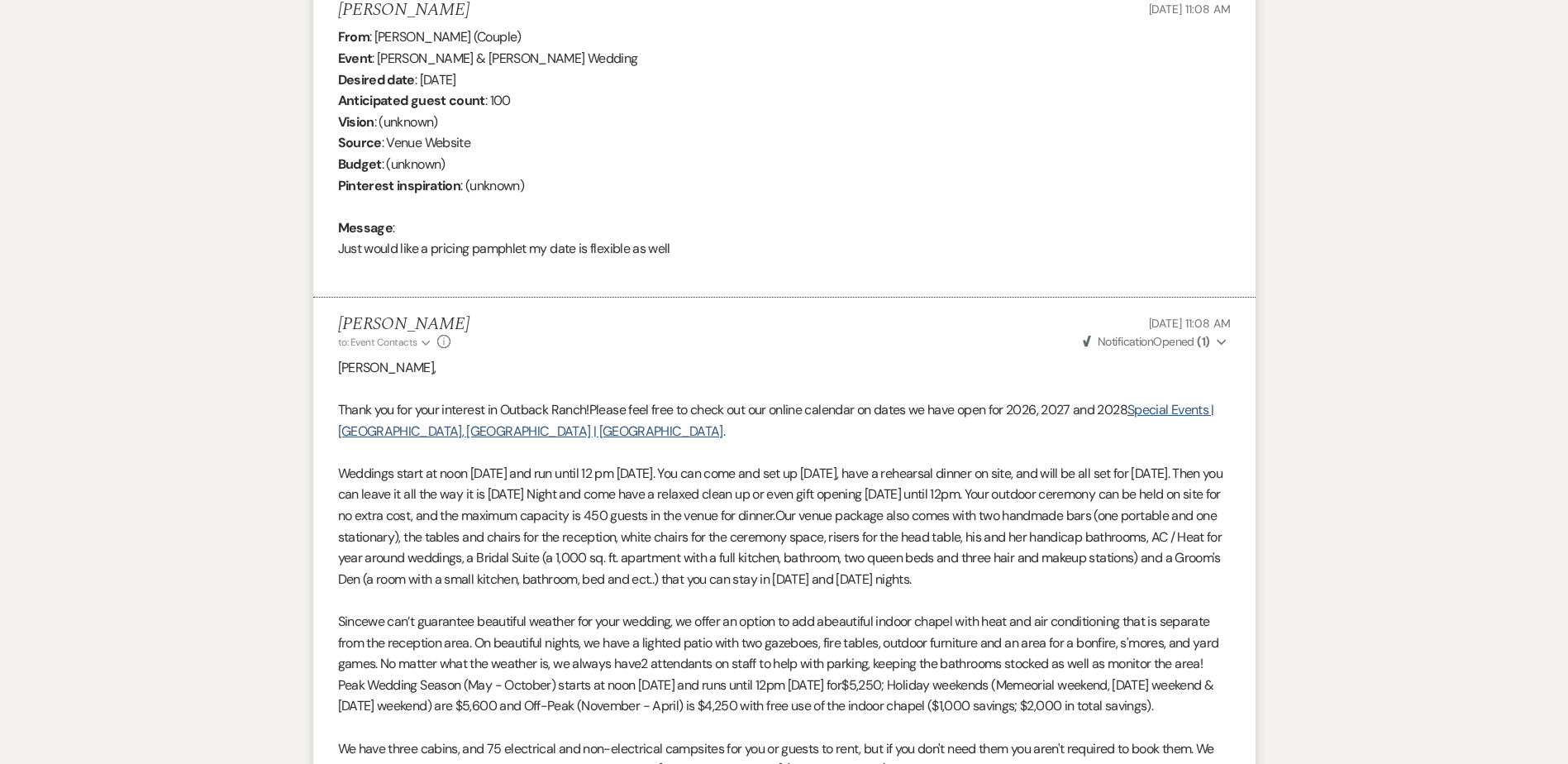
scroll to position [662, 0]
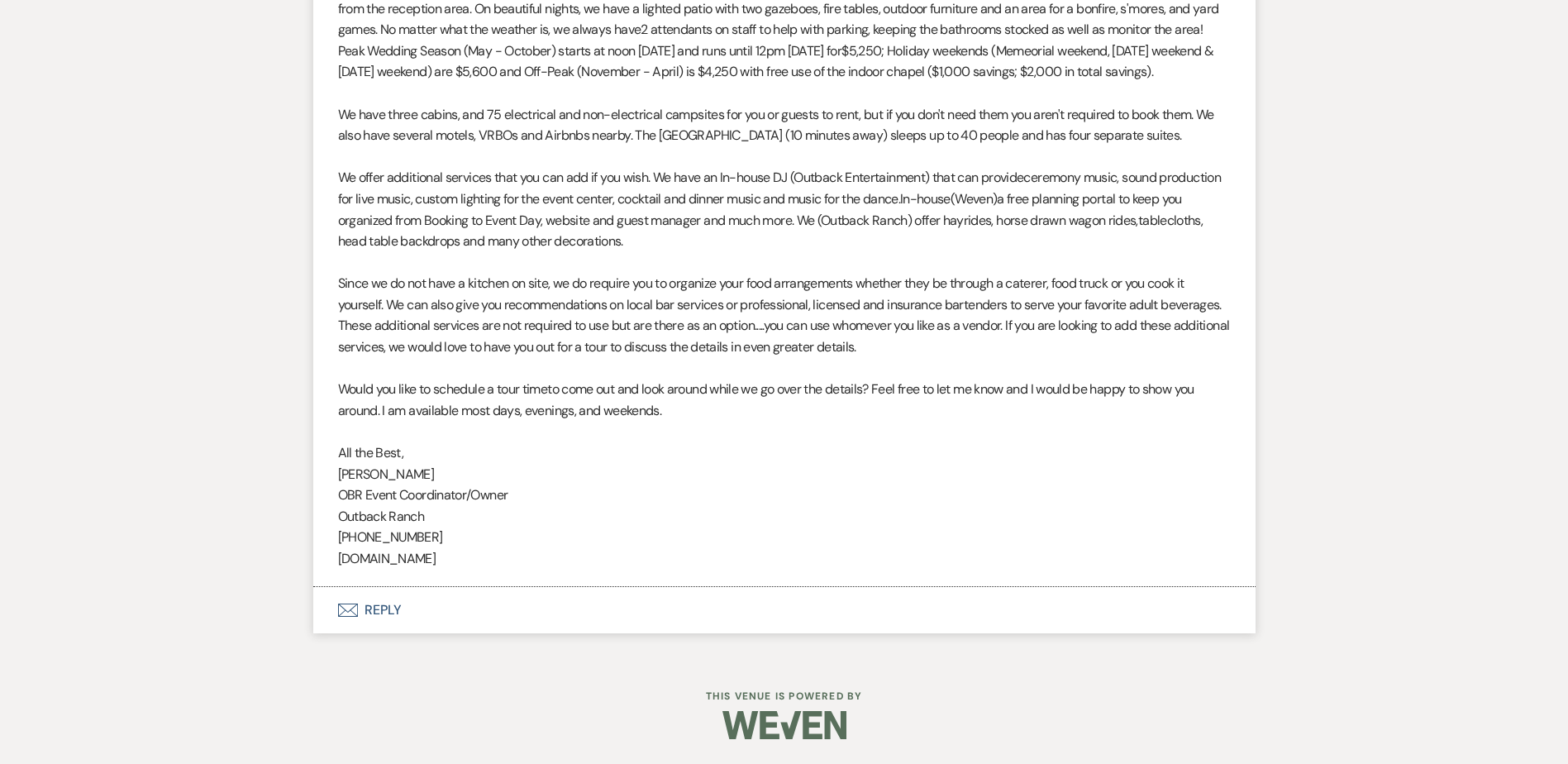
click at [422, 617] on button "Envelope Reply" at bounding box center [784, 610] width 942 height 46
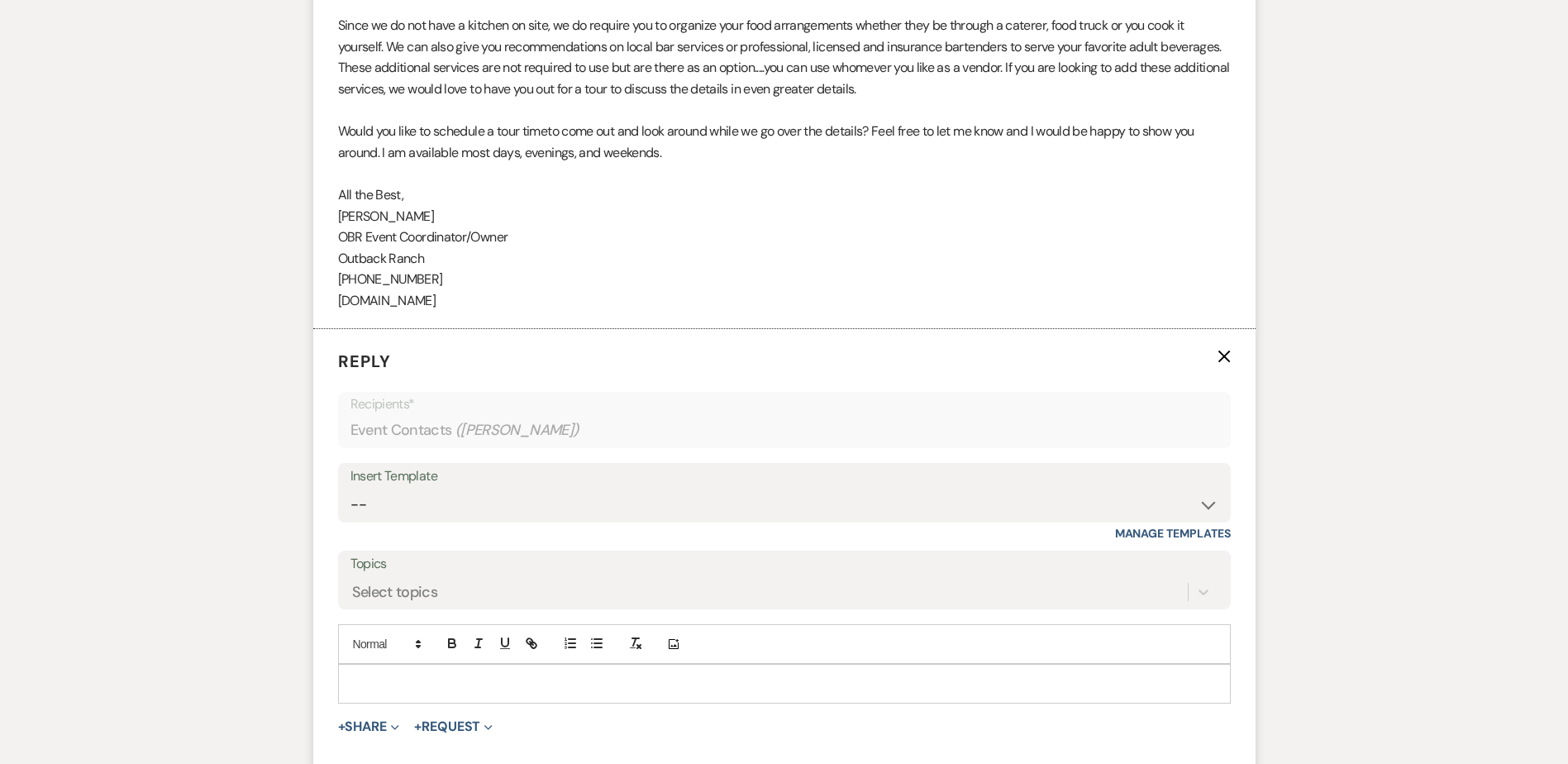
scroll to position [1769, 0]
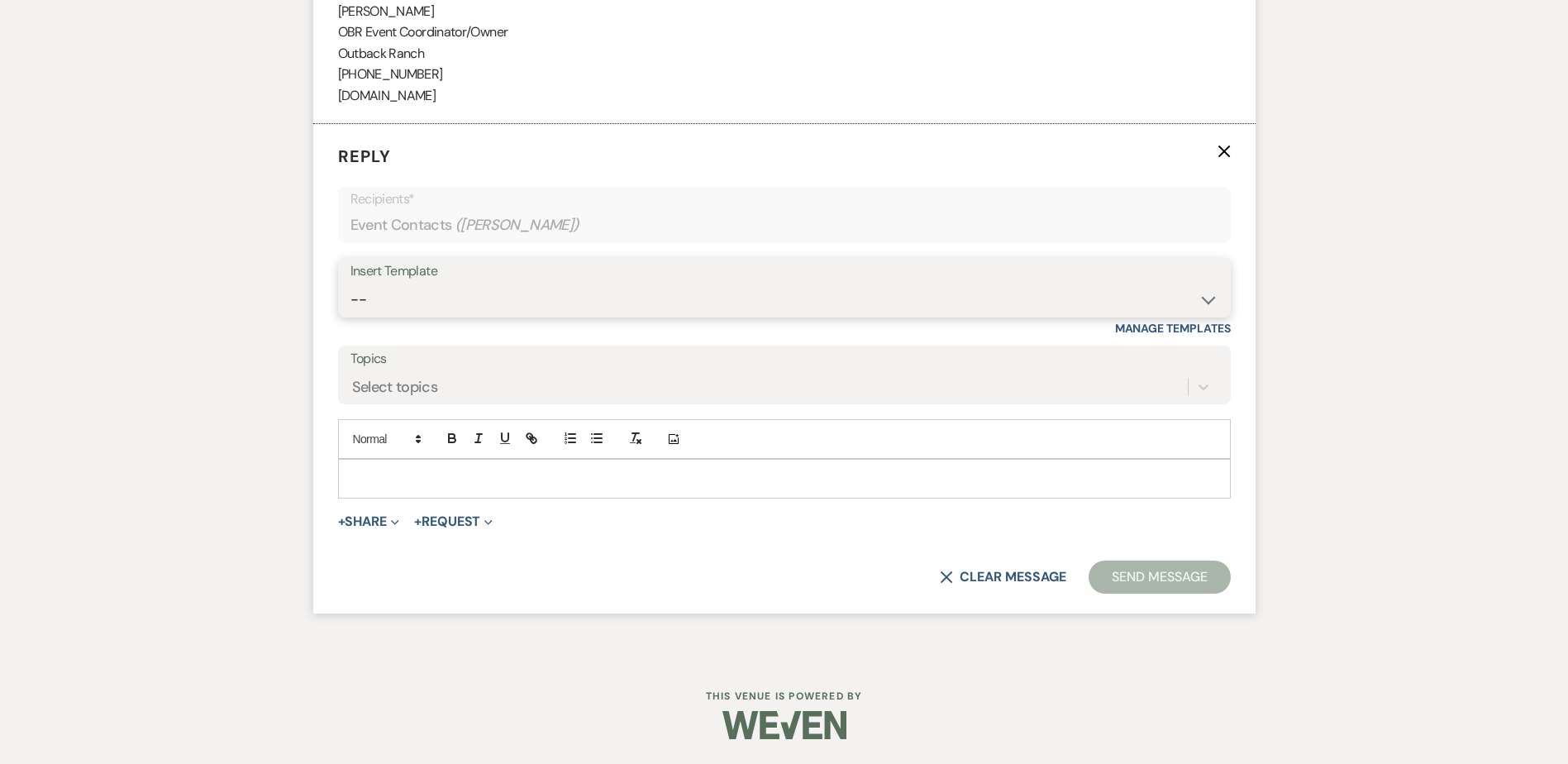
click at [386, 300] on select "-- Weven Planning Portal Introduction (Booked Events) Initial Inquiry Response …" at bounding box center [785, 300] width 868 height 32
select select "1270"
click at [351, 296] on select "-- Weven Planning Portal Introduction (Booked Events) Initial Inquiry Response …" at bounding box center [785, 300] width 868 height 32
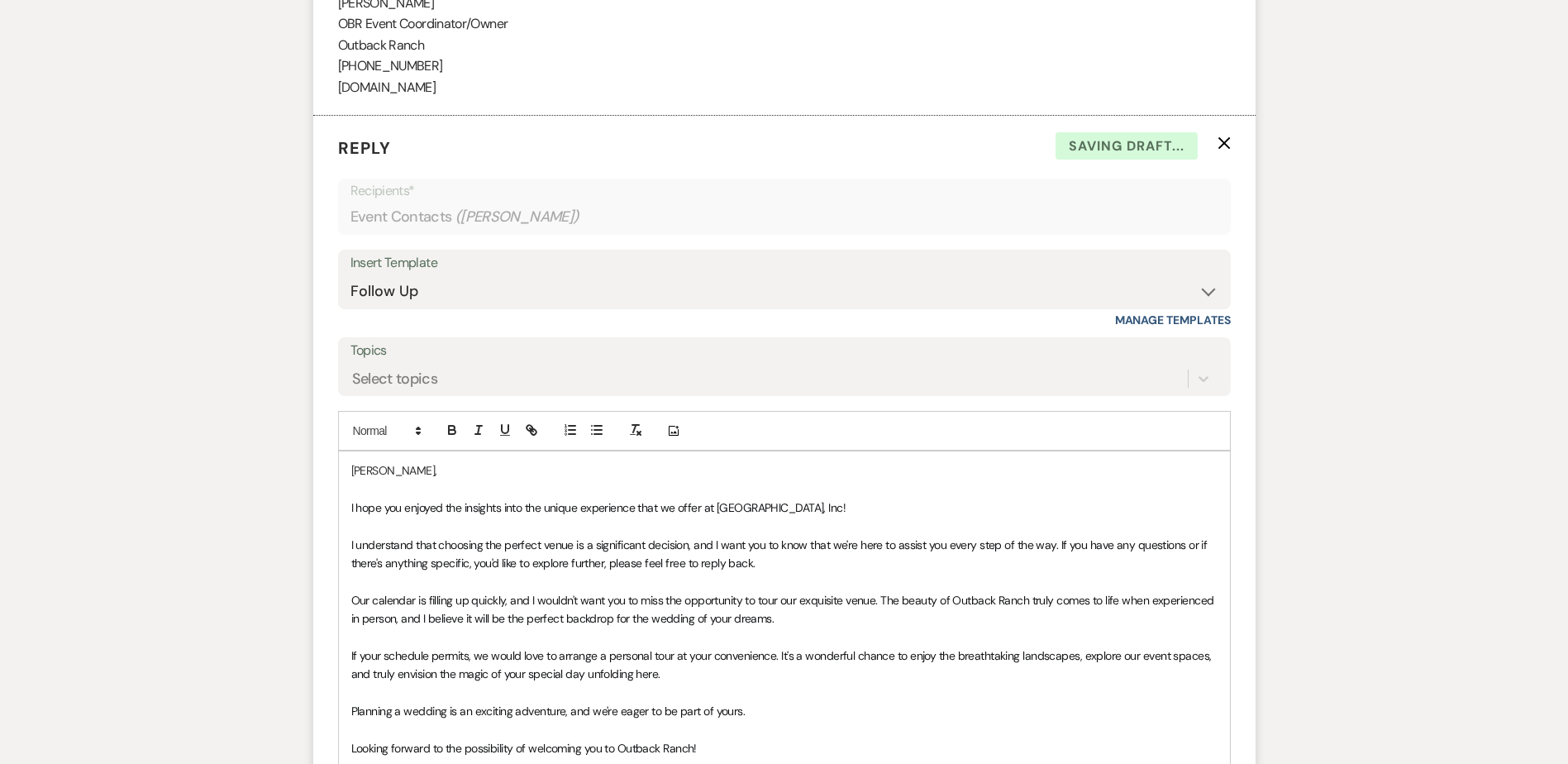
click at [351, 516] on span "I hope you enjoyed the insights into the unique experience that we offer at [GE…" at bounding box center [598, 508] width 495 height 15
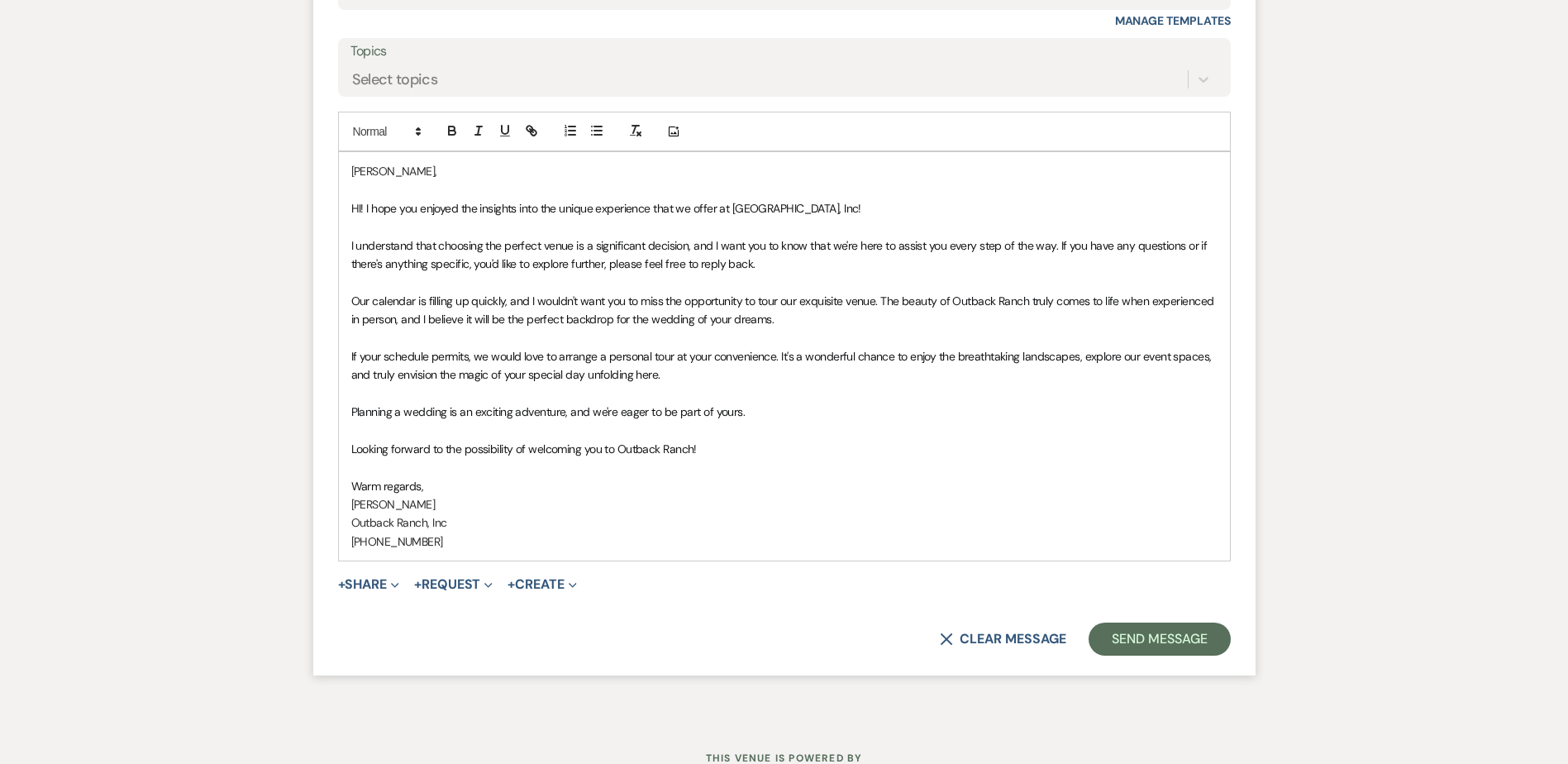
scroll to position [2152, 0]
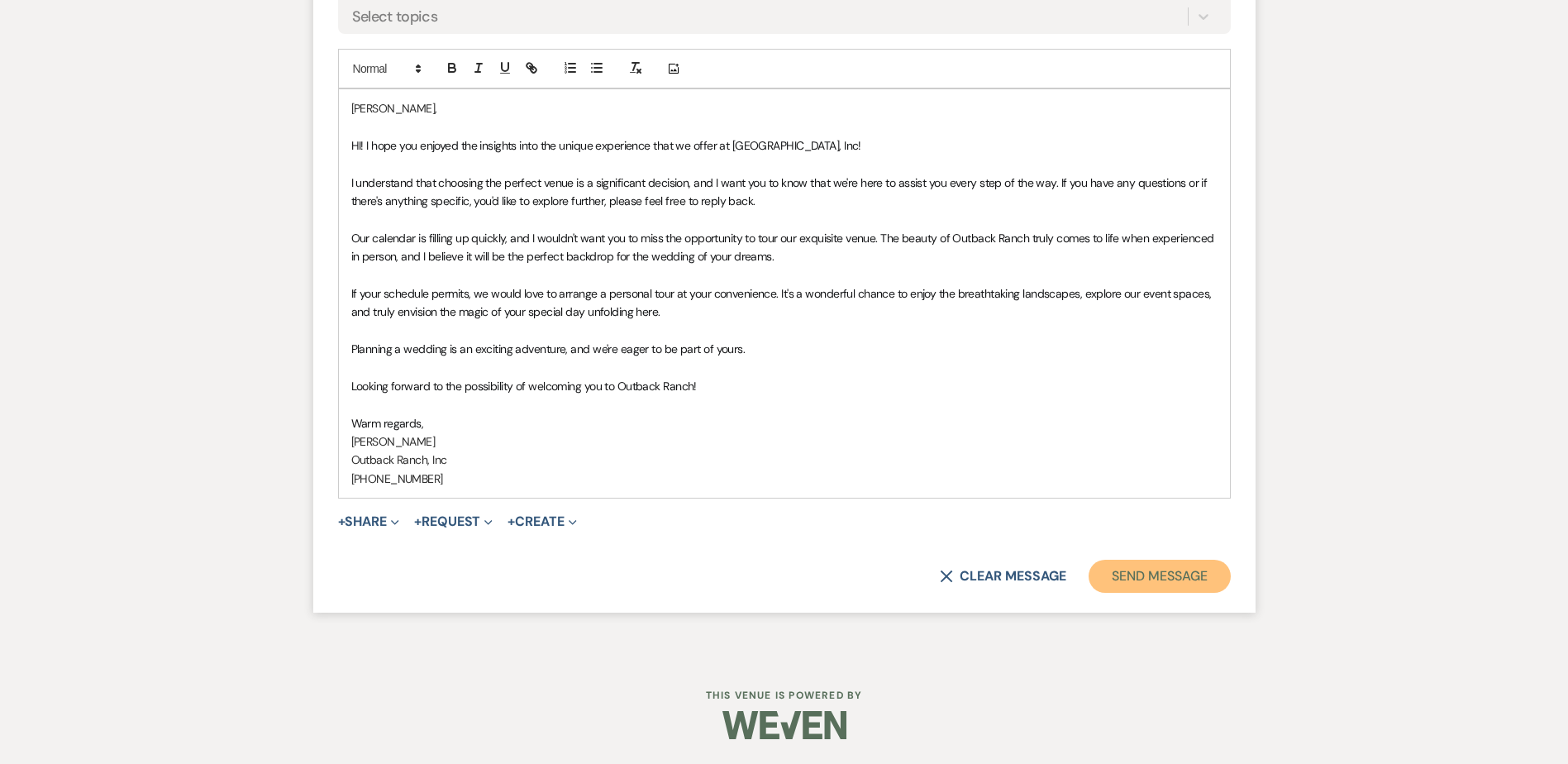
click at [1132, 580] on button "Send Message" at bounding box center [1160, 576] width 141 height 33
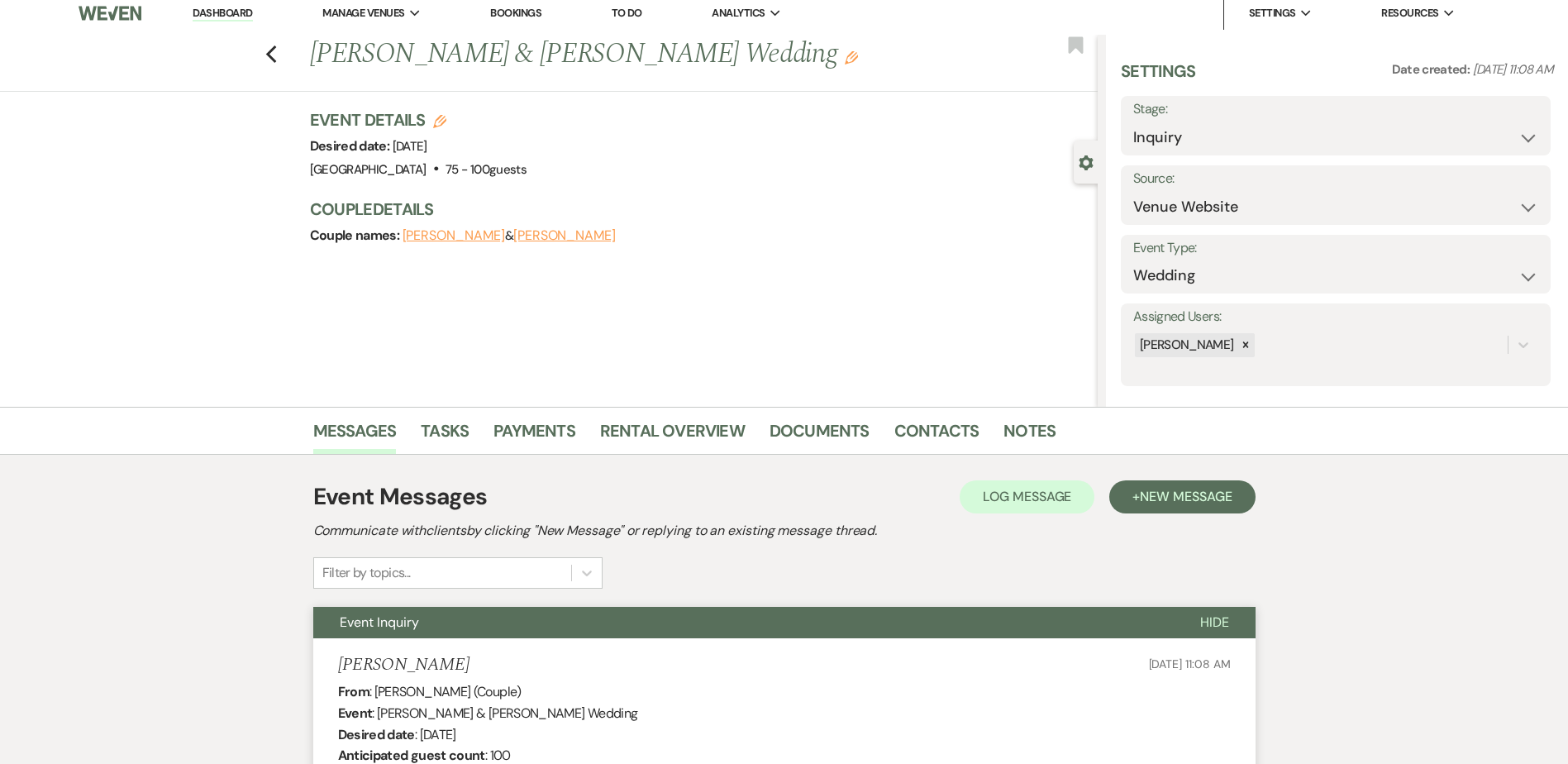
scroll to position [0, 0]
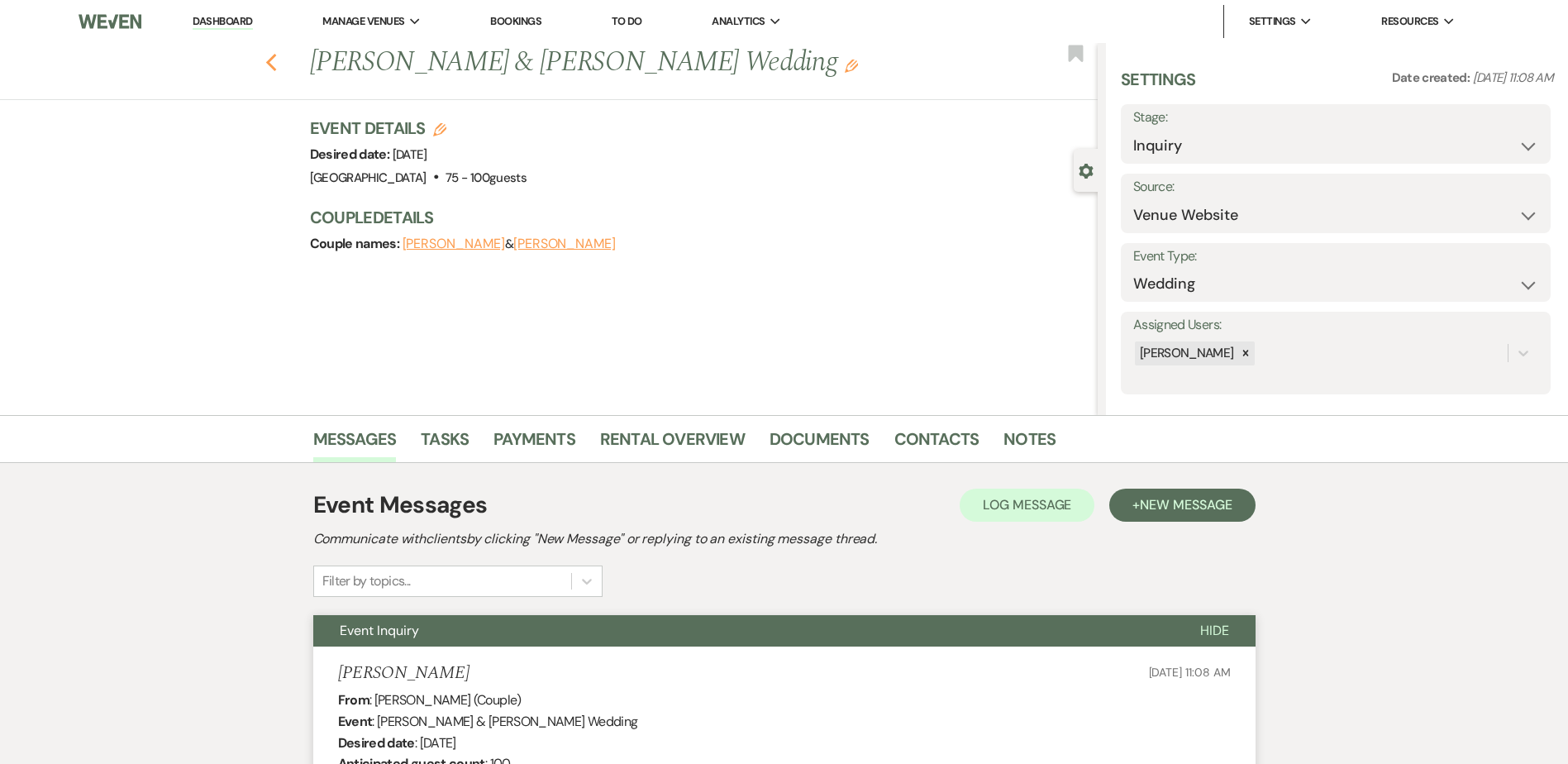
click at [274, 64] on use "button" at bounding box center [270, 63] width 11 height 19
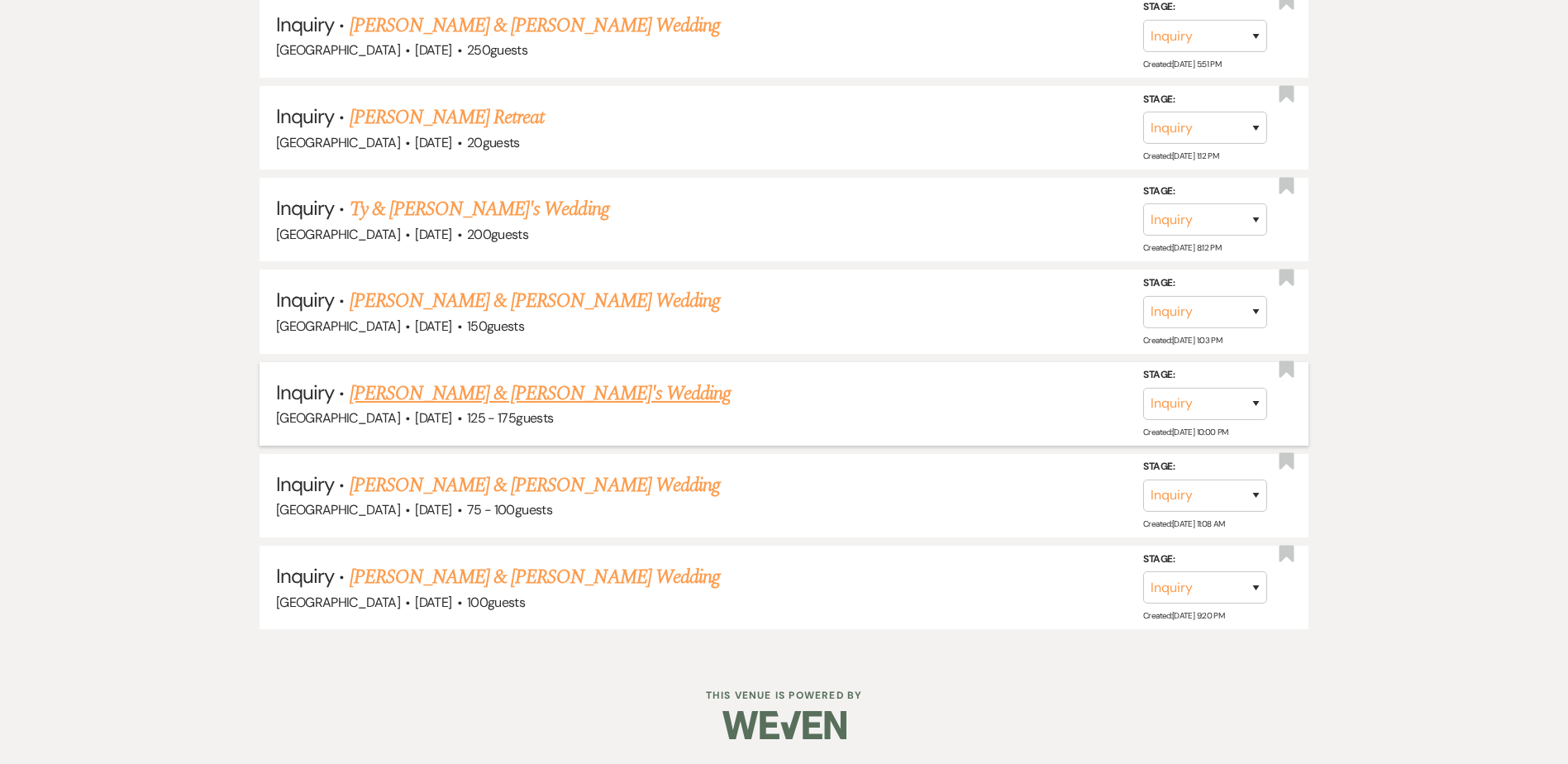
click at [476, 392] on link "[PERSON_NAME] & [PERSON_NAME]'s Wedding" at bounding box center [541, 393] width 382 height 30
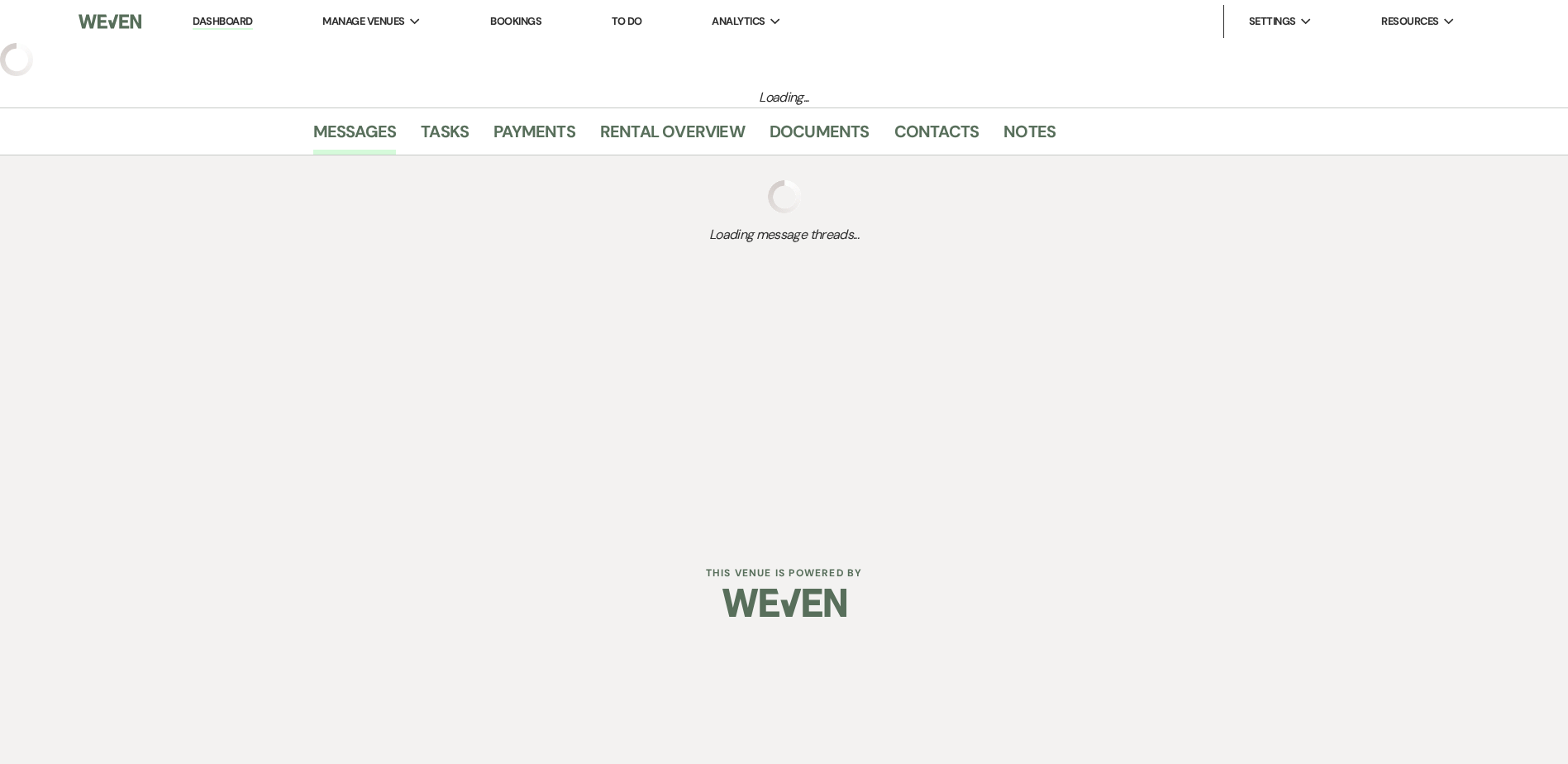
select select "3"
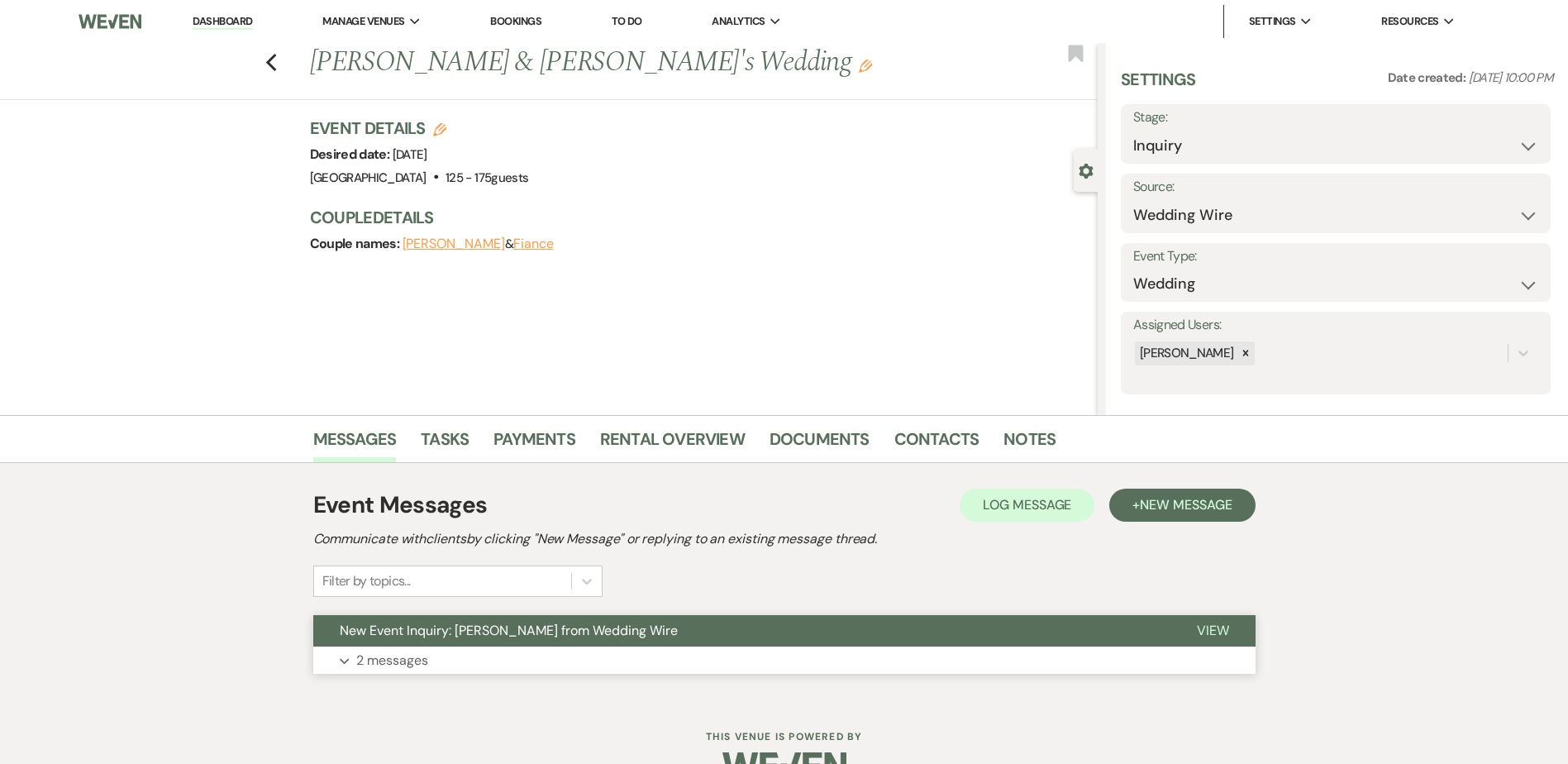
click at [486, 638] on span "New Event Inquiry: [PERSON_NAME] from Wedding Wire" at bounding box center [508, 630] width 339 height 18
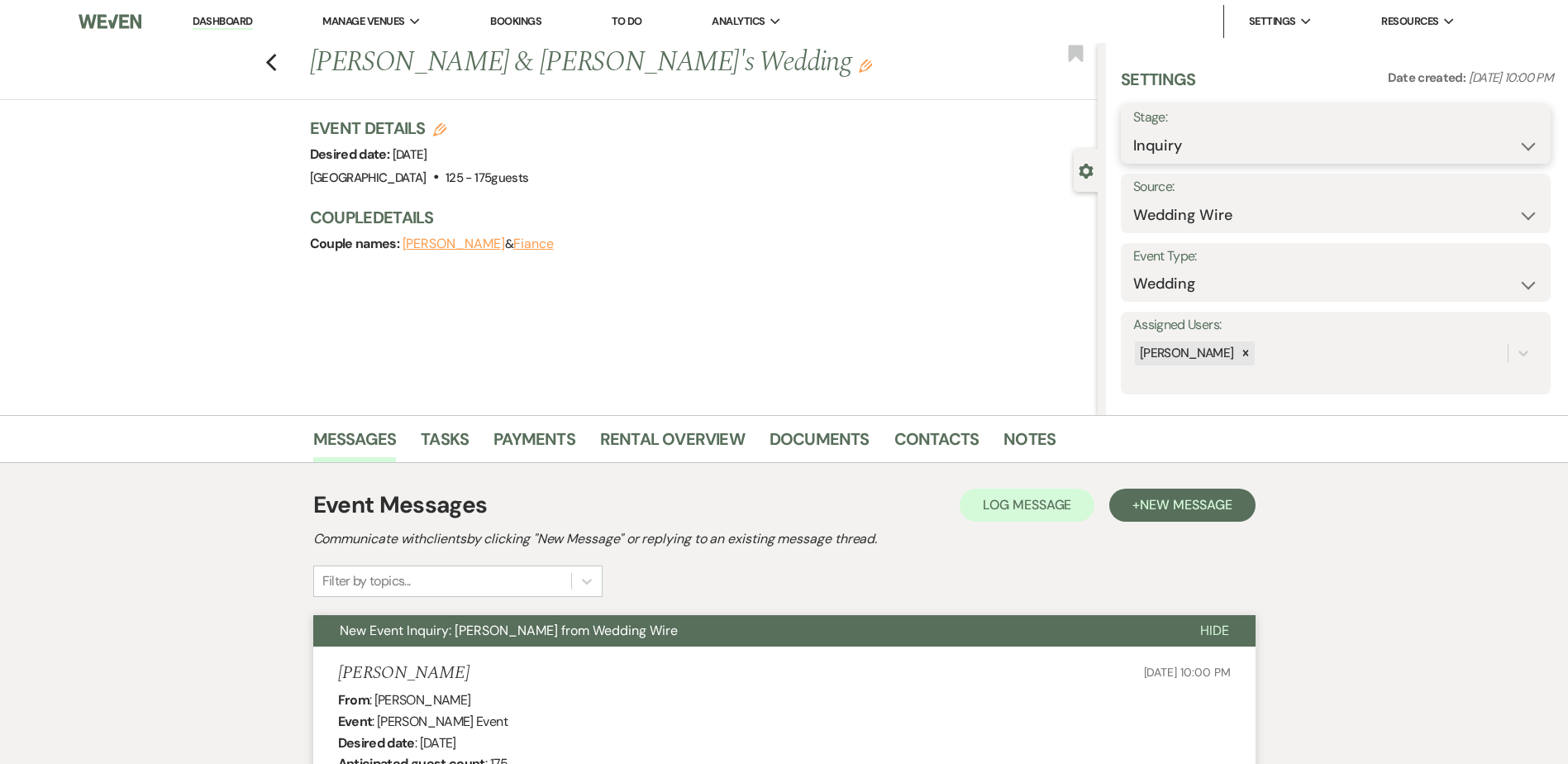
click at [1164, 141] on select "Inquiry Follow Up Tour Requested Tour Confirmed Toured Proposal Sent Booked Lost" at bounding box center [1336, 146] width 405 height 32
select select "8"
click at [1133, 130] on select "Inquiry Follow Up Tour Requested Tour Confirmed Toured Proposal Sent Booked Lost" at bounding box center [1336, 146] width 405 height 32
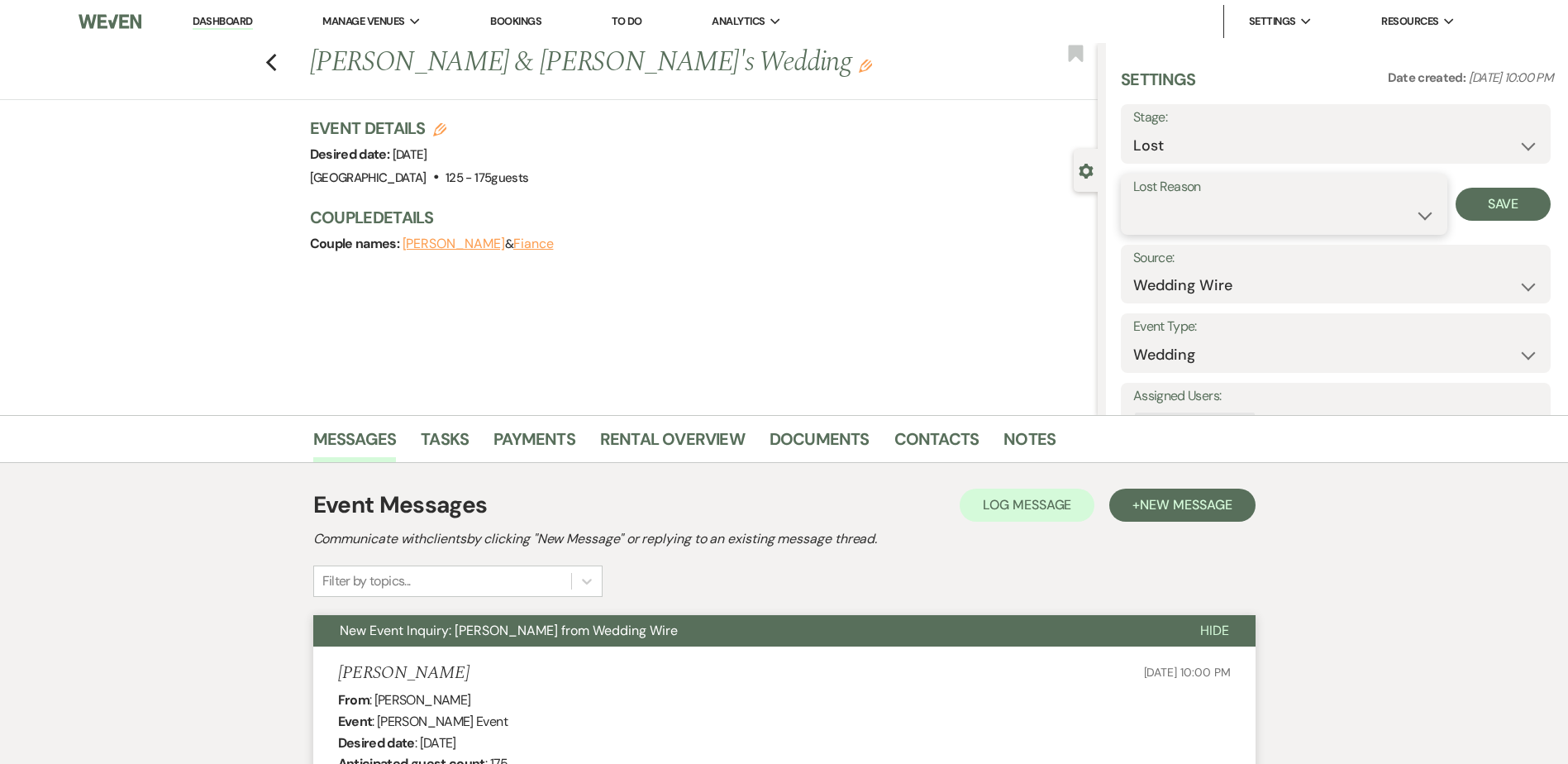
click at [1177, 199] on select "Booked Elsewhere Budget Date Unavailable No Response Not a Good Match Capacity …" at bounding box center [1283, 215] width 301 height 32
click at [1175, 135] on select "Inquiry Follow Up Tour Requested Tour Confirmed Toured Proposal Sent Booked Lost" at bounding box center [1336, 146] width 405 height 32
click at [1133, 130] on select "Inquiry Follow Up Tour Requested Tour Confirmed Toured Proposal Sent Booked Lost" at bounding box center [1336, 146] width 405 height 32
click at [1155, 192] on label "Lost Reason" at bounding box center [1283, 184] width 301 height 24
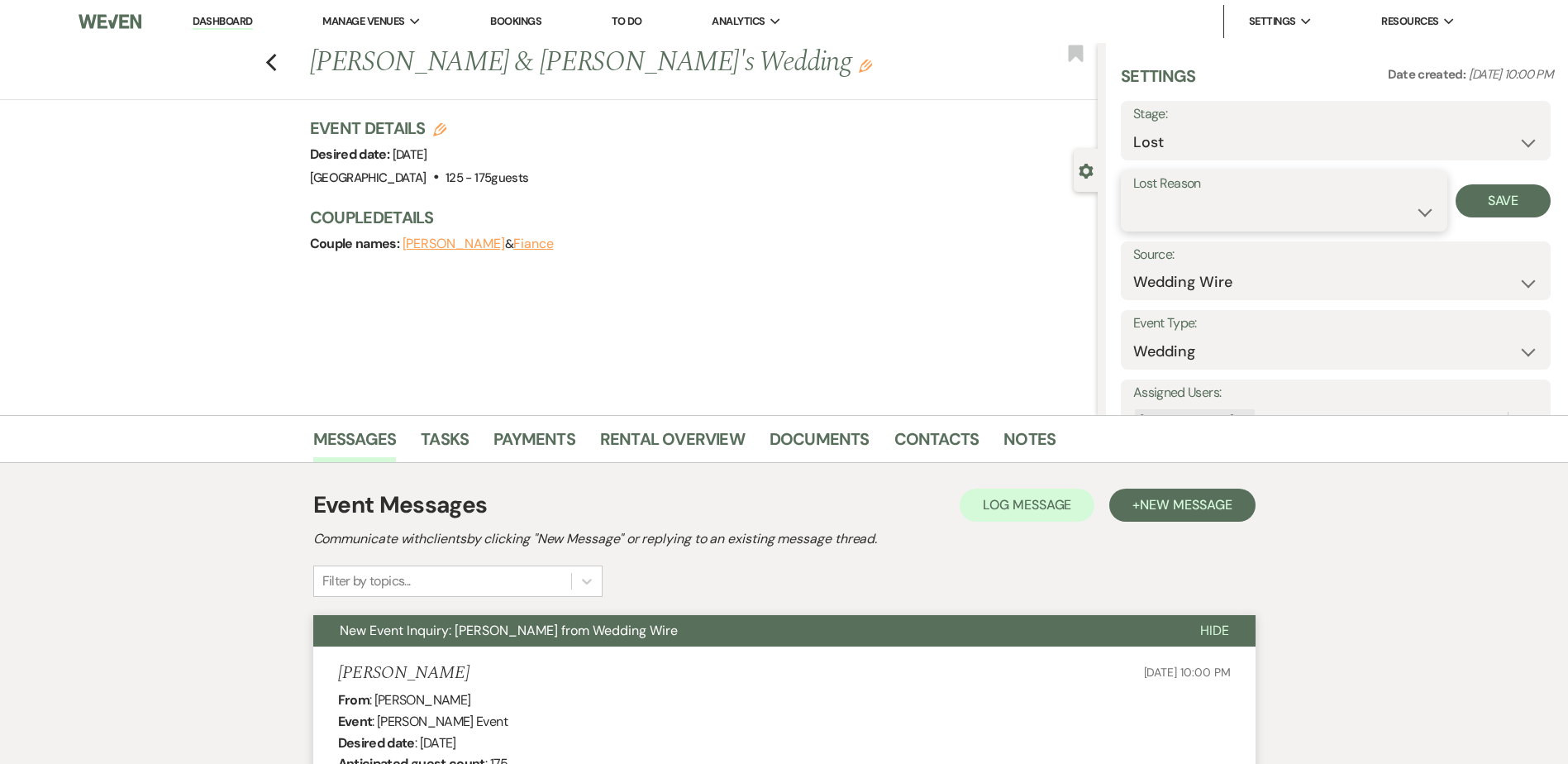
click at [1161, 210] on select "Booked Elsewhere Budget Date Unavailable No Response Not a Good Match Capacity …" at bounding box center [1283, 212] width 301 height 32
select select "5"
click at [1133, 196] on select "Booked Elsewhere Budget Date Unavailable No Response Not a Good Match Capacity …" at bounding box center [1283, 212] width 301 height 32
click at [1477, 195] on button "Save" at bounding box center [1503, 201] width 95 height 33
click at [278, 54] on icon "Previous" at bounding box center [271, 63] width 12 height 19
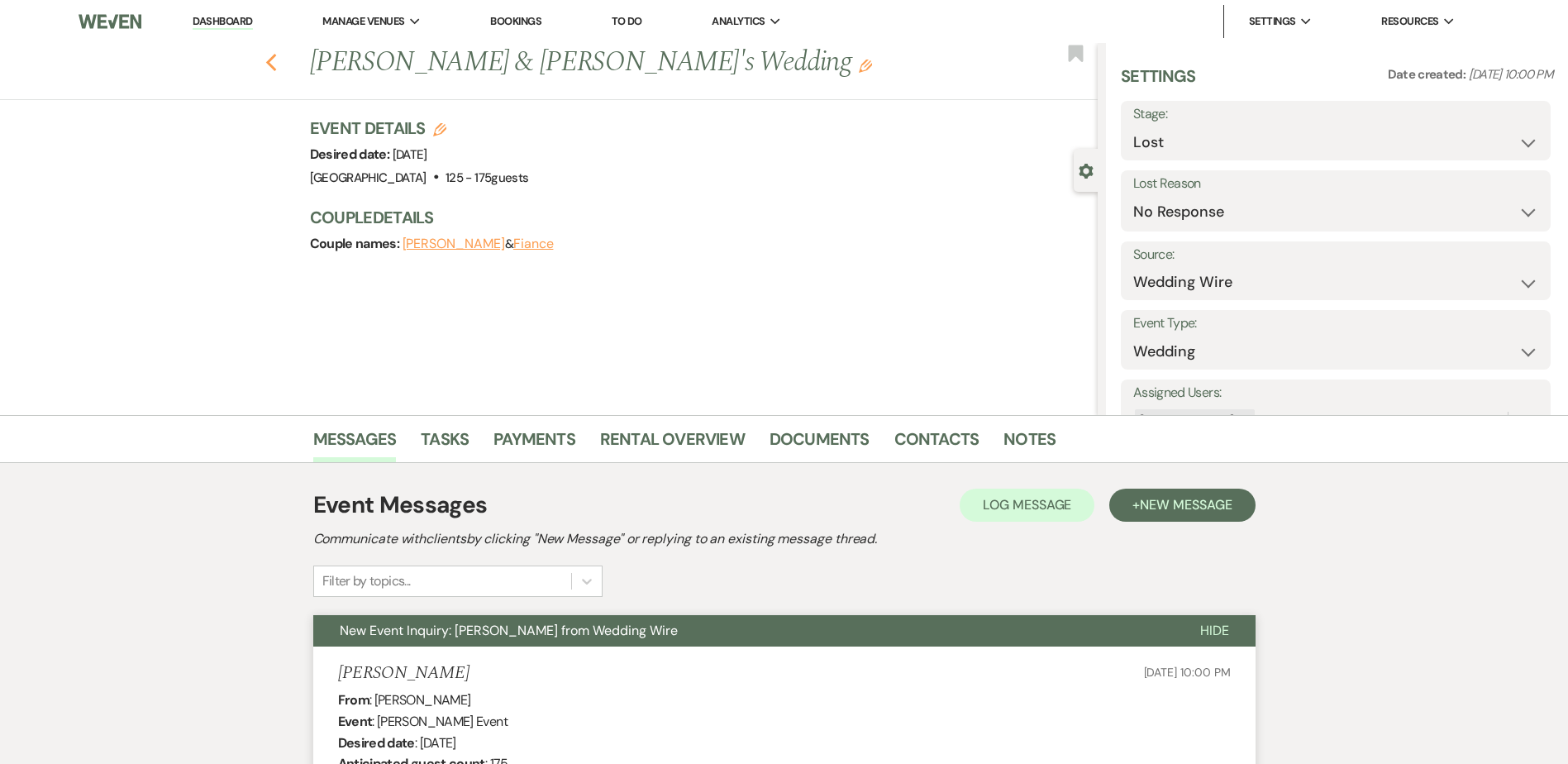
select select "8"
select select "5"
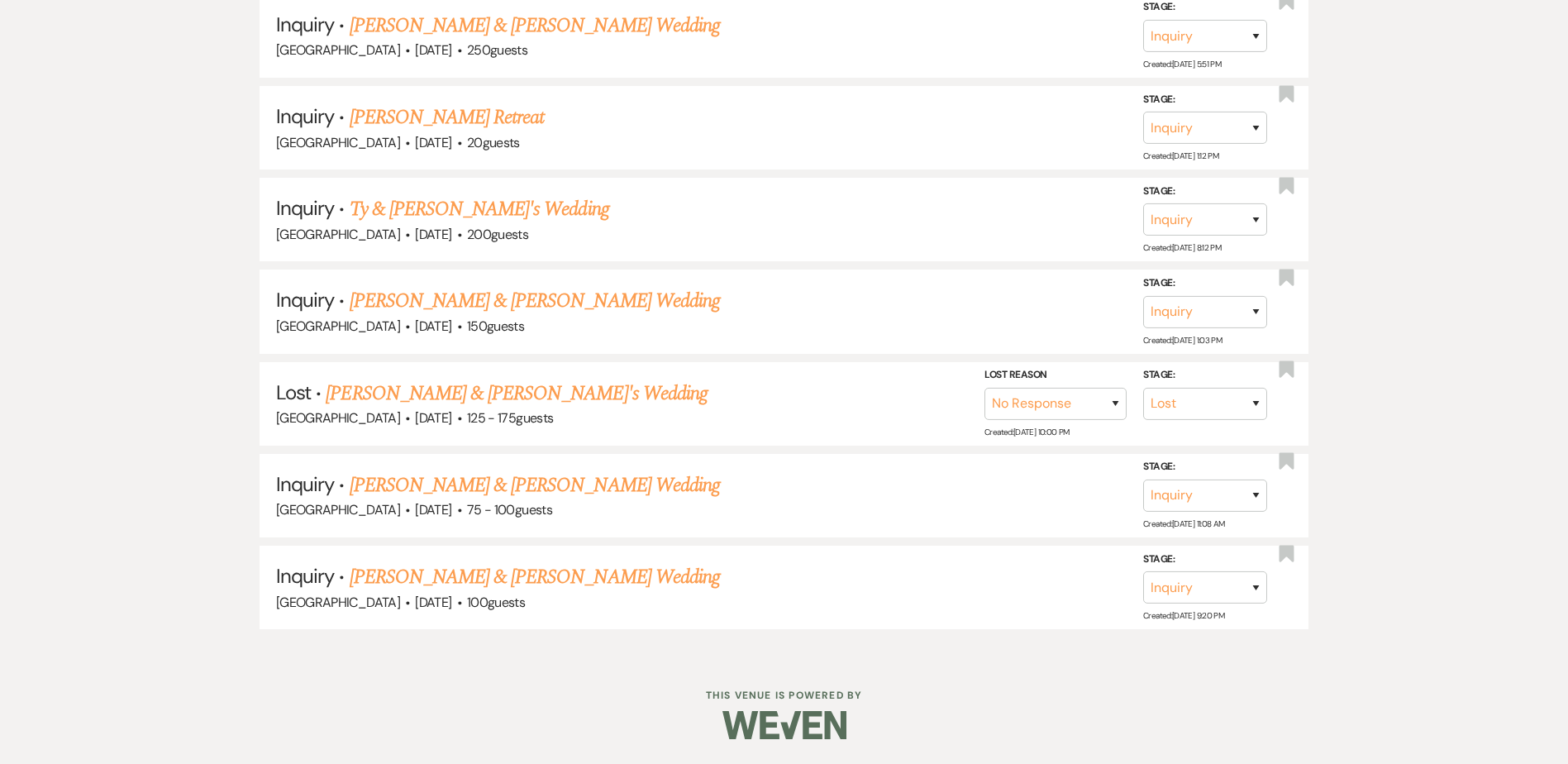
scroll to position [1158, 0]
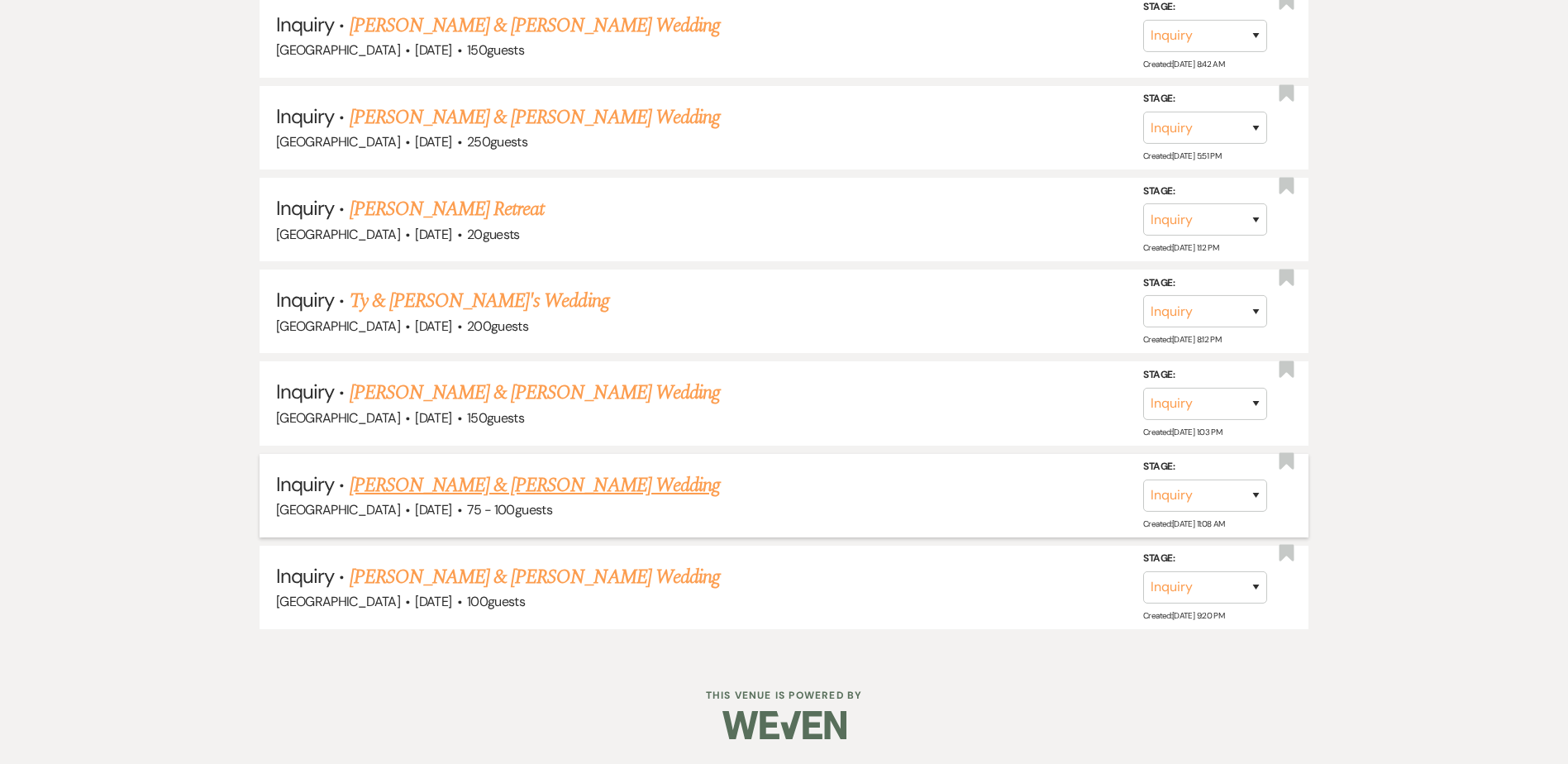
click at [562, 485] on link "[PERSON_NAME] & [PERSON_NAME] Wedding" at bounding box center [535, 485] width 370 height 30
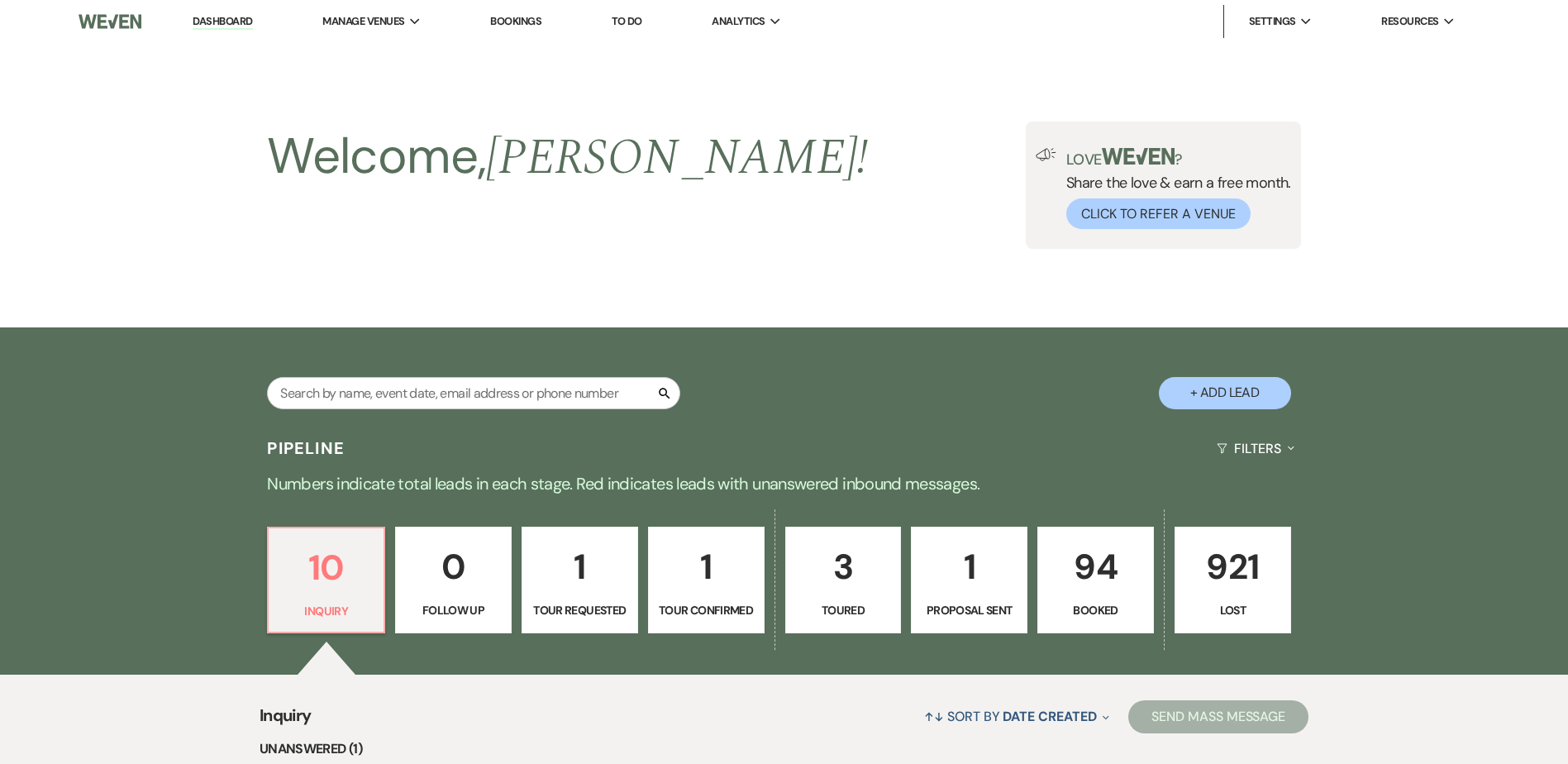
select select "5"
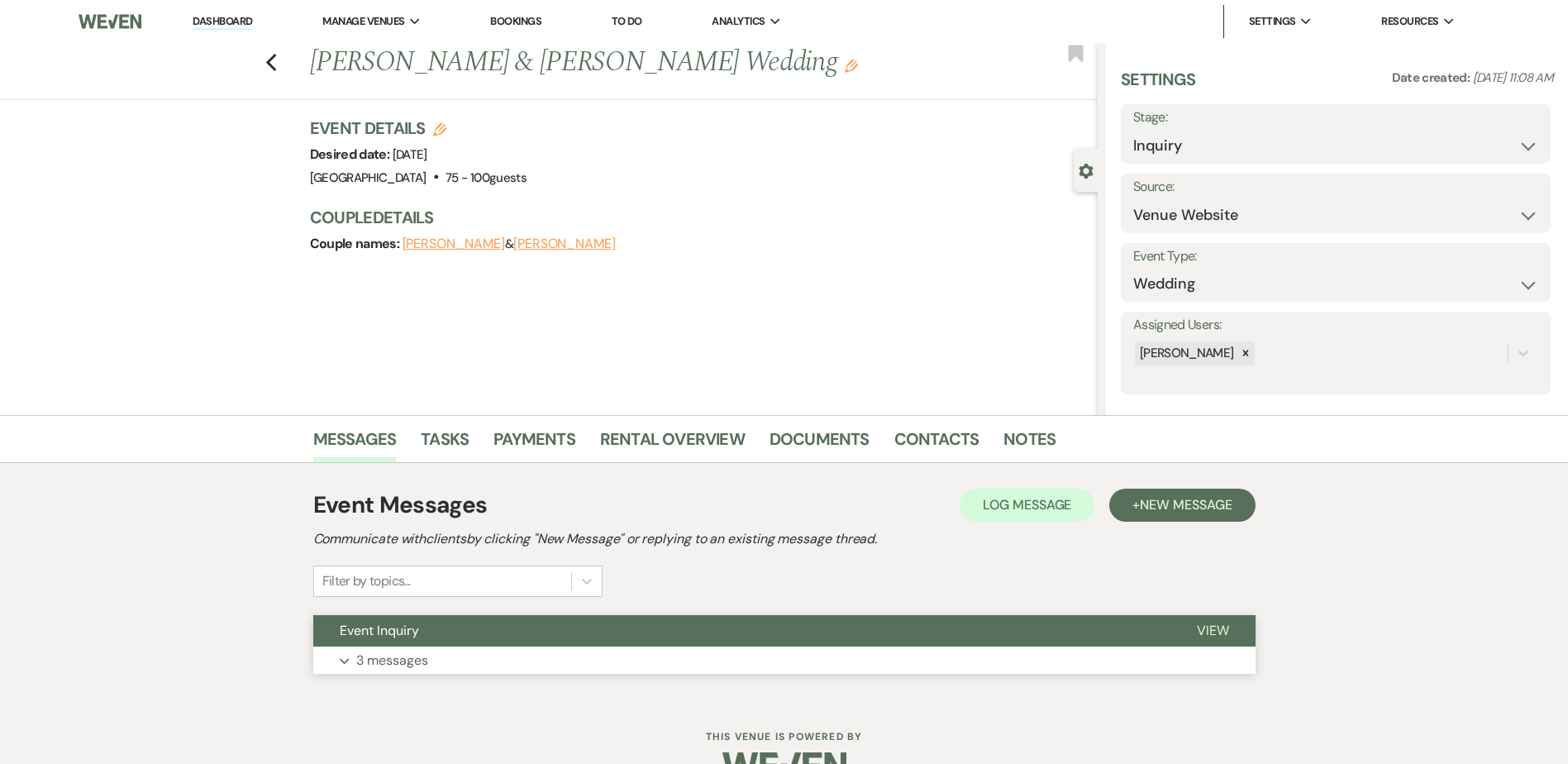
click at [547, 627] on button "Event Inquiry" at bounding box center [742, 631] width 857 height 32
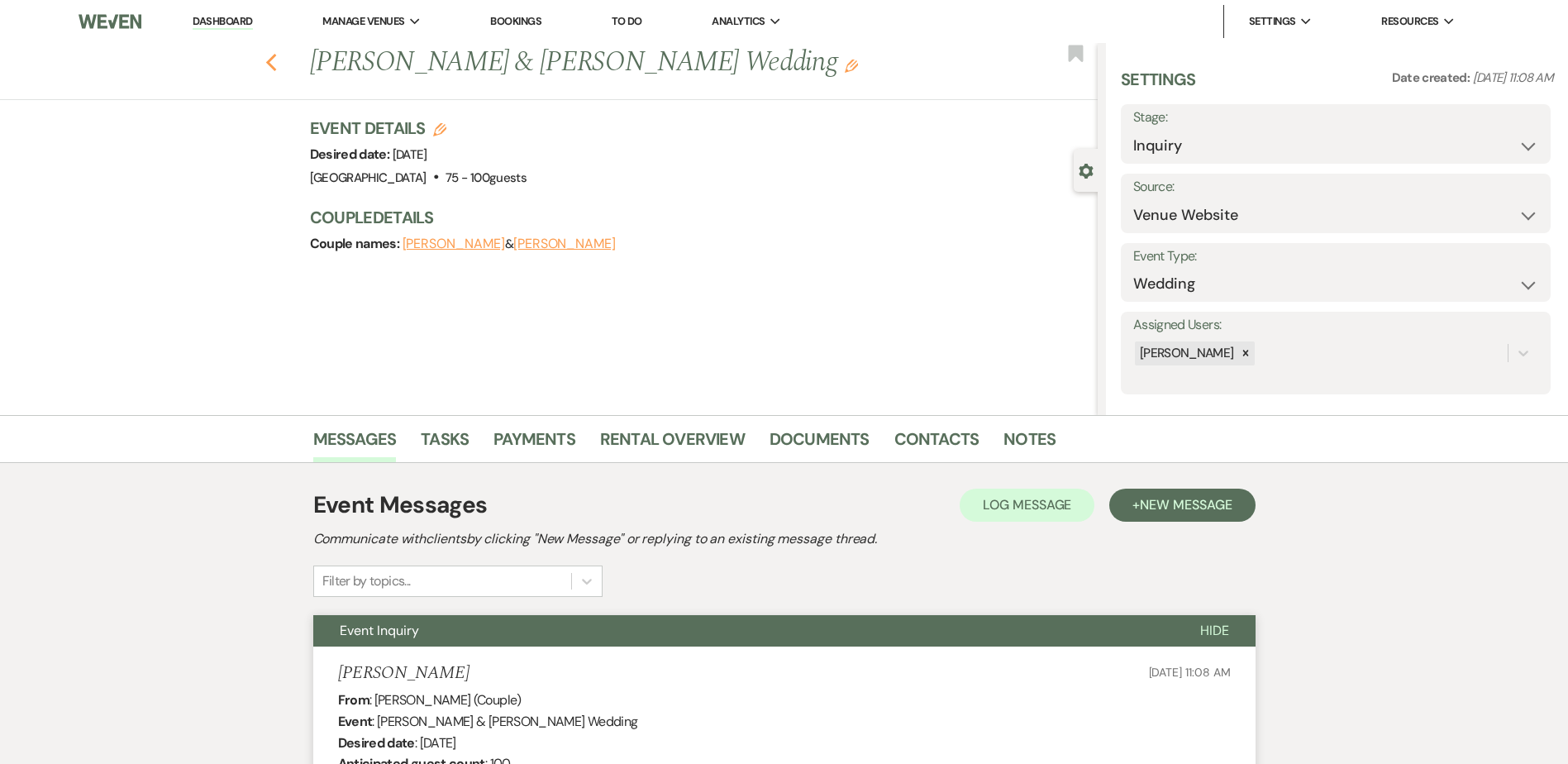
click at [278, 62] on icon "Previous" at bounding box center [271, 63] width 12 height 19
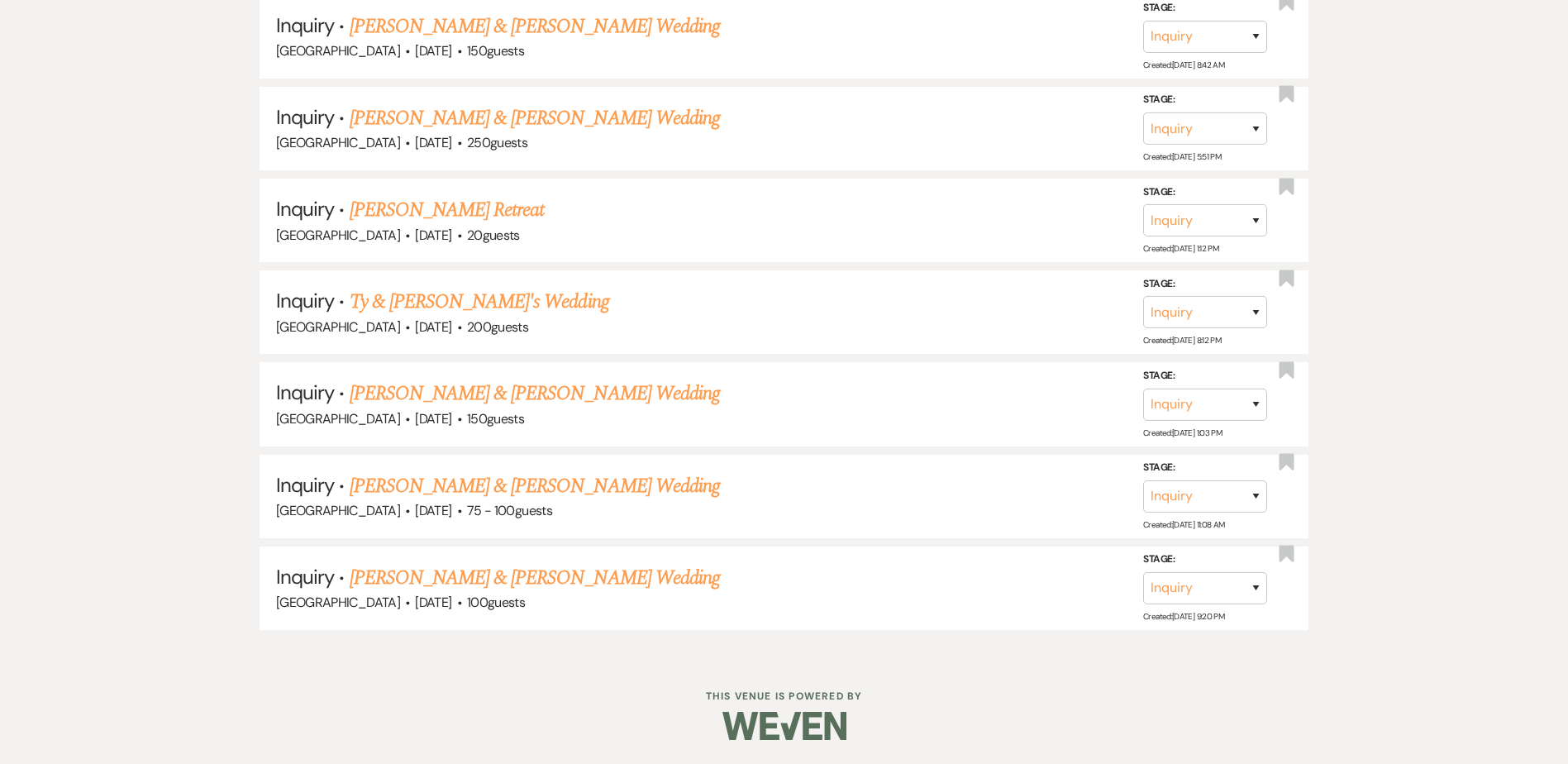
scroll to position [1157, 0]
click at [422, 401] on link "[PERSON_NAME] & [PERSON_NAME] Wedding" at bounding box center [535, 394] width 370 height 30
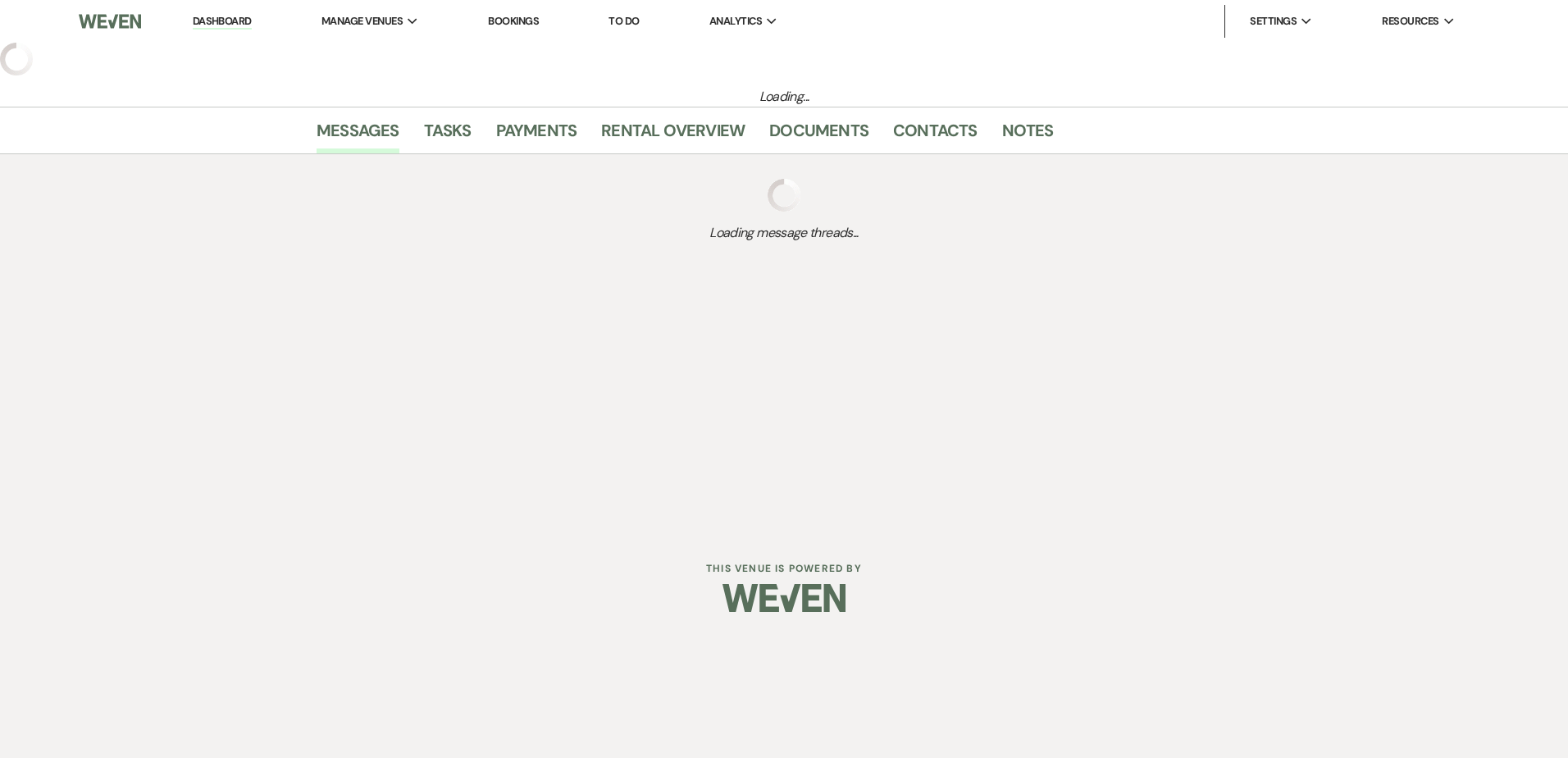
select select "5"
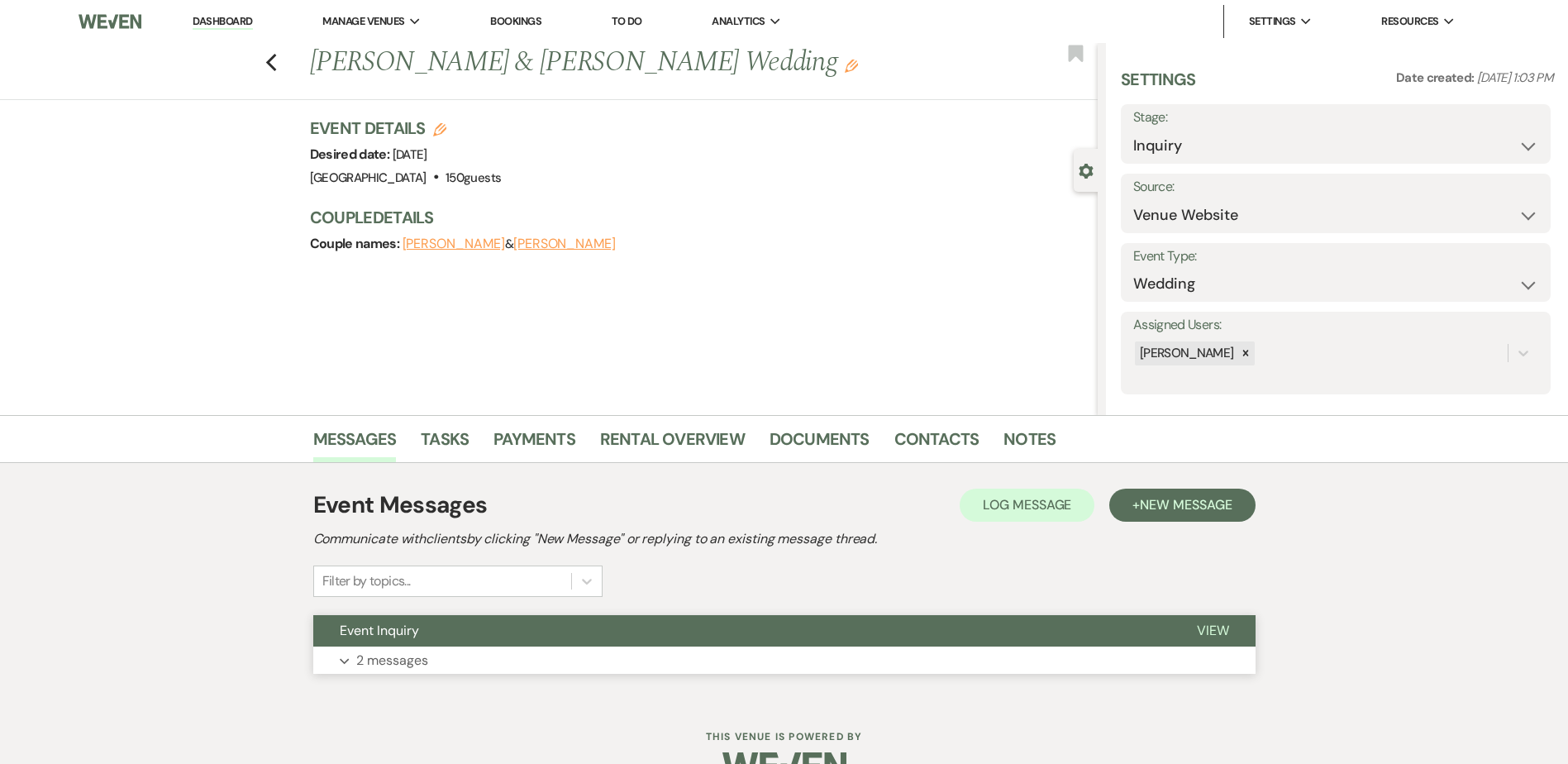
click at [466, 630] on button "Event Inquiry" at bounding box center [742, 631] width 857 height 32
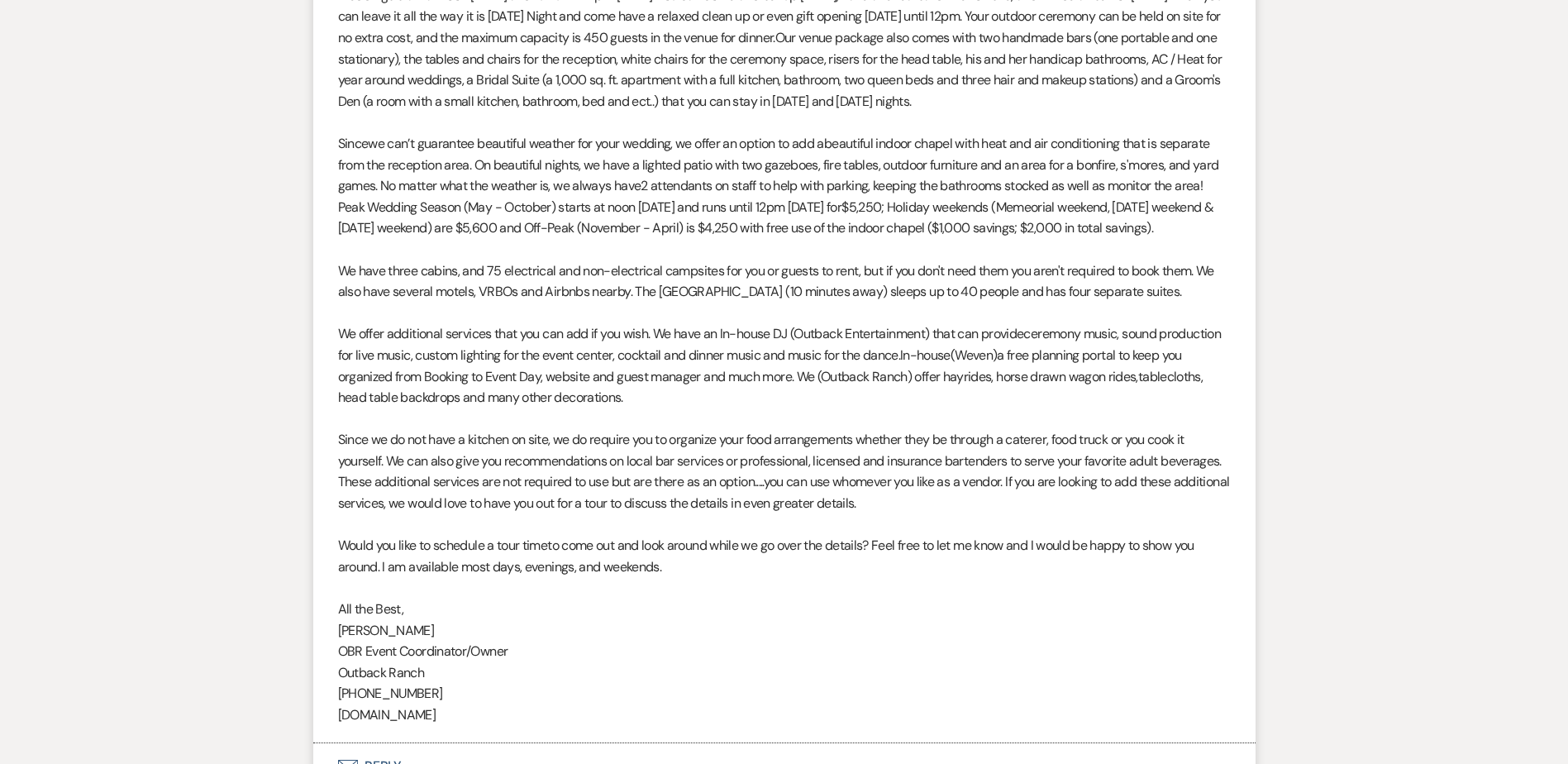
scroll to position [1319, 0]
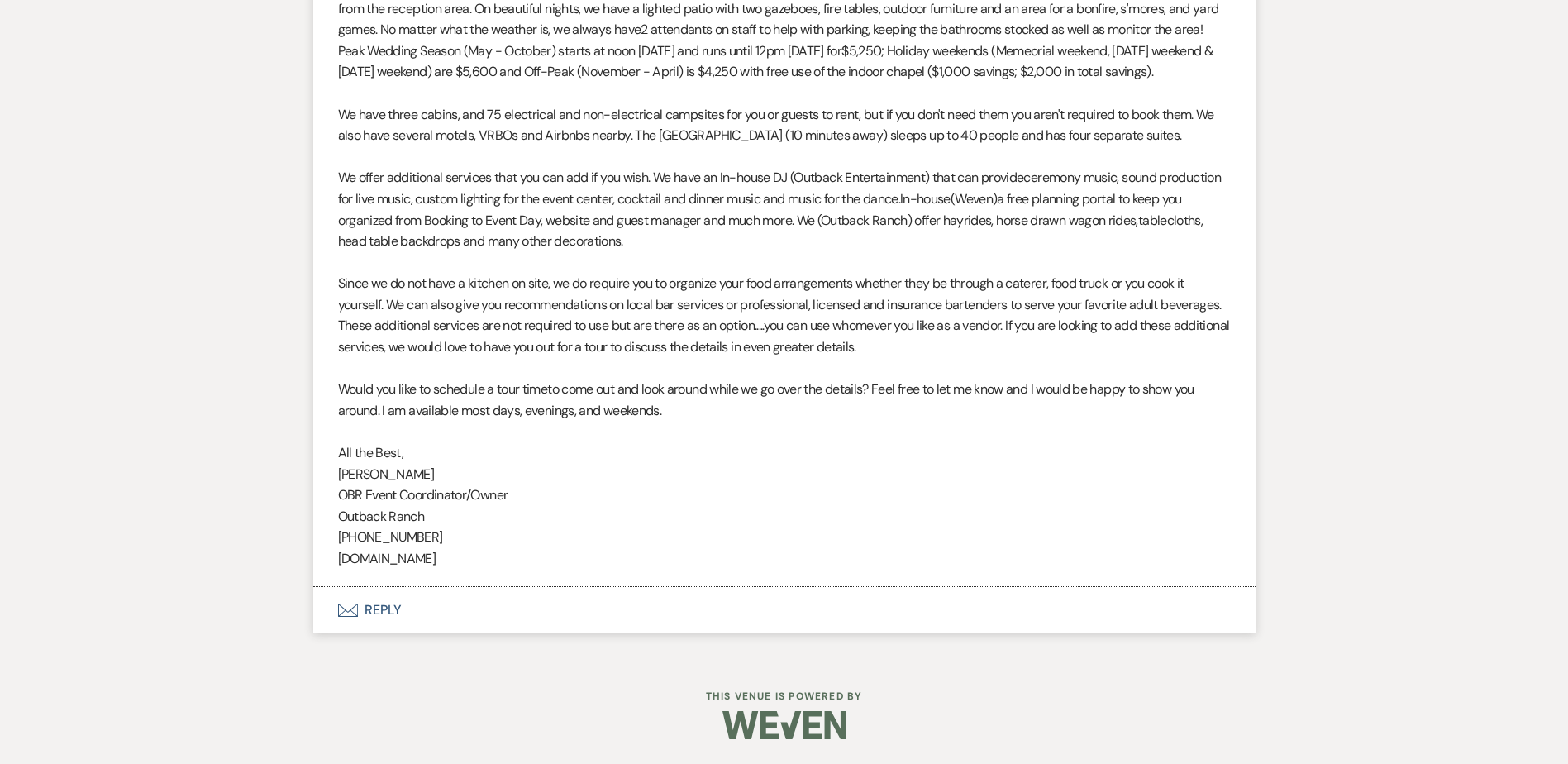
click at [456, 609] on button "Envelope Reply" at bounding box center [784, 610] width 942 height 46
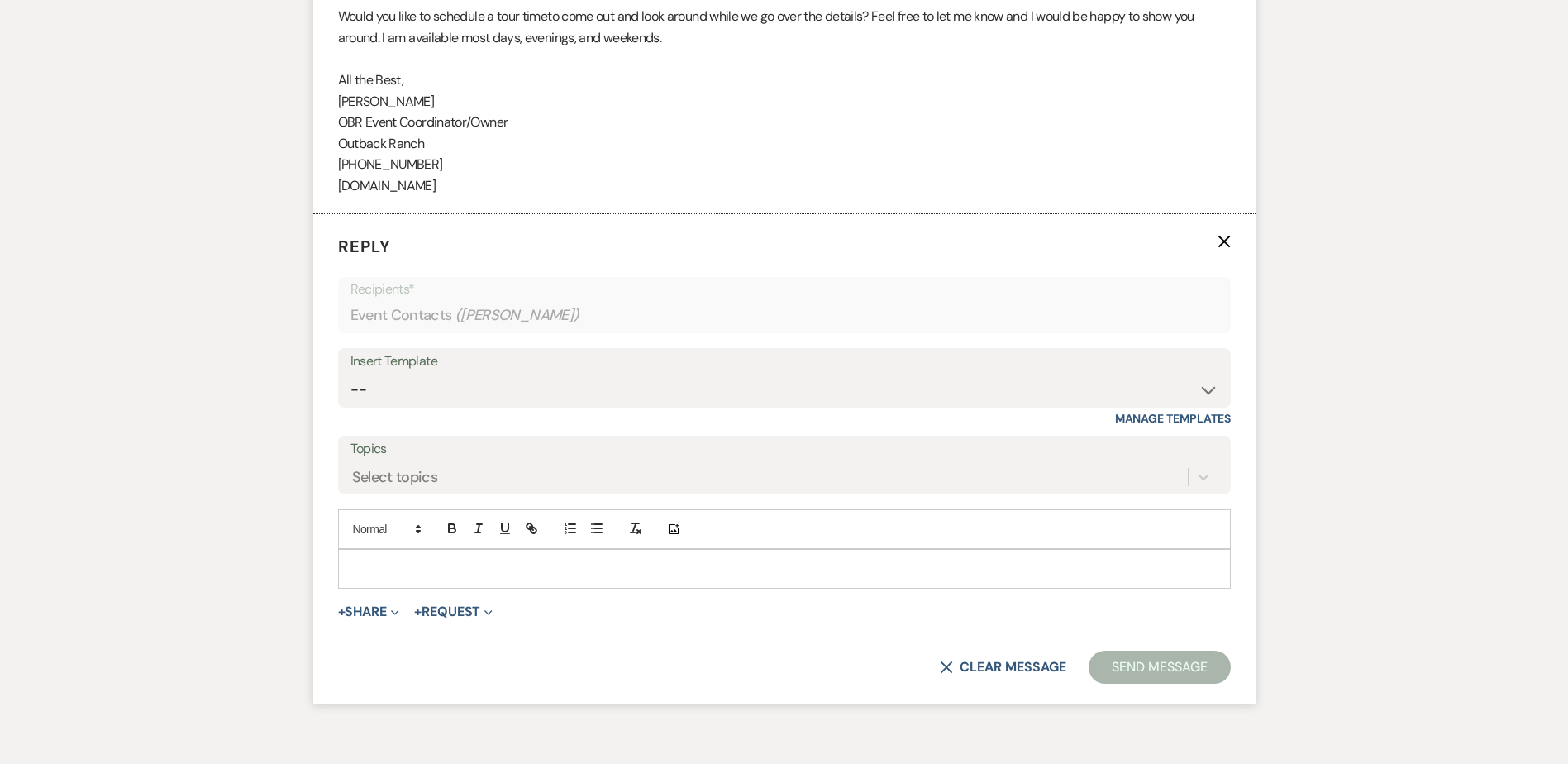
scroll to position [1671, 0]
click at [400, 405] on select "-- Weven Planning Portal Introduction (Booked Events) Initial Inquiry Response …" at bounding box center [785, 389] width 868 height 32
select select "1270"
click at [351, 393] on select "-- Weven Planning Portal Introduction (Booked Events) Initial Inquiry Response …" at bounding box center [785, 389] width 868 height 32
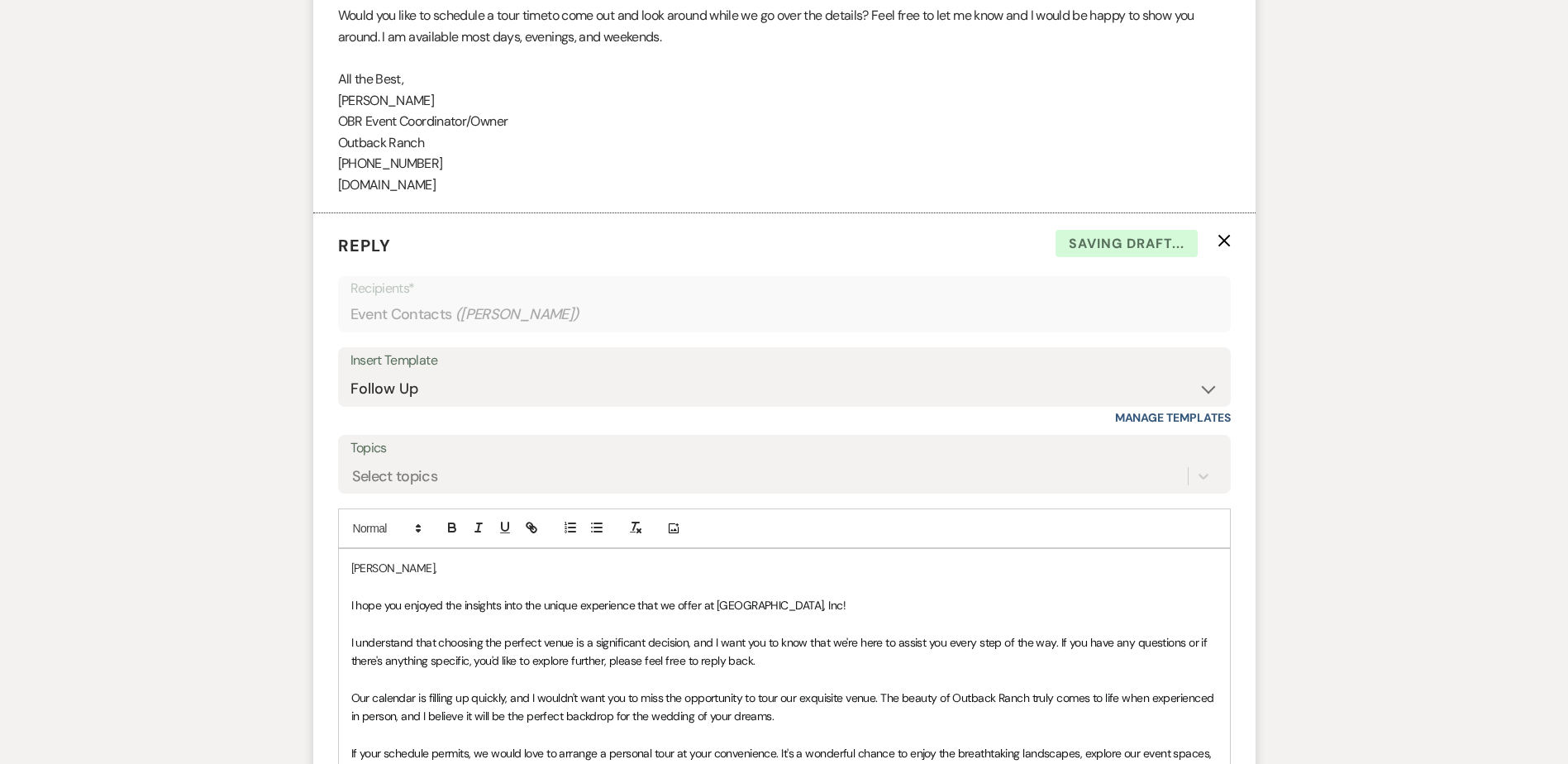
click at [346, 624] on div "[PERSON_NAME], I hope you enjoyed the insights into the unique experience that …" at bounding box center [784, 753] width 891 height 409
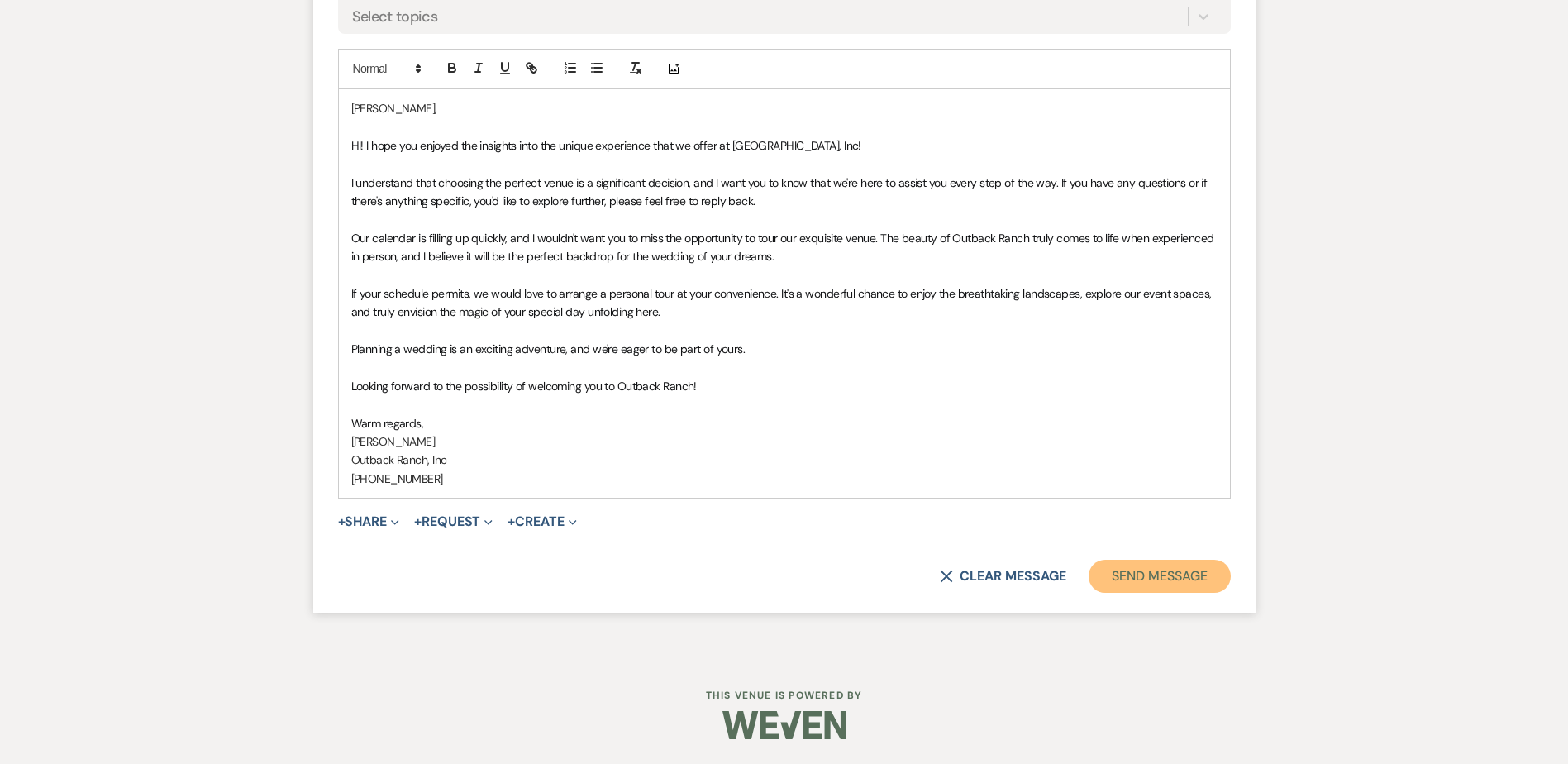
click at [1184, 577] on button "Send Message" at bounding box center [1160, 576] width 141 height 33
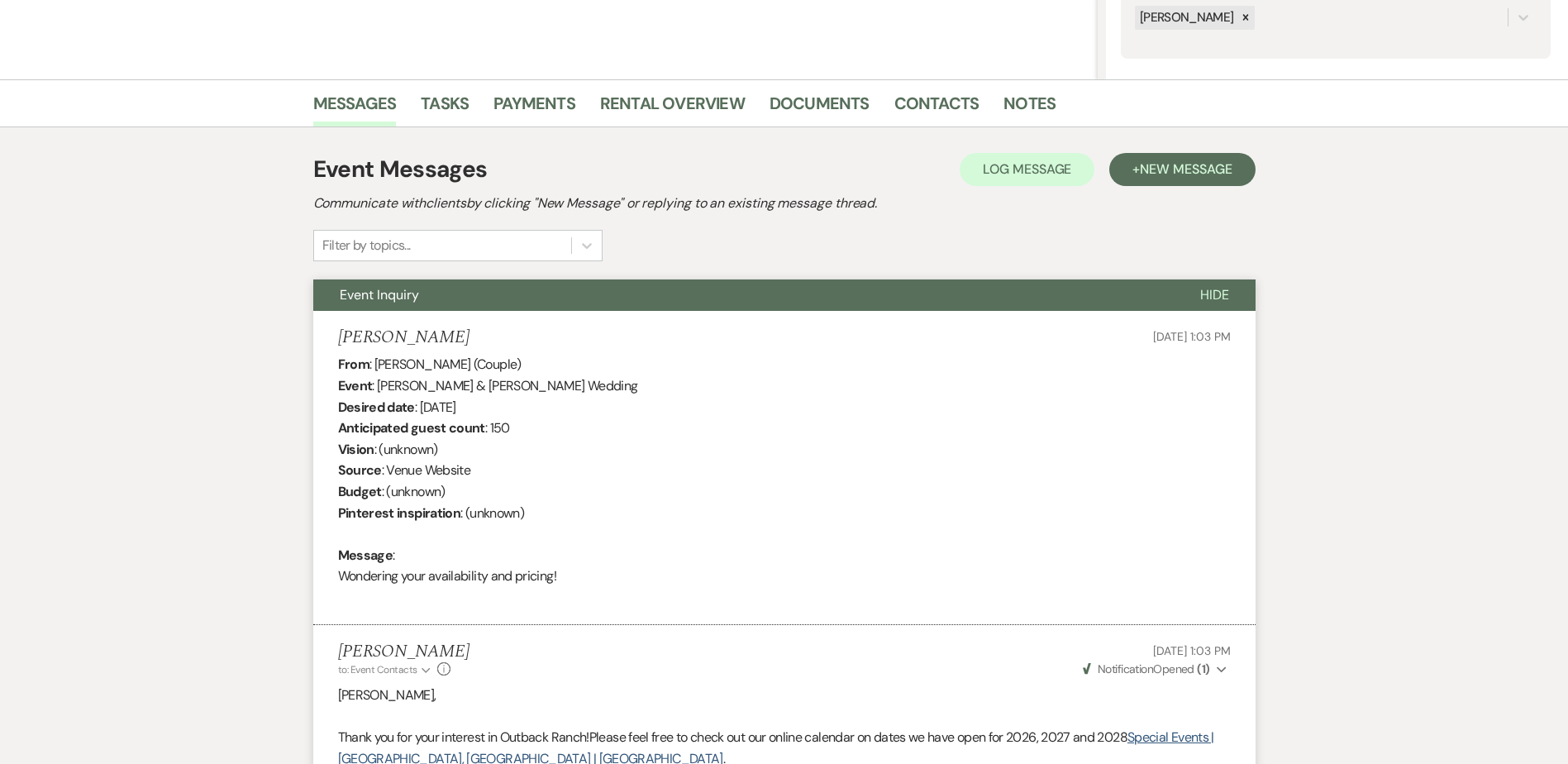
scroll to position [0, 0]
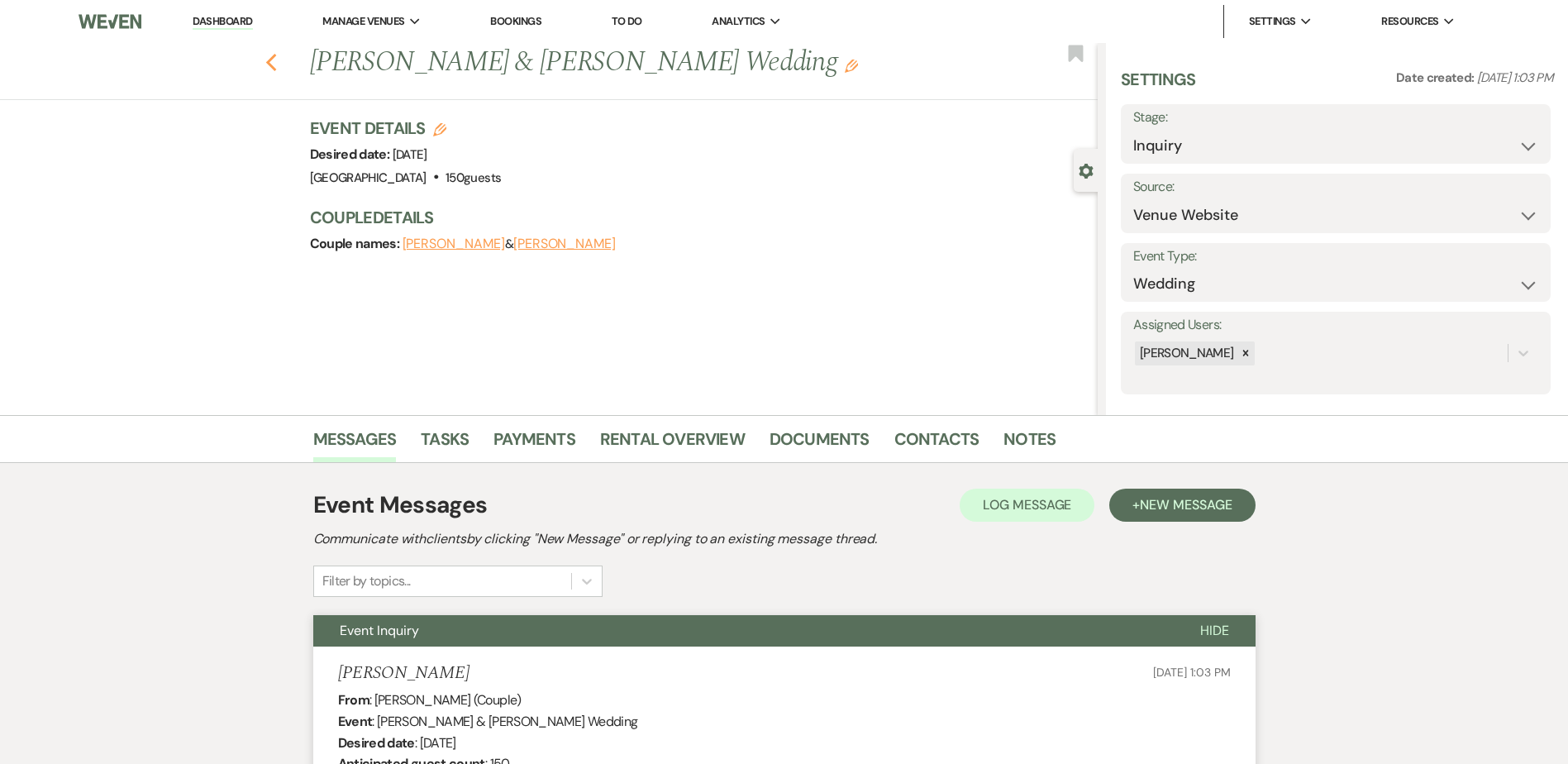
click at [276, 65] on use "button" at bounding box center [270, 63] width 11 height 19
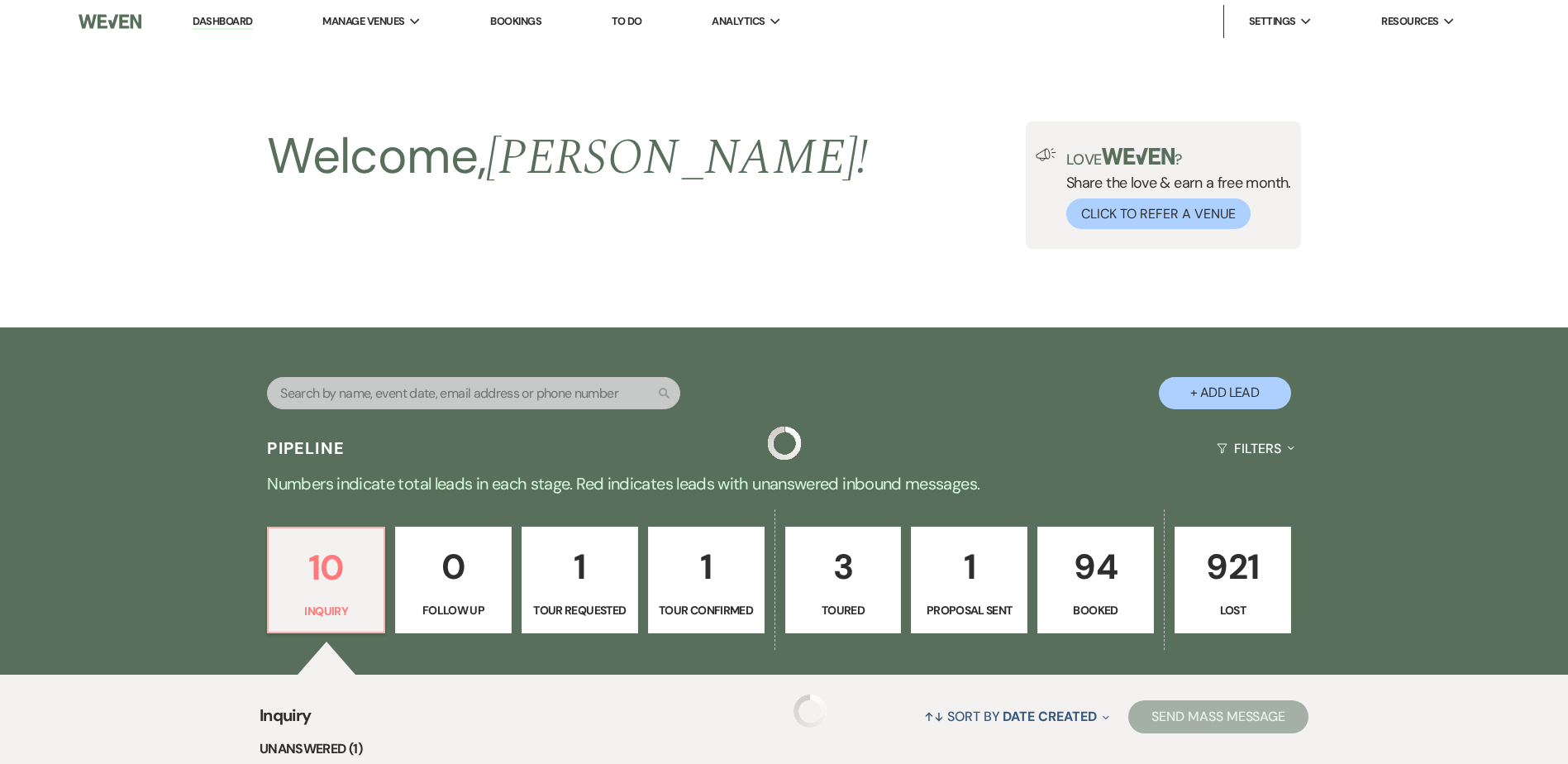
scroll to position [1157, 0]
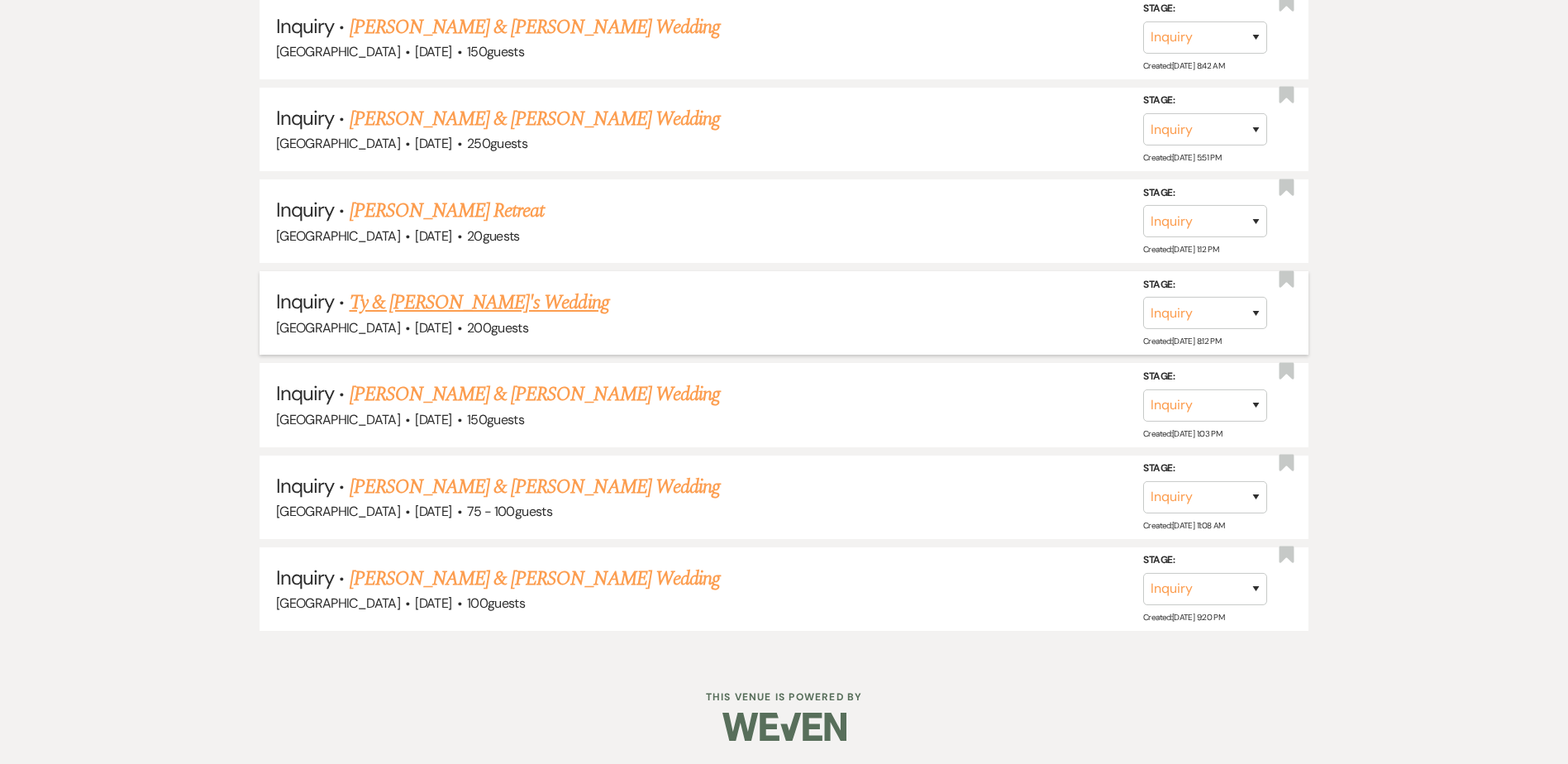
click at [442, 303] on link "Ty & [PERSON_NAME]'s Wedding" at bounding box center [480, 302] width 260 height 30
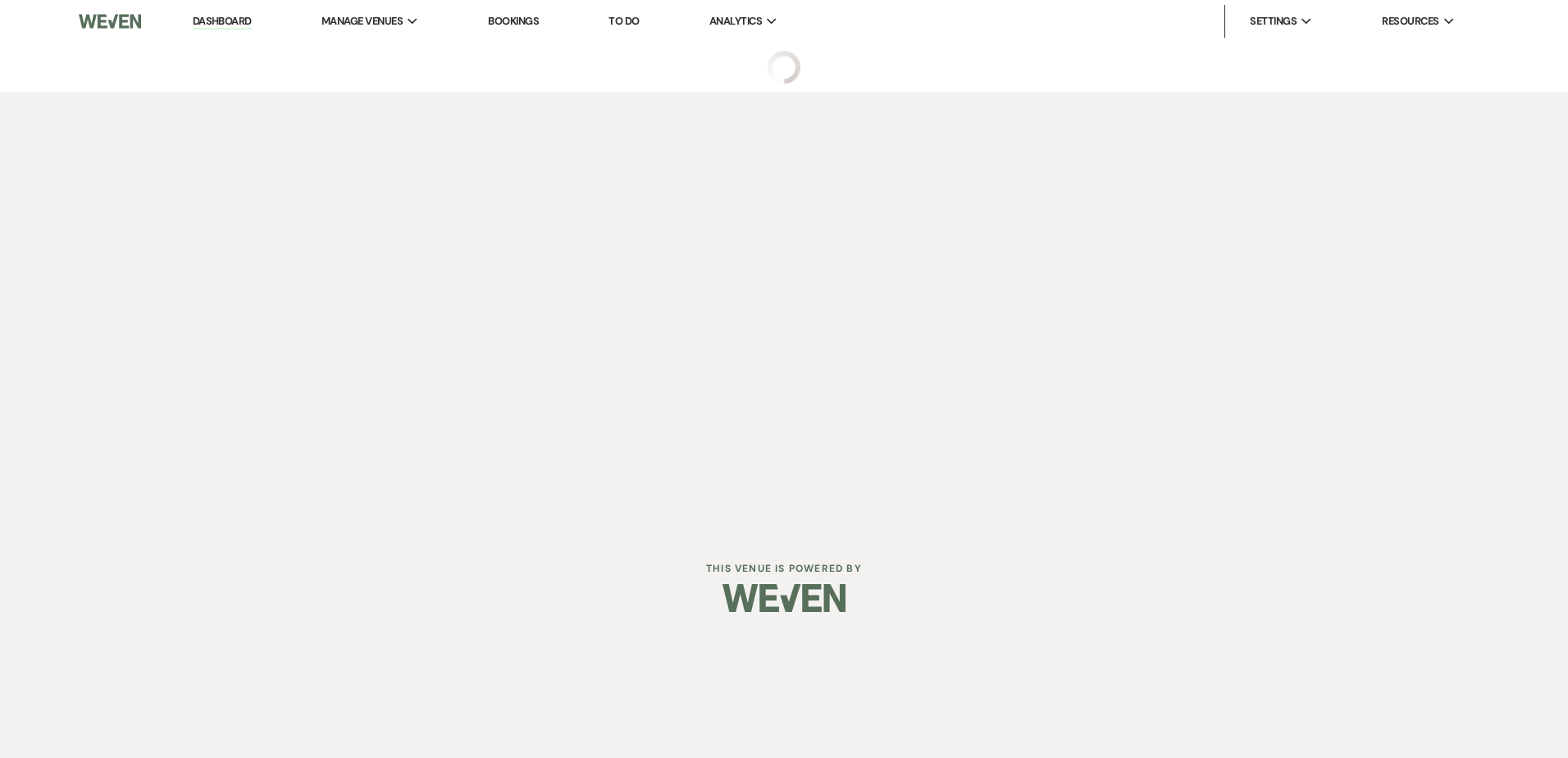
select select "8"
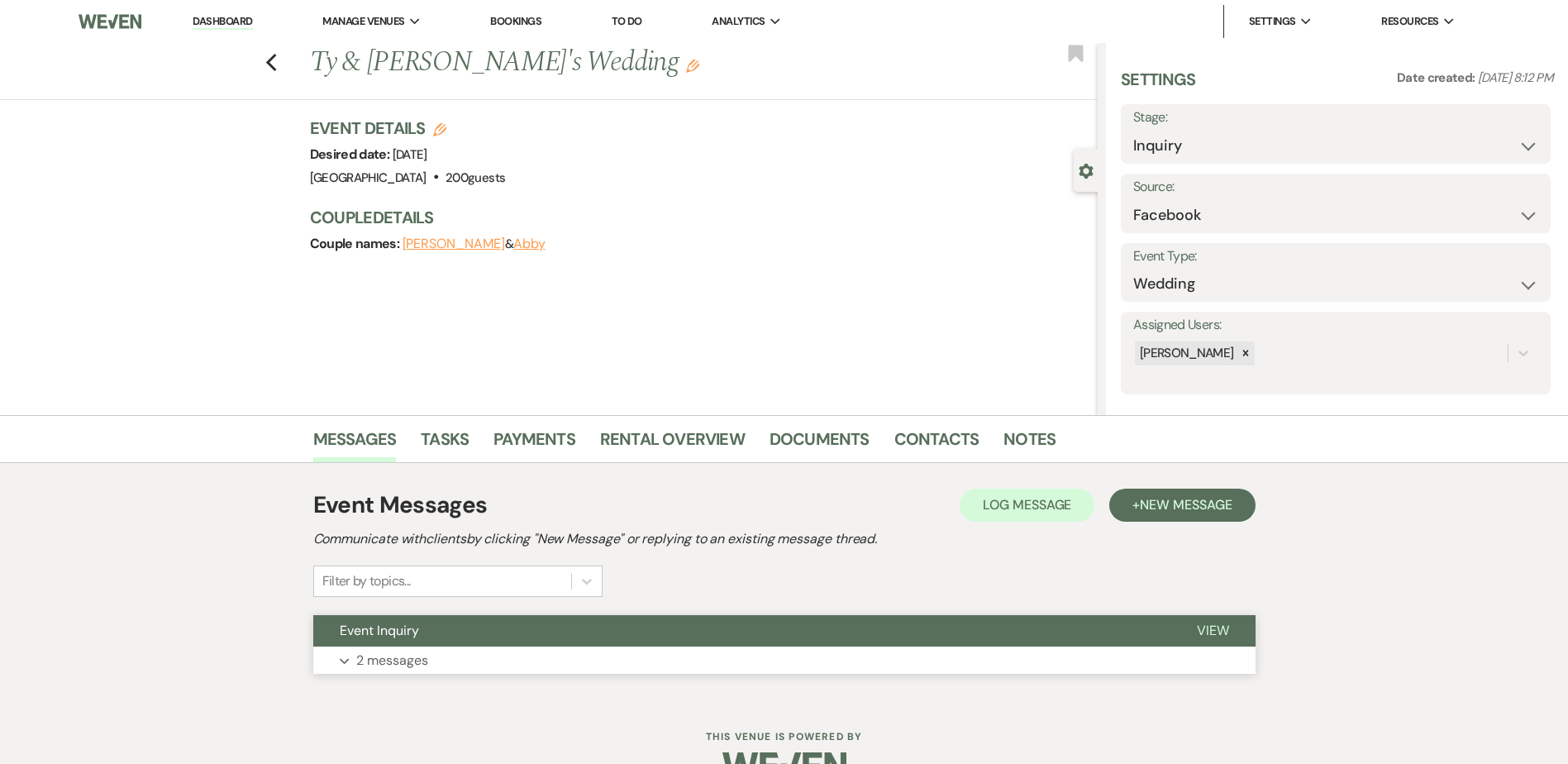
click at [483, 619] on button "Event Inquiry" at bounding box center [742, 631] width 857 height 32
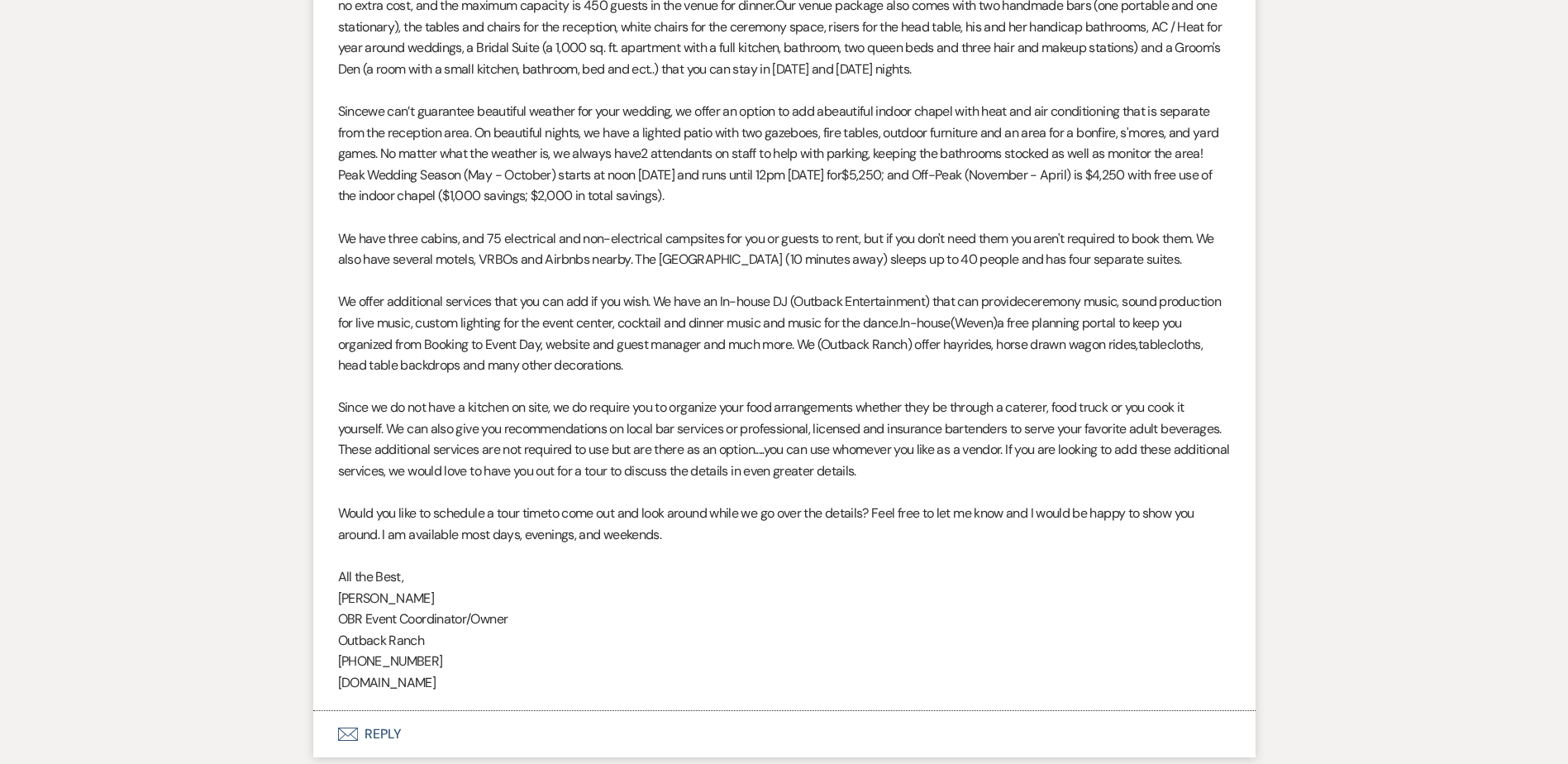
scroll to position [1297, 0]
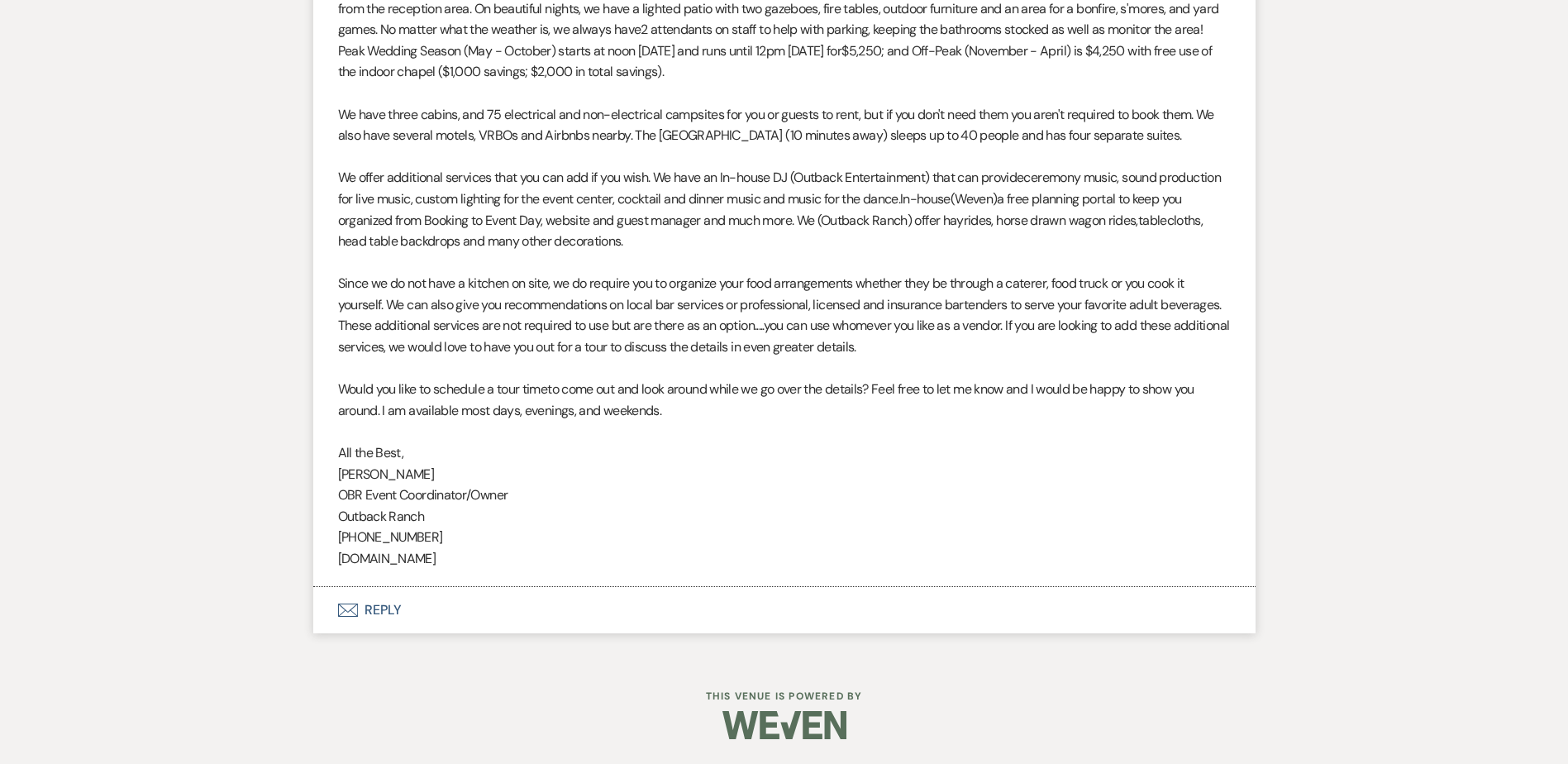
click at [356, 624] on button "Envelope Reply" at bounding box center [784, 610] width 942 height 46
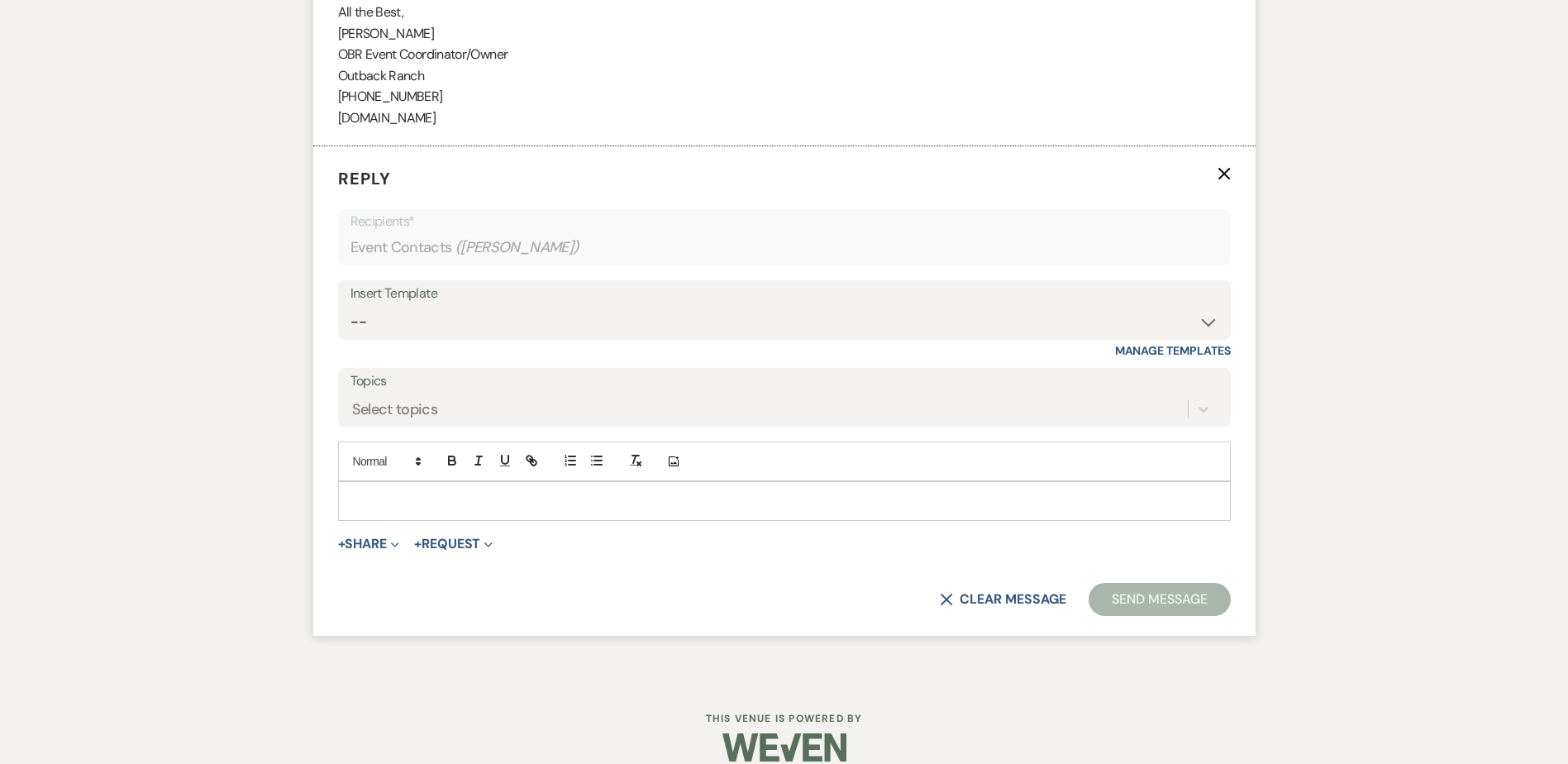
scroll to position [1747, 0]
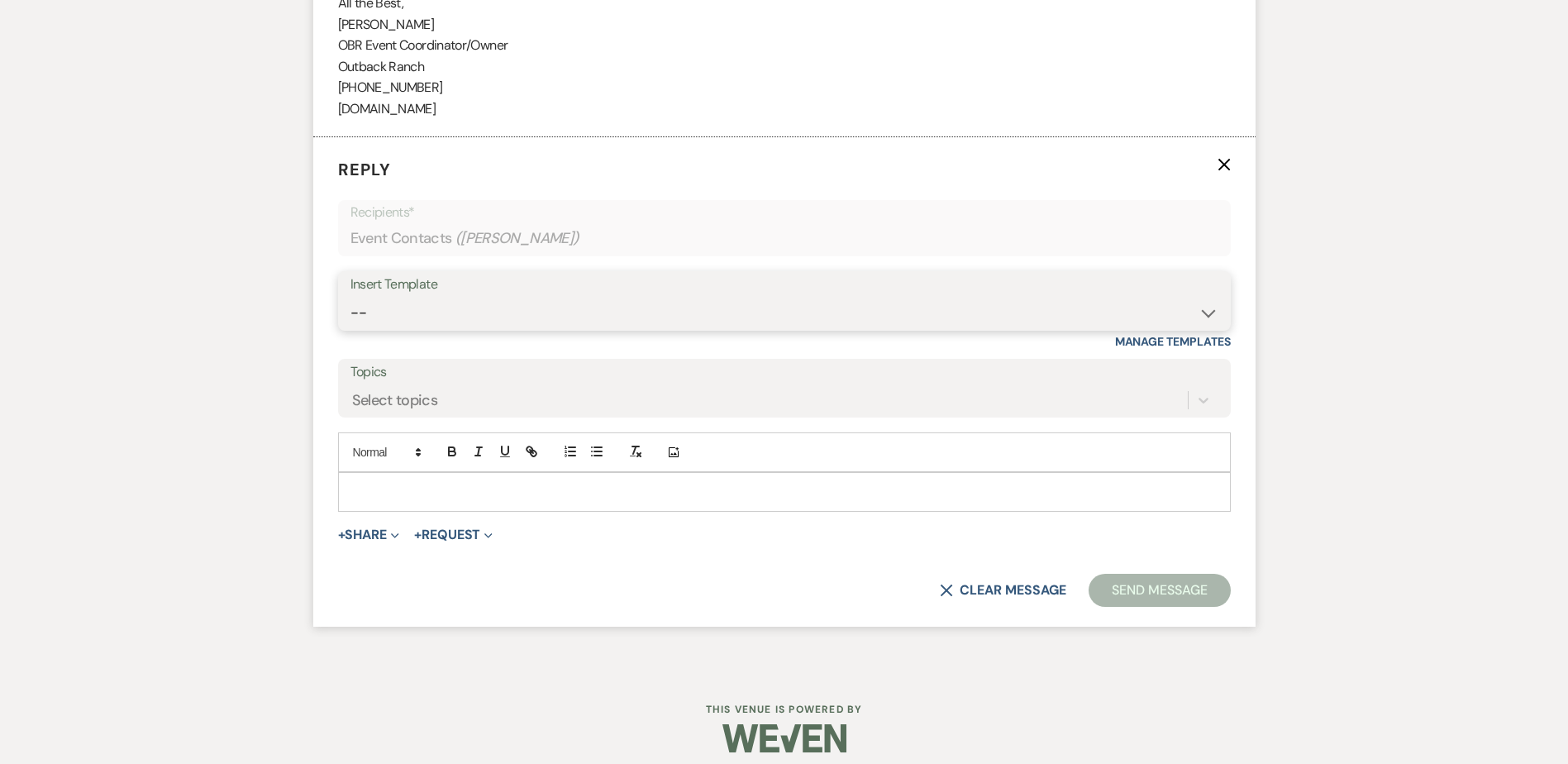
click at [402, 325] on select "-- Weven Planning Portal Introduction (Booked Events) Initial Inquiry Response …" at bounding box center [785, 313] width 868 height 32
select select "1270"
click at [351, 297] on select "-- Weven Planning Portal Introduction (Booked Events) Initial Inquiry Response …" at bounding box center [785, 313] width 868 height 32
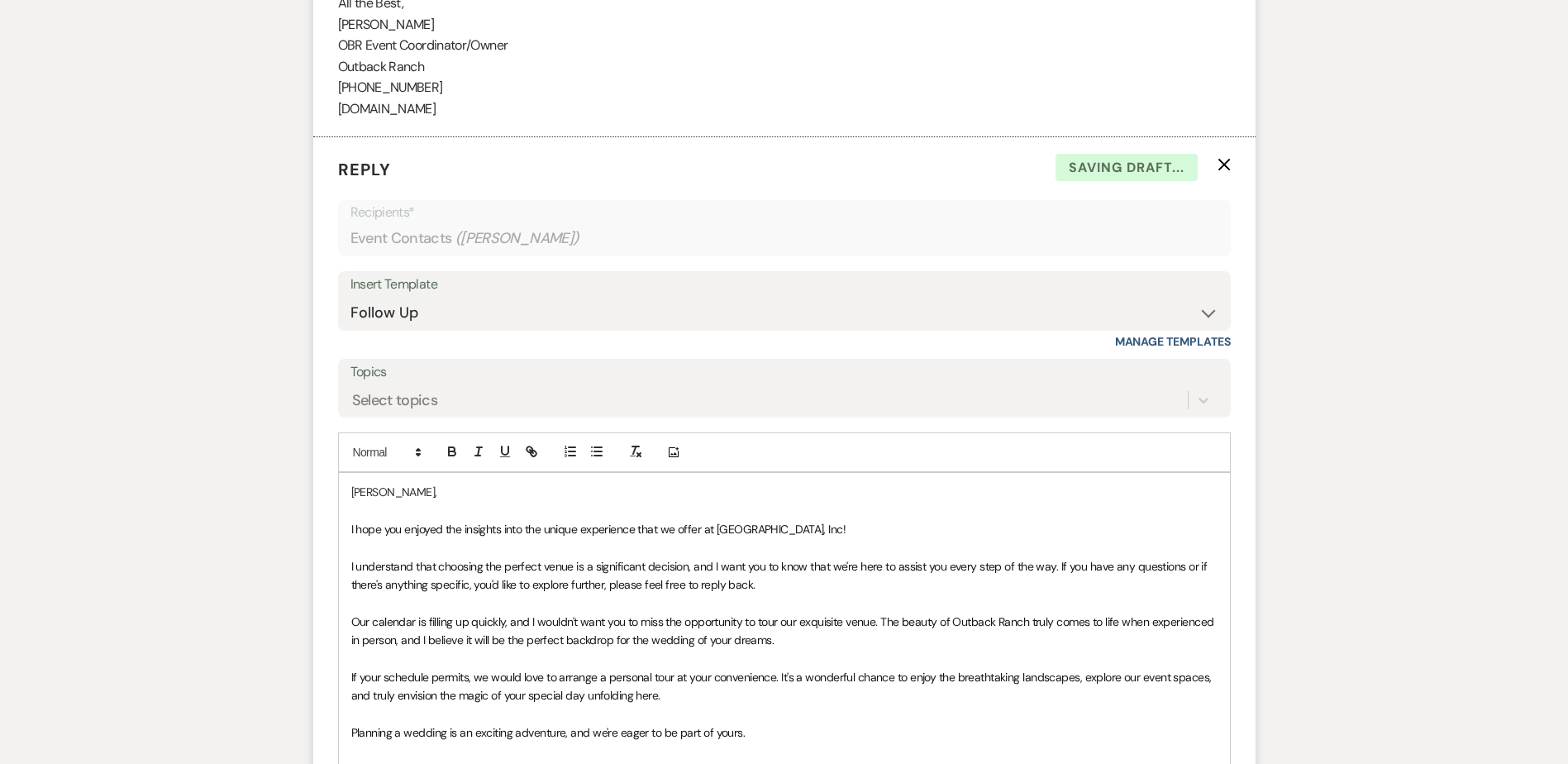
click at [350, 530] on div "[PERSON_NAME], I hope you enjoyed the insights into the unique experience that …" at bounding box center [784, 677] width 891 height 409
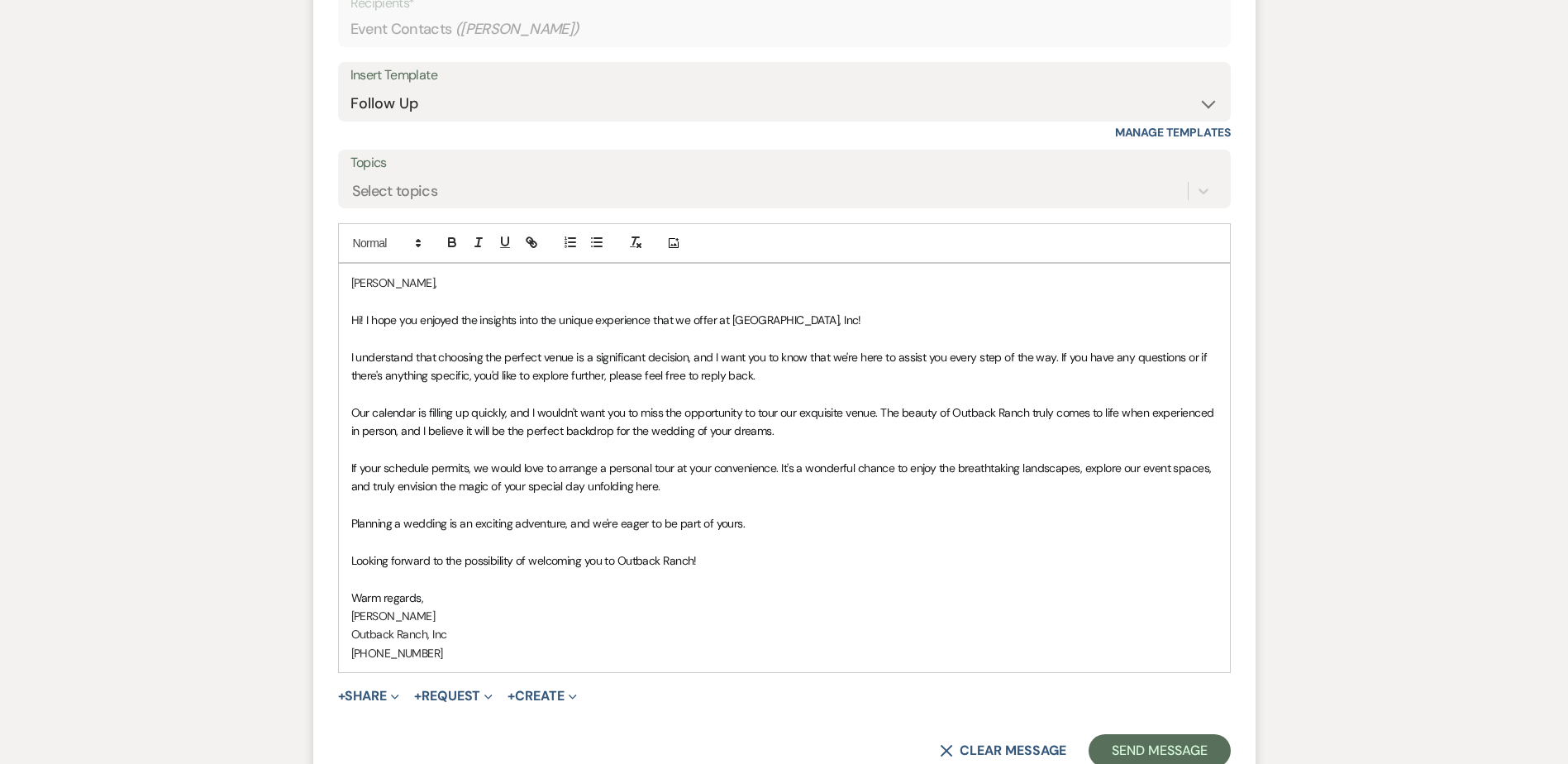
scroll to position [2131, 0]
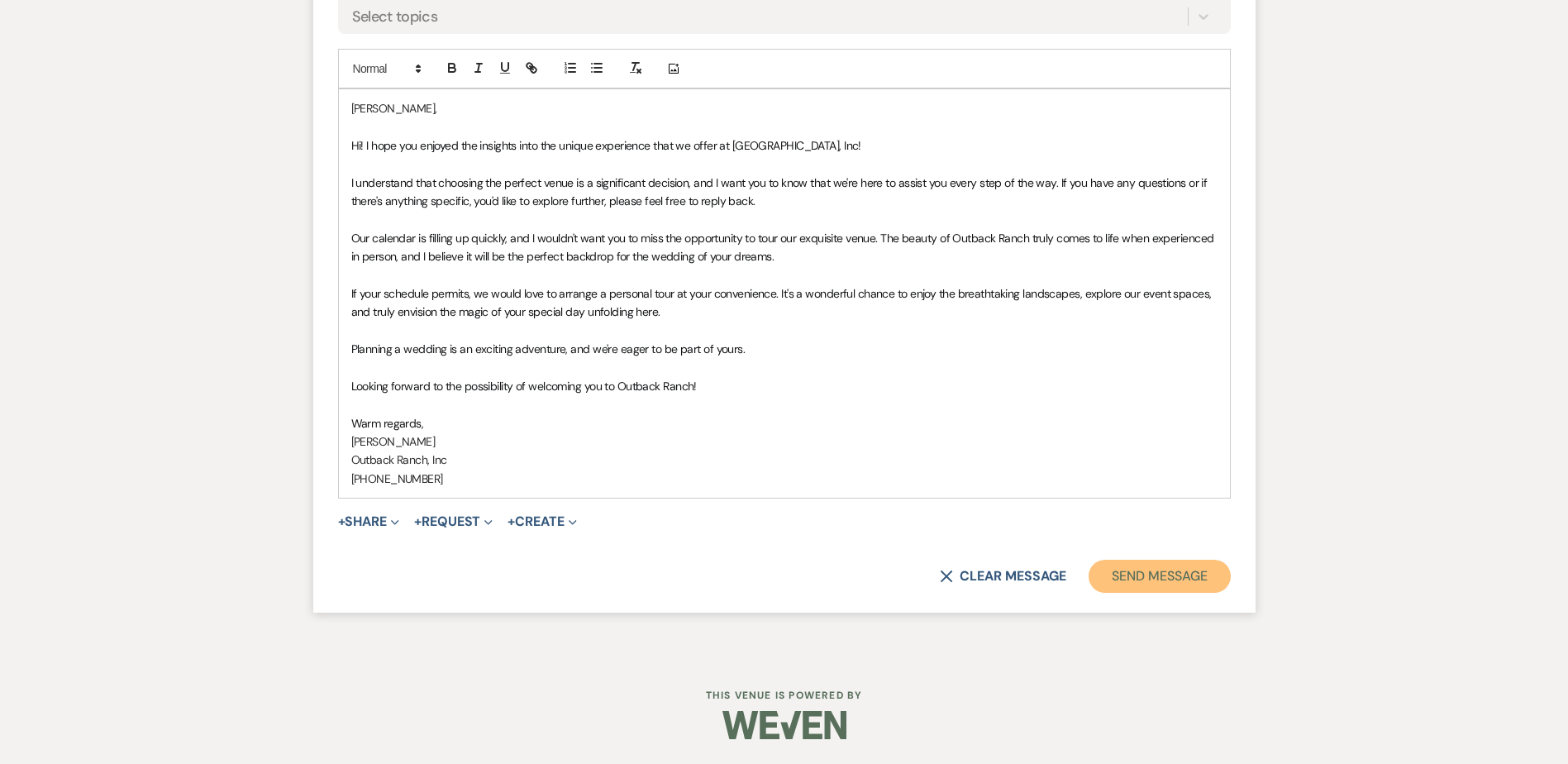
click at [1162, 573] on button "Send Message" at bounding box center [1160, 576] width 141 height 33
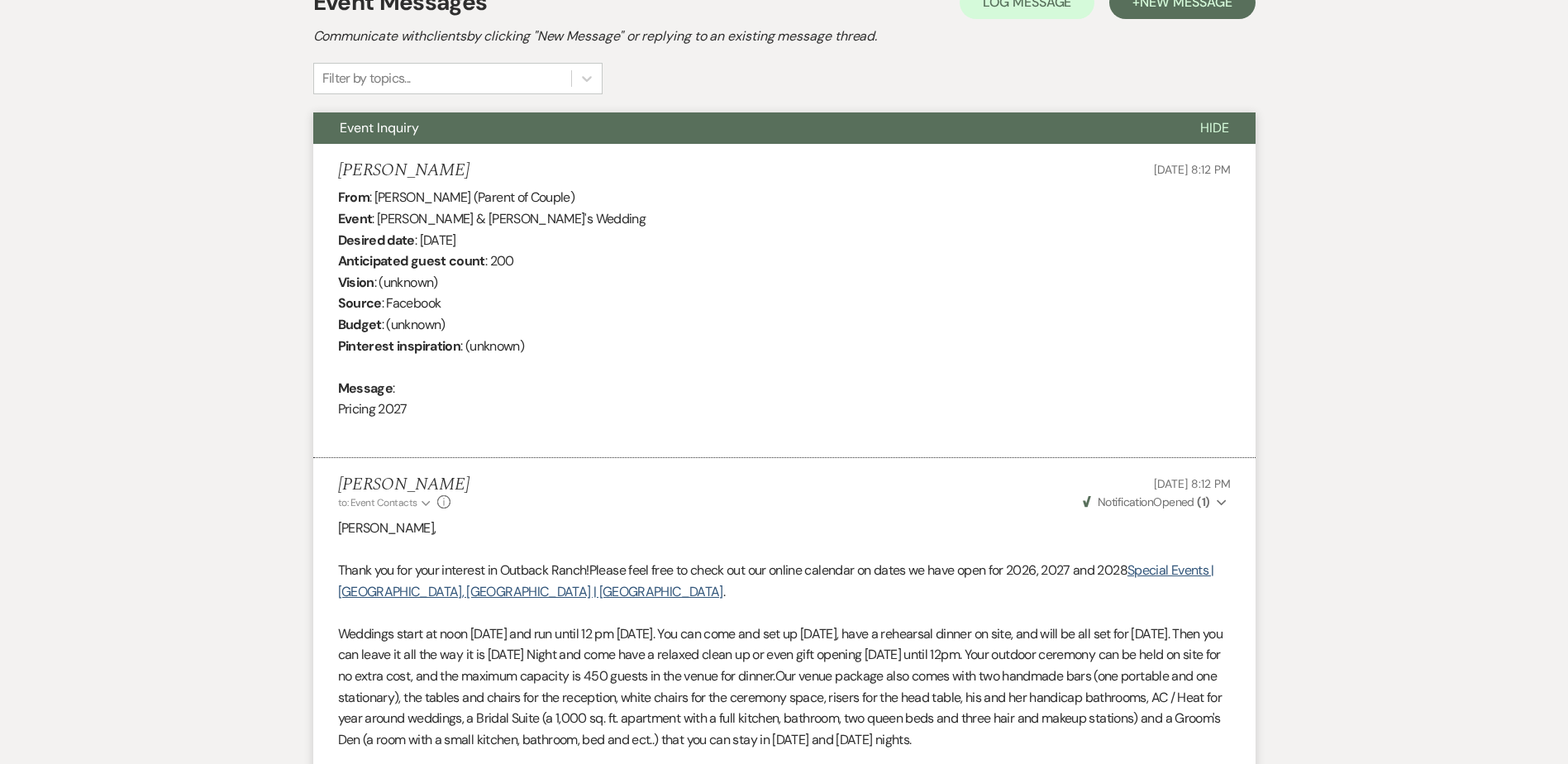
scroll to position [0, 0]
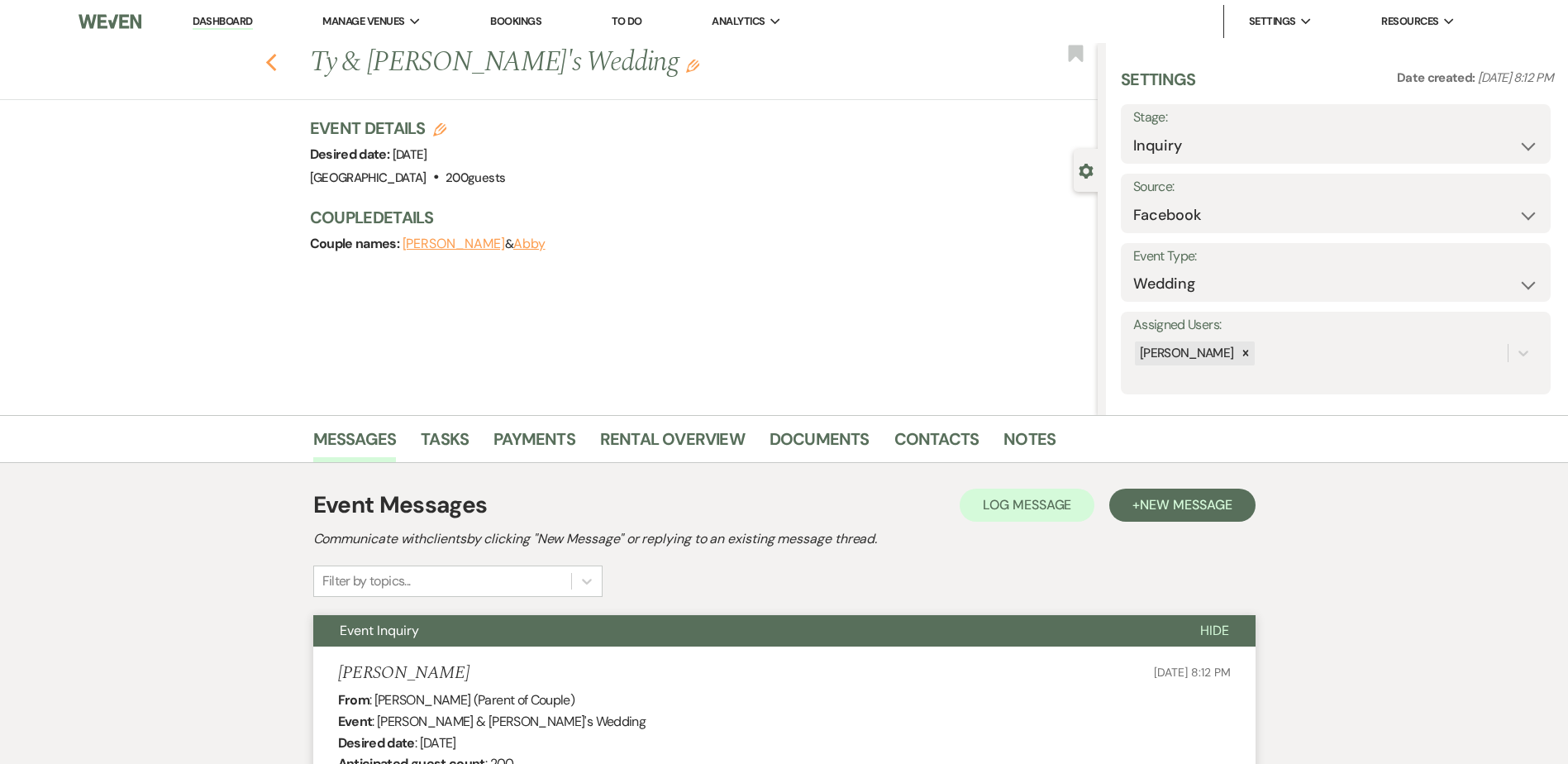
click at [271, 61] on div "Previous [PERSON_NAME] & [PERSON_NAME]'s Wedding Edit Bookmark" at bounding box center [544, 72] width 1106 height 57
click at [278, 65] on icon "Previous" at bounding box center [271, 63] width 12 height 19
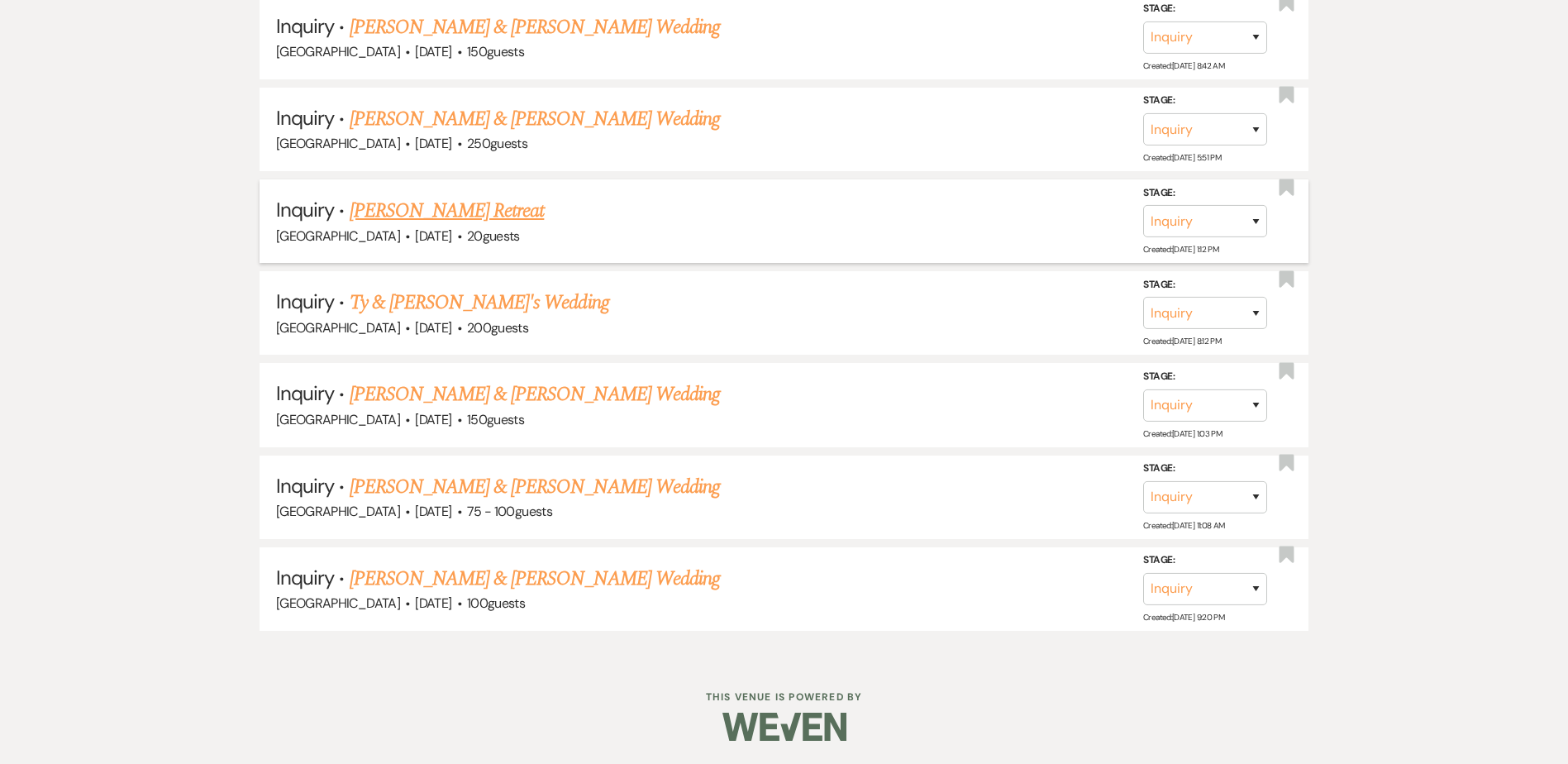
click at [432, 208] on link "[PERSON_NAME] Retreat" at bounding box center [447, 211] width 195 height 30
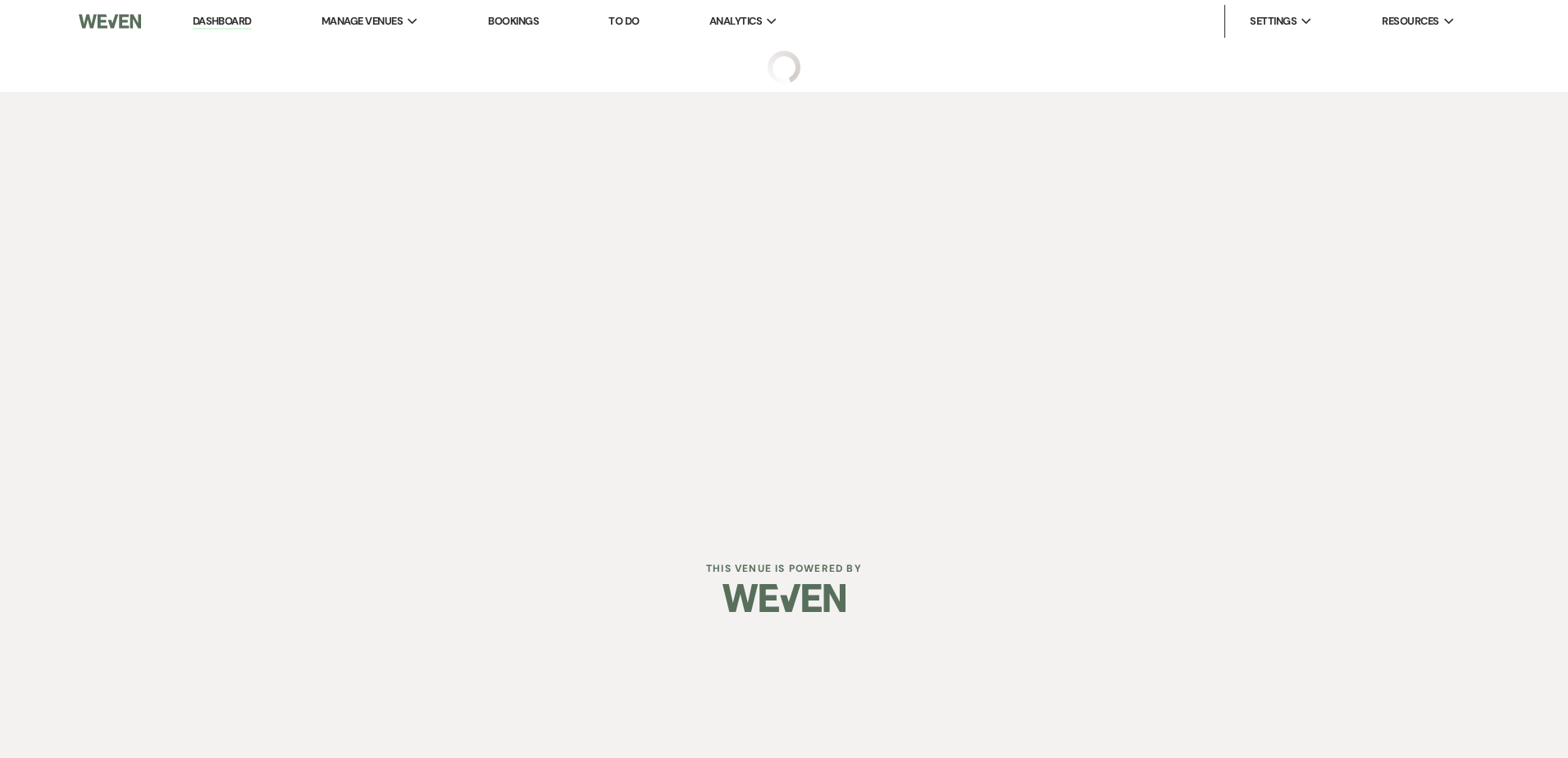
select select "5"
select select "21"
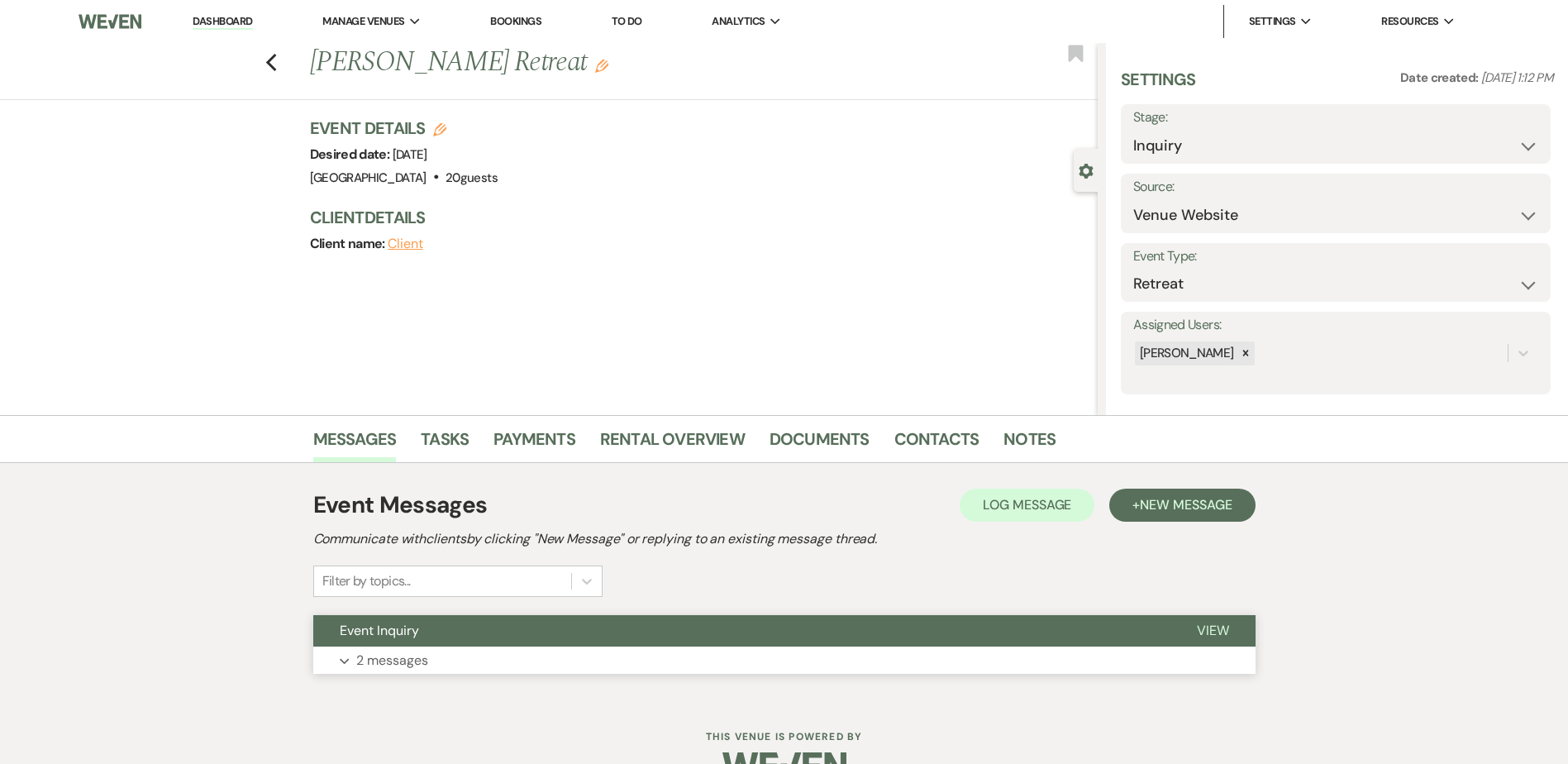
click at [480, 632] on button "Event Inquiry" at bounding box center [742, 631] width 857 height 32
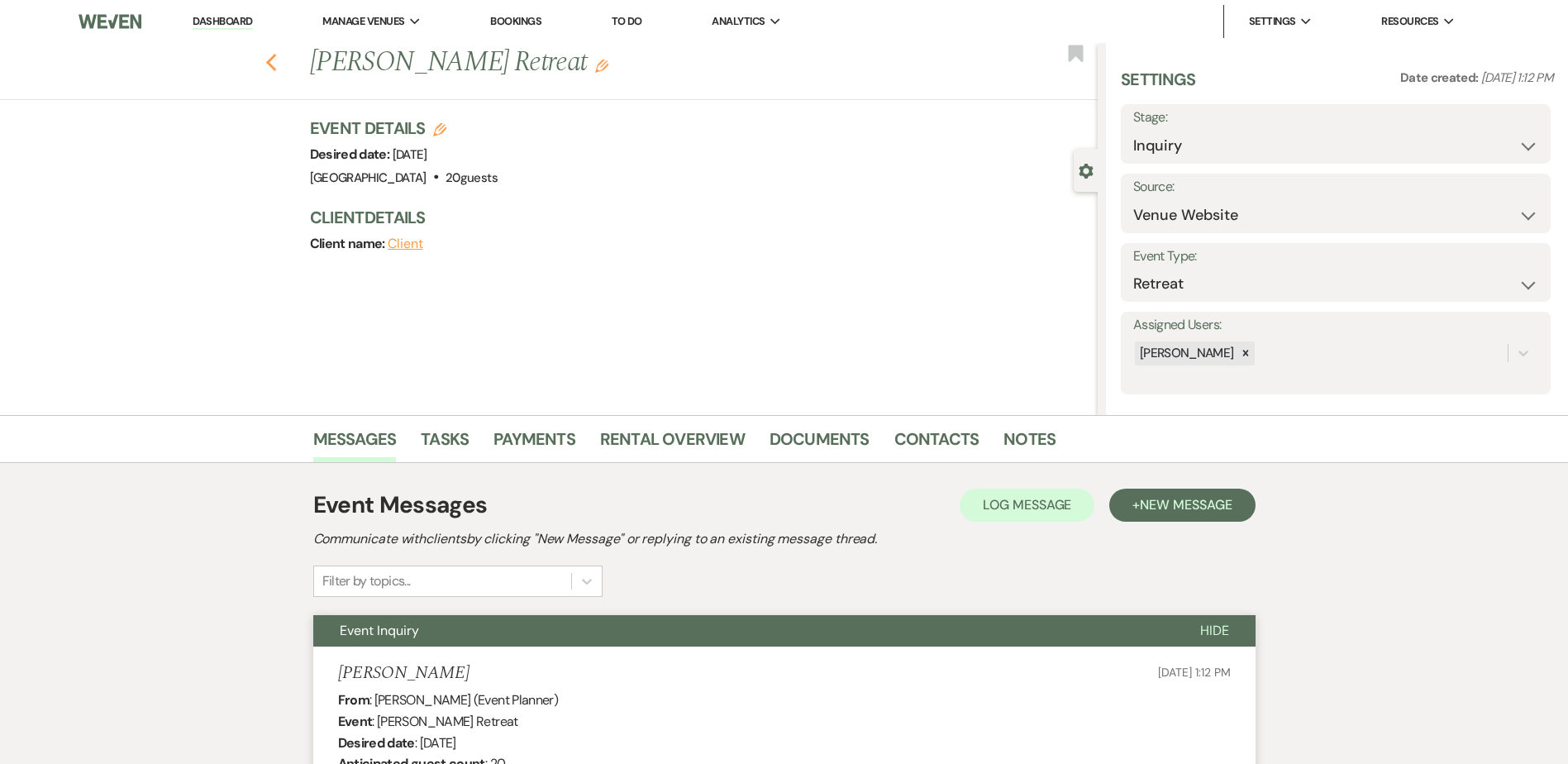
click at [278, 64] on icon "Previous" at bounding box center [271, 63] width 12 height 19
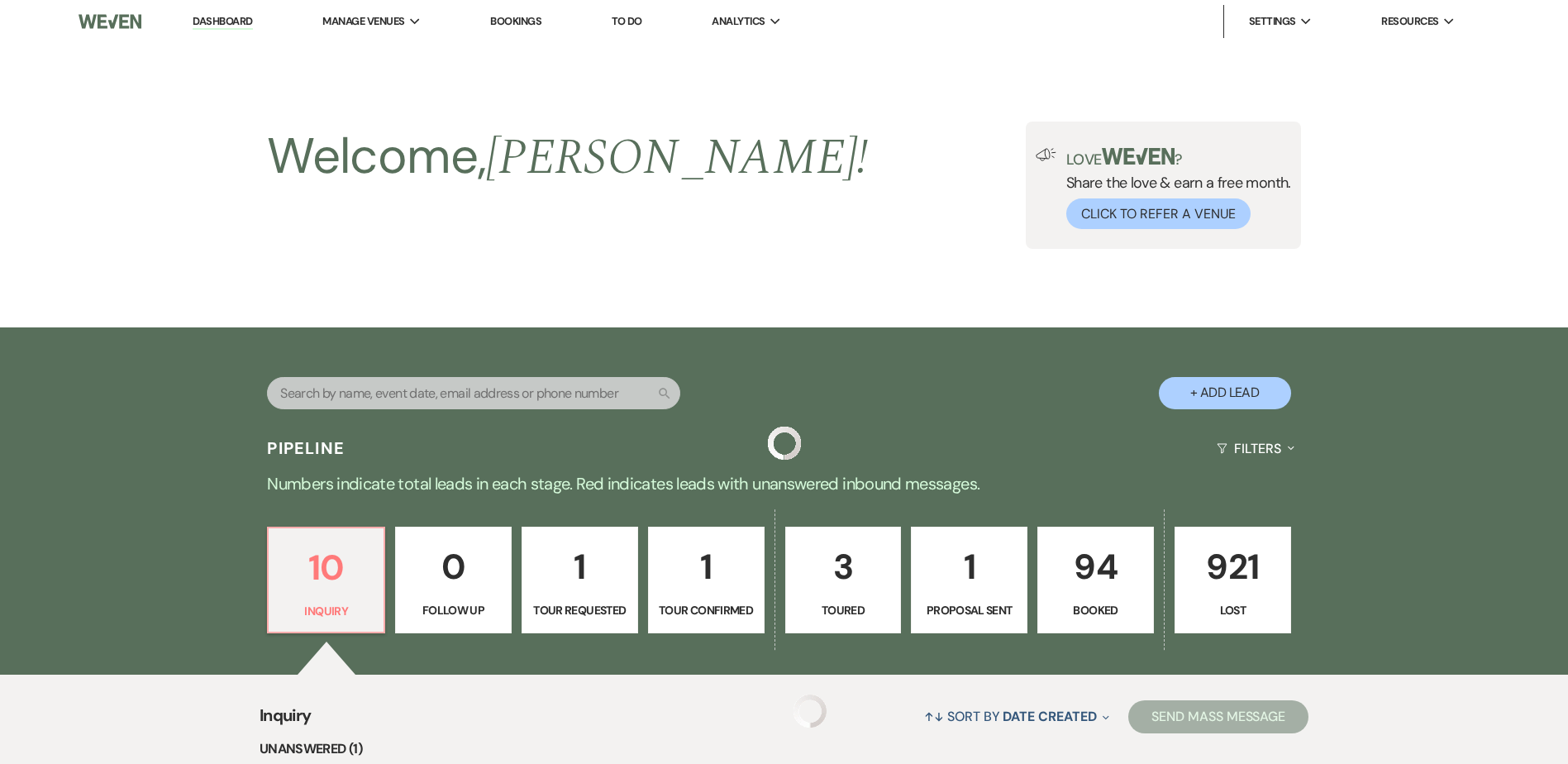
scroll to position [1157, 0]
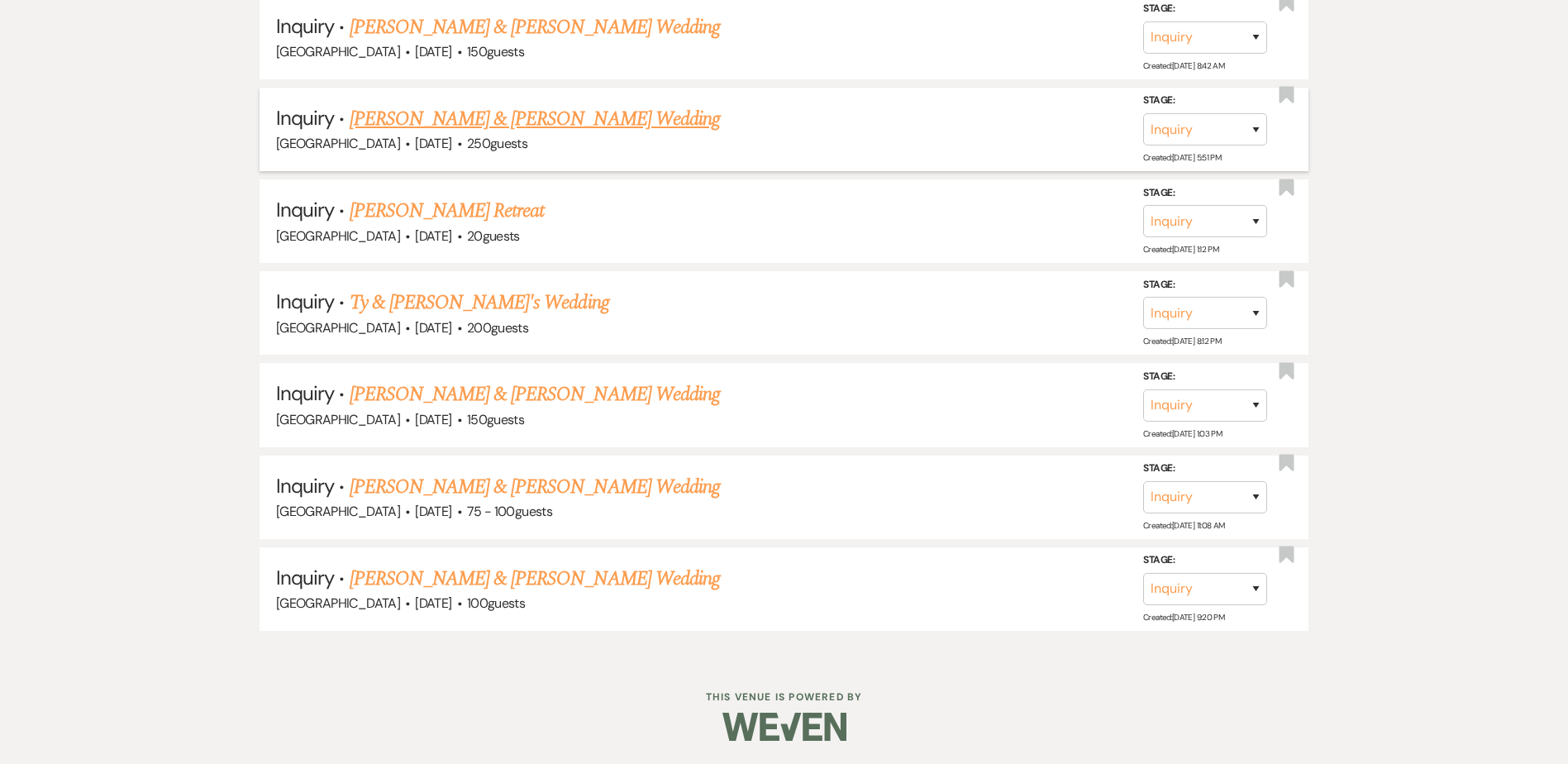
click at [372, 118] on link "[PERSON_NAME] & [PERSON_NAME] Wedding" at bounding box center [535, 119] width 370 height 30
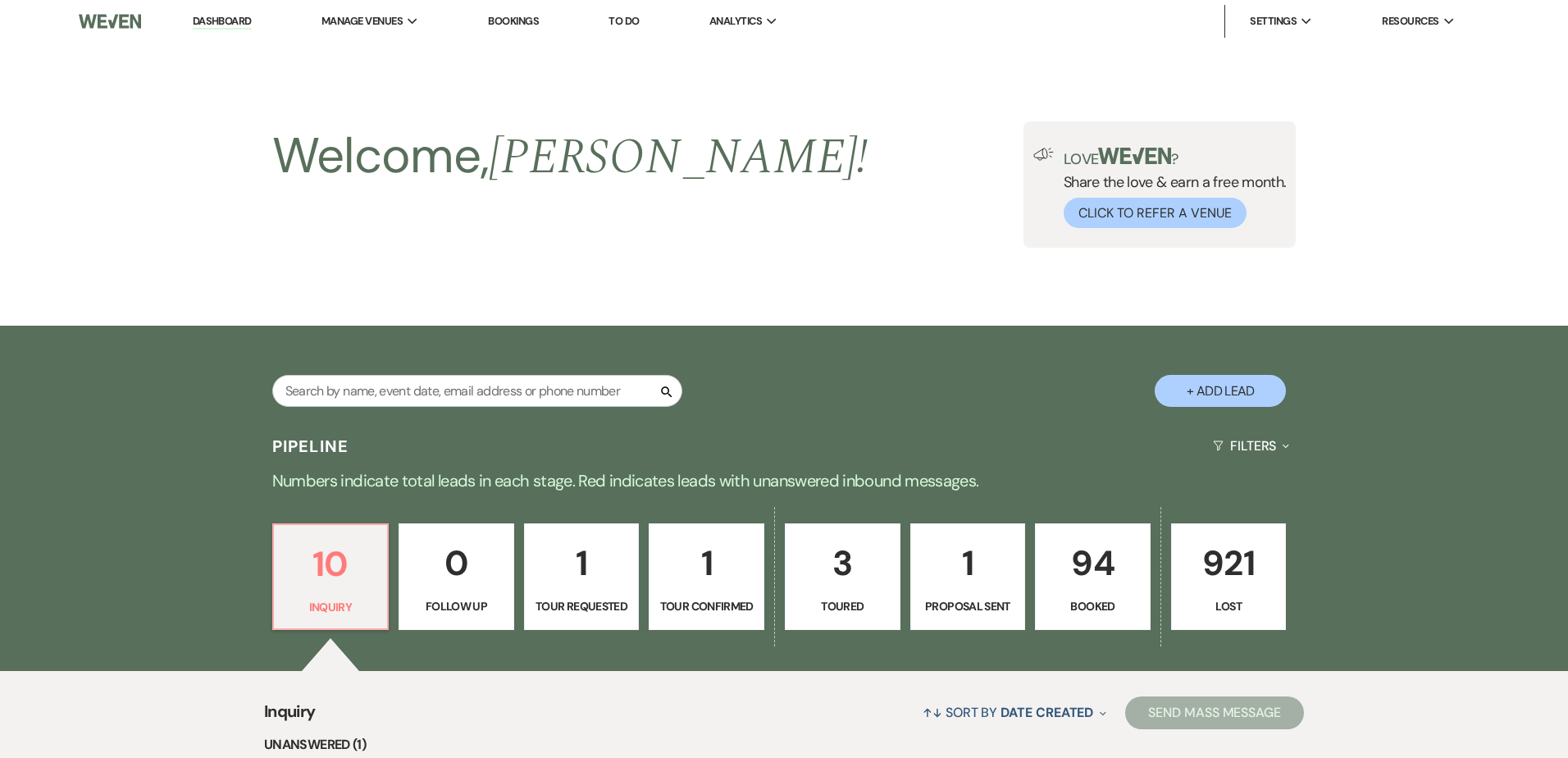
select select "5"
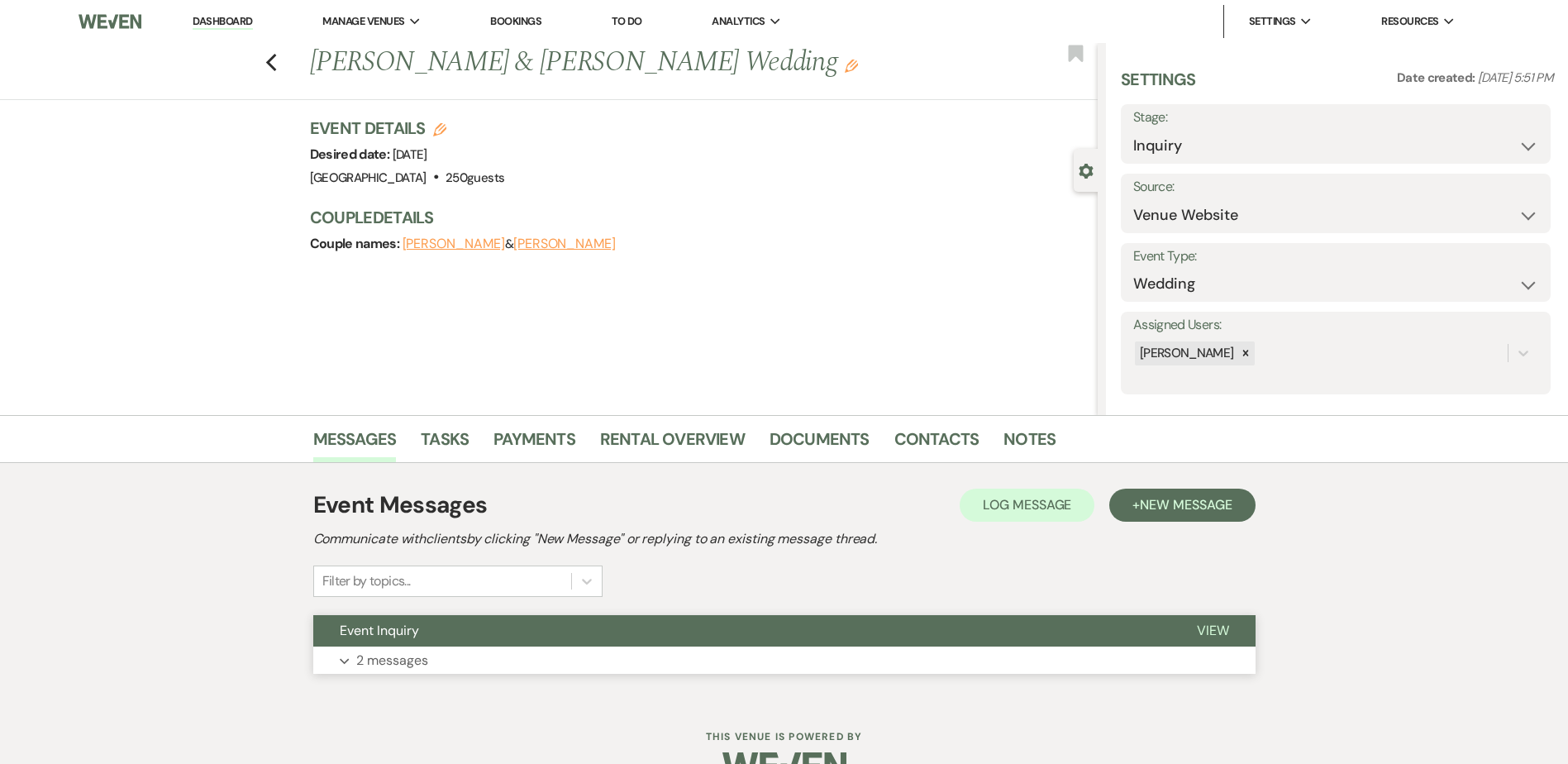
click at [484, 642] on button "Event Inquiry" at bounding box center [742, 631] width 857 height 32
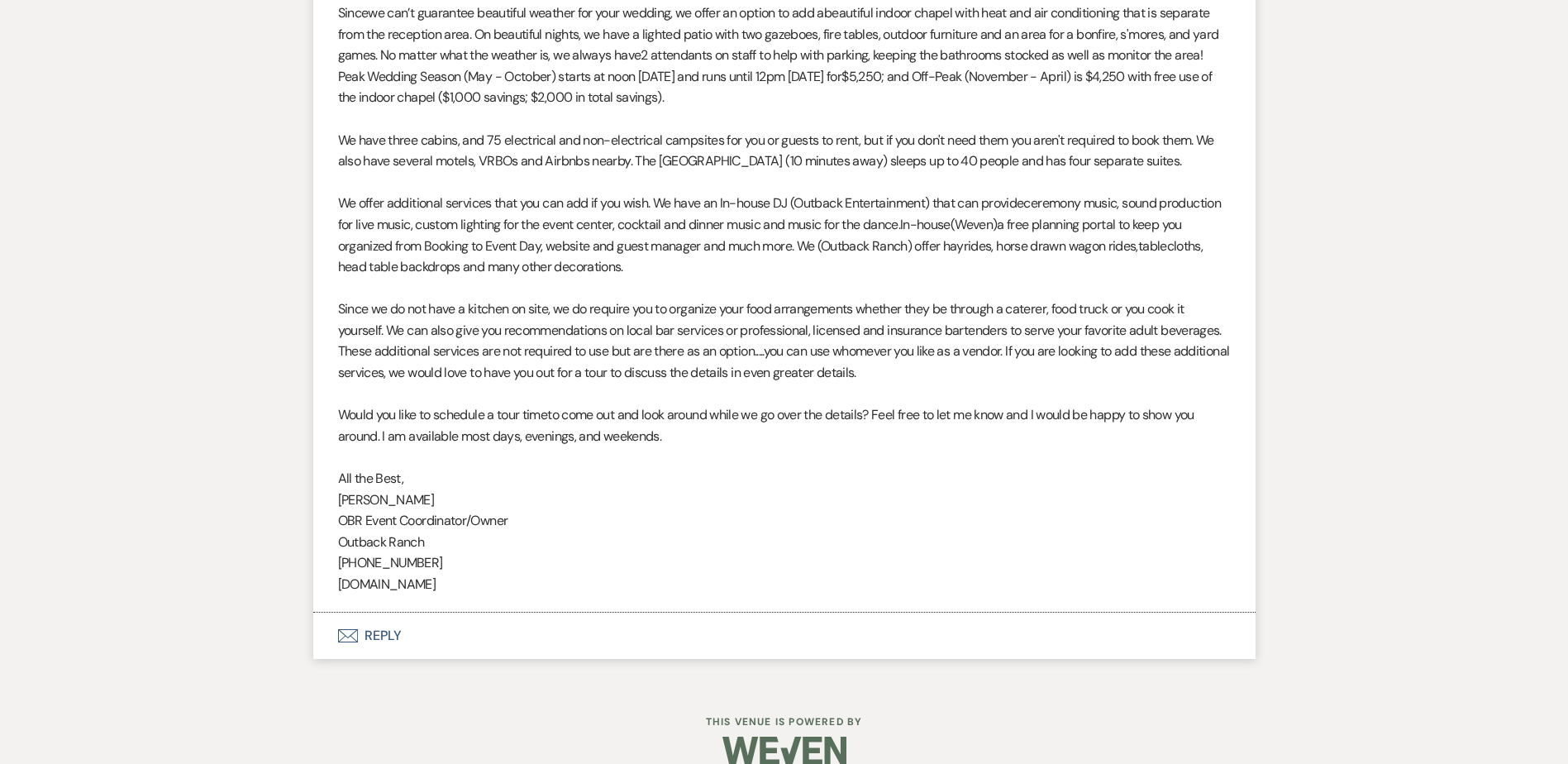
scroll to position [1297, 0]
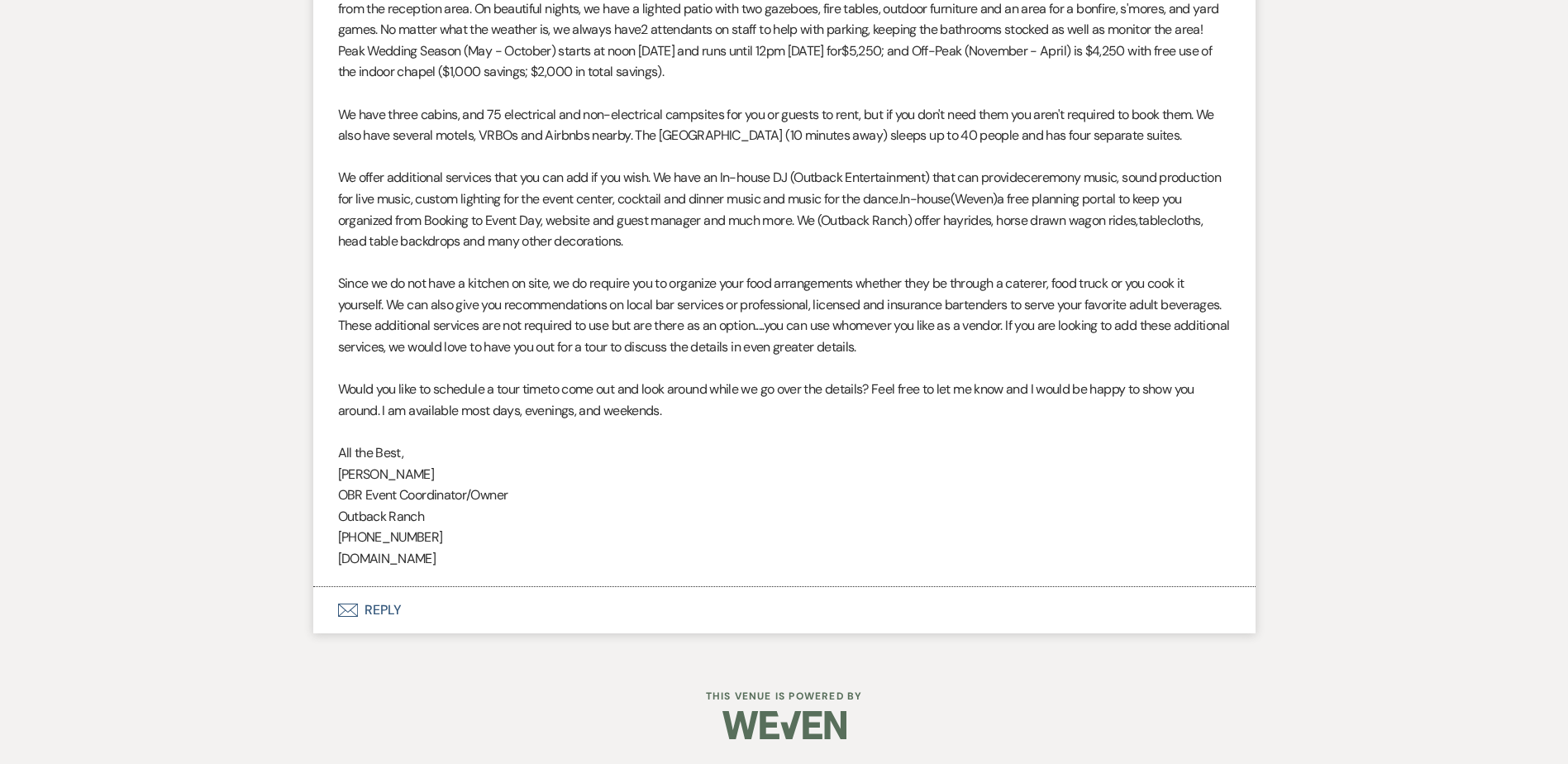
click at [438, 610] on button "Envelope Reply" at bounding box center [784, 610] width 942 height 46
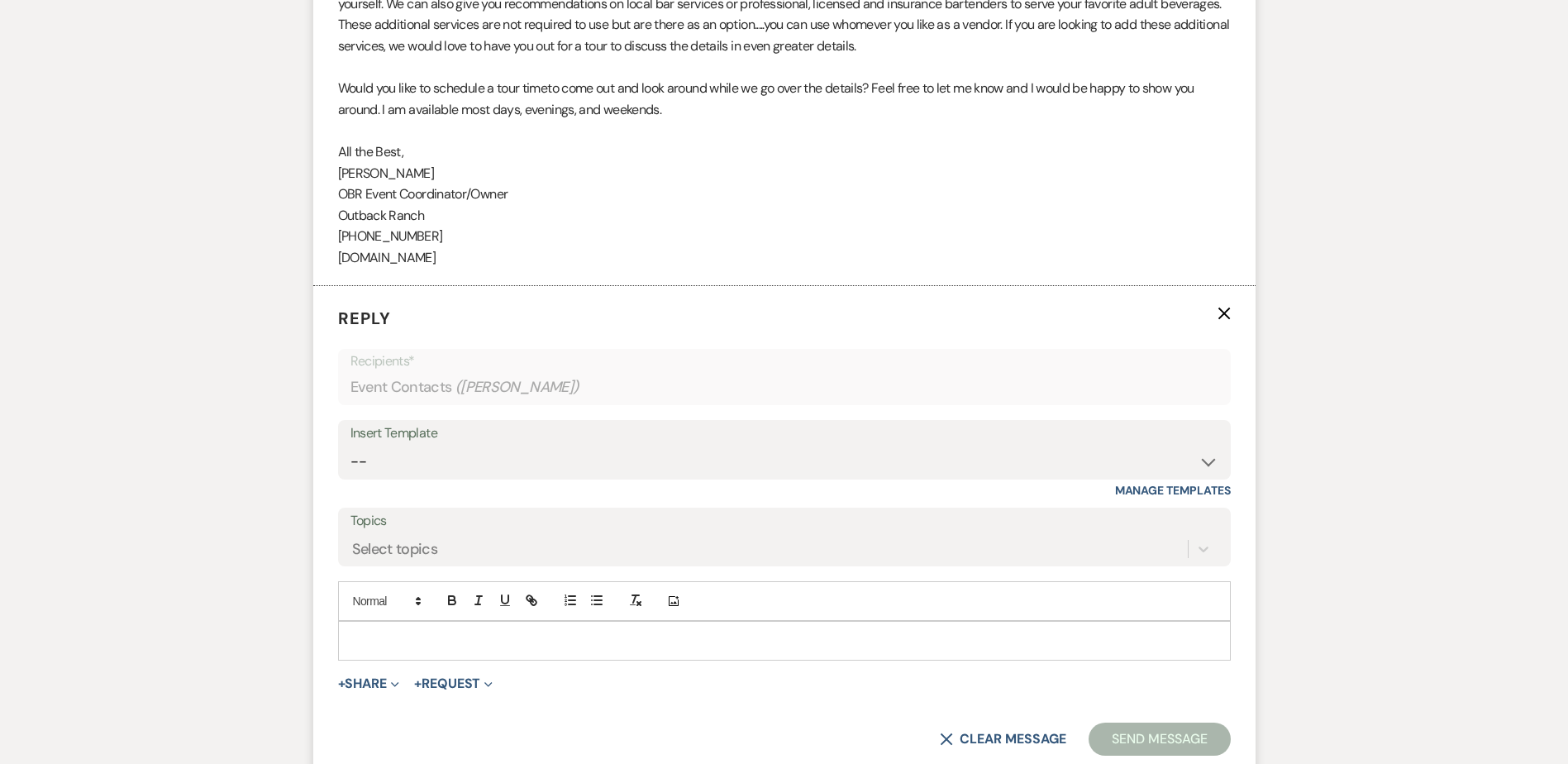
scroll to position [1747, 0]
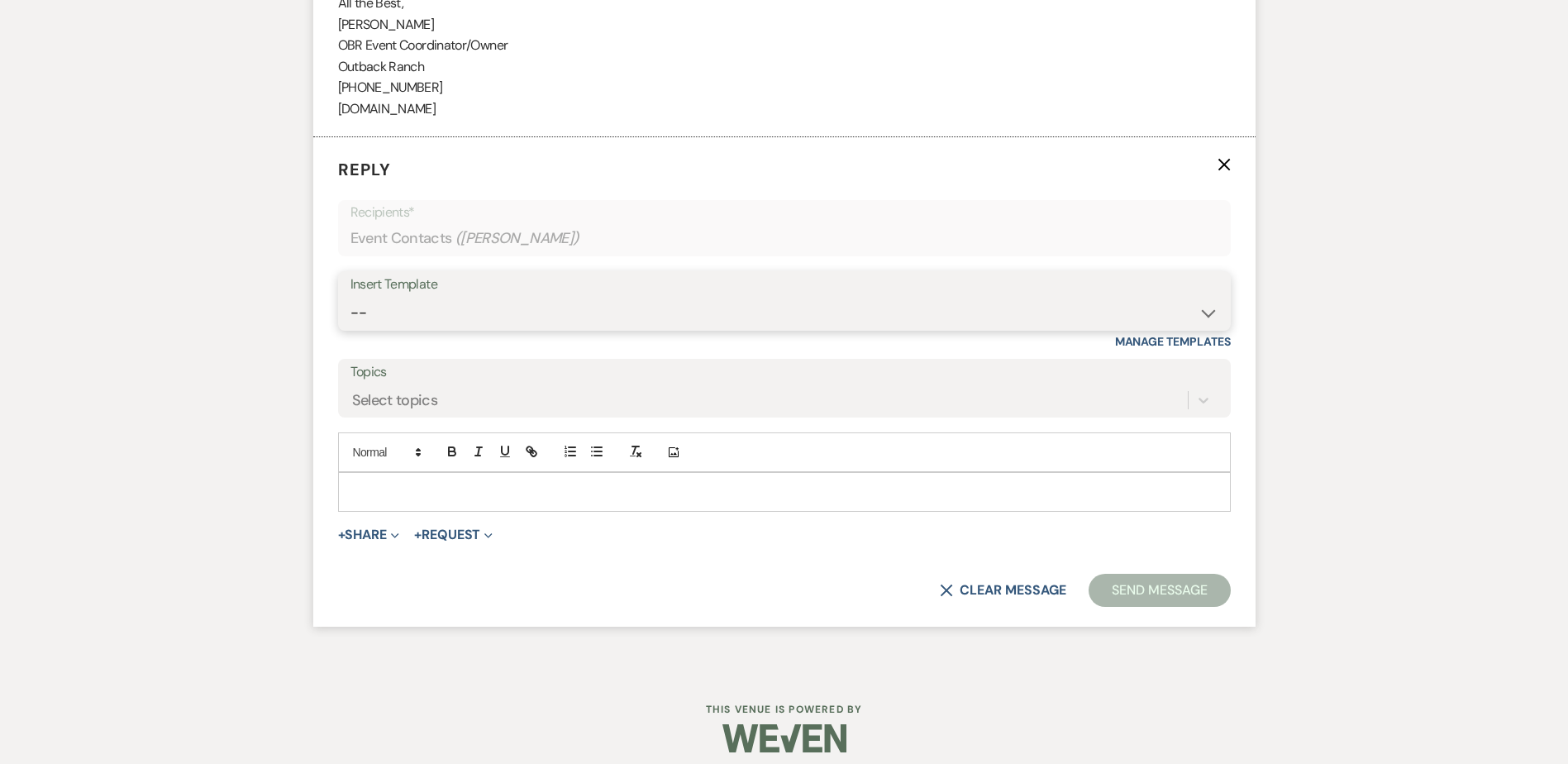
click at [405, 309] on select "-- Weven Planning Portal Introduction (Booked Events) Initial Inquiry Response …" at bounding box center [785, 313] width 868 height 32
select select "1270"
click at [351, 297] on select "-- Weven Planning Portal Introduction (Booked Events) Initial Inquiry Response …" at bounding box center [785, 313] width 868 height 32
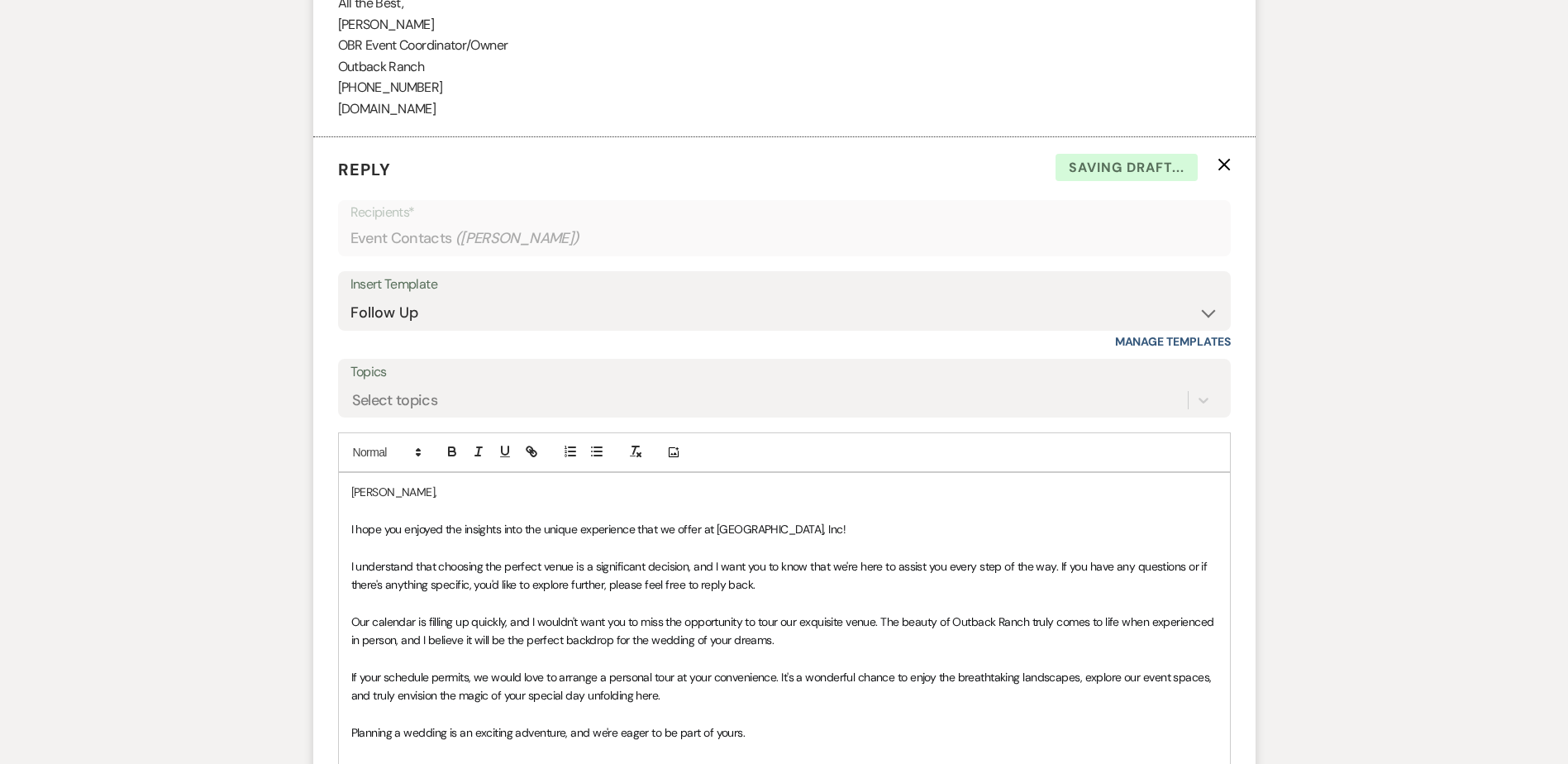
click at [349, 531] on div "[PERSON_NAME], I hope you enjoyed the insights into the unique experience that …" at bounding box center [784, 677] width 891 height 409
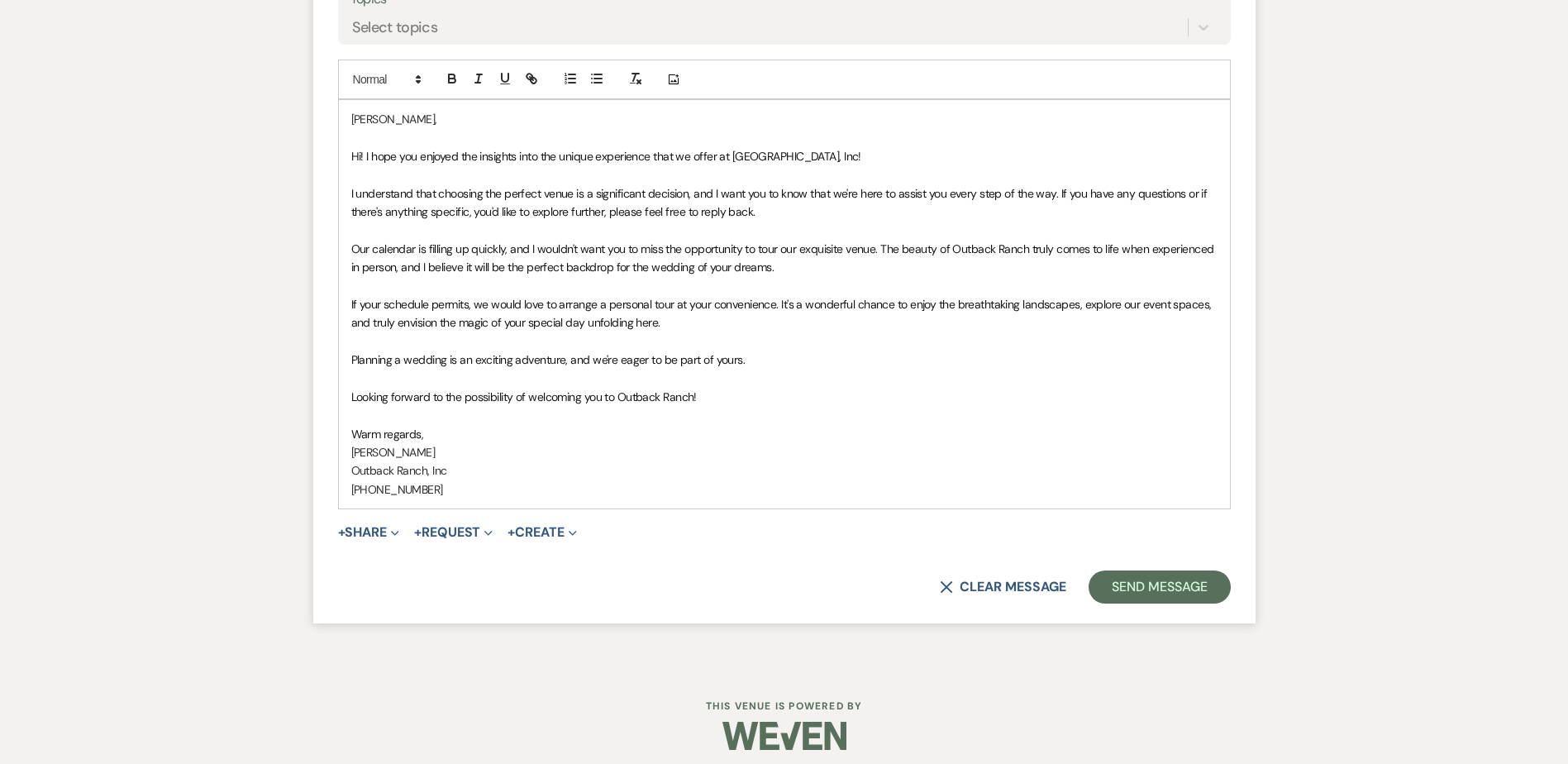
scroll to position [2131, 0]
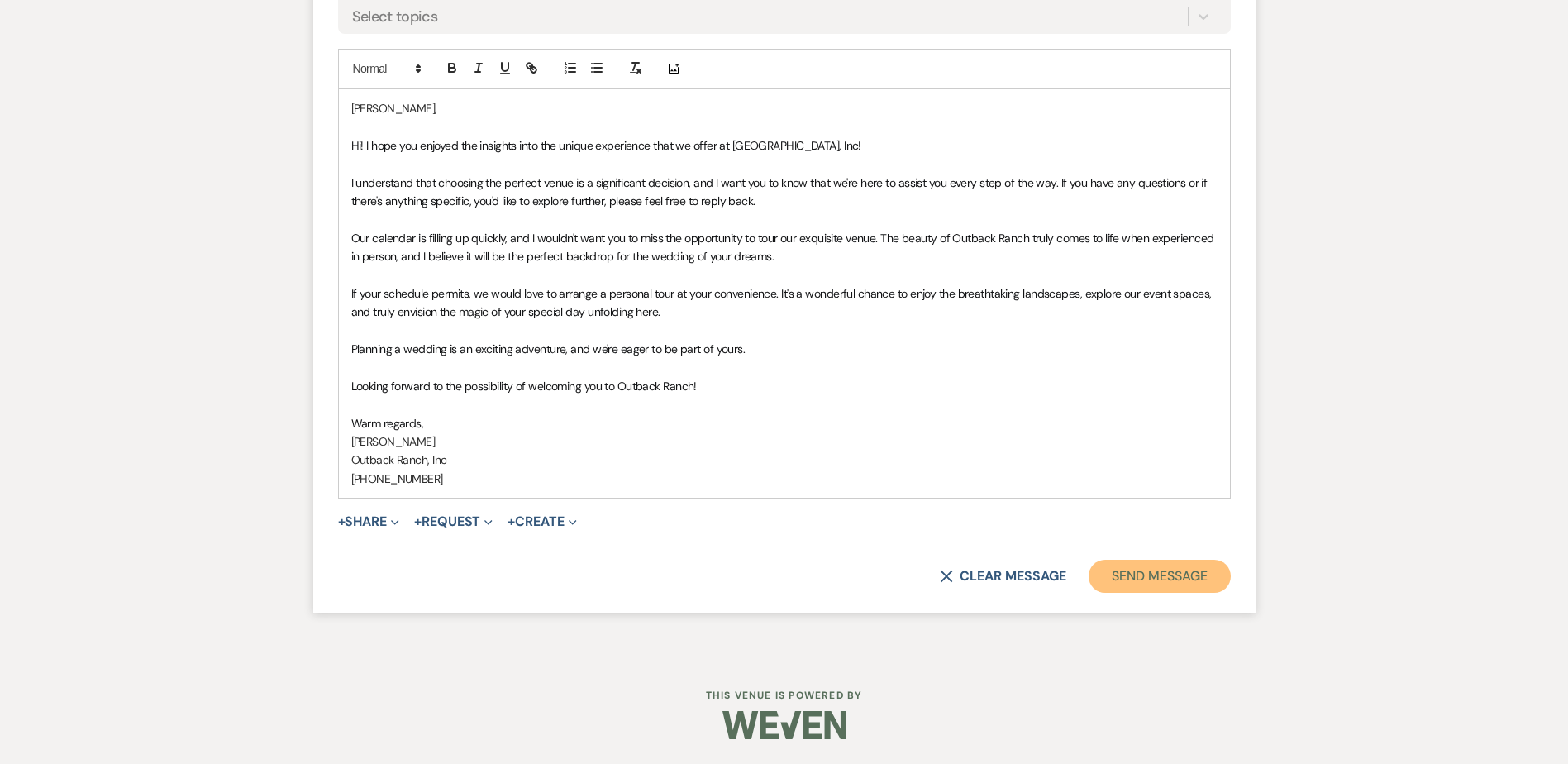
click at [1169, 584] on button "Send Message" at bounding box center [1160, 576] width 141 height 33
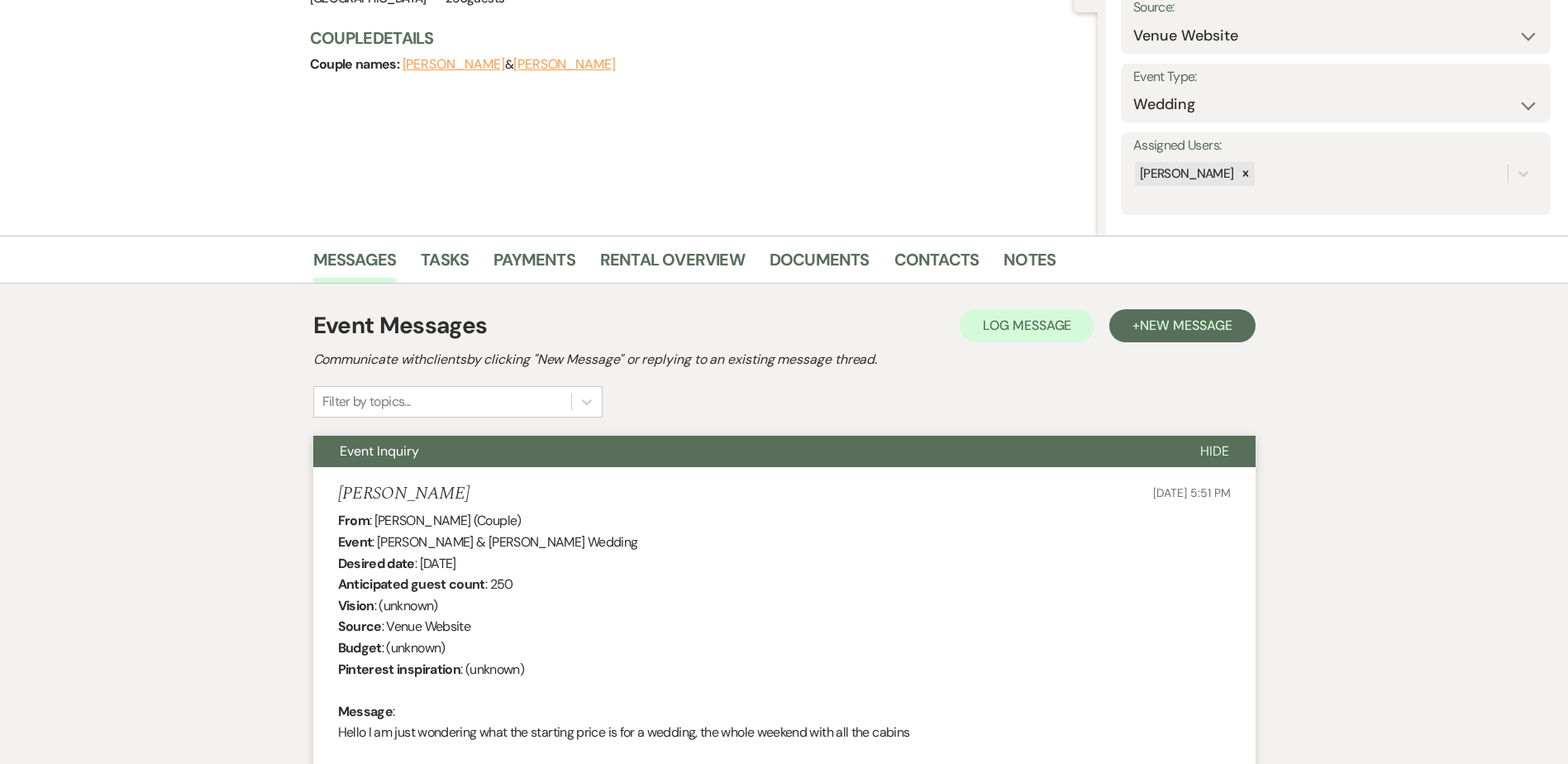
scroll to position [0, 0]
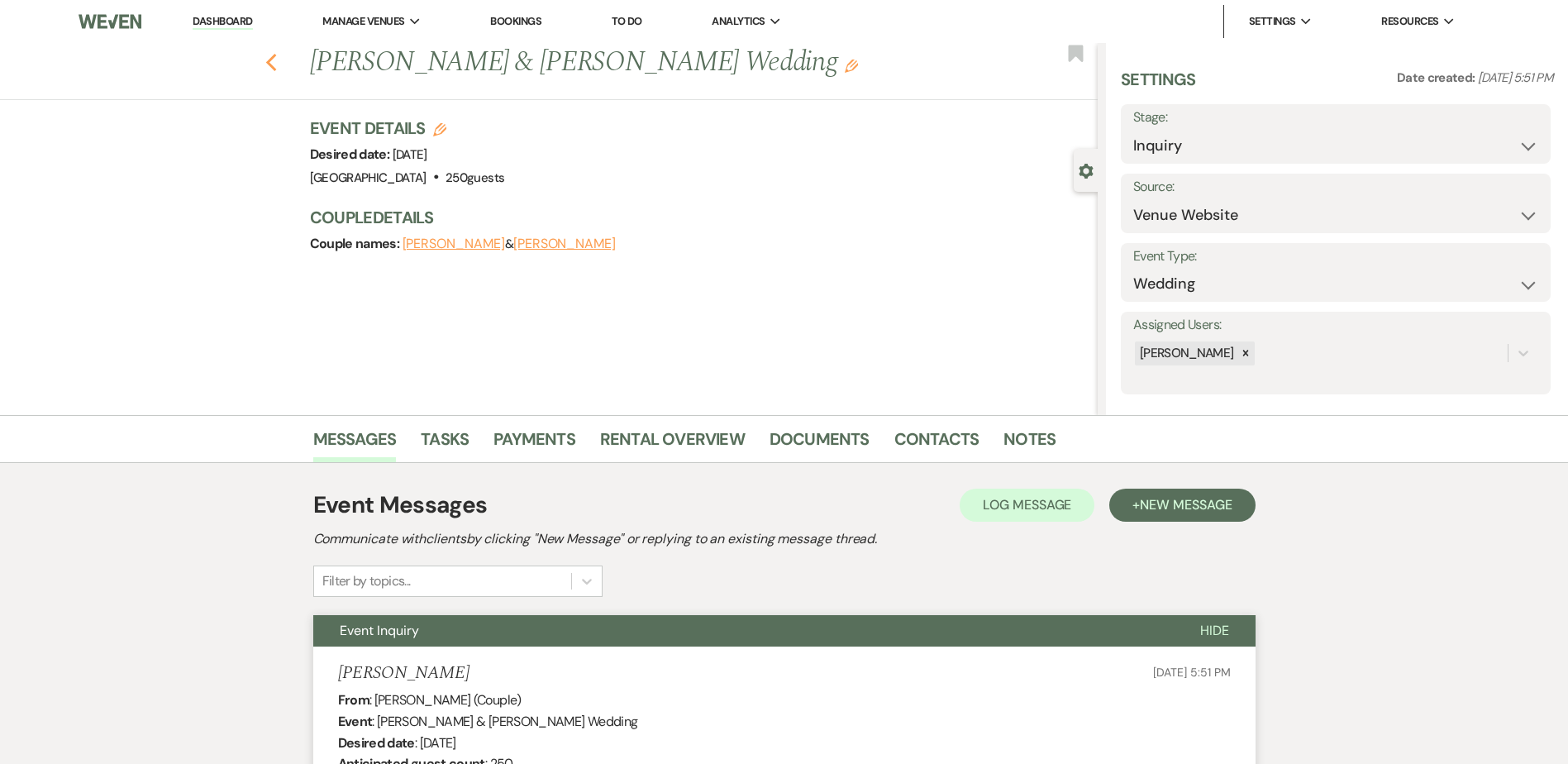
click at [278, 57] on icon "Previous" at bounding box center [271, 63] width 12 height 19
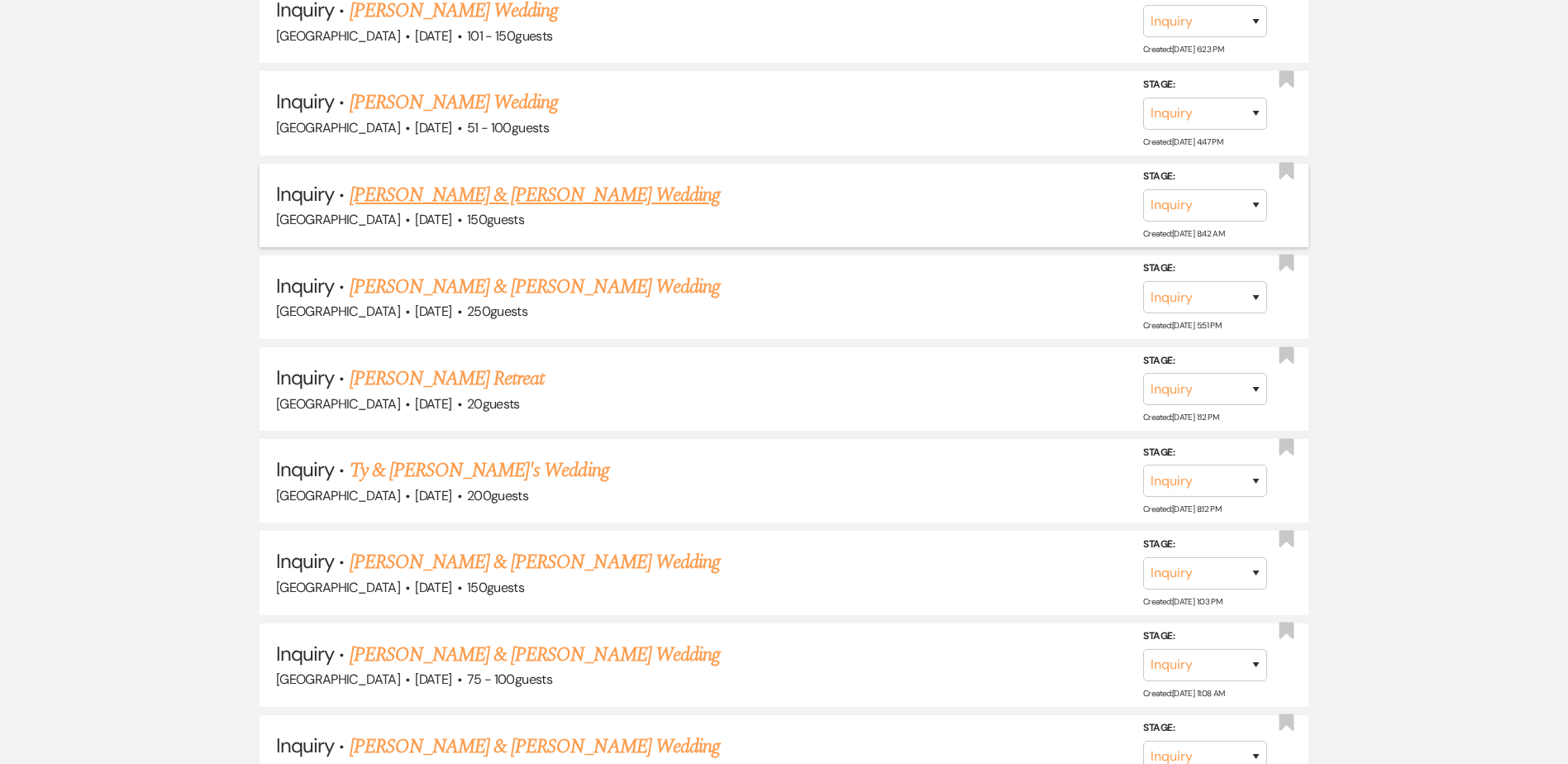
scroll to position [988, 0]
click at [658, 196] on link "[PERSON_NAME] & [PERSON_NAME] Wedding" at bounding box center [535, 197] width 370 height 30
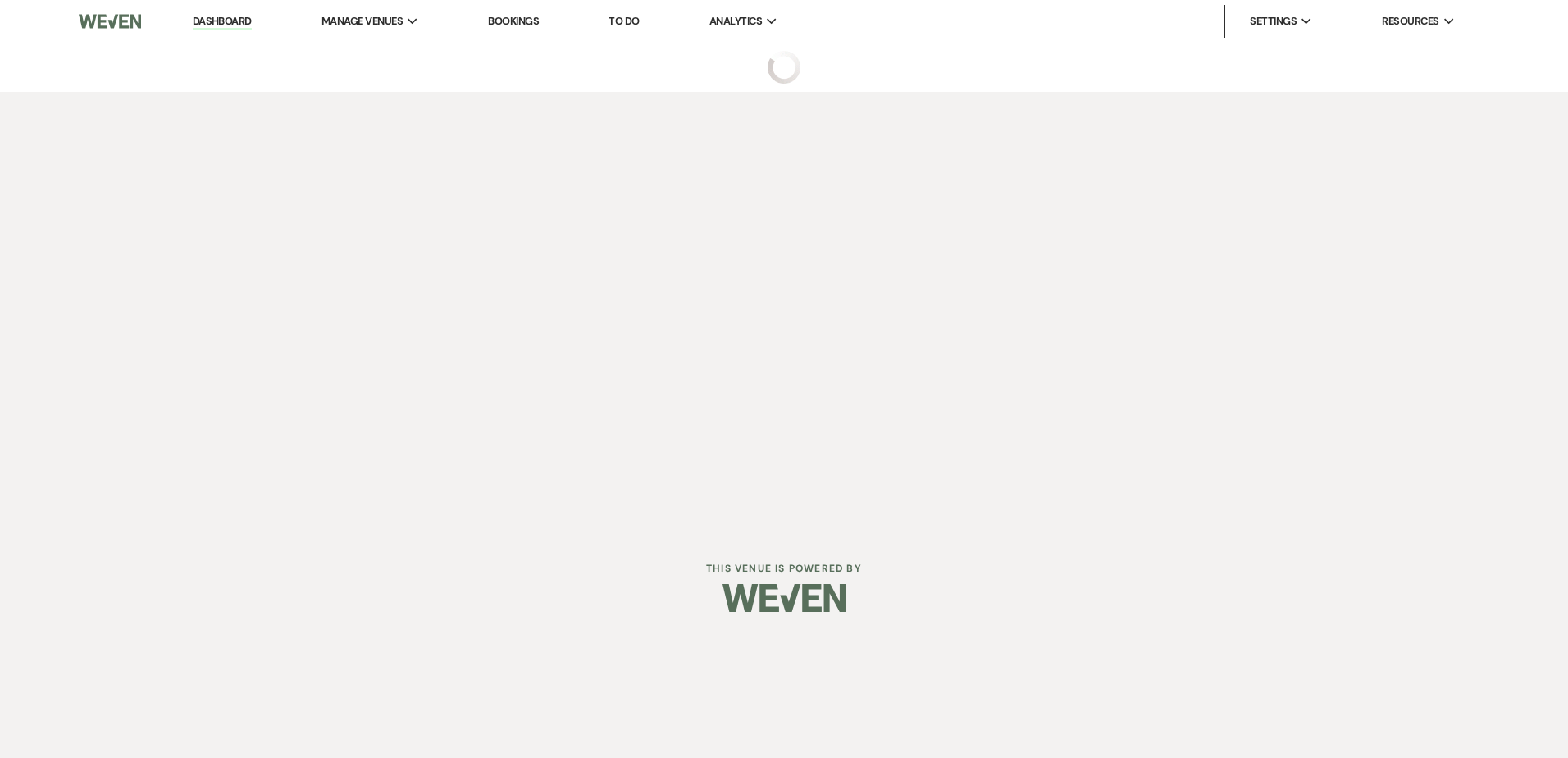
select select "5"
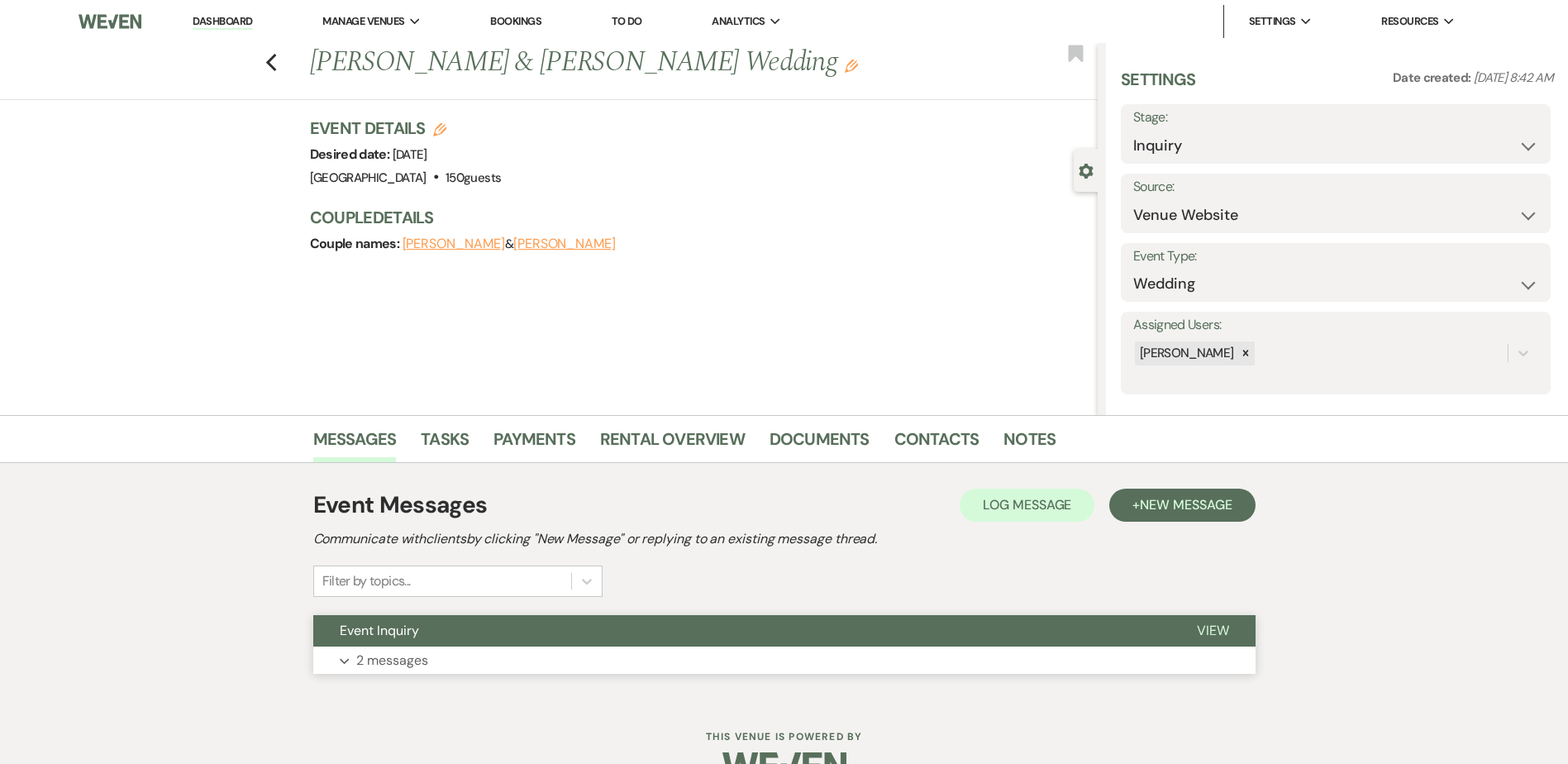
click at [537, 627] on button "Event Inquiry" at bounding box center [742, 631] width 857 height 32
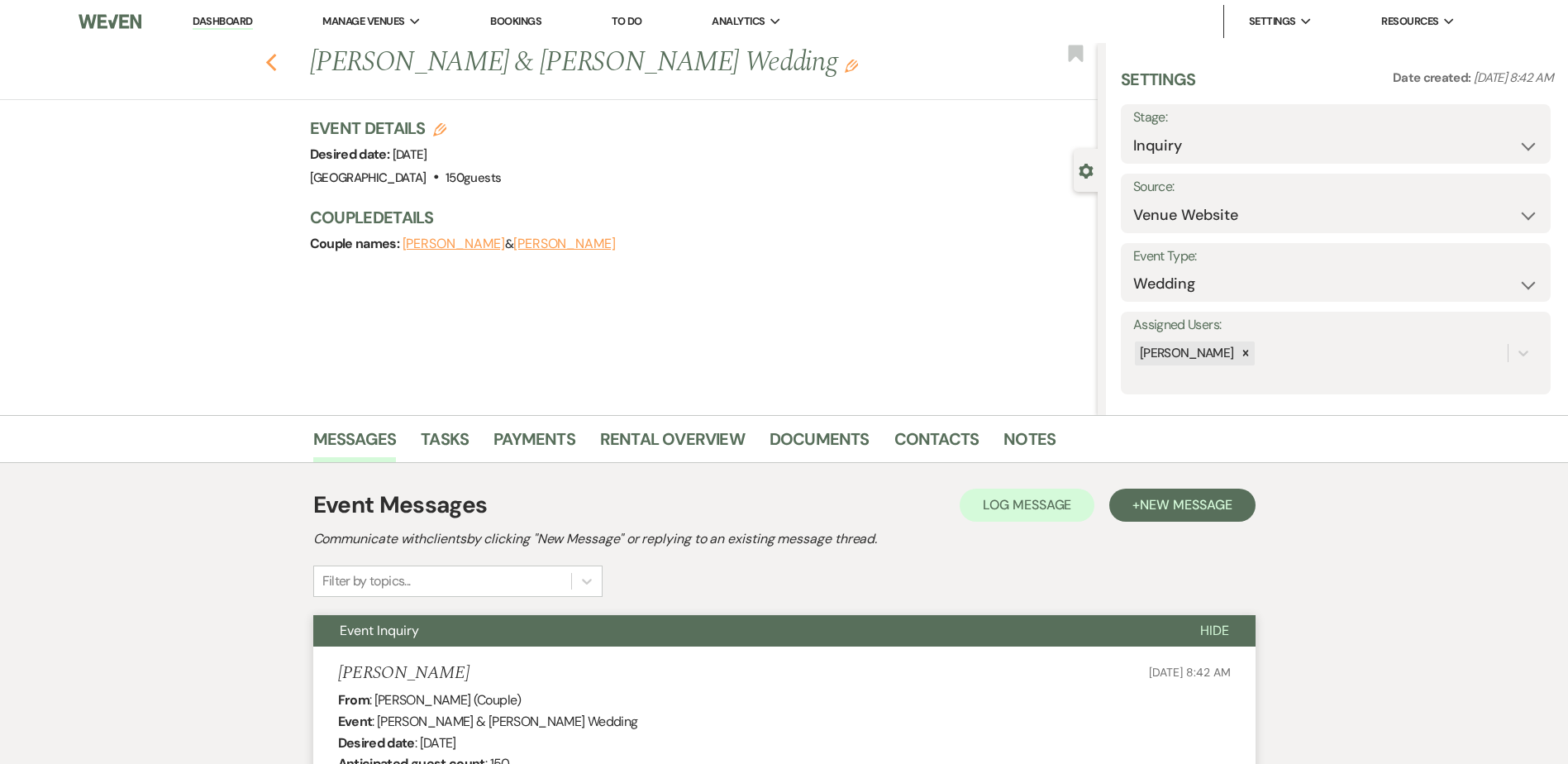
click at [278, 60] on icon "Previous" at bounding box center [271, 63] width 12 height 19
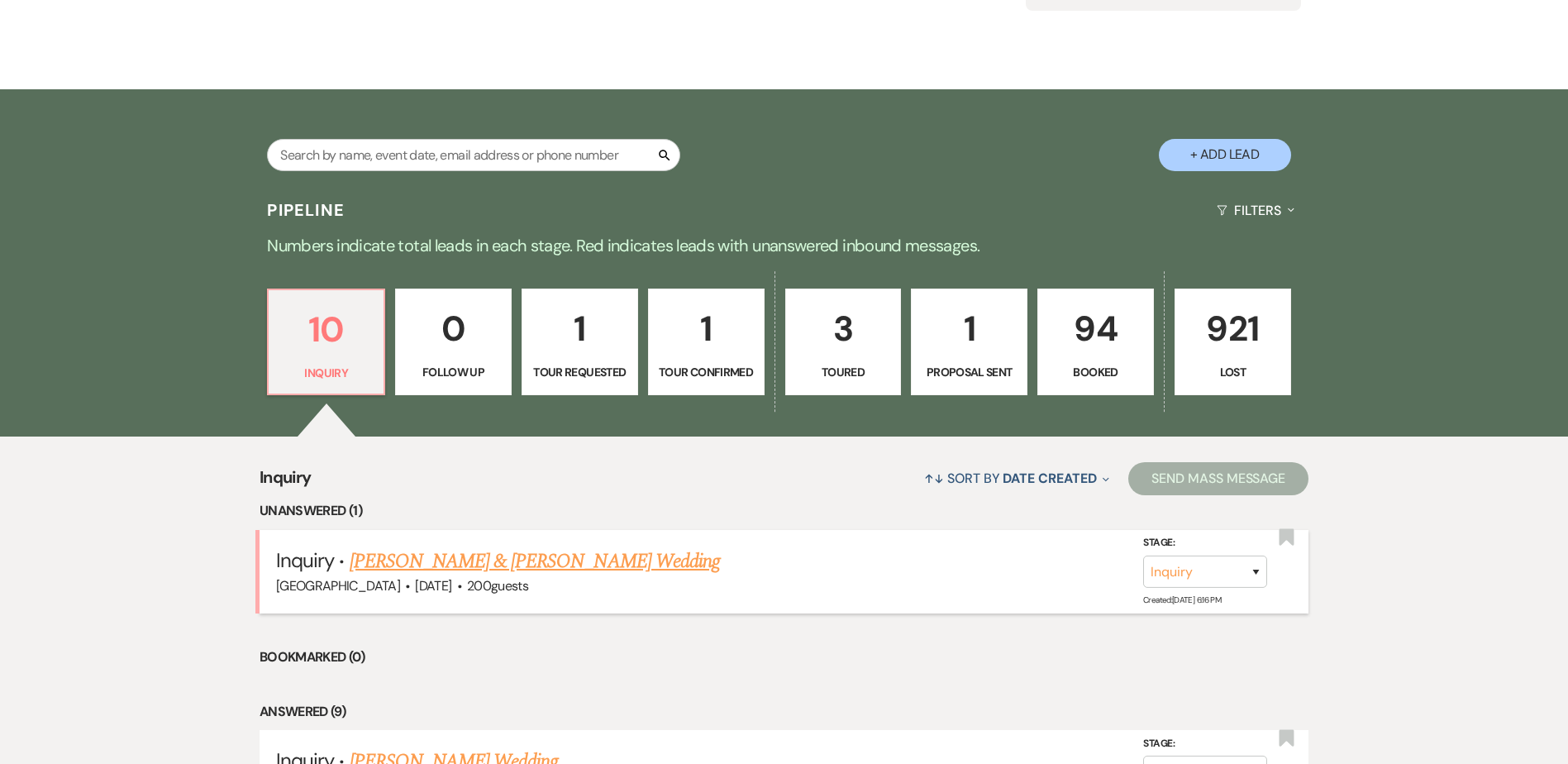
scroll to position [239, 0]
click at [390, 562] on link "[PERSON_NAME] & [PERSON_NAME] Wedding" at bounding box center [535, 561] width 370 height 30
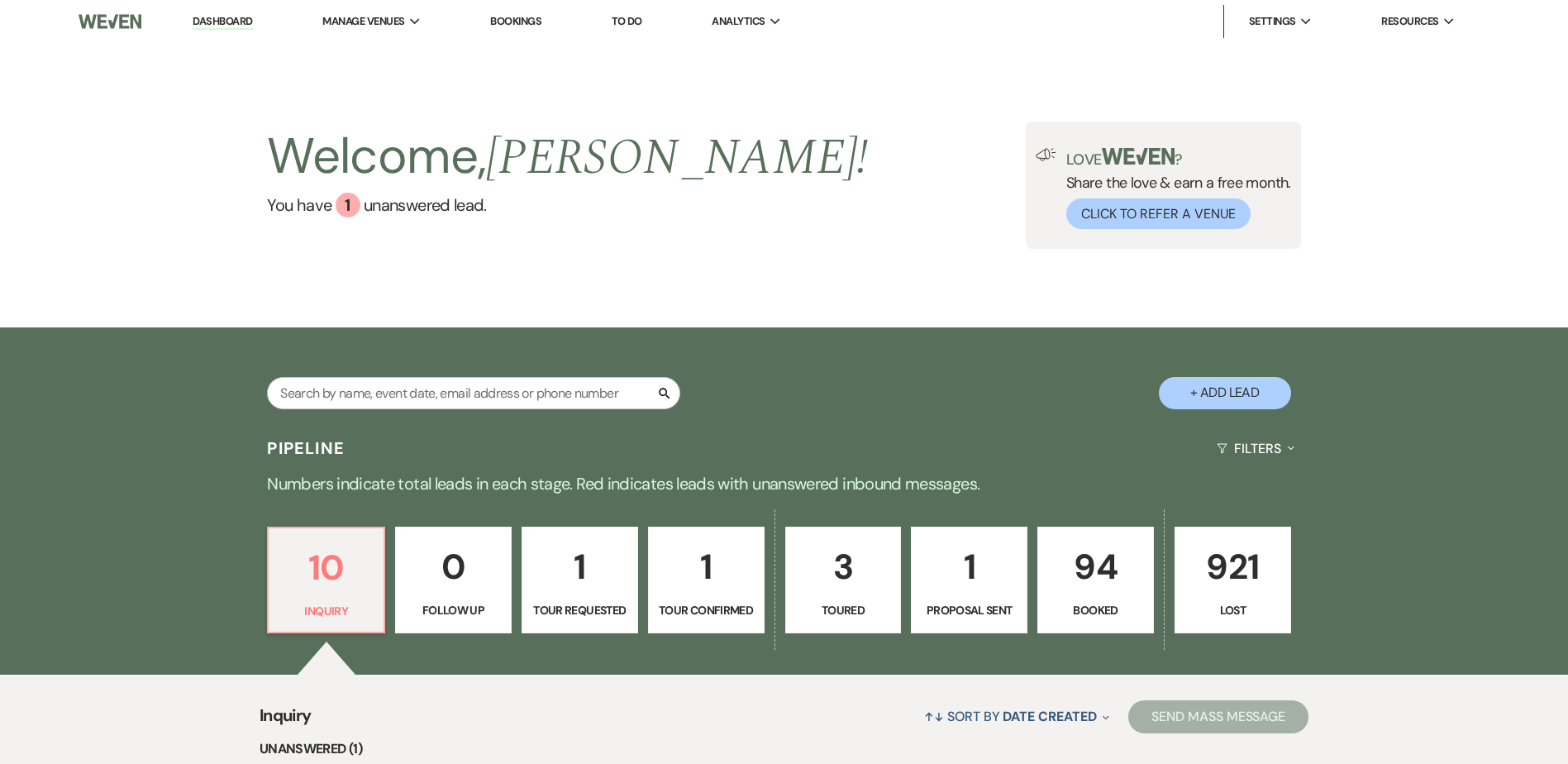
select select "5"
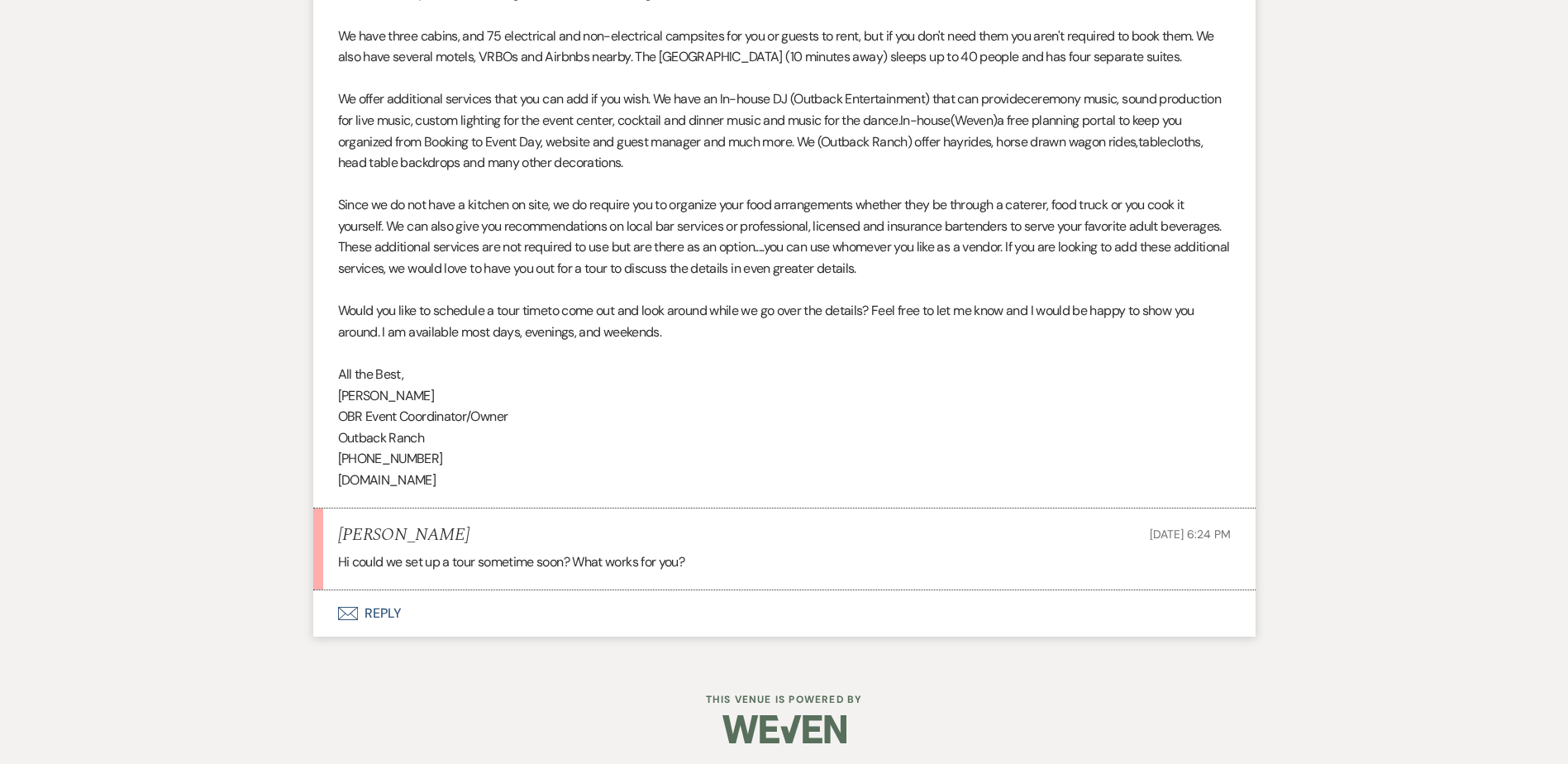
scroll to position [1380, 0]
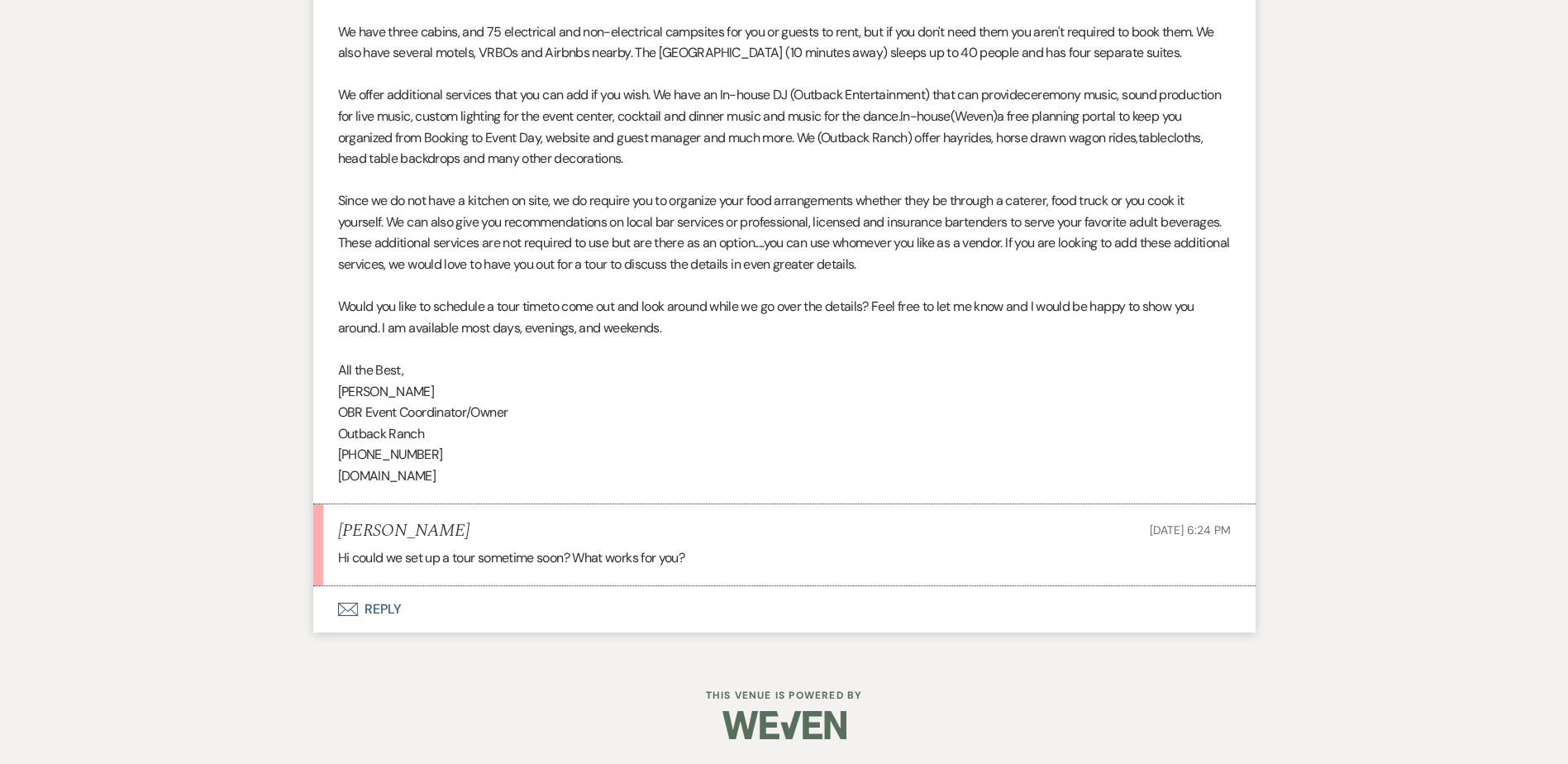
click at [407, 607] on button "Envelope Reply" at bounding box center [784, 609] width 942 height 46
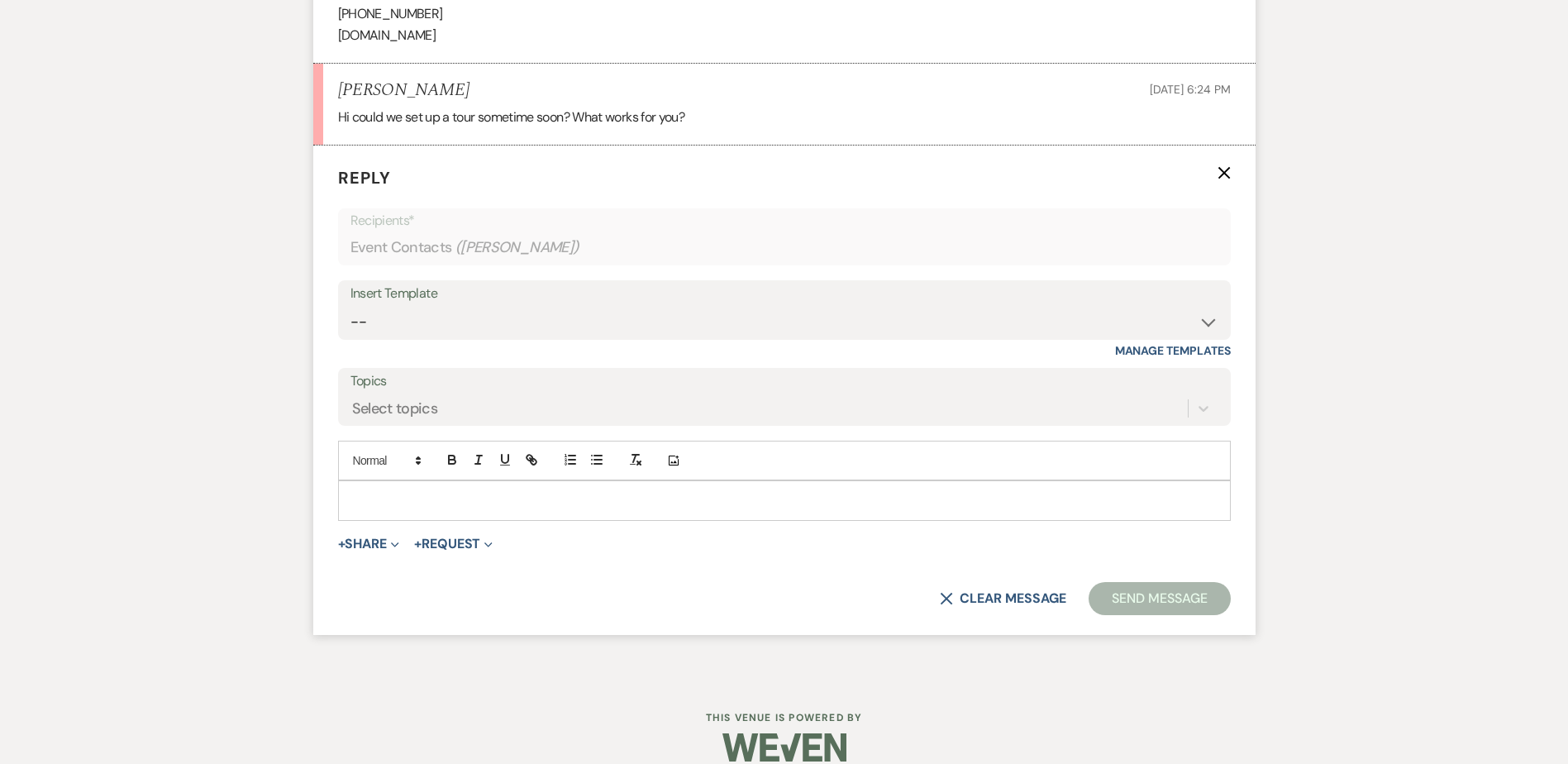
scroll to position [1830, 0]
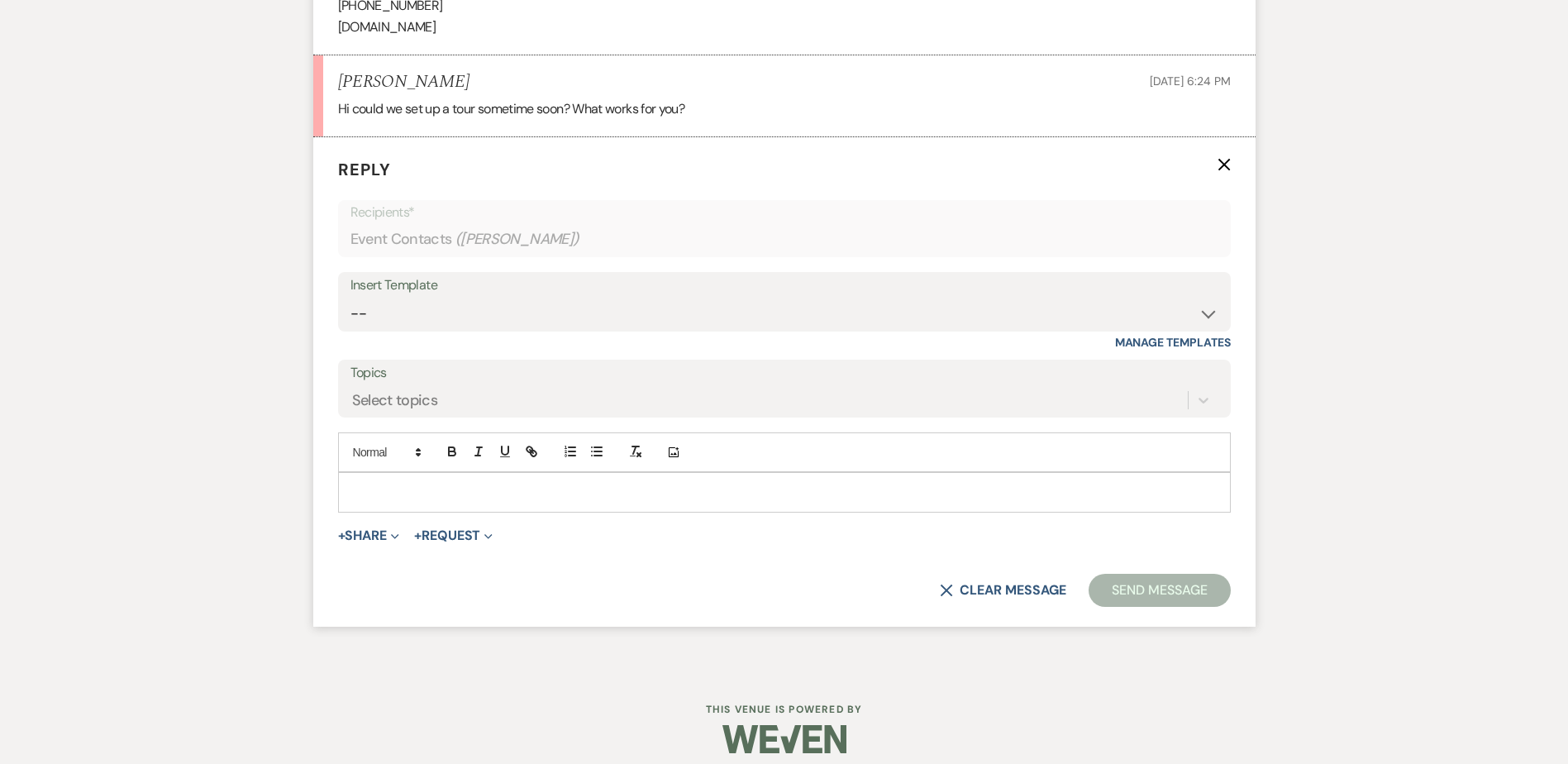
click at [394, 483] on p at bounding box center [784, 492] width 866 height 19
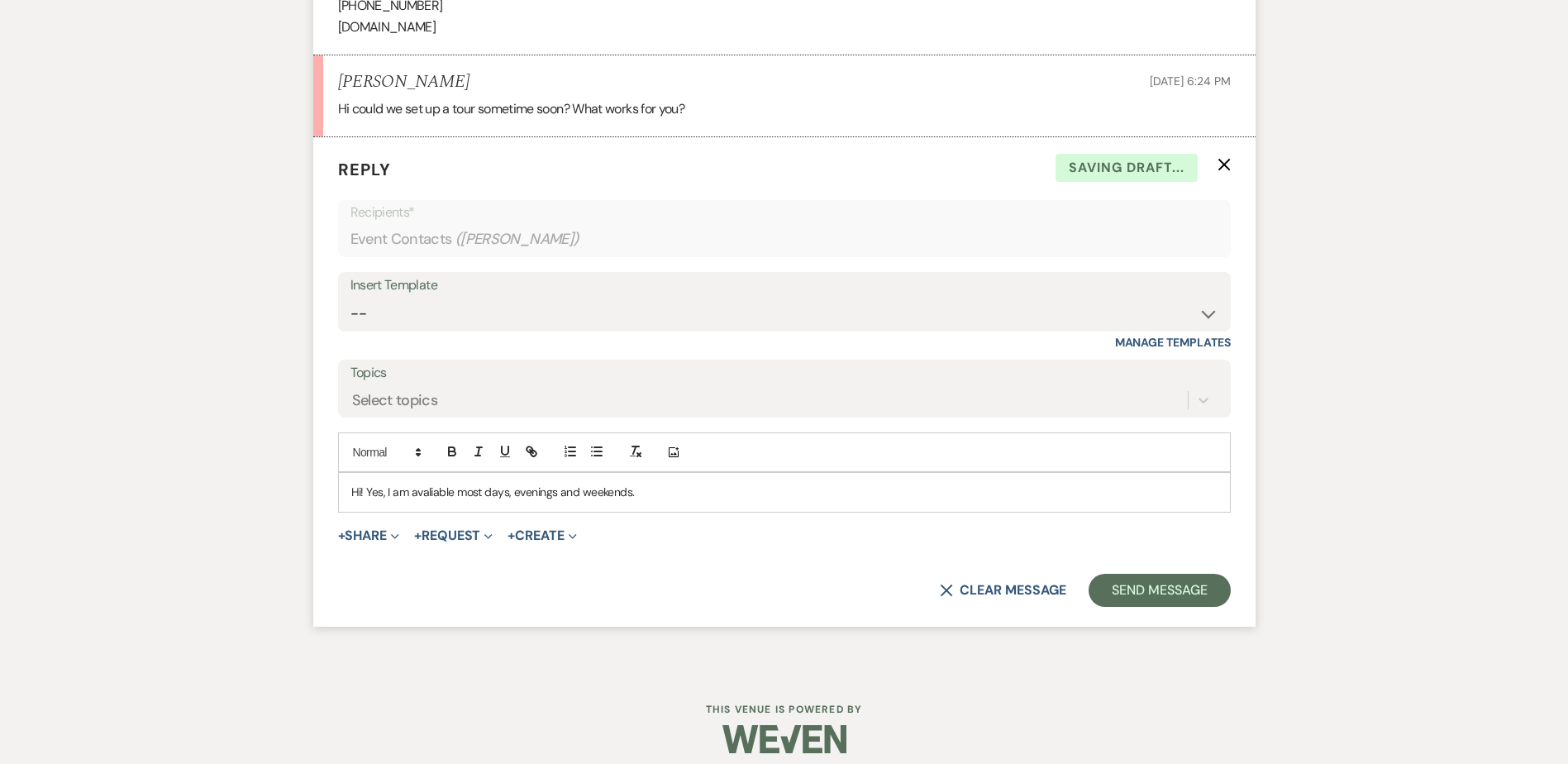
click at [680, 492] on p "Hi! Yes, I am avaliable most days, evenings and weekends." at bounding box center [784, 492] width 866 height 19
click at [674, 492] on p "Hi! Yes, I am available most days, evenings and weekends." at bounding box center [784, 492] width 866 height 19
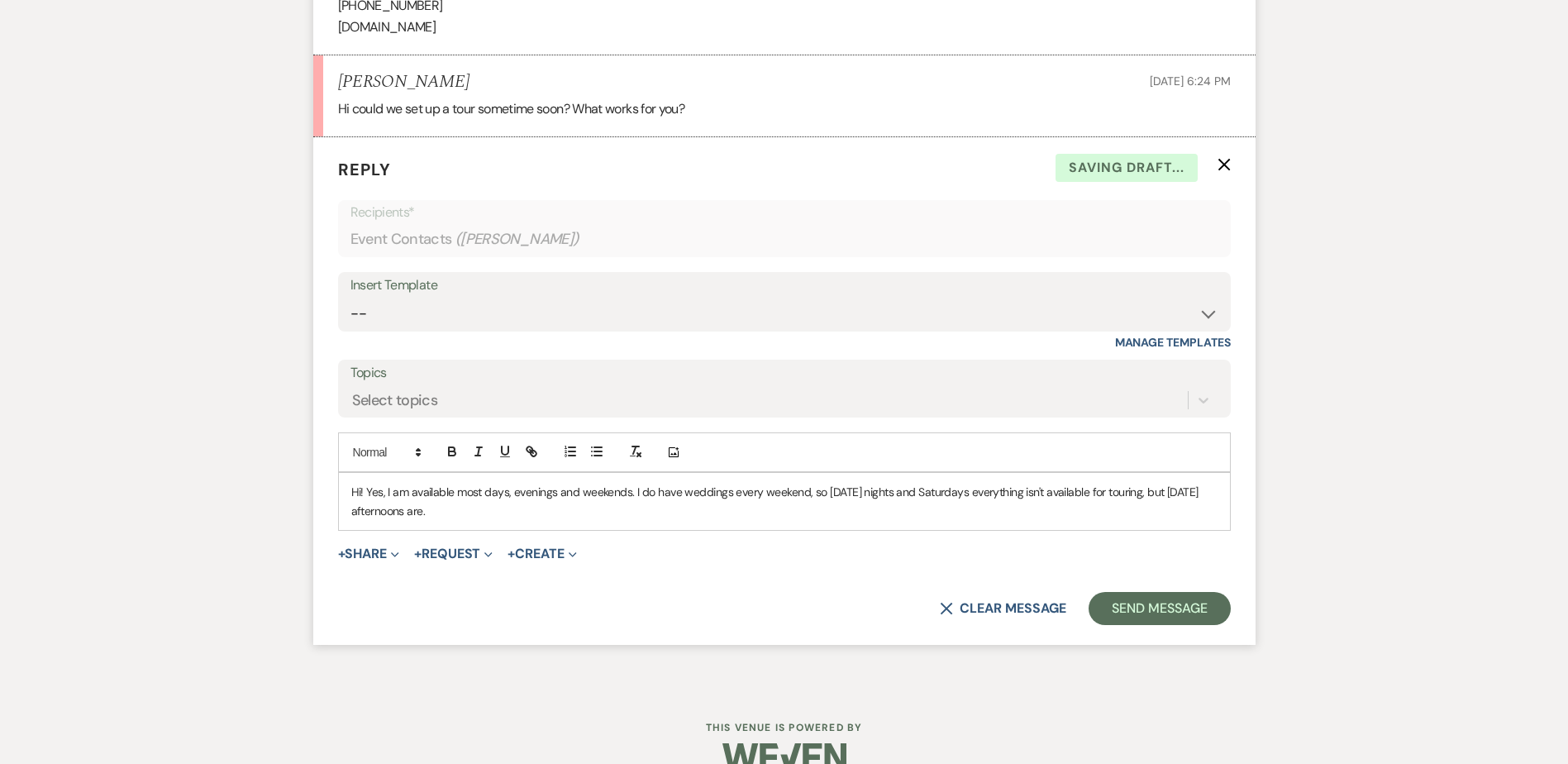
click at [465, 511] on p "Hi! Yes, I am available most days, evenings and weekends. I do have weddings ev…" at bounding box center [784, 501] width 866 height 37
click at [823, 500] on p "Hi! Yes, I am available most days, evenings and weekends. I do have weddings ev…" at bounding box center [784, 501] width 866 height 37
drag, startPoint x: 855, startPoint y: 495, endPoint x: 885, endPoint y: 494, distance: 30.0
click at [885, 494] on p "Hi! Yes, I am available most days, evenings and weekends. I do have weddings ev…" at bounding box center [784, 501] width 866 height 37
click at [816, 512] on p "Hi! Yes, I am available most days, evenings and weekends. I do have weddings ev…" at bounding box center [784, 501] width 866 height 37
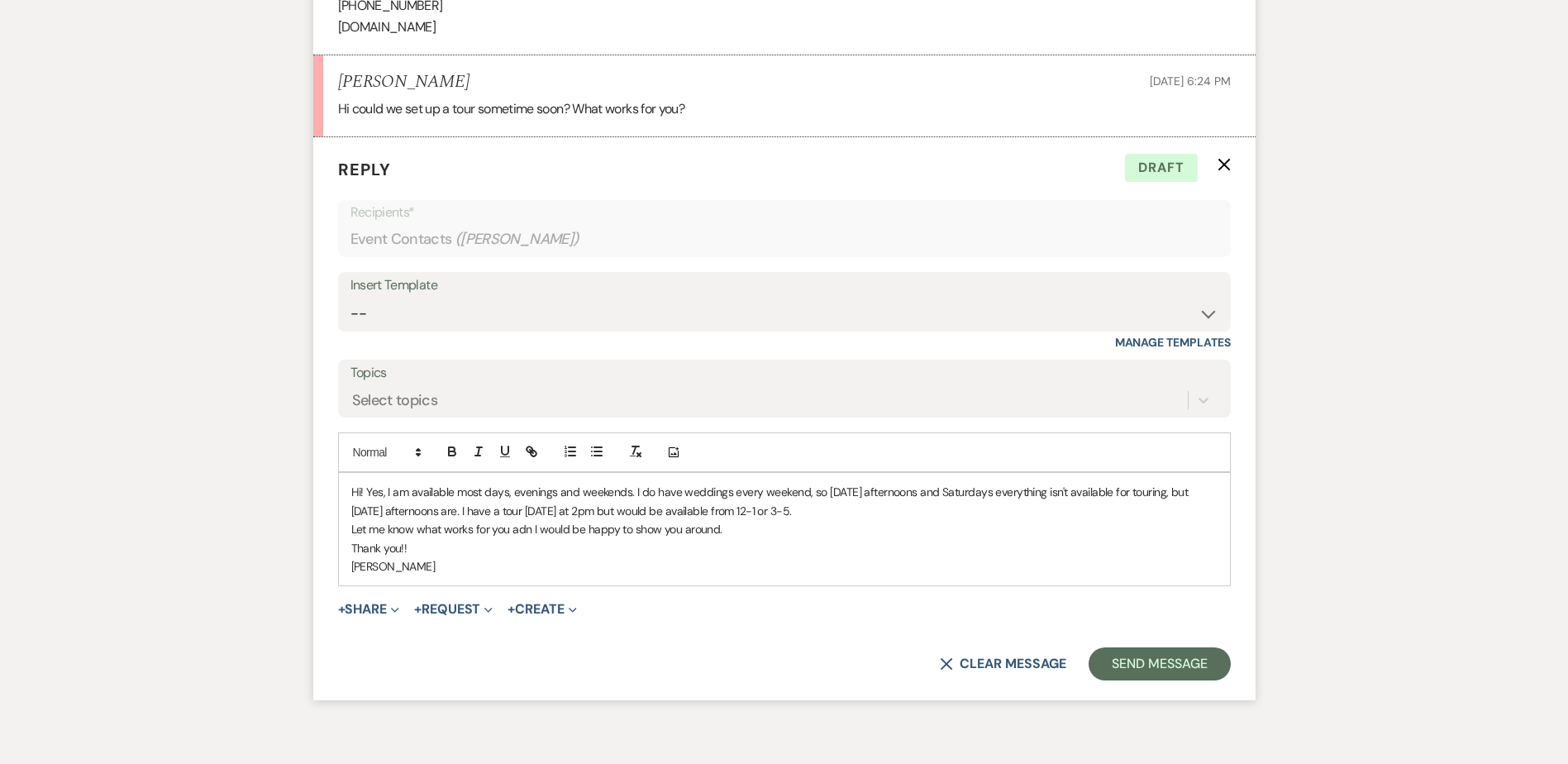
drag, startPoint x: 533, startPoint y: 534, endPoint x: 535, endPoint y: 589, distance: 55.0
click at [533, 535] on p "Let me know what works for you adn I would be happy to show you around." at bounding box center [784, 529] width 866 height 19
click at [538, 563] on p "[PERSON_NAME]" at bounding box center [784, 566] width 866 height 19
click at [1129, 661] on button "Send Message" at bounding box center [1160, 663] width 141 height 33
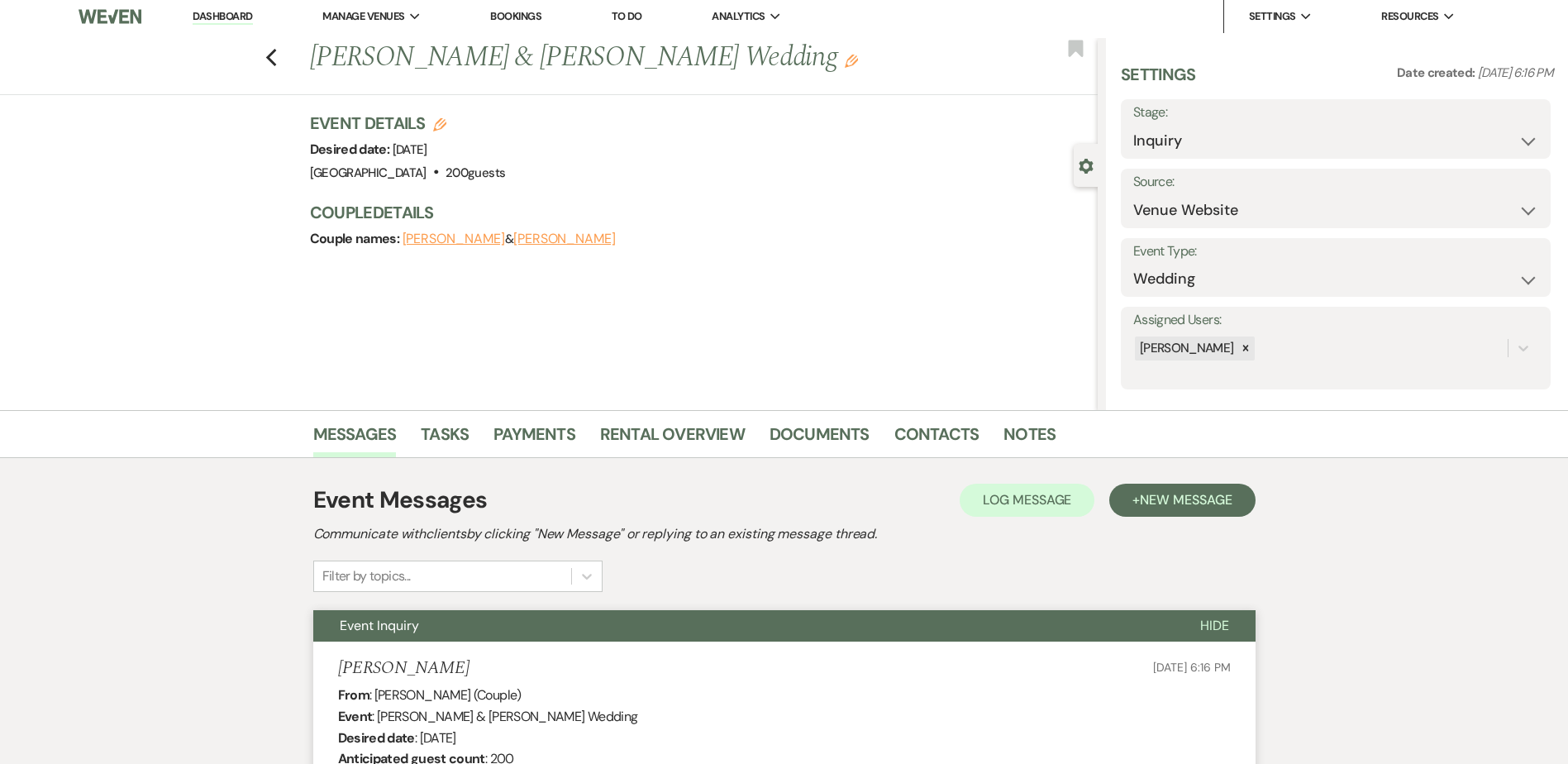
scroll to position [0, 0]
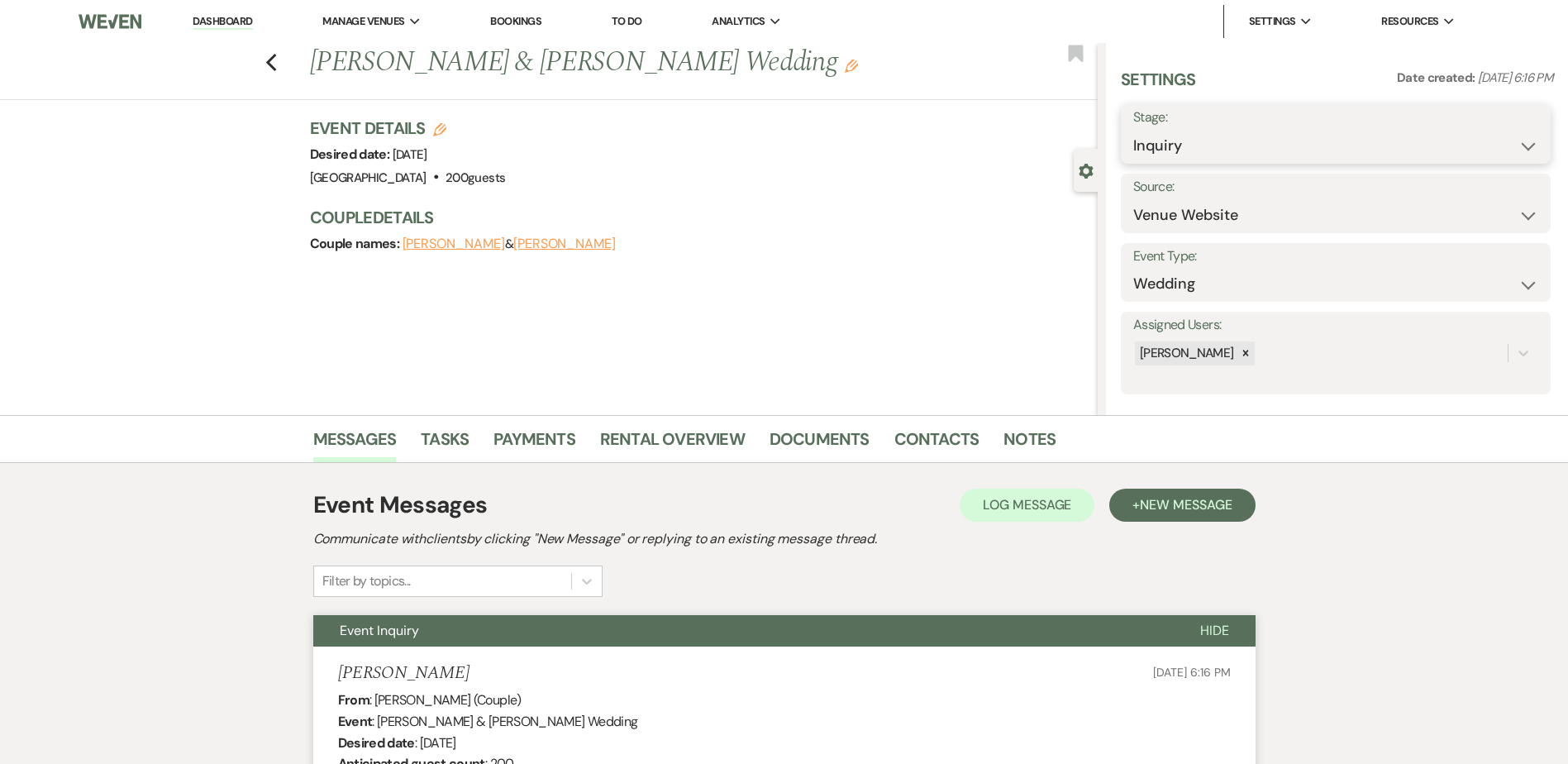
click at [1203, 143] on select "Inquiry Follow Up Tour Requested Tour Confirmed Toured Proposal Sent Booked Lost" at bounding box center [1336, 146] width 405 height 32
select select "2"
click at [1133, 130] on select "Inquiry Follow Up Tour Requested Tour Confirmed Toured Proposal Sent Booked Lost" at bounding box center [1336, 146] width 405 height 32
click at [1516, 134] on button "Save" at bounding box center [1504, 134] width 94 height 33
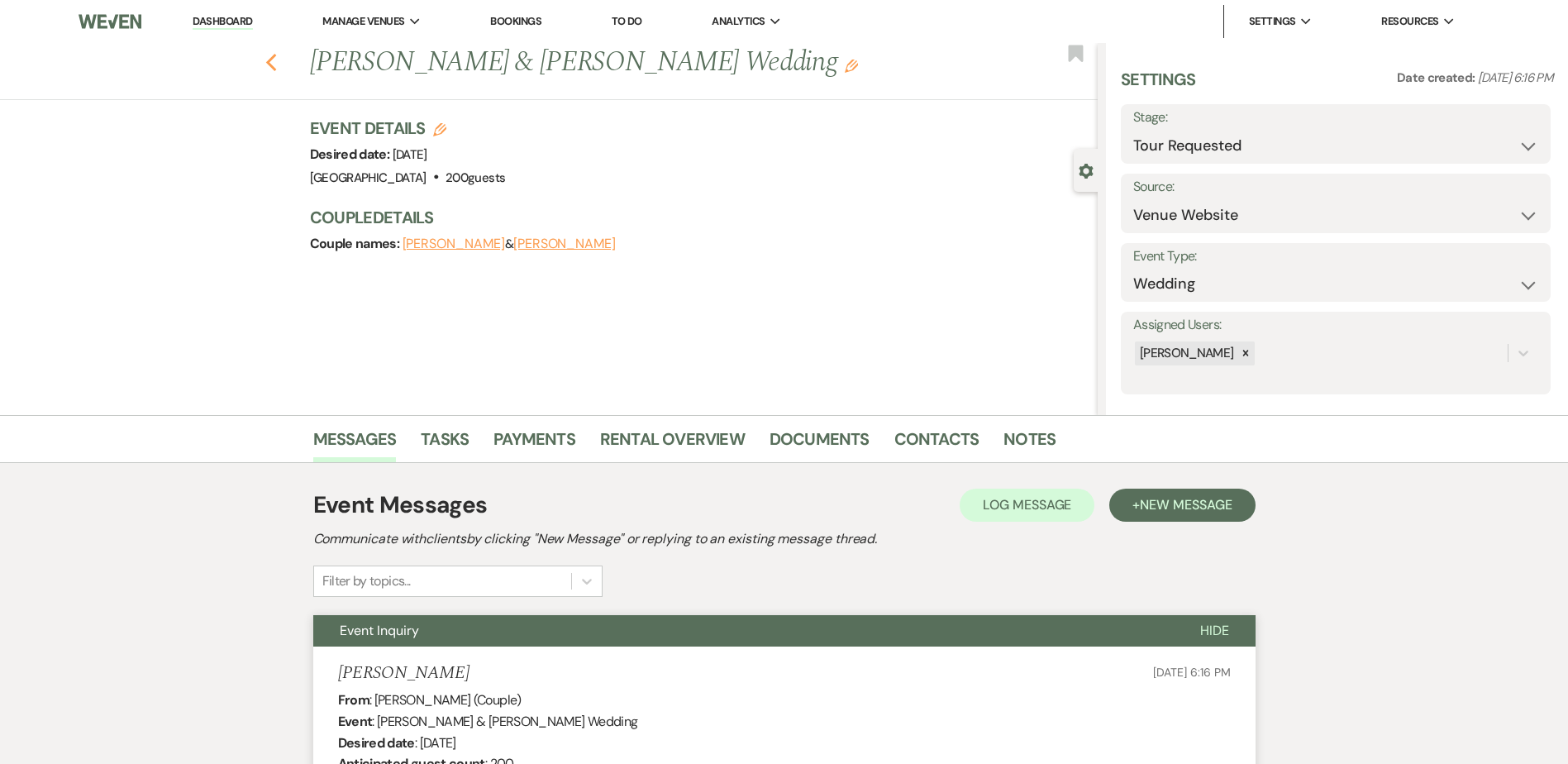
click at [278, 65] on icon "Previous" at bounding box center [271, 63] width 12 height 19
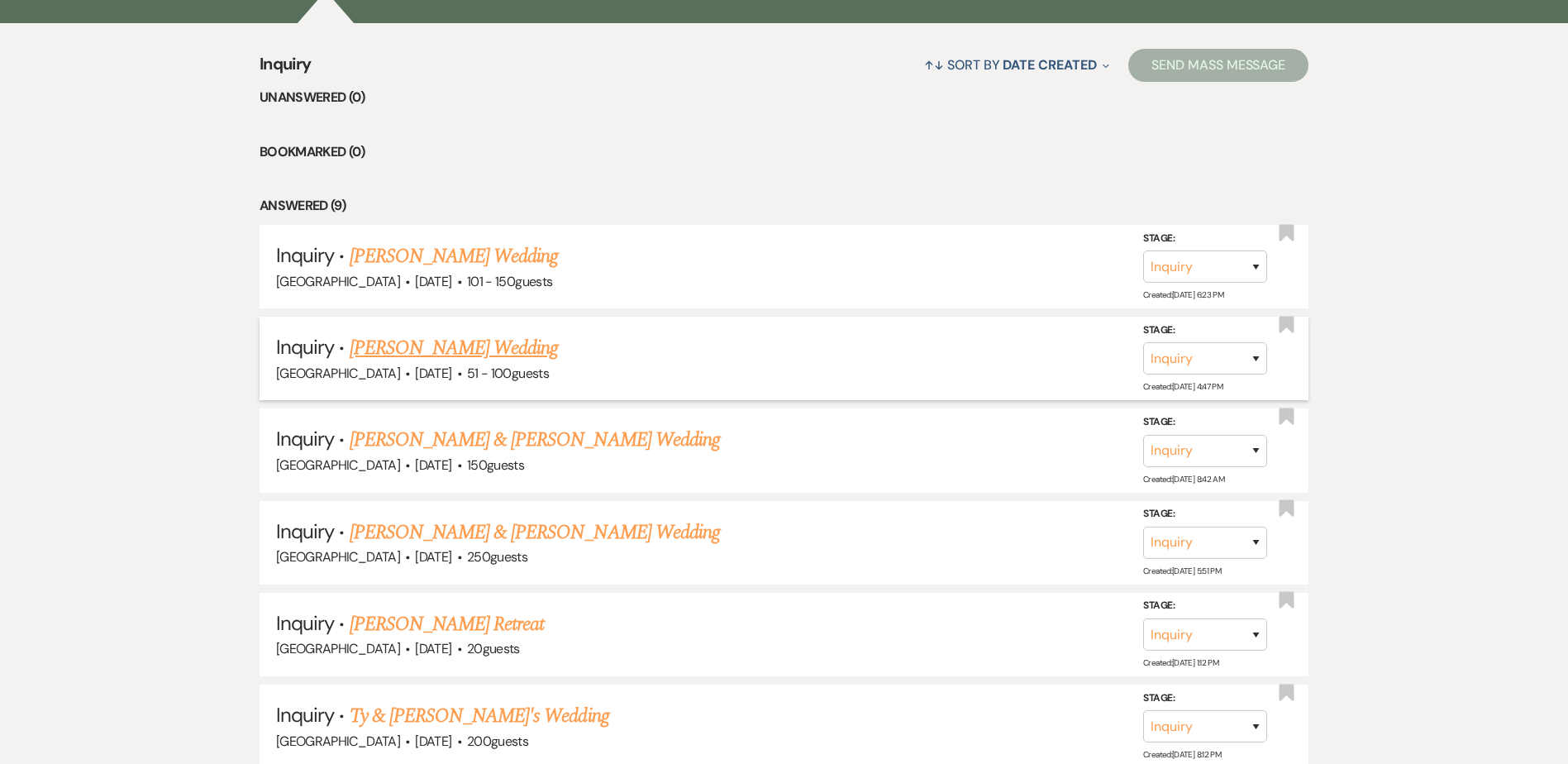
scroll to position [651, 0]
click at [417, 349] on link "[PERSON_NAME] Wedding" at bounding box center [454, 348] width 209 height 30
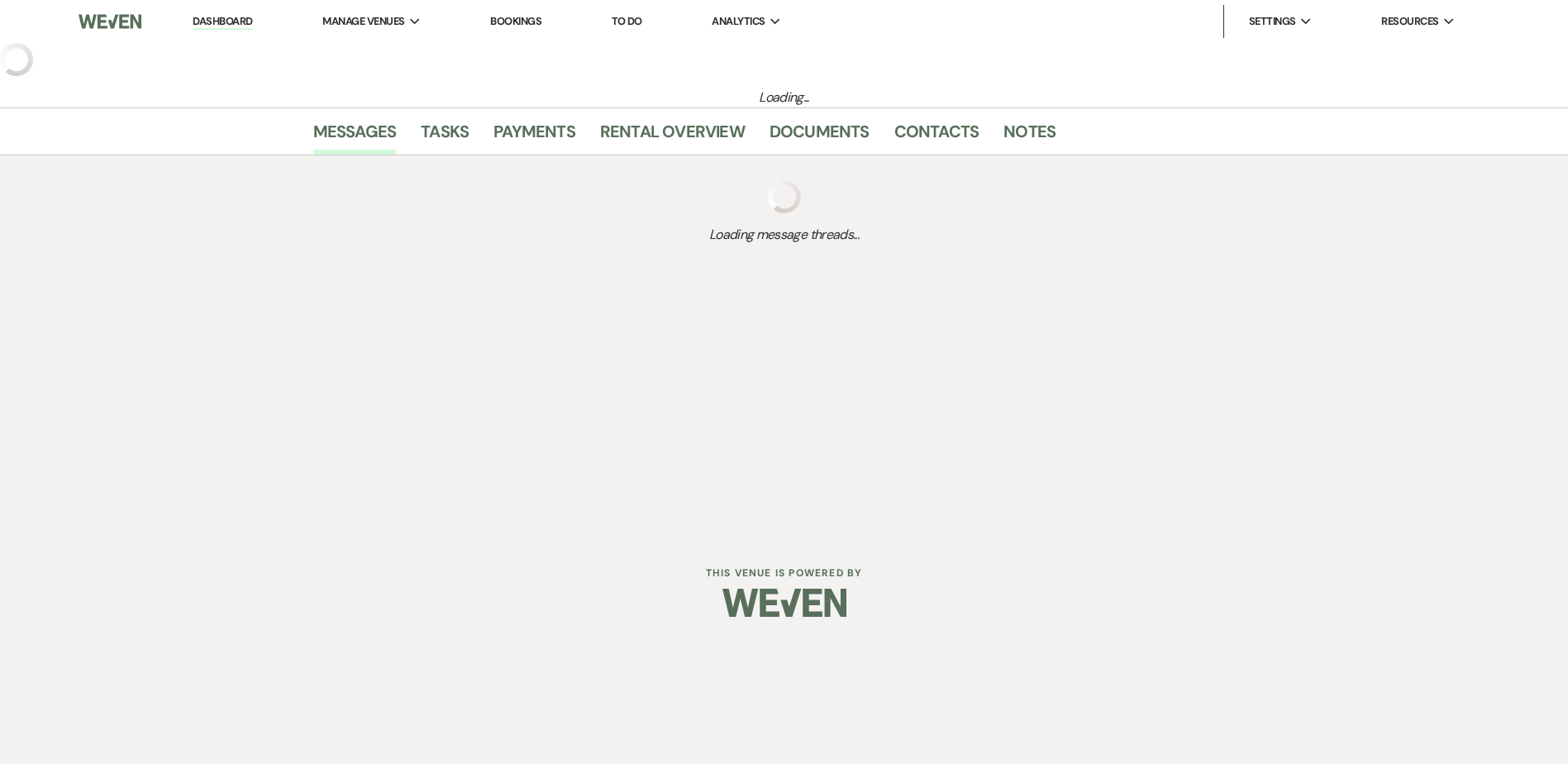
select select "2"
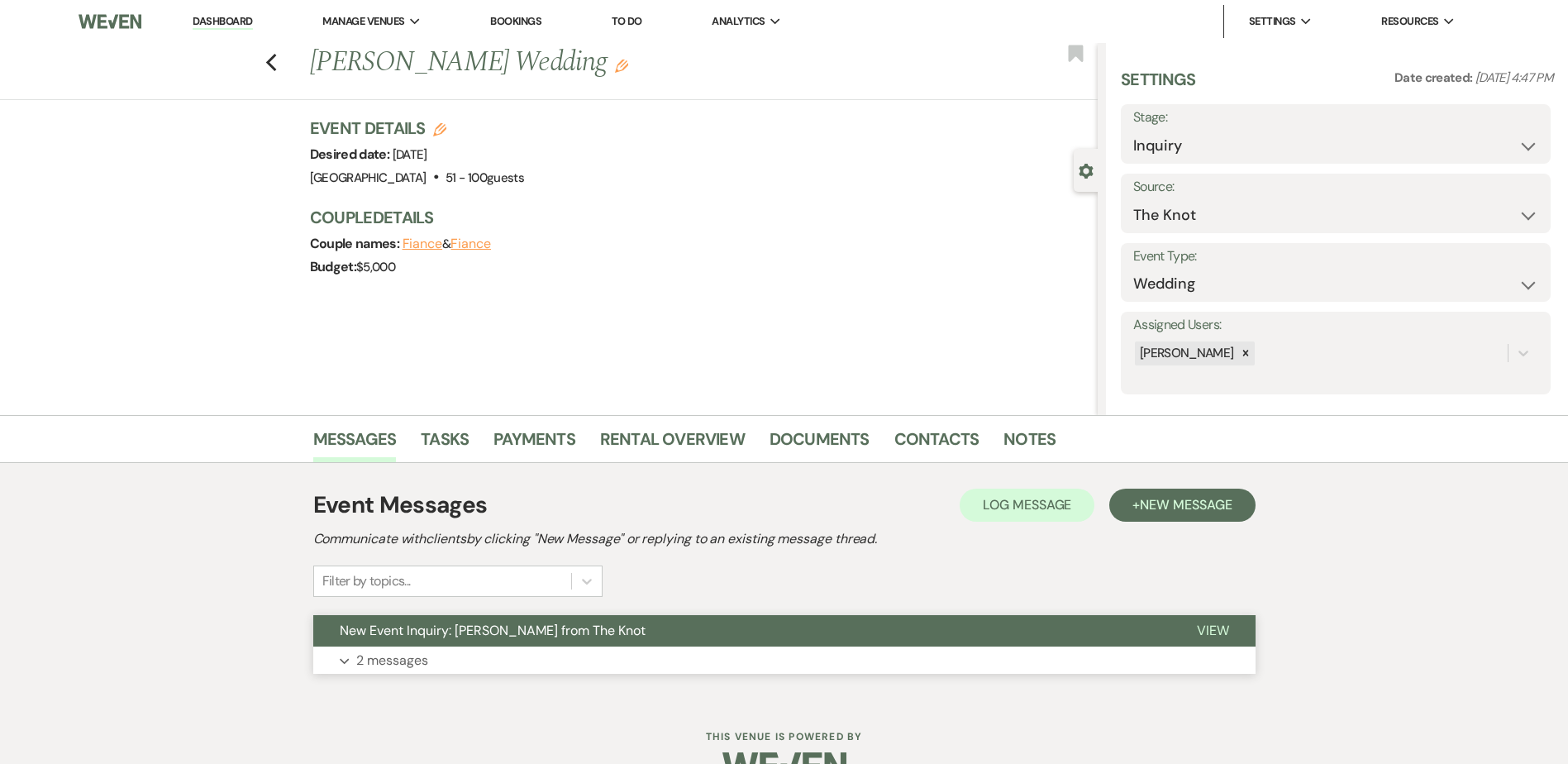
click at [490, 639] on button "New Event Inquiry: [PERSON_NAME] from The Knot" at bounding box center [742, 631] width 857 height 32
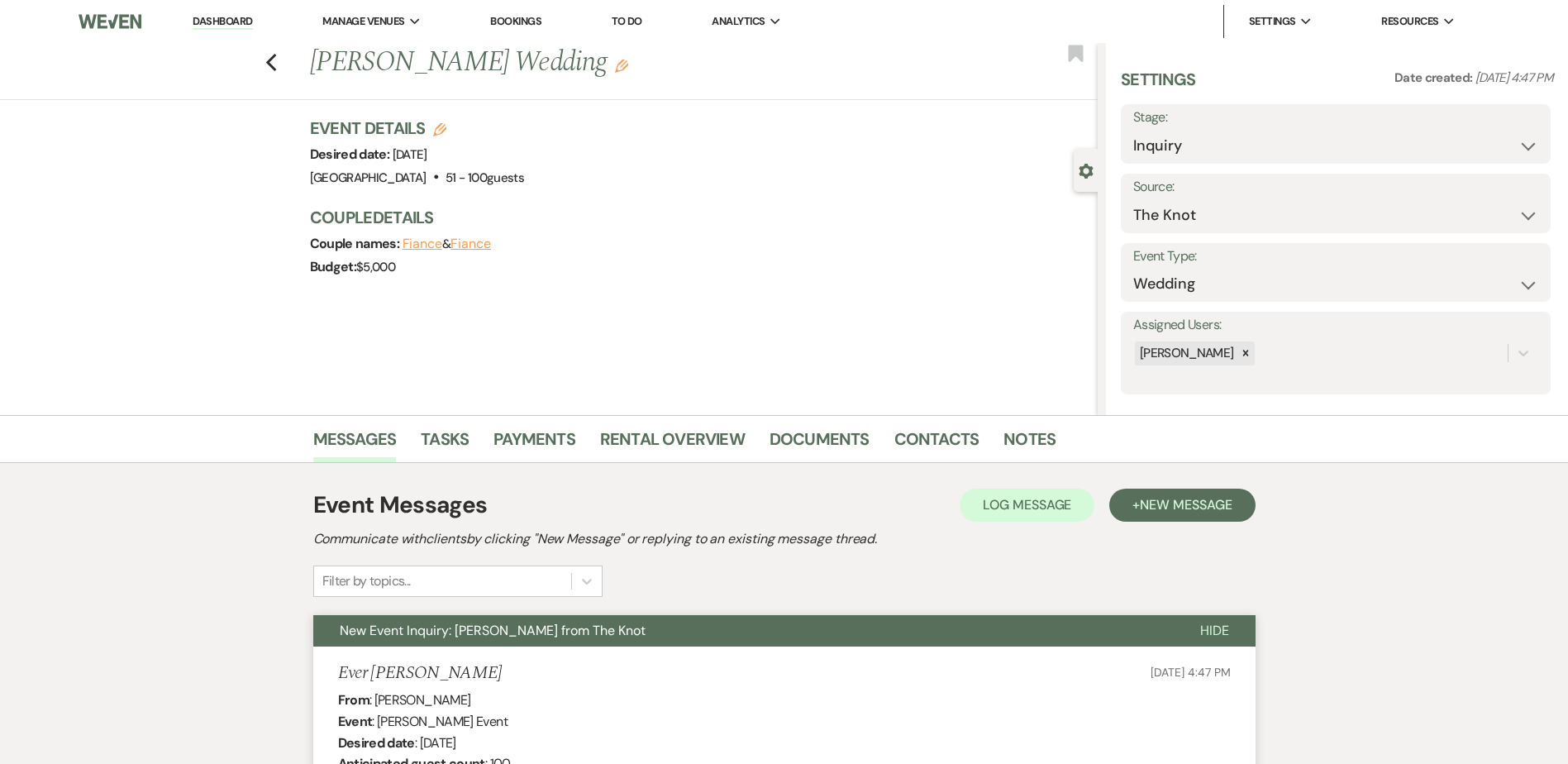
click at [246, 18] on link "Dashboard" at bounding box center [222, 22] width 59 height 16
